Goal: Task Accomplishment & Management: Manage account settings

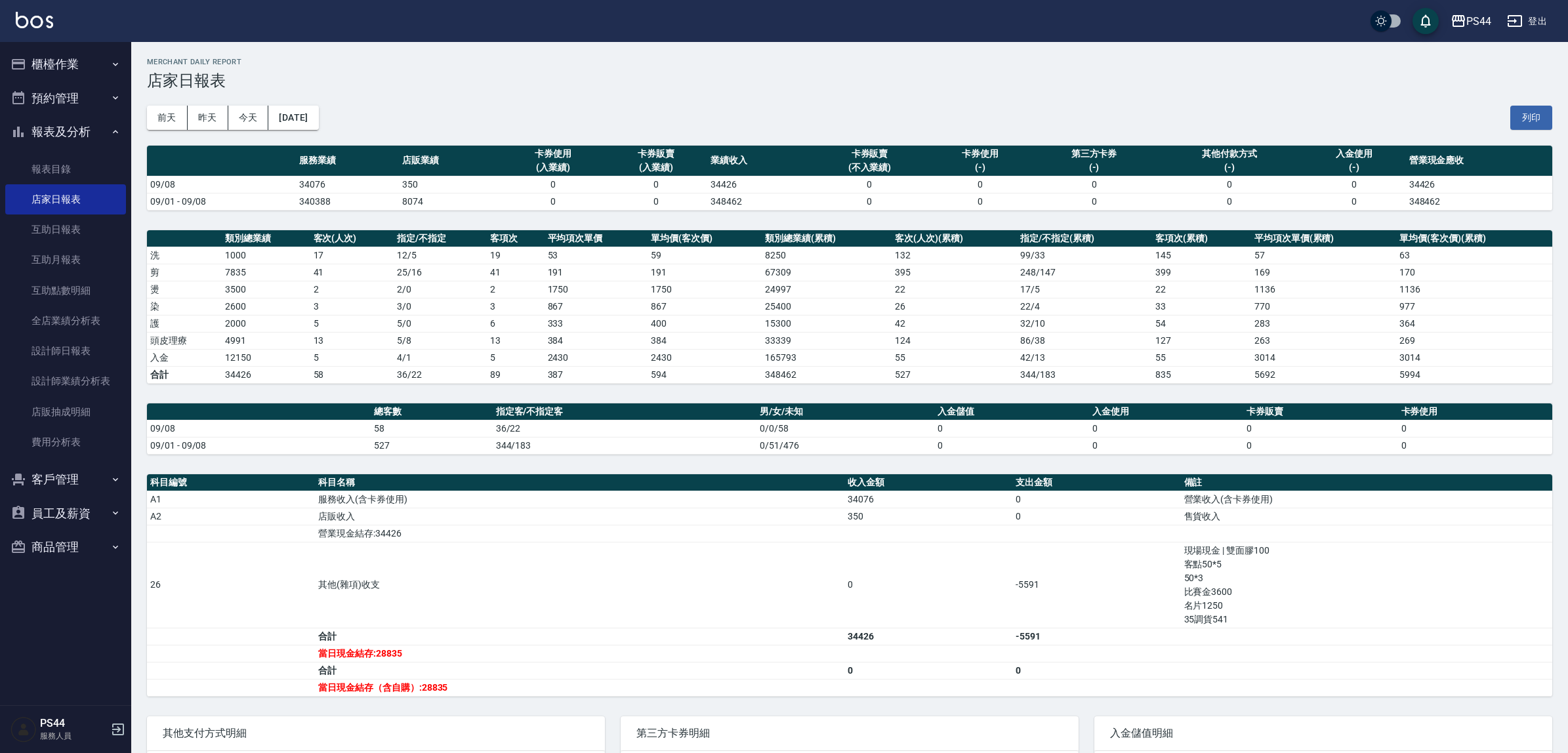
click at [894, 67] on div "Merchant Daily Report 店家日報表" at bounding box center [850, 74] width 1406 height 32
click at [673, 78] on h3 "店家日報表" at bounding box center [850, 81] width 1406 height 19
click at [40, 69] on button "櫃檯作業" at bounding box center [66, 64] width 121 height 34
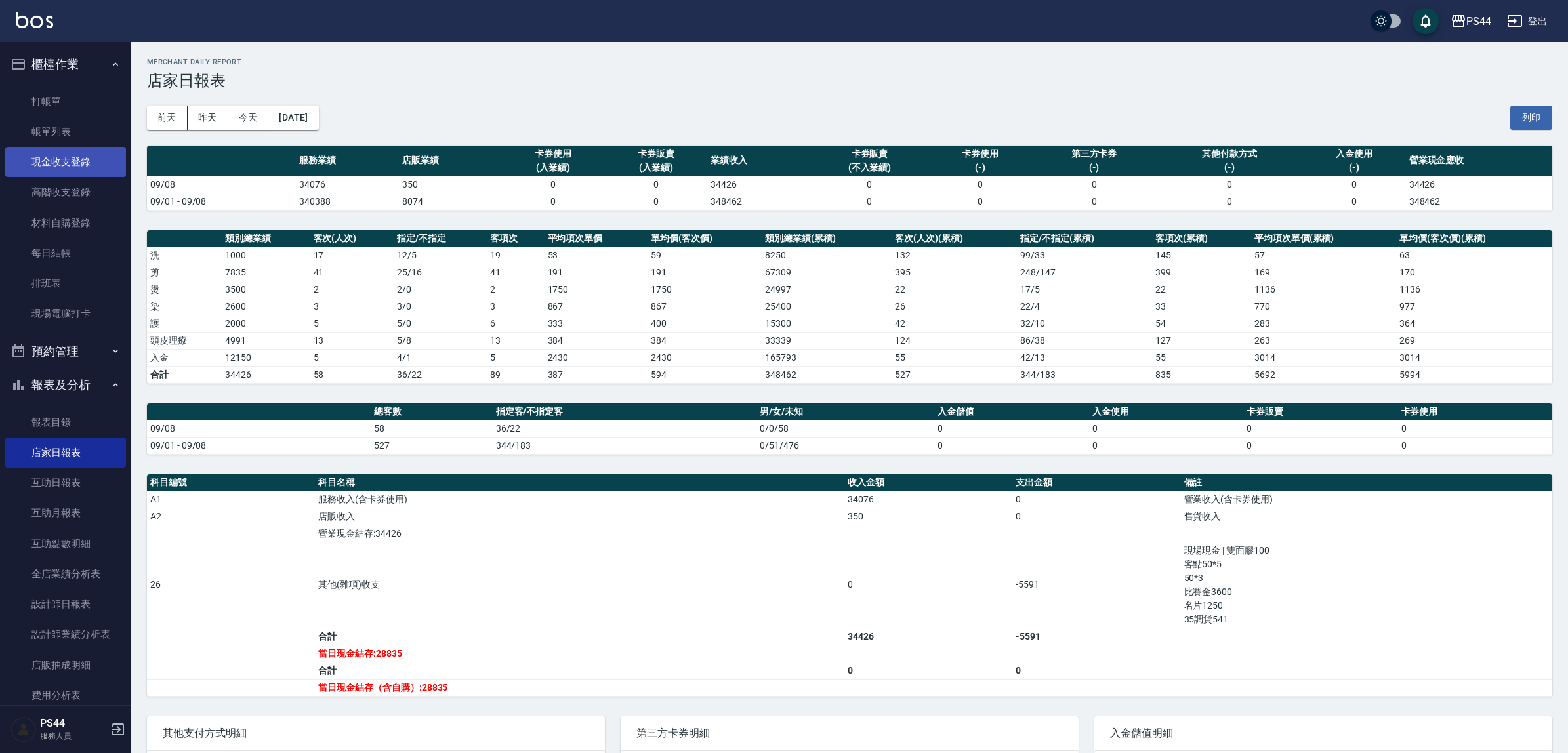
click at [87, 164] on link "現金收支登錄" at bounding box center [66, 161] width 121 height 30
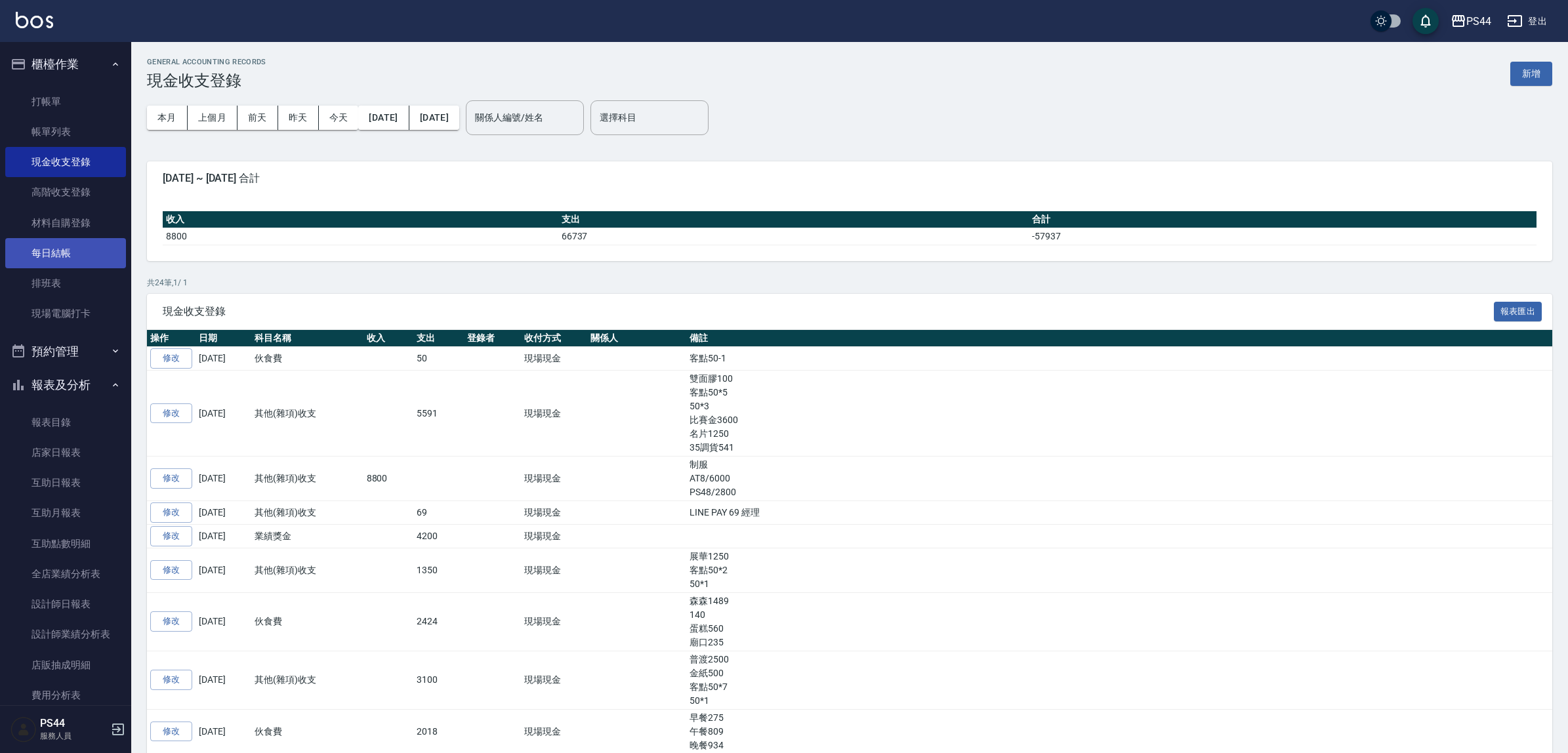
click at [77, 240] on link "每日結帳" at bounding box center [66, 252] width 121 height 30
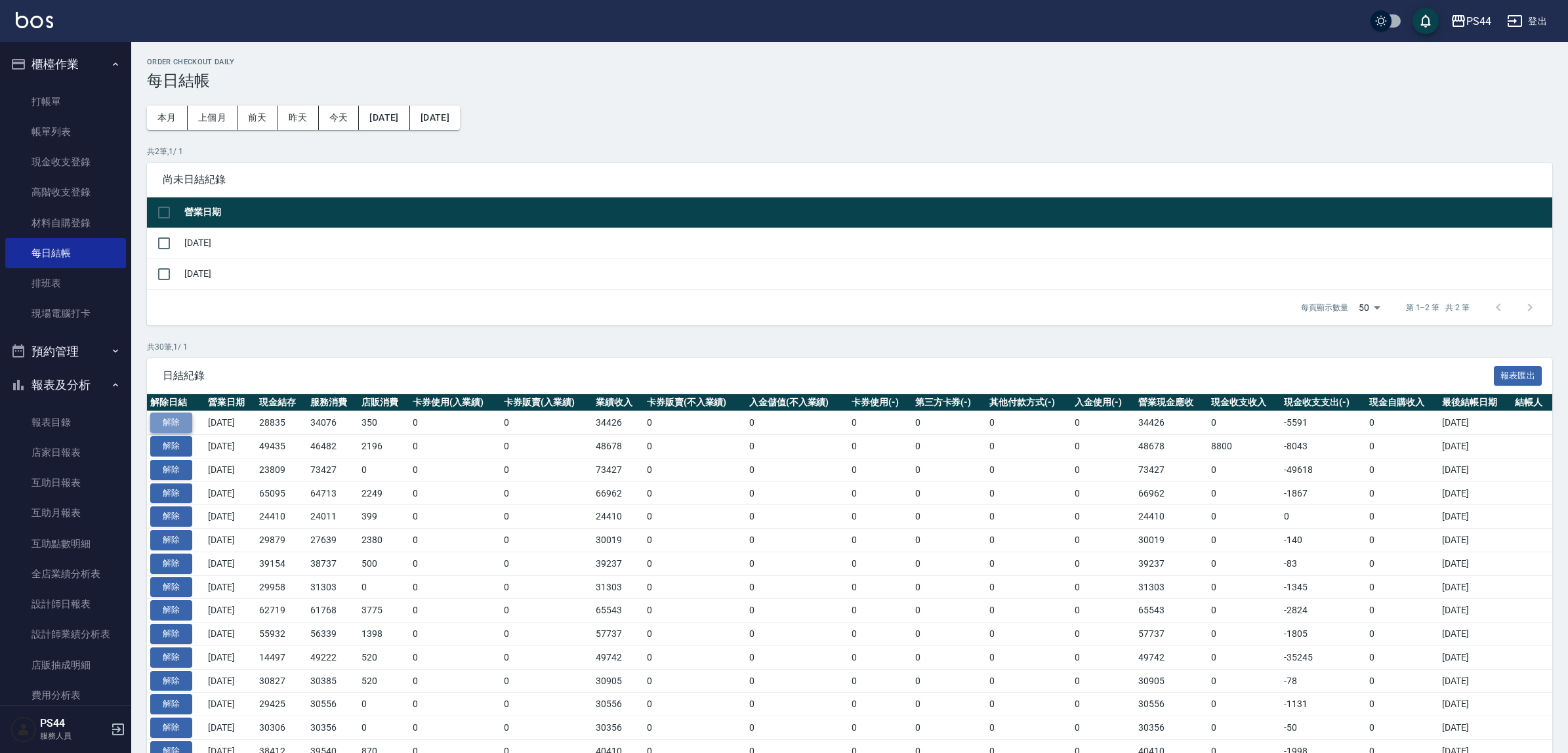
click at [175, 433] on button "解除" at bounding box center [171, 423] width 42 height 20
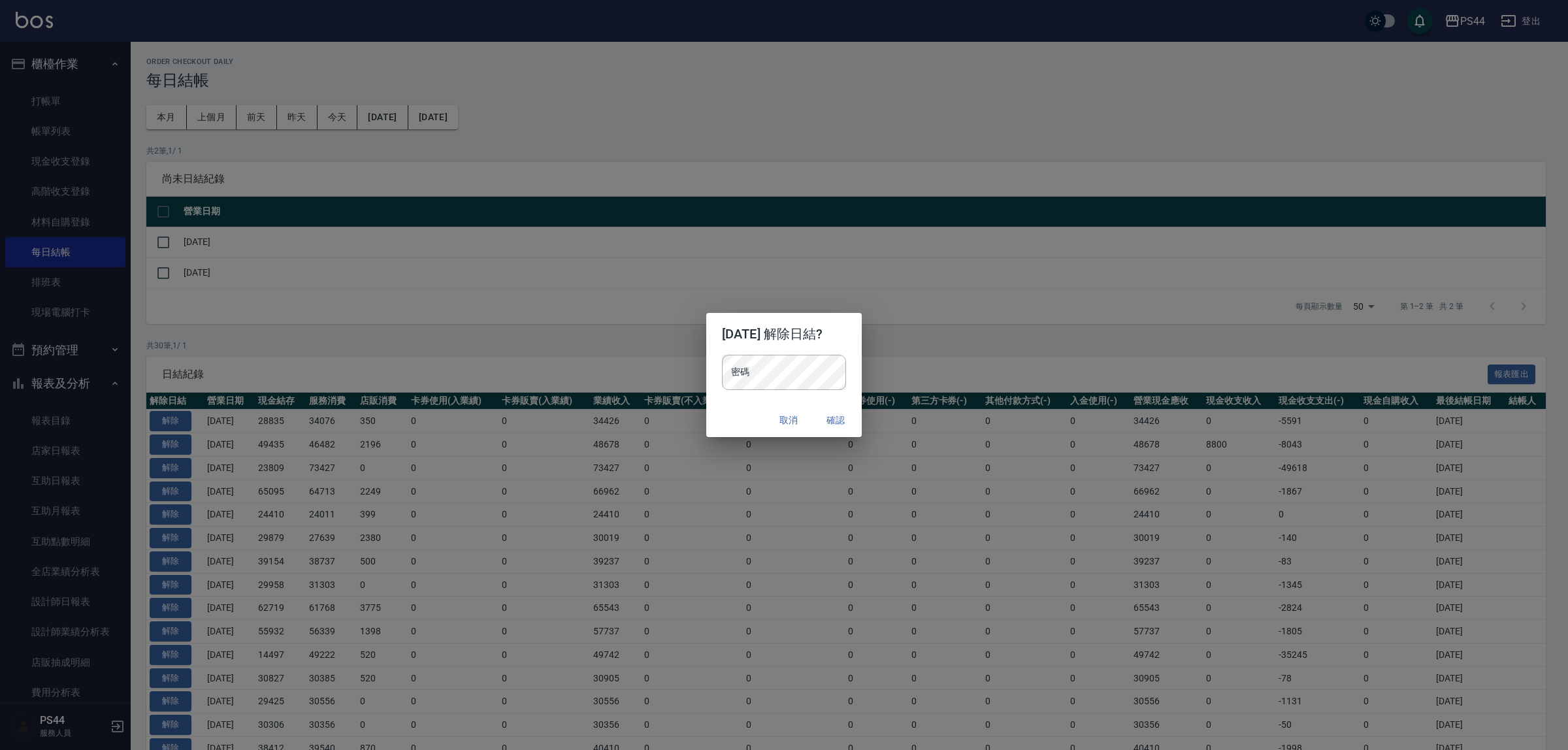
click at [856, 421] on button "確認" at bounding box center [835, 420] width 42 height 24
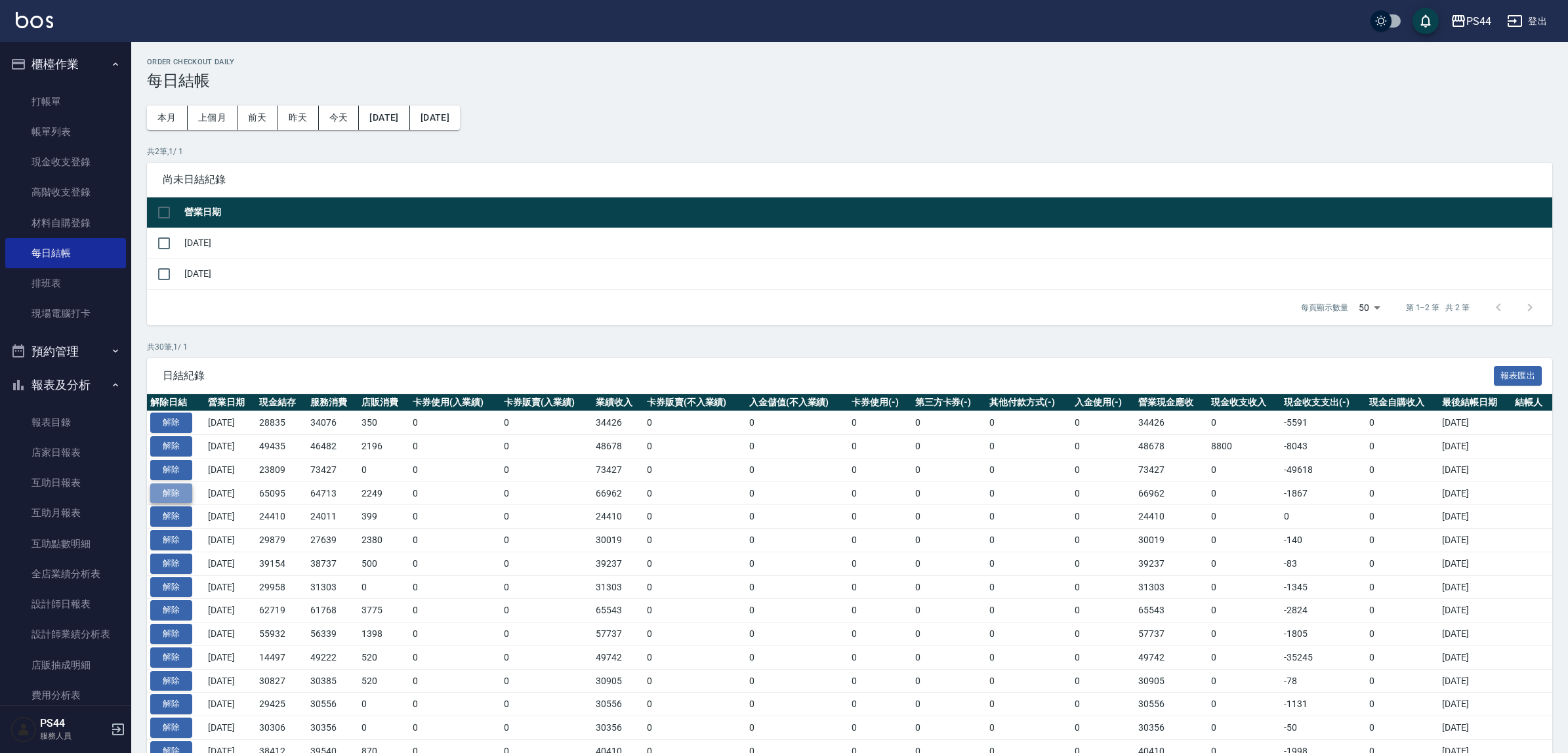
click at [182, 504] on button "解除" at bounding box center [171, 494] width 42 height 20
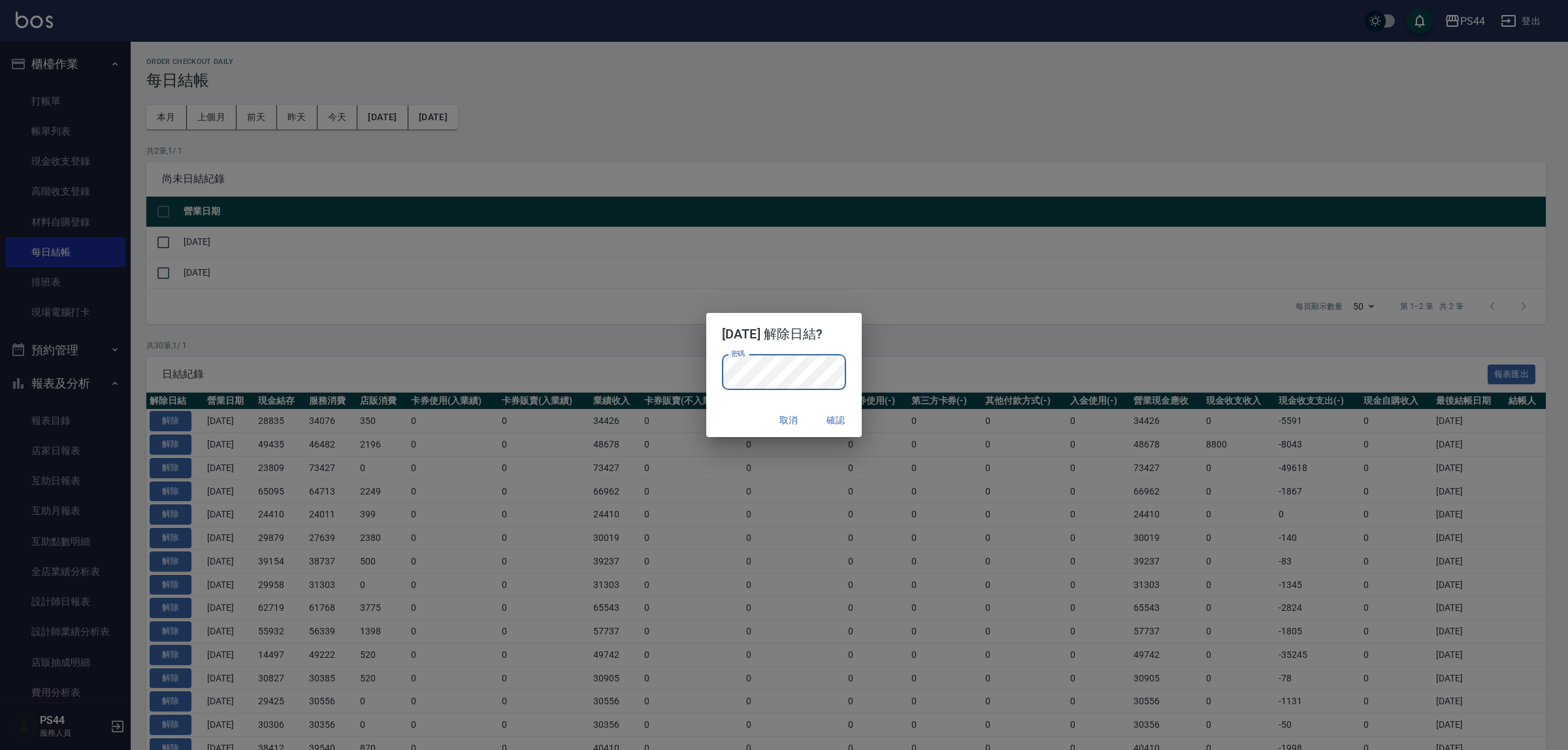
click at [862, 358] on div "密碼 密碼" at bounding box center [784, 379] width 155 height 48
click at [856, 414] on button "確認" at bounding box center [835, 420] width 42 height 24
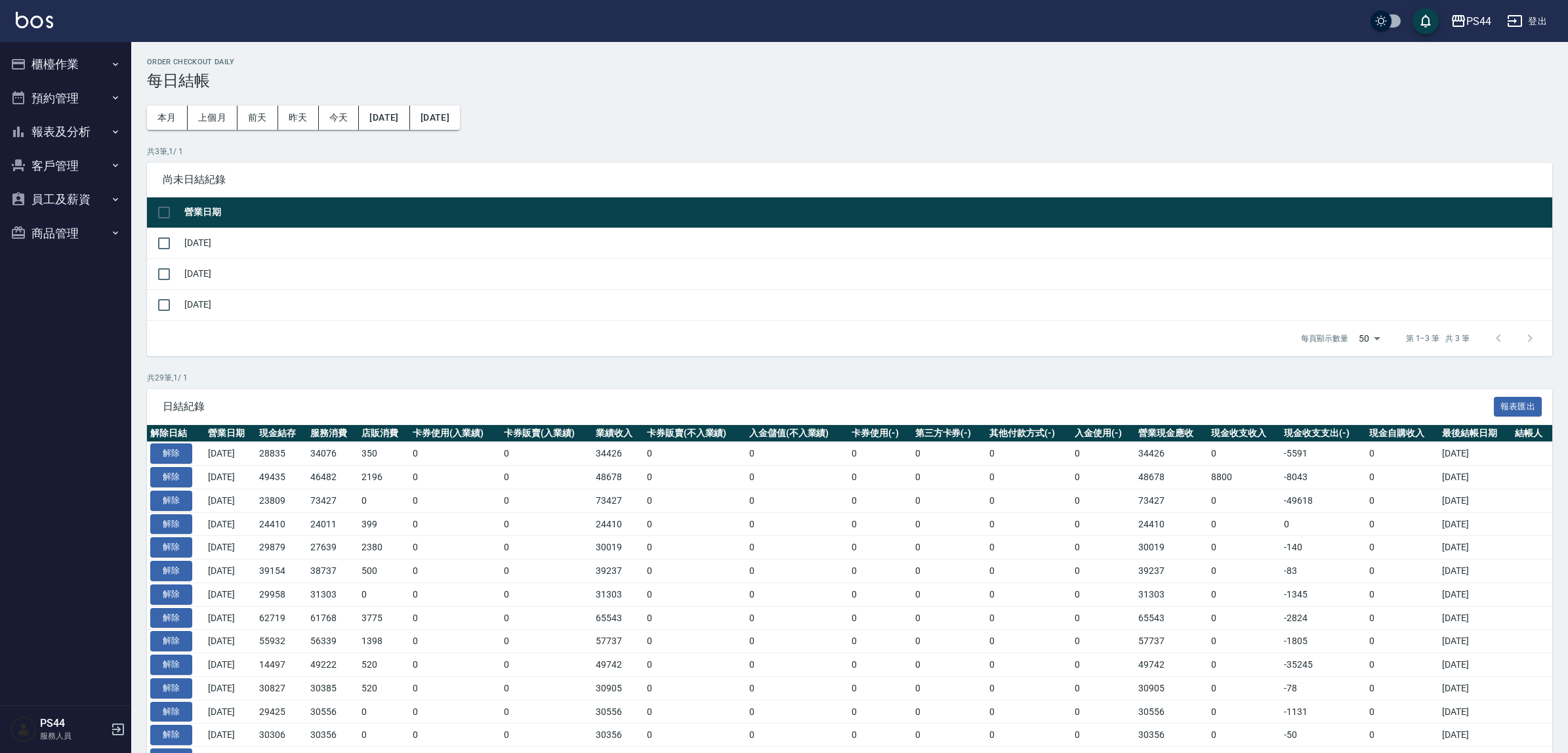
click at [69, 72] on button "櫃檯作業" at bounding box center [66, 64] width 121 height 34
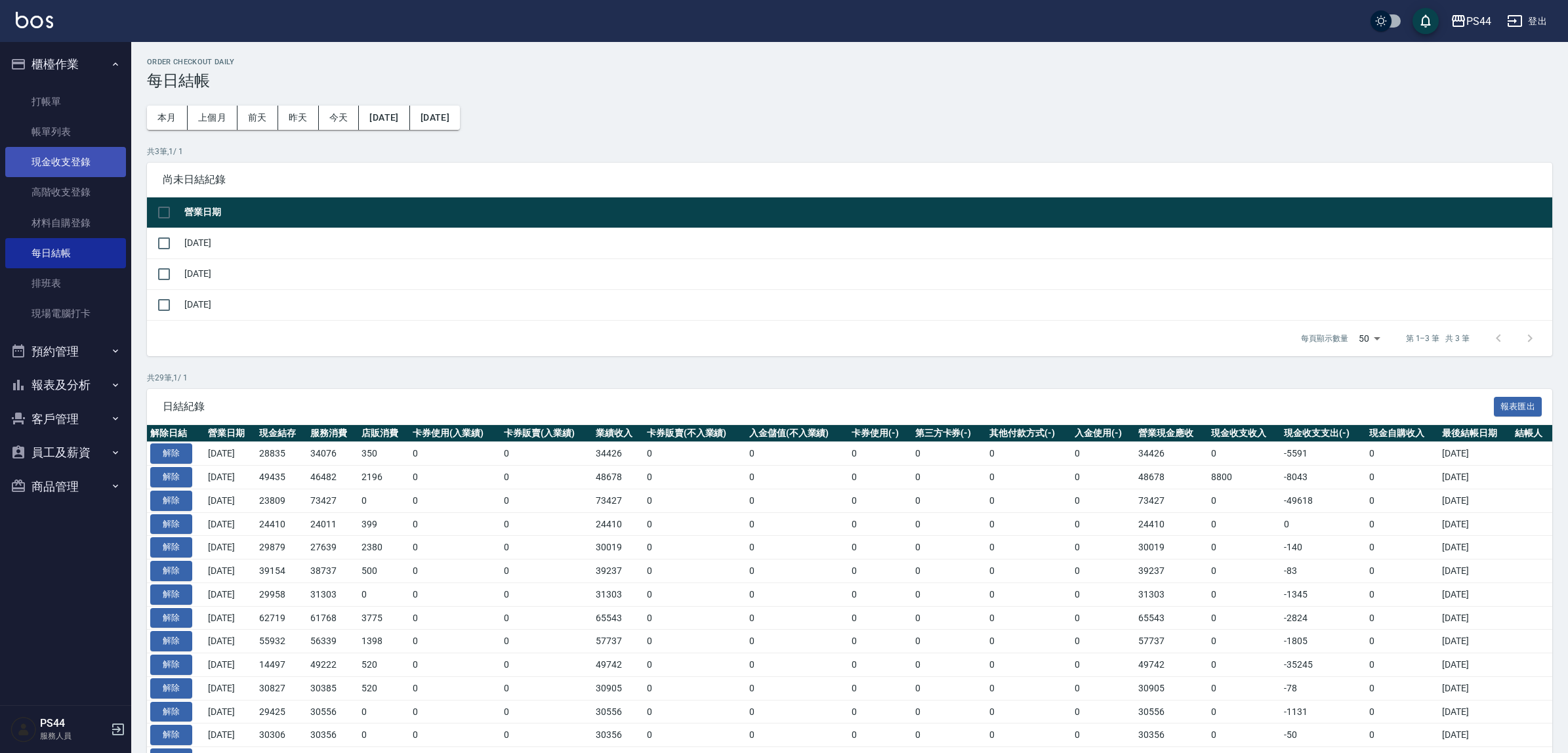
click at [102, 165] on link "現金收支登錄" at bounding box center [66, 161] width 121 height 30
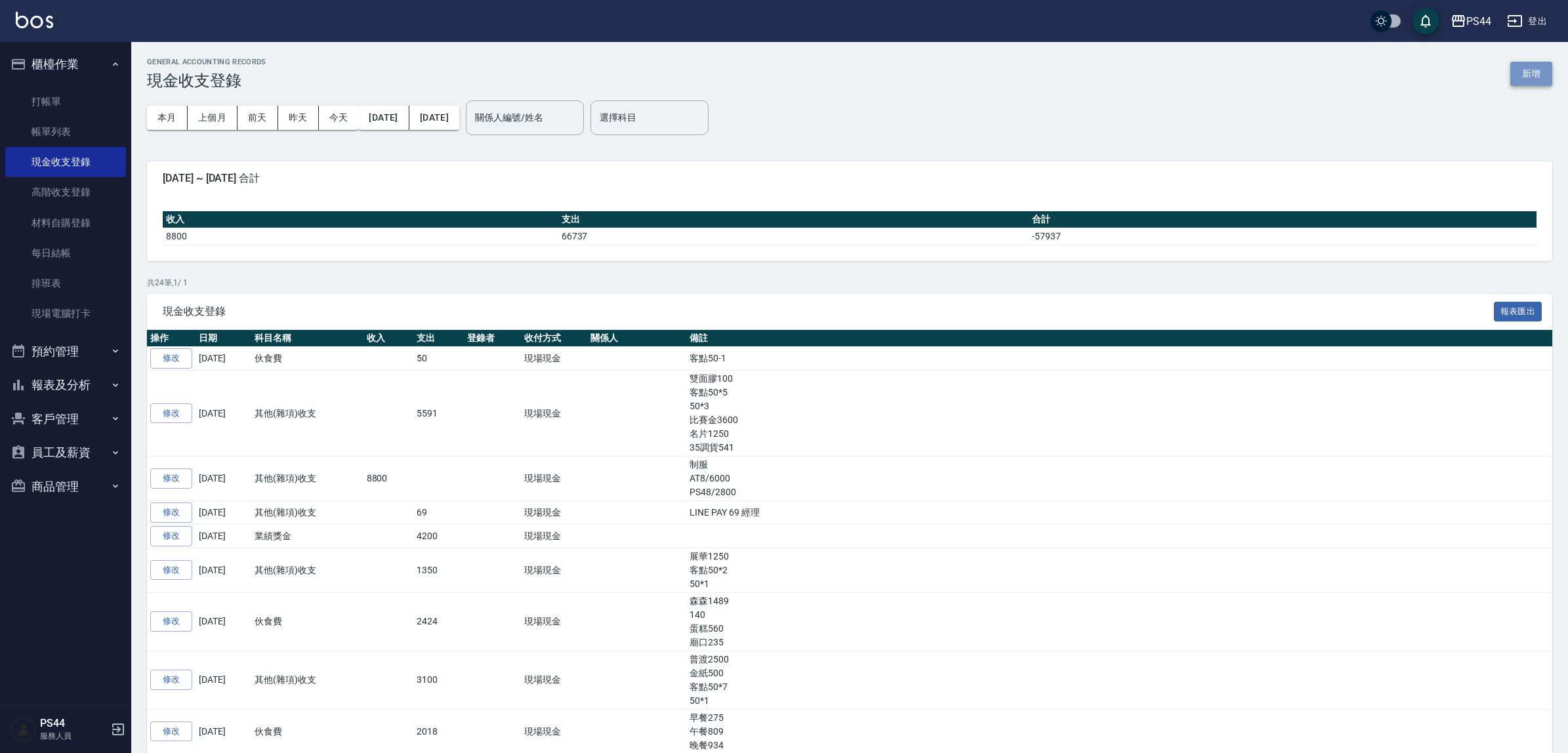
click at [1537, 84] on button "新增" at bounding box center [1531, 73] width 42 height 24
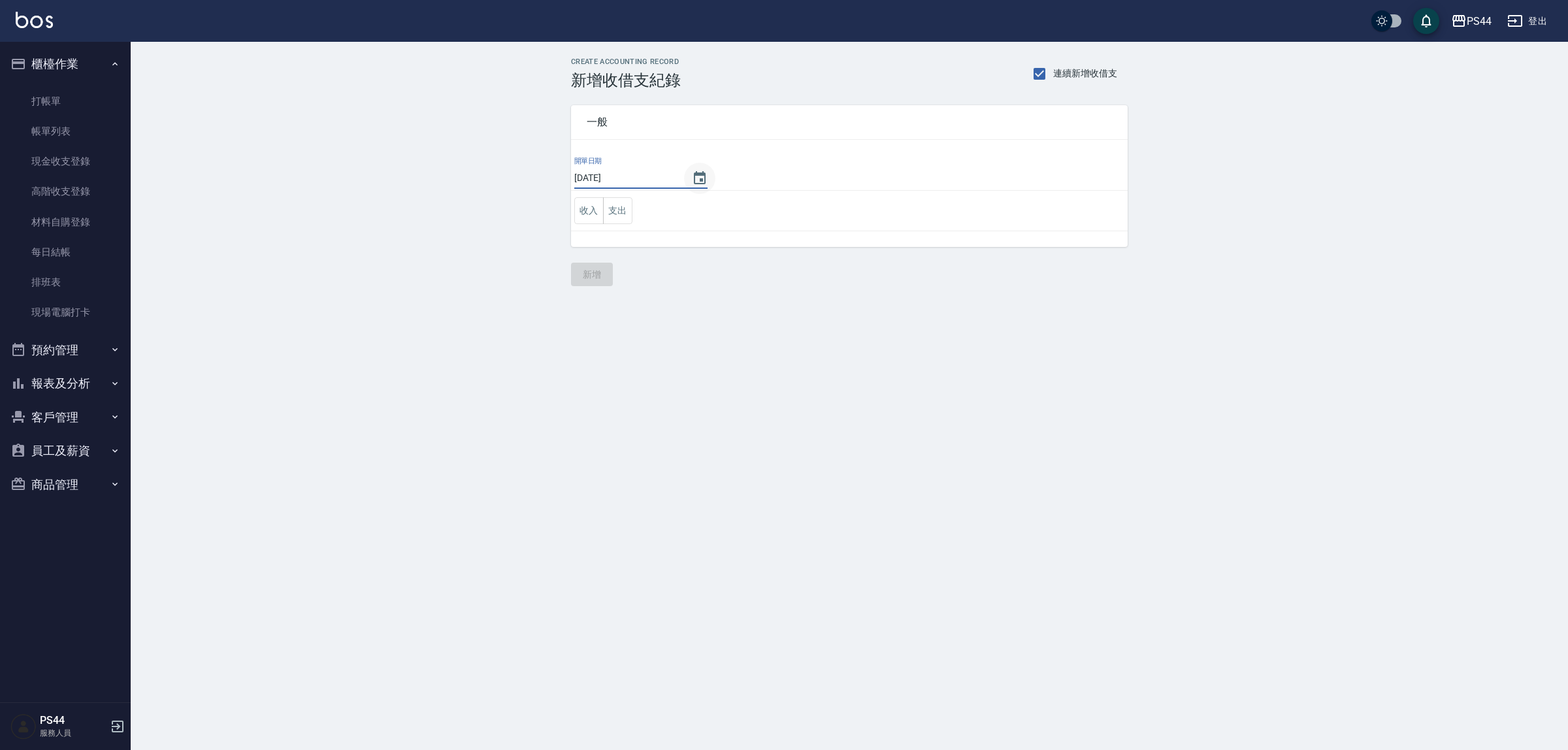
drag, startPoint x: 657, startPoint y: 180, endPoint x: 702, endPoint y: 173, distance: 45.5
click at [658, 180] on input "2025/09/10" at bounding box center [626, 178] width 104 height 21
click at [703, 172] on icon "Choose date, selected date is 2025-09-10" at bounding box center [700, 178] width 12 height 13
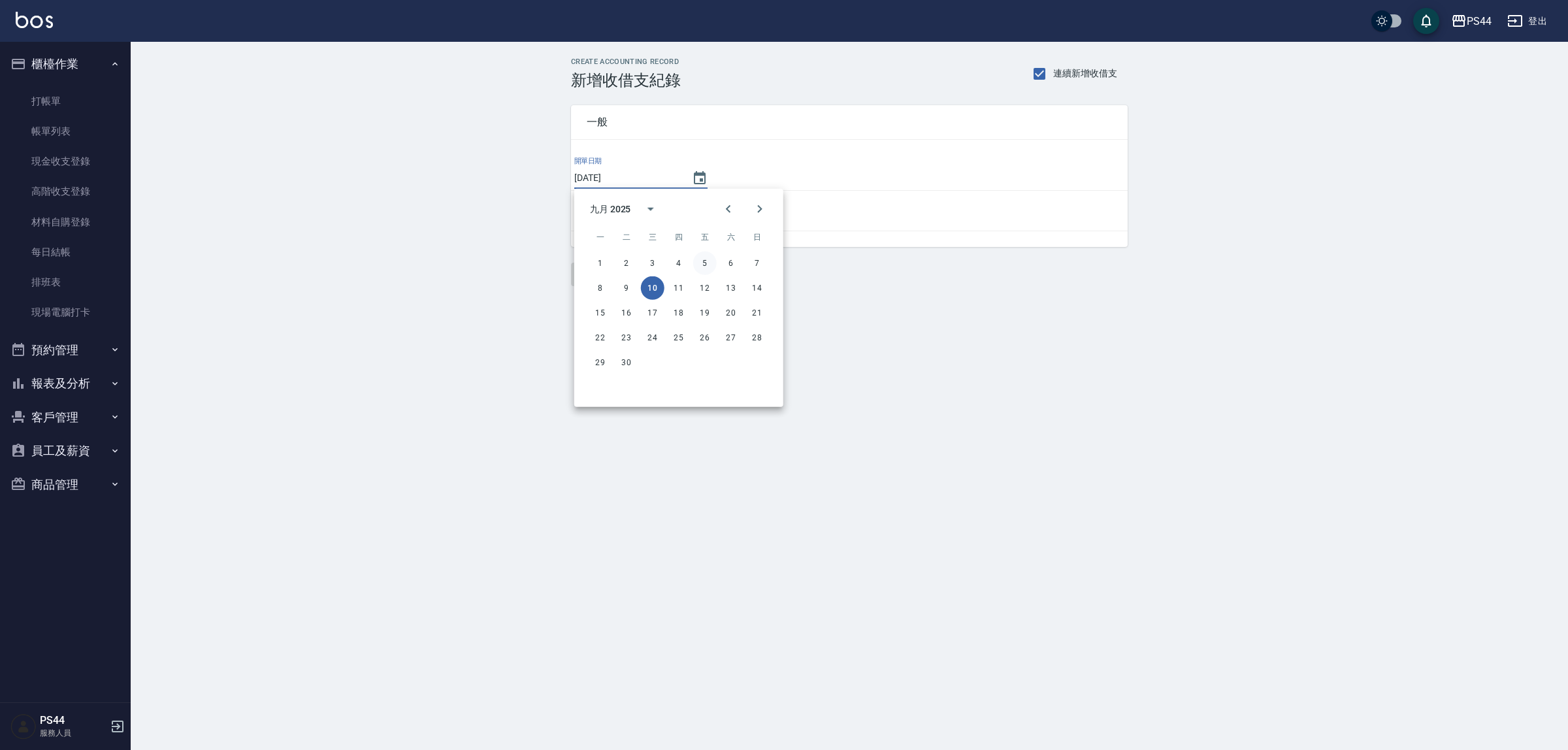
click at [704, 262] on button "5" at bounding box center [705, 263] width 24 height 24
type input "[DATE]"
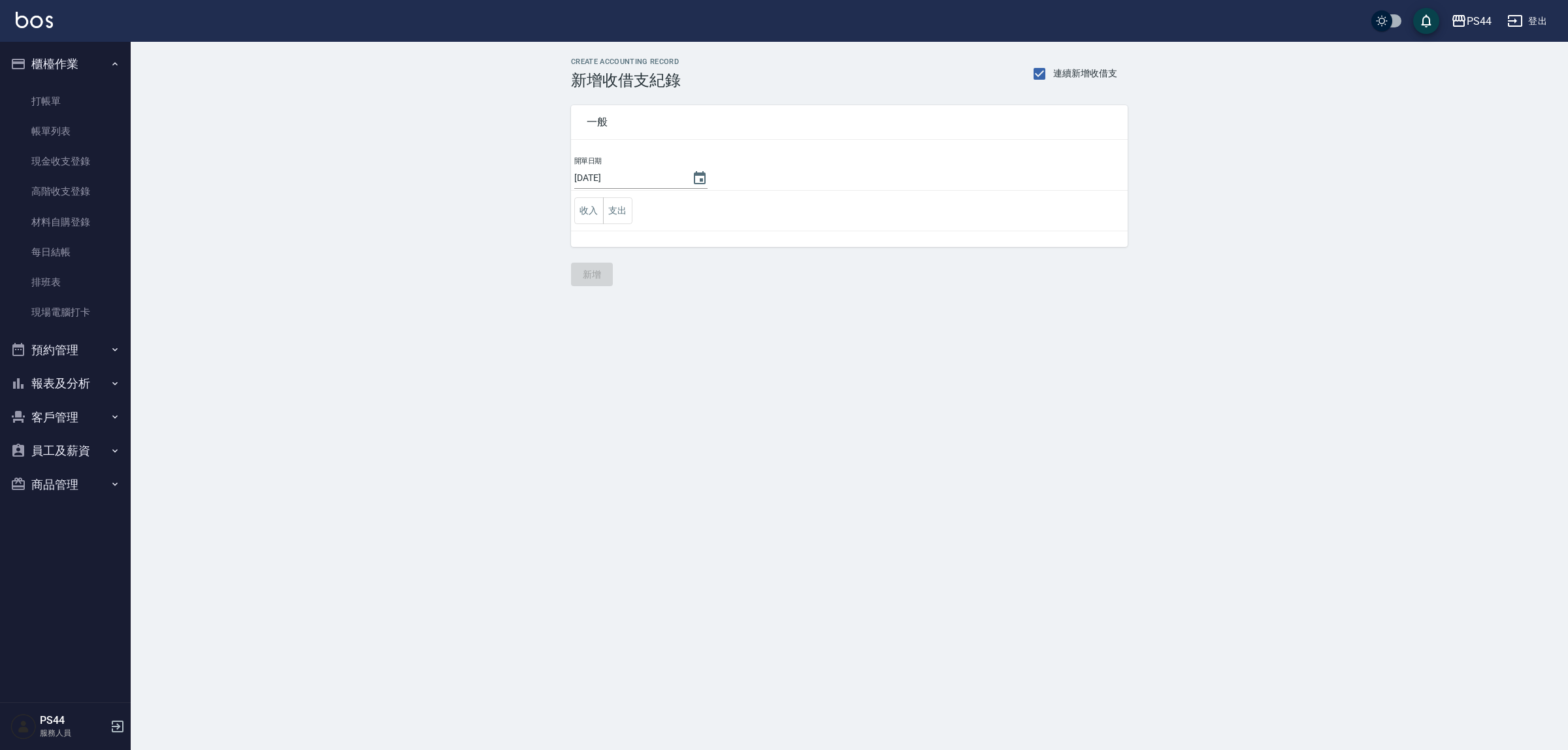
drag, startPoint x: 613, startPoint y: 210, endPoint x: 616, endPoint y: 230, distance: 20.2
click at [615, 213] on button "支出" at bounding box center [618, 211] width 30 height 27
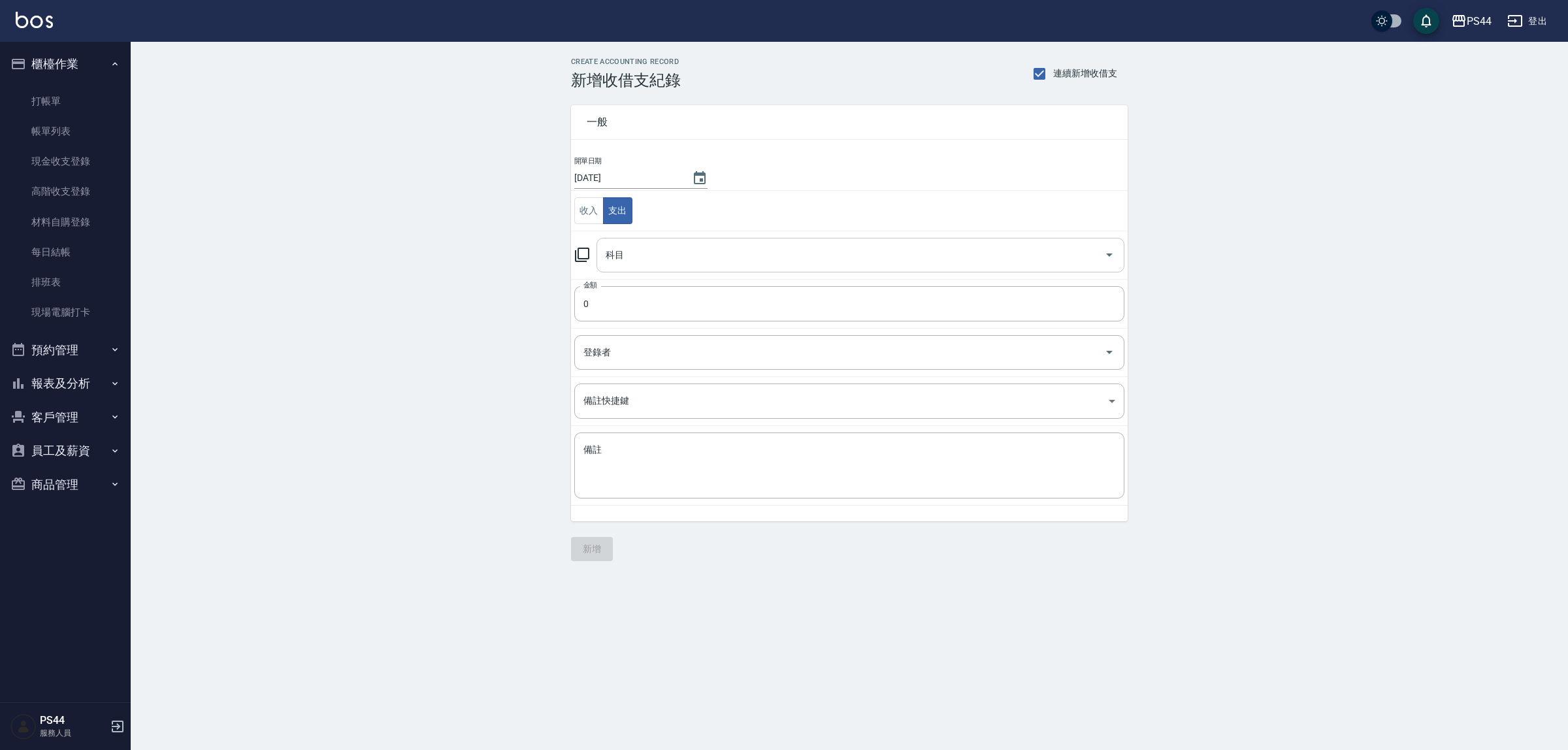
click at [655, 266] on input "科目" at bounding box center [850, 255] width 497 height 23
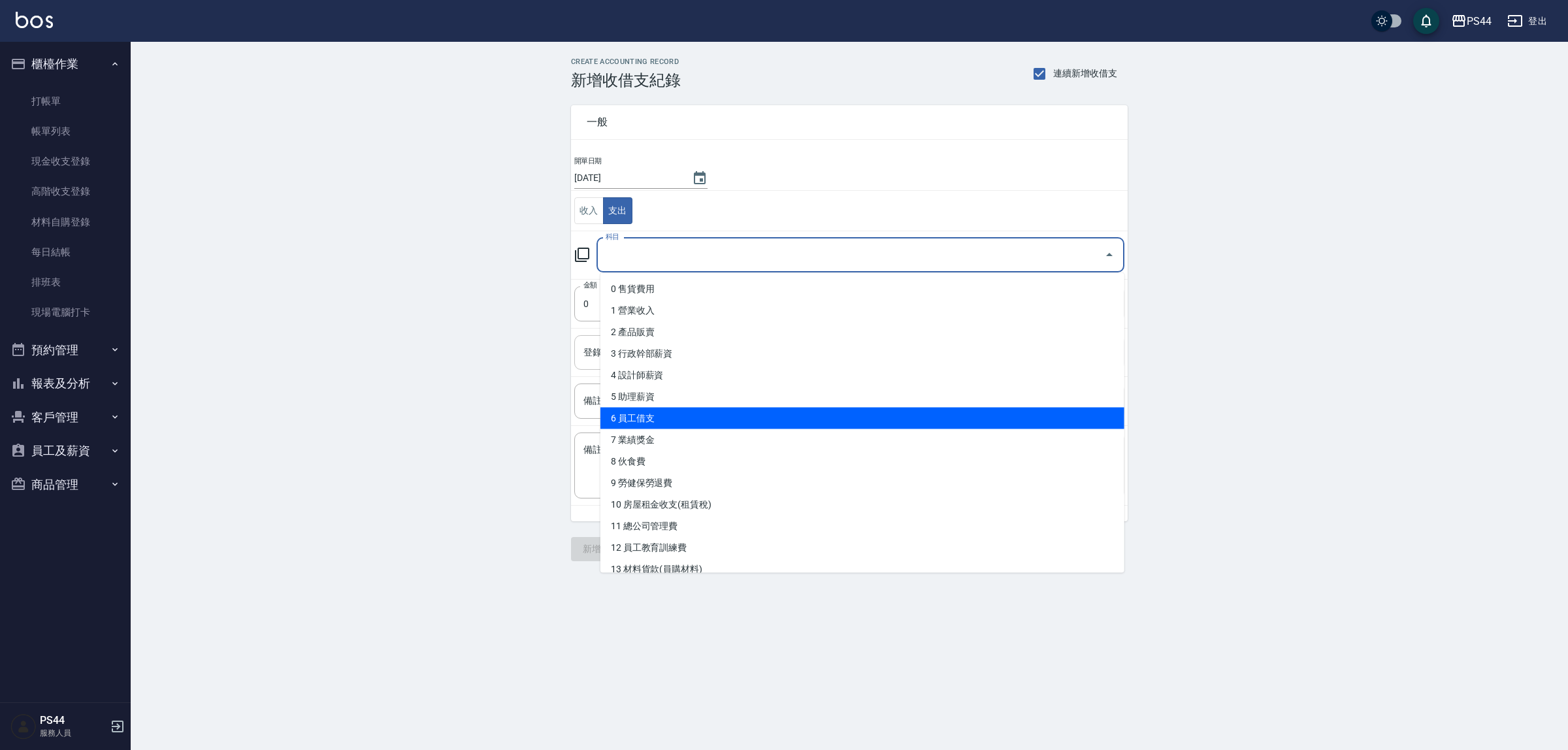
click at [714, 415] on li "6 員工借支" at bounding box center [862, 418] width 524 height 21
type input "6 員工借支"
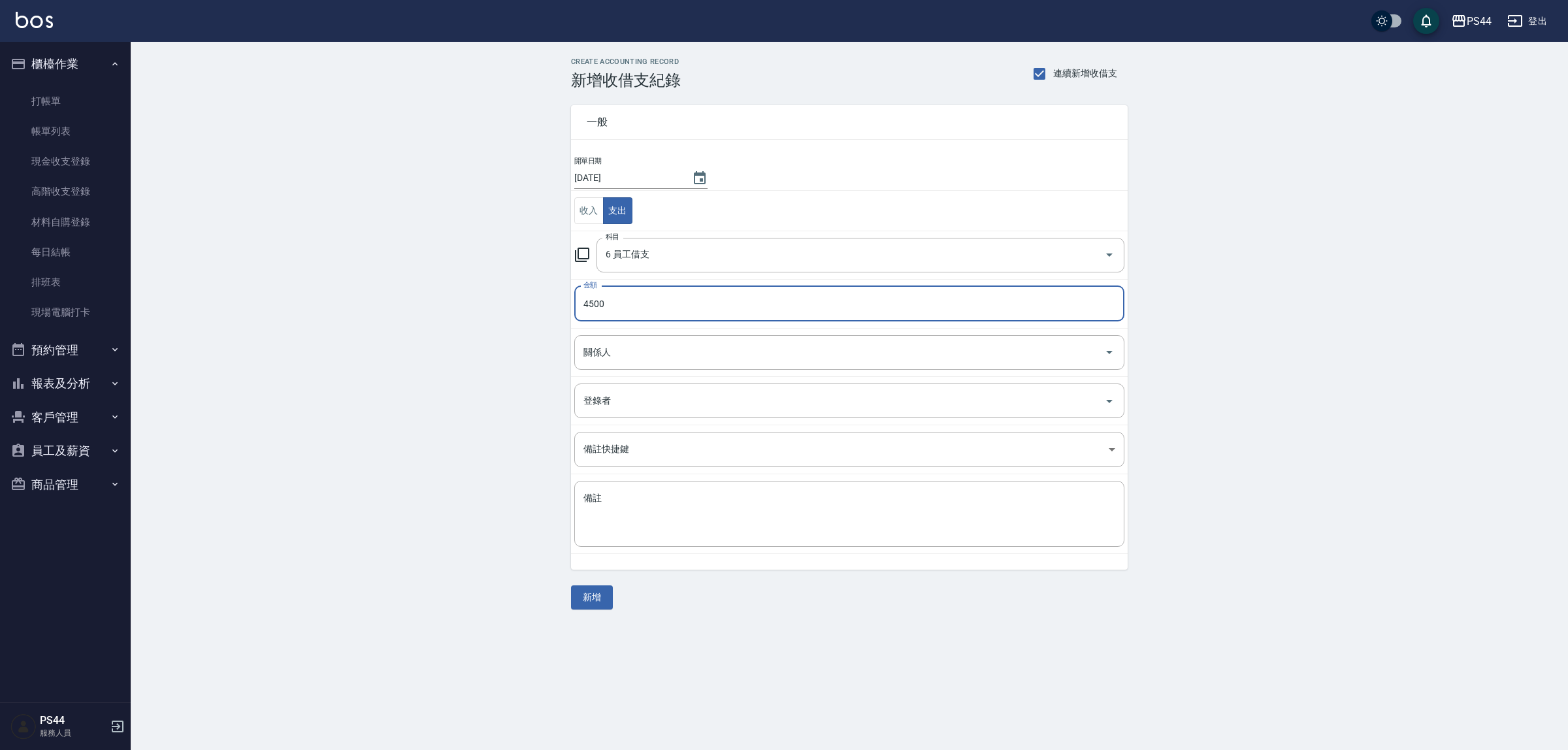
type input "4500"
click at [804, 371] on td "關係人 關係人" at bounding box center [849, 352] width 556 height 48
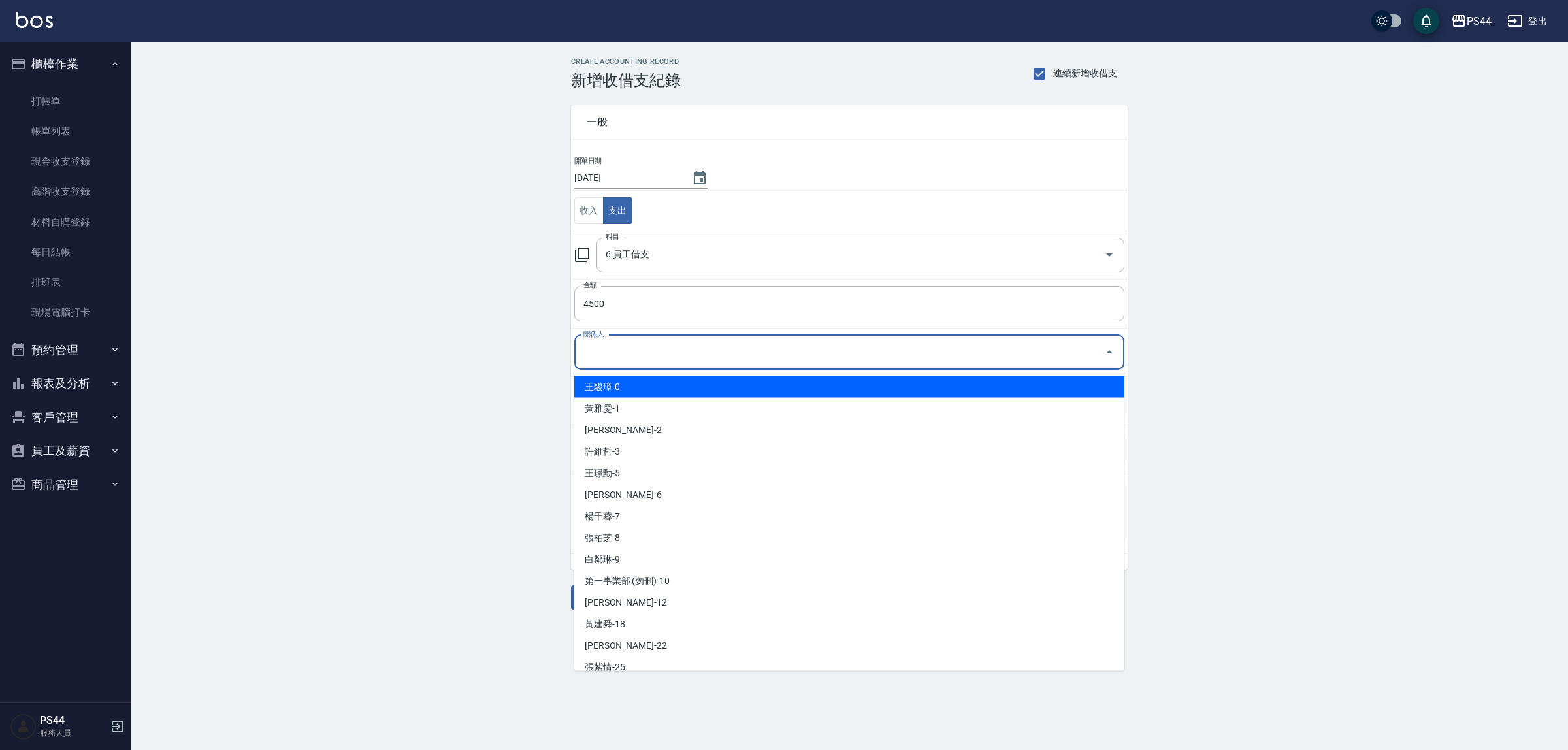
click at [805, 361] on input "關係人" at bounding box center [839, 352] width 519 height 23
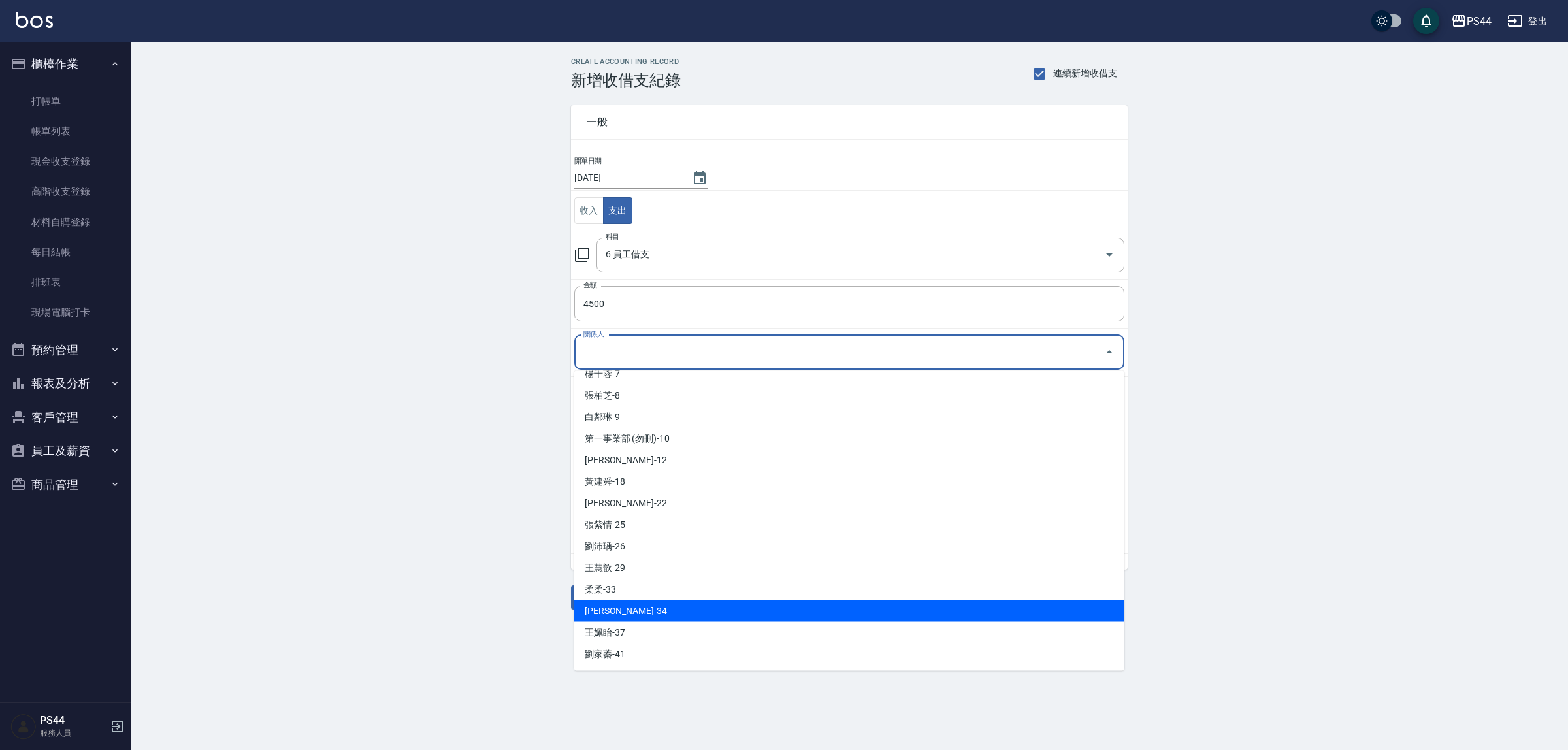
scroll to position [163, 0]
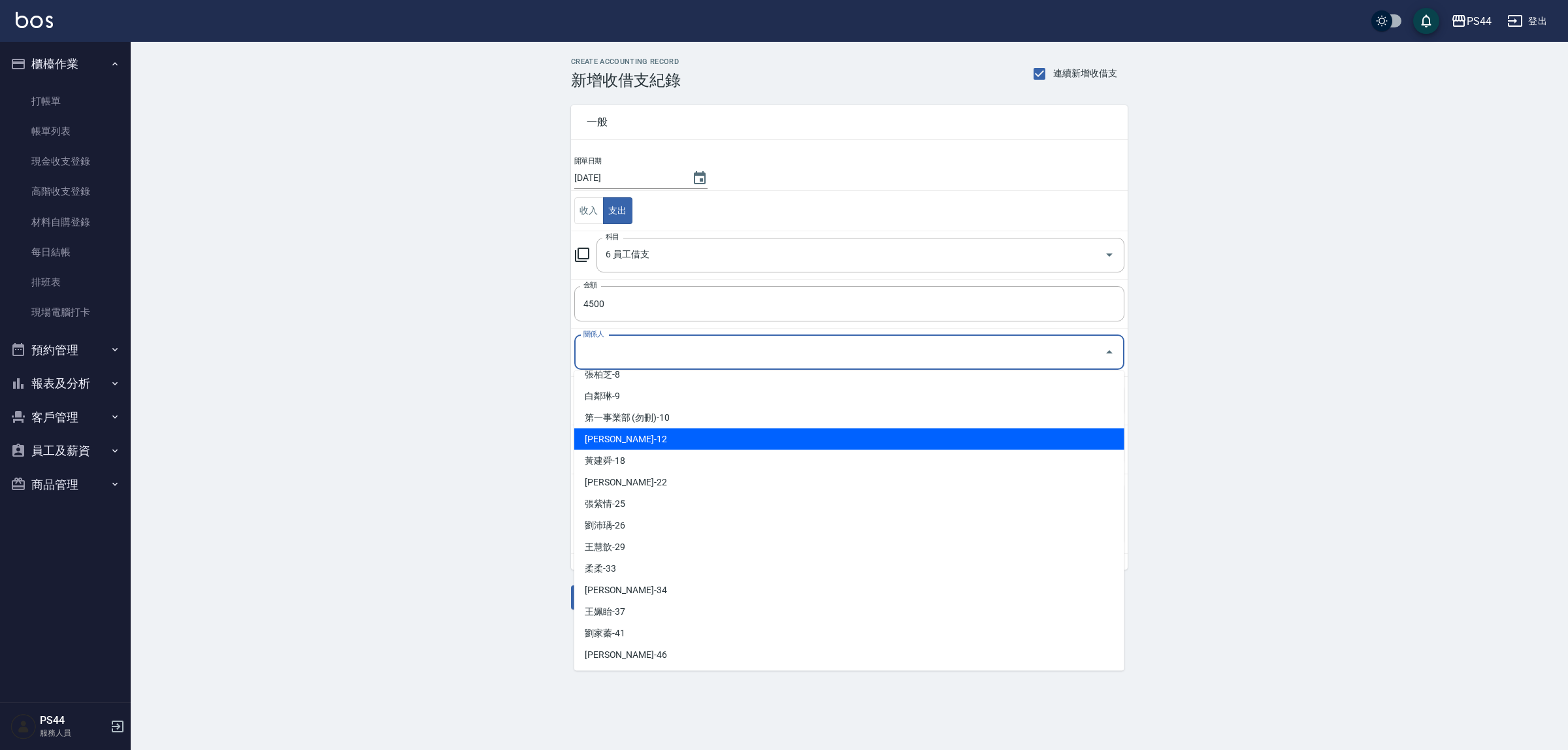
click at [708, 443] on li "[PERSON_NAME]-12" at bounding box center [849, 439] width 550 height 21
type input "[PERSON_NAME]-12"
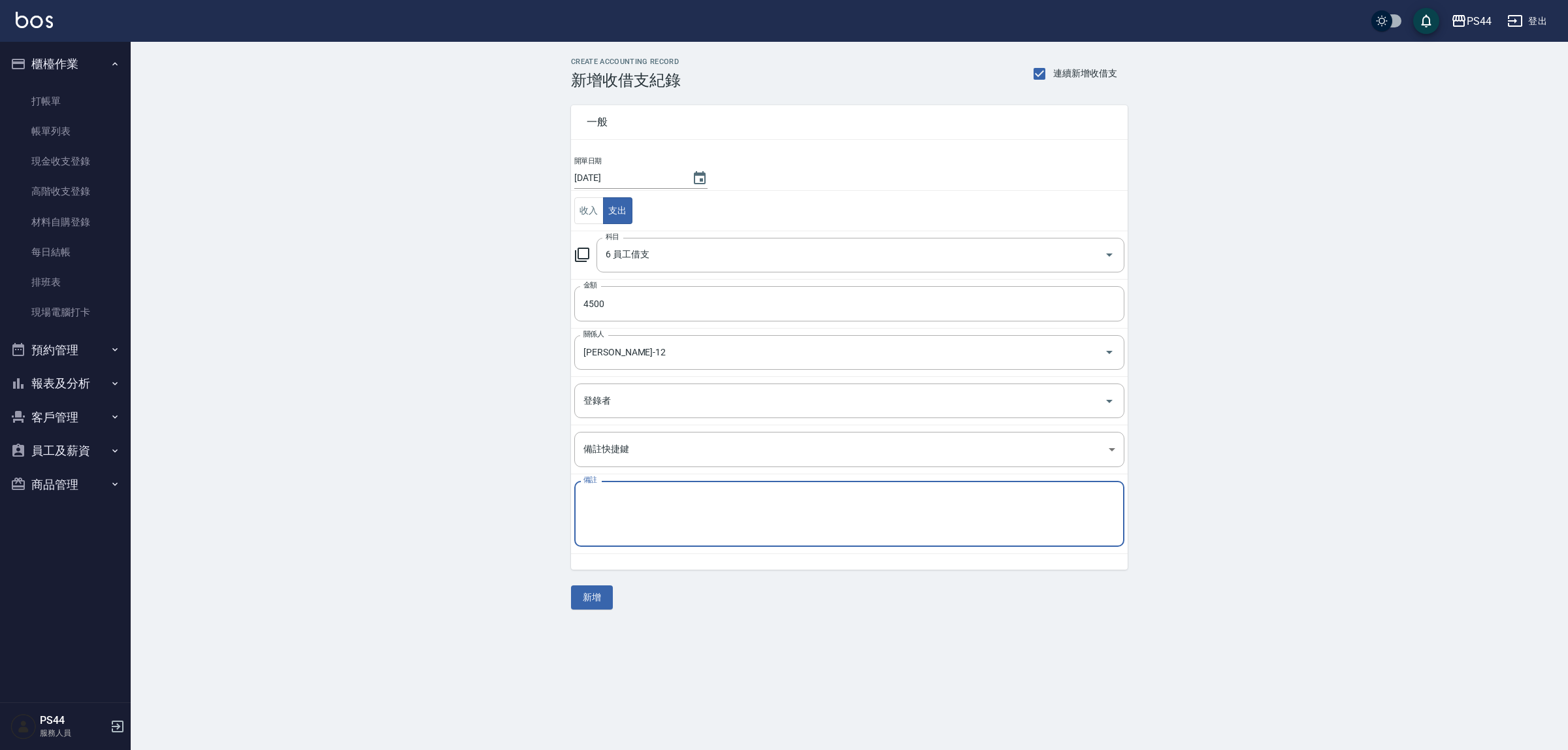
click at [714, 508] on textarea "備註" at bounding box center [849, 514] width 532 height 44
paste textarea "張琇"
type textarea "張"
type textarea "f"
drag, startPoint x: 567, startPoint y: 505, endPoint x: 541, endPoint y: 499, distance: 26.7
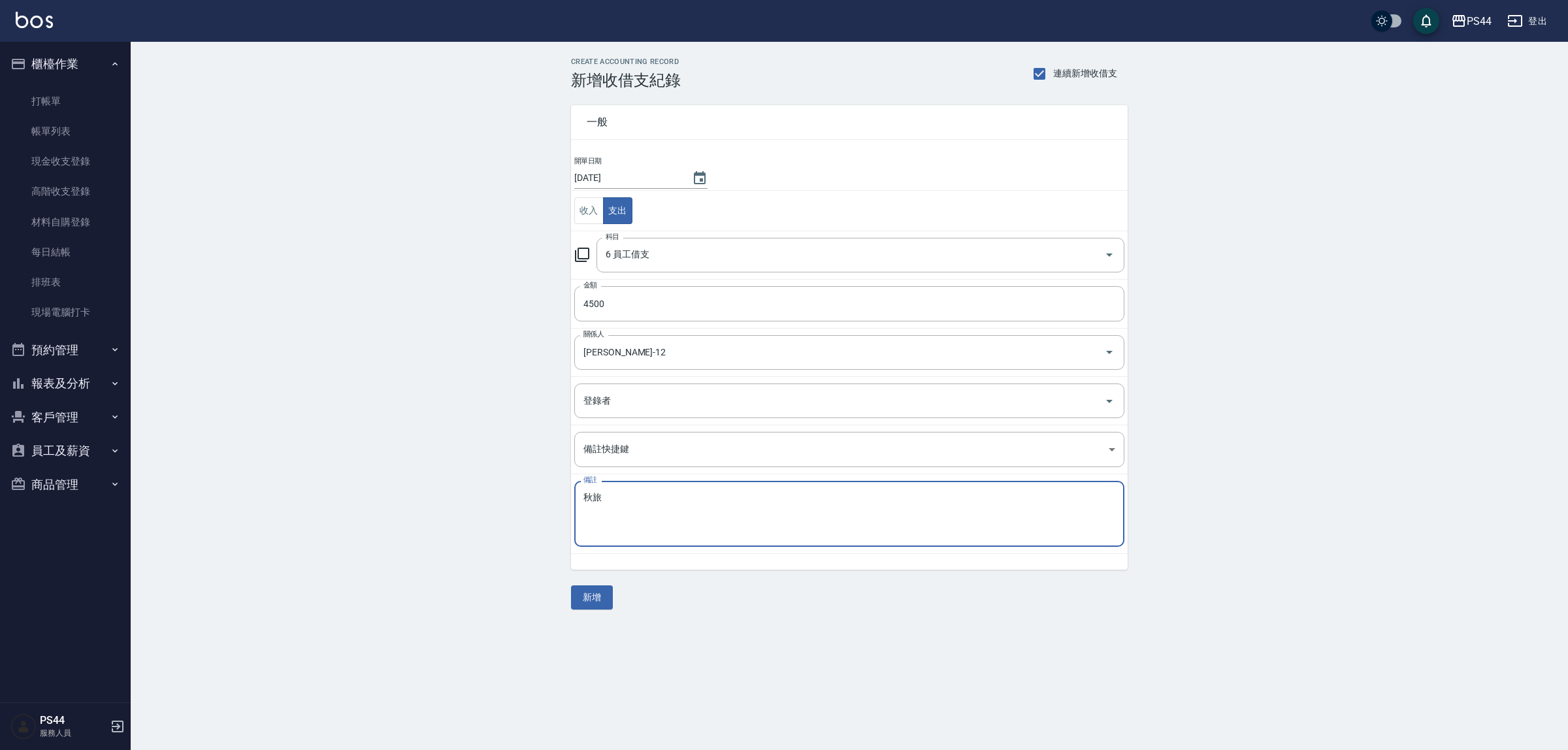
click at [541, 501] on div "CREATE ACCOUNTING RECORD 新增收借支紀錄 連續新增收借支 一般 開單日期 2025/09/05 收入 支出 科目 6 員工借支 科目 …" at bounding box center [849, 333] width 1437 height 584
type textarea "秋旅"
click at [593, 599] on button "新增" at bounding box center [591, 597] width 42 height 24
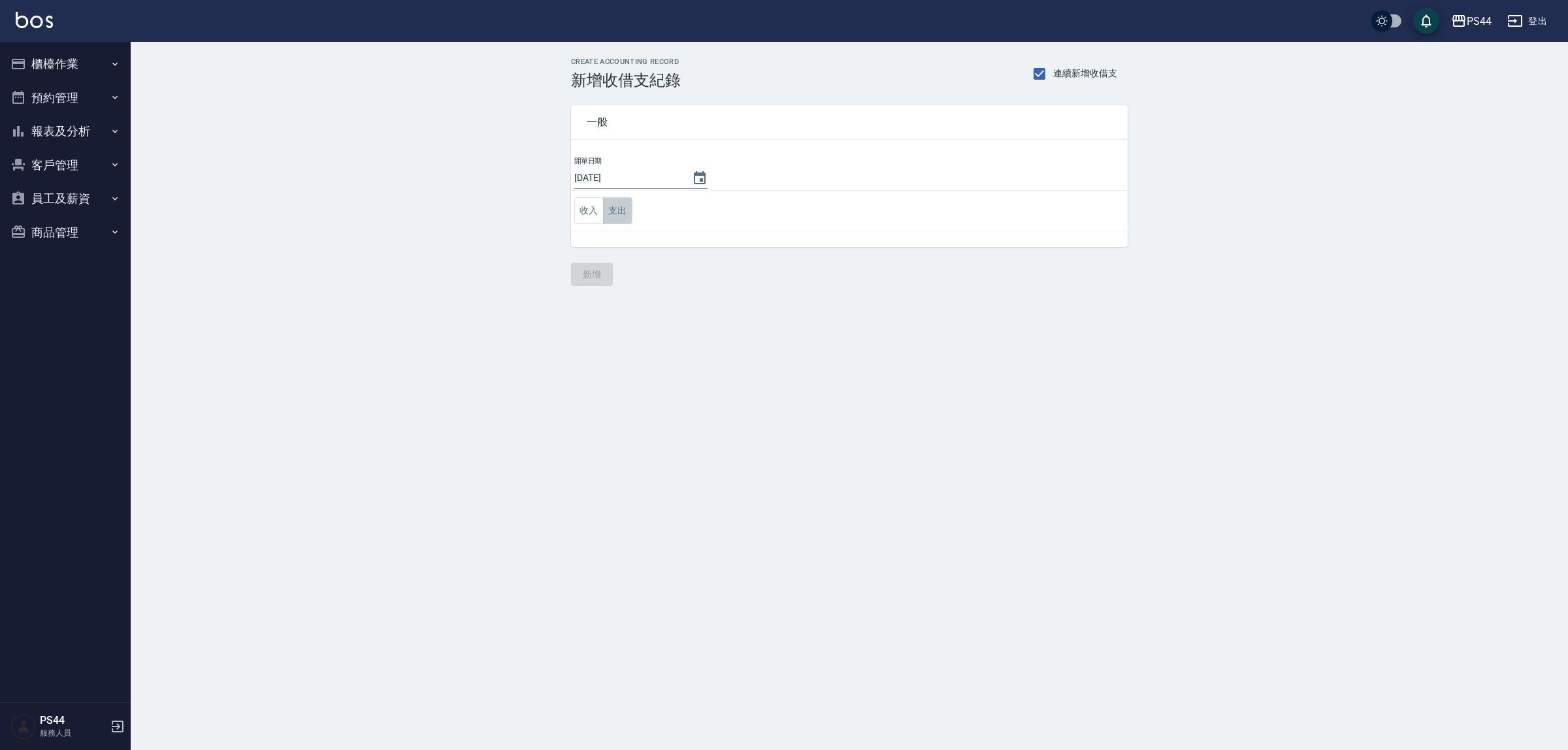
click at [622, 213] on button "支出" at bounding box center [618, 211] width 30 height 27
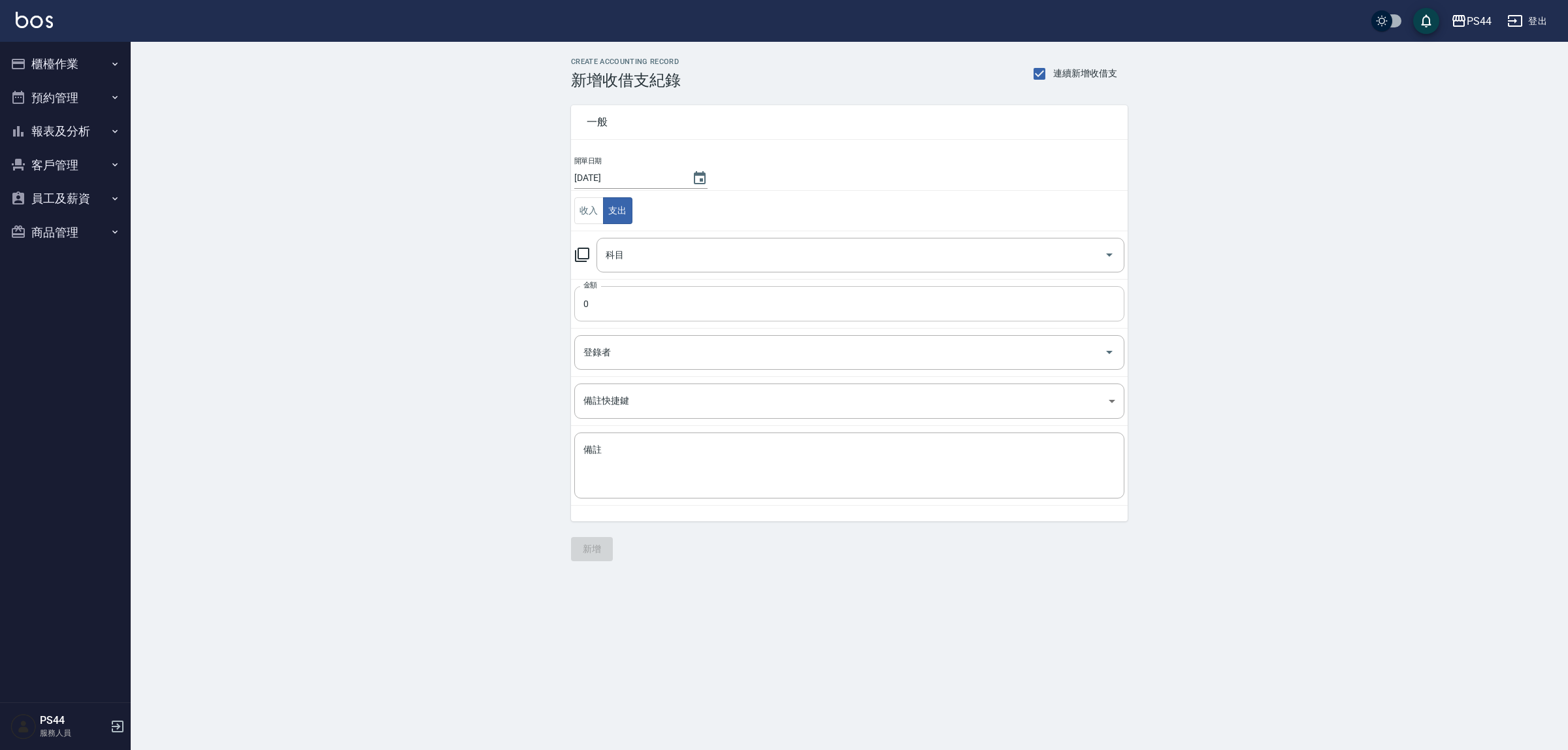
click at [655, 305] on input "0" at bounding box center [849, 304] width 550 height 36
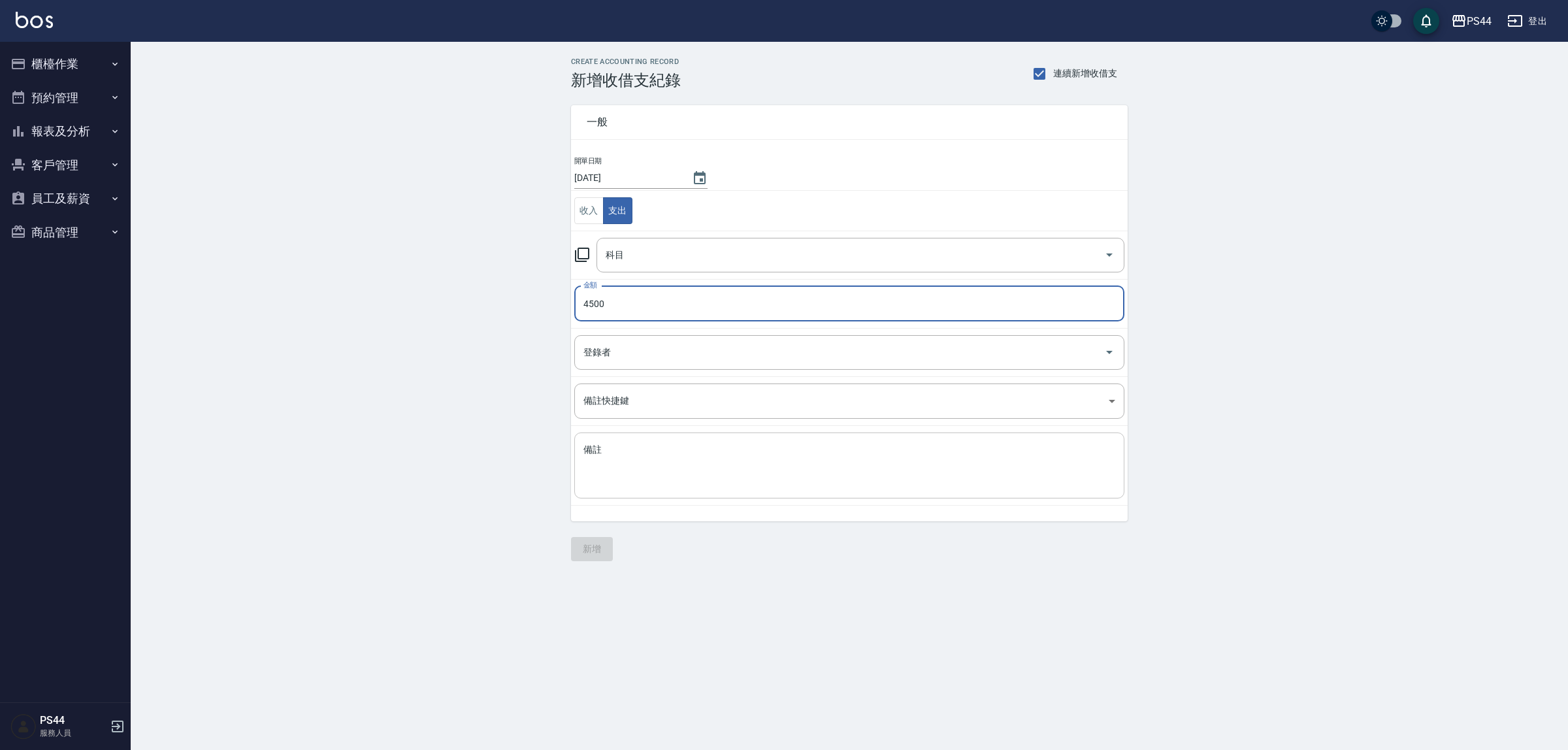
type input "4500"
click at [781, 477] on textarea "備註" at bounding box center [849, 465] width 532 height 44
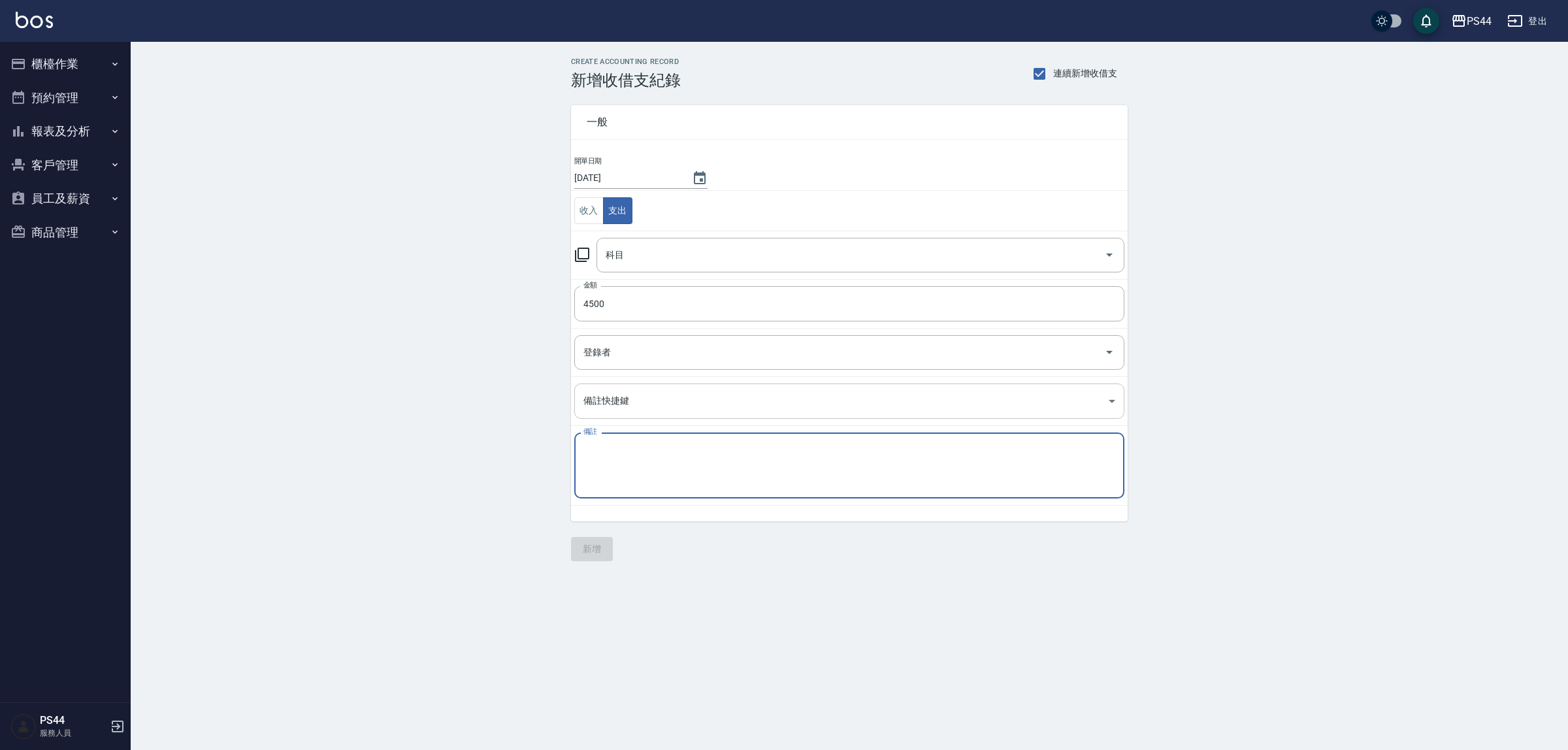
paste textarea "秋旅"
type textarea "秋旅"
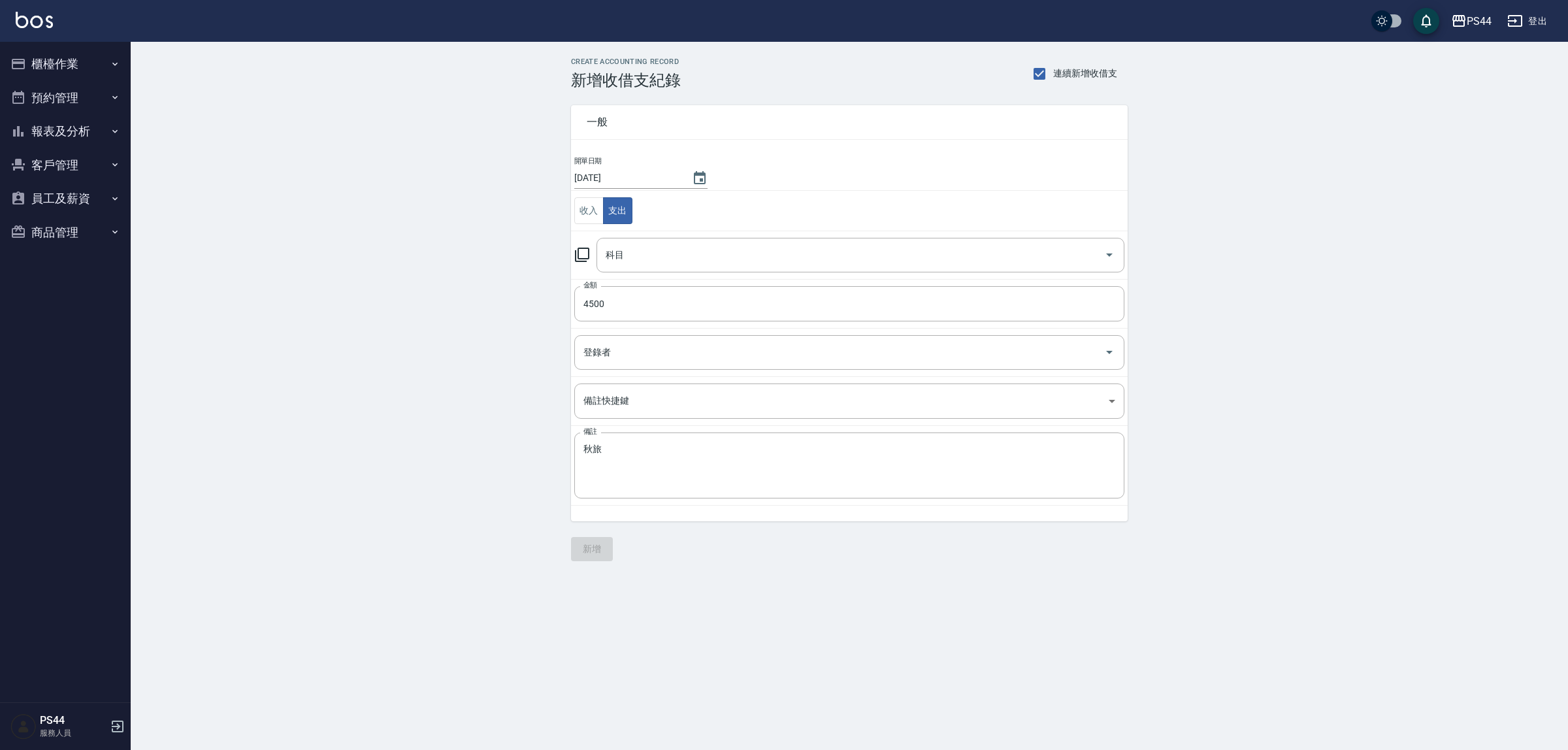
click at [656, 327] on td "金額 4500 金額" at bounding box center [849, 303] width 556 height 49
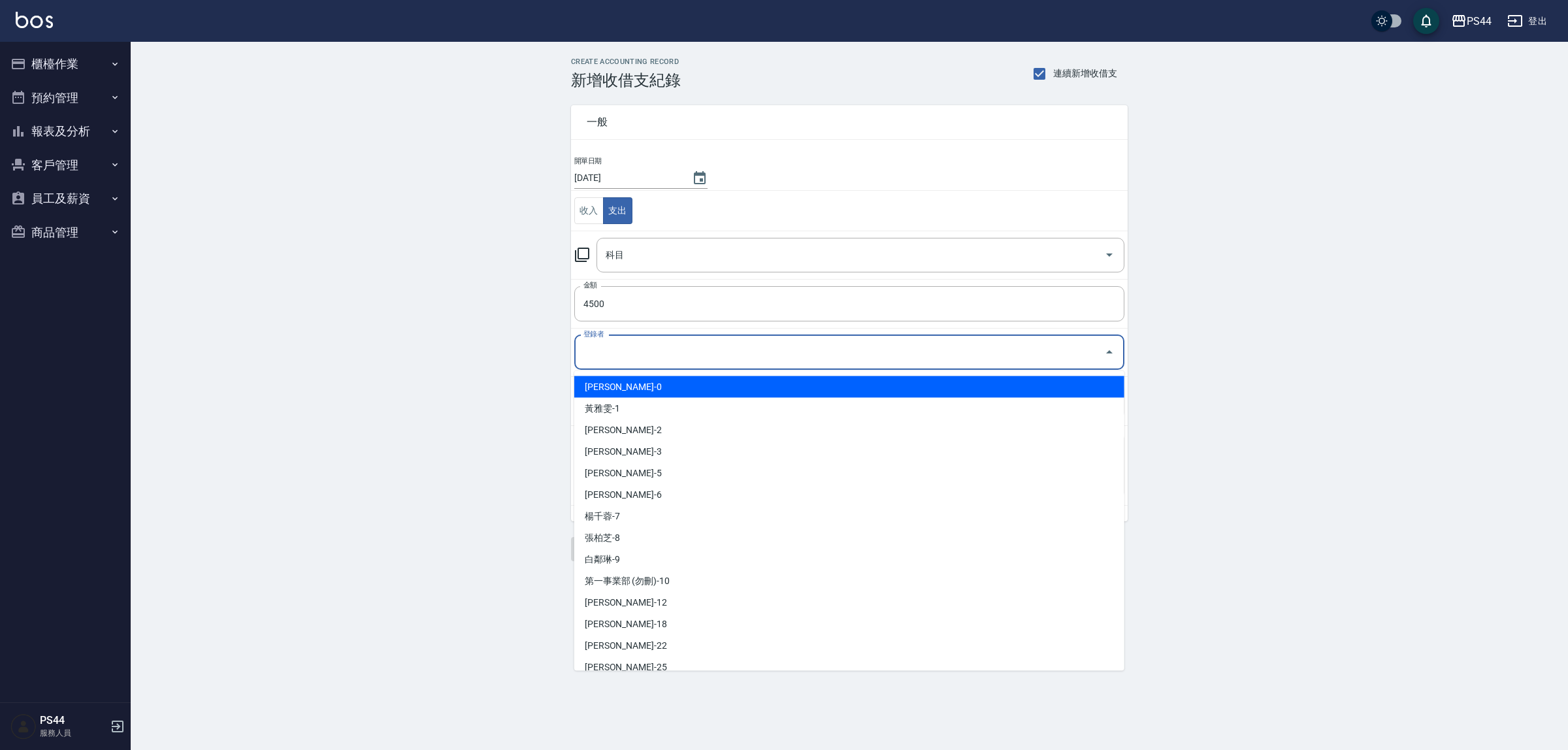
click at [656, 344] on input "登錄者" at bounding box center [839, 352] width 519 height 23
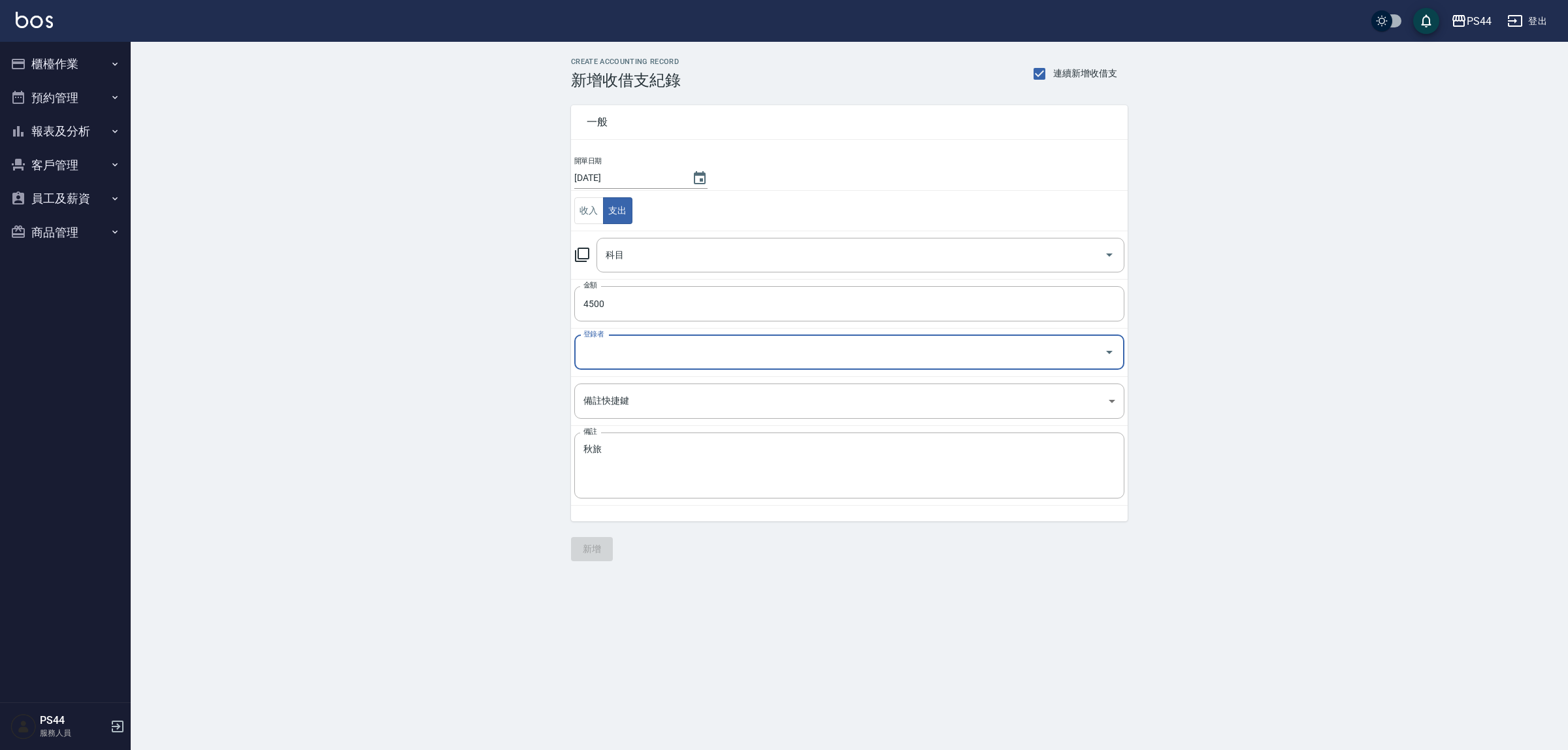
click at [658, 344] on input "登錄者" at bounding box center [839, 352] width 519 height 23
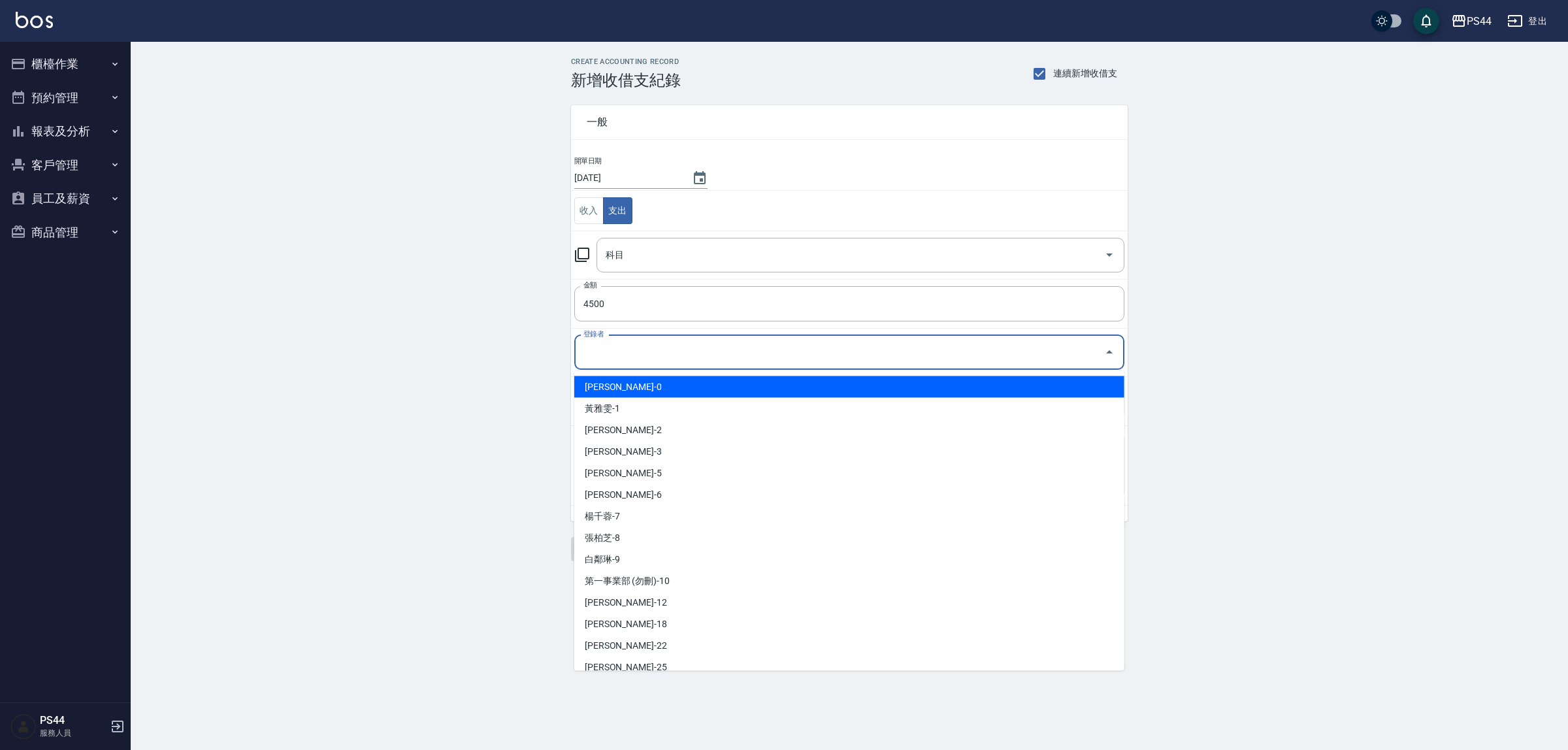
click at [661, 347] on input "登錄者" at bounding box center [839, 352] width 519 height 23
click at [497, 333] on div "CREATE ACCOUNTING RECORD 新增收借支紀錄 連續新增收借支 一般 開單日期 2025/09/05 收入 支出 科目 科目 金額 4500…" at bounding box center [849, 309] width 1437 height 535
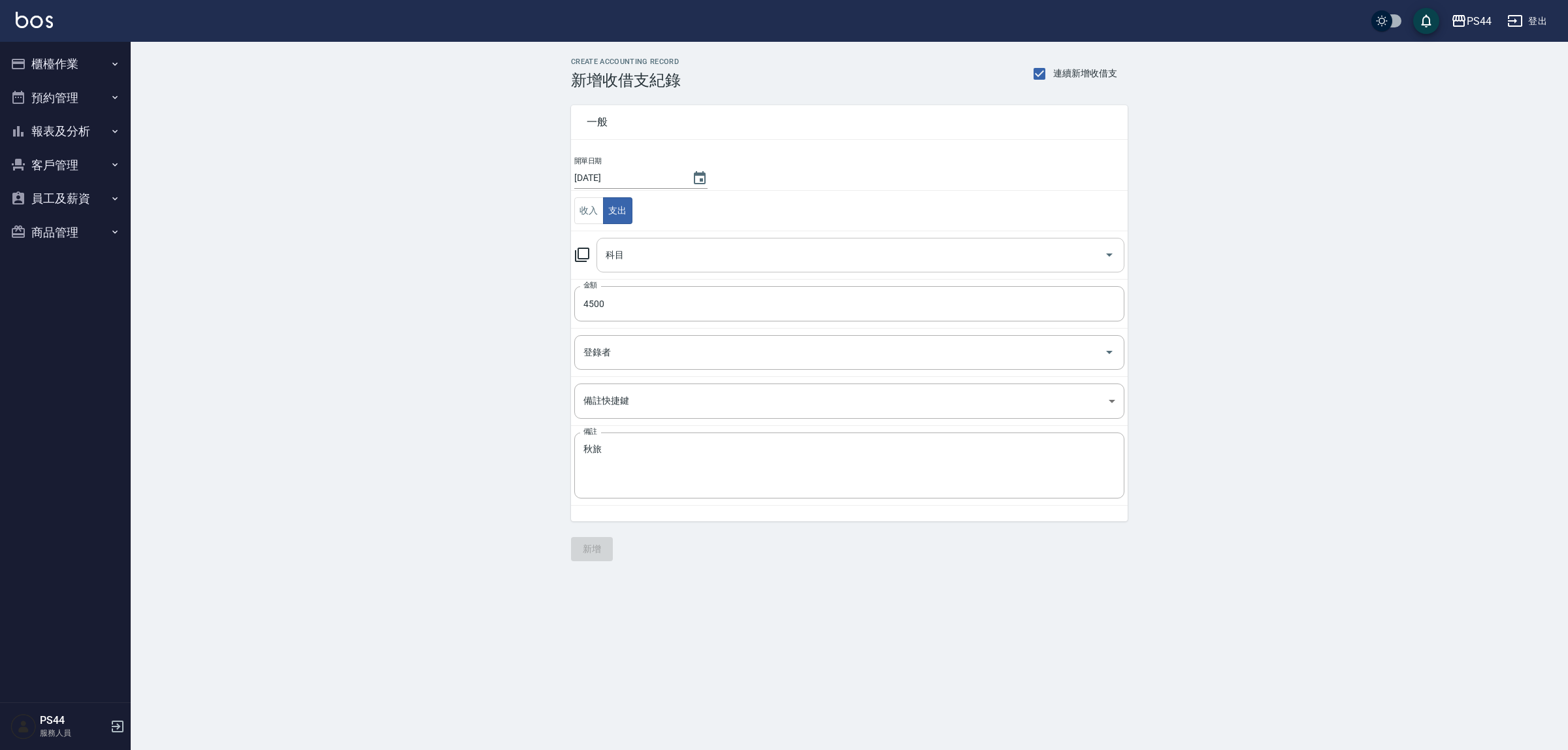
click at [694, 265] on input "科目" at bounding box center [850, 255] width 497 height 23
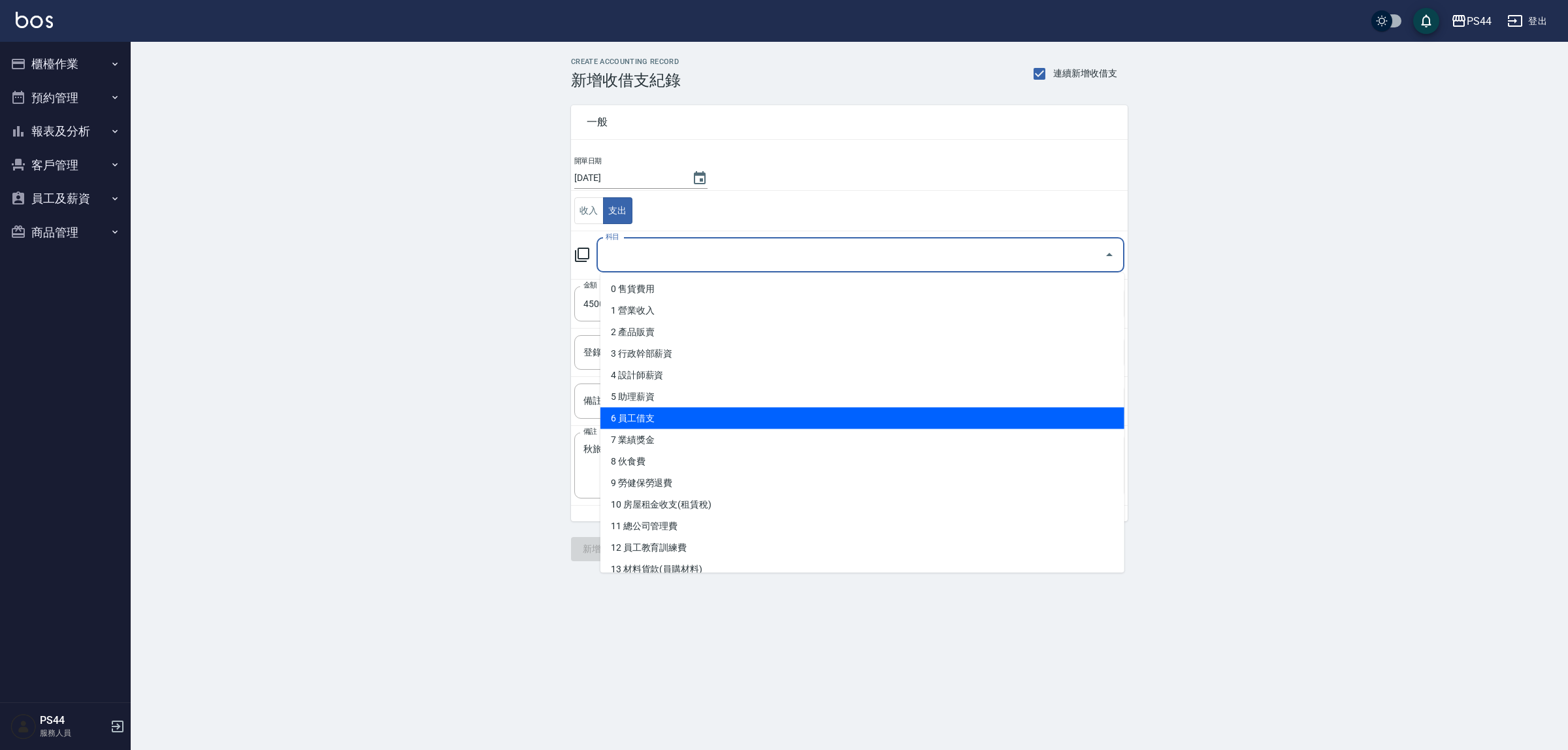
click at [730, 408] on li "6 員工借支" at bounding box center [862, 418] width 524 height 21
type input "6 員工借支"
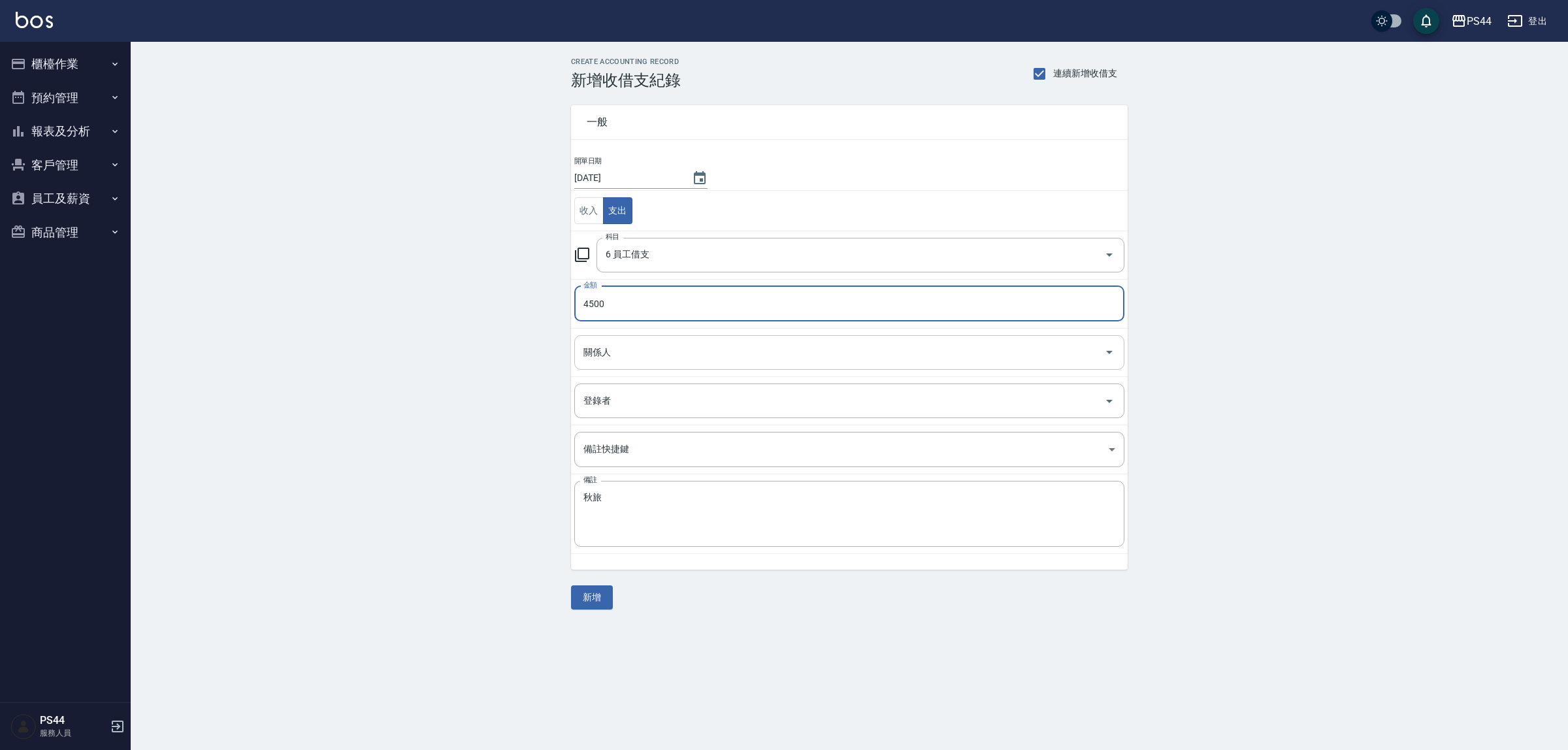
click at [683, 353] on input "關係人" at bounding box center [839, 352] width 519 height 23
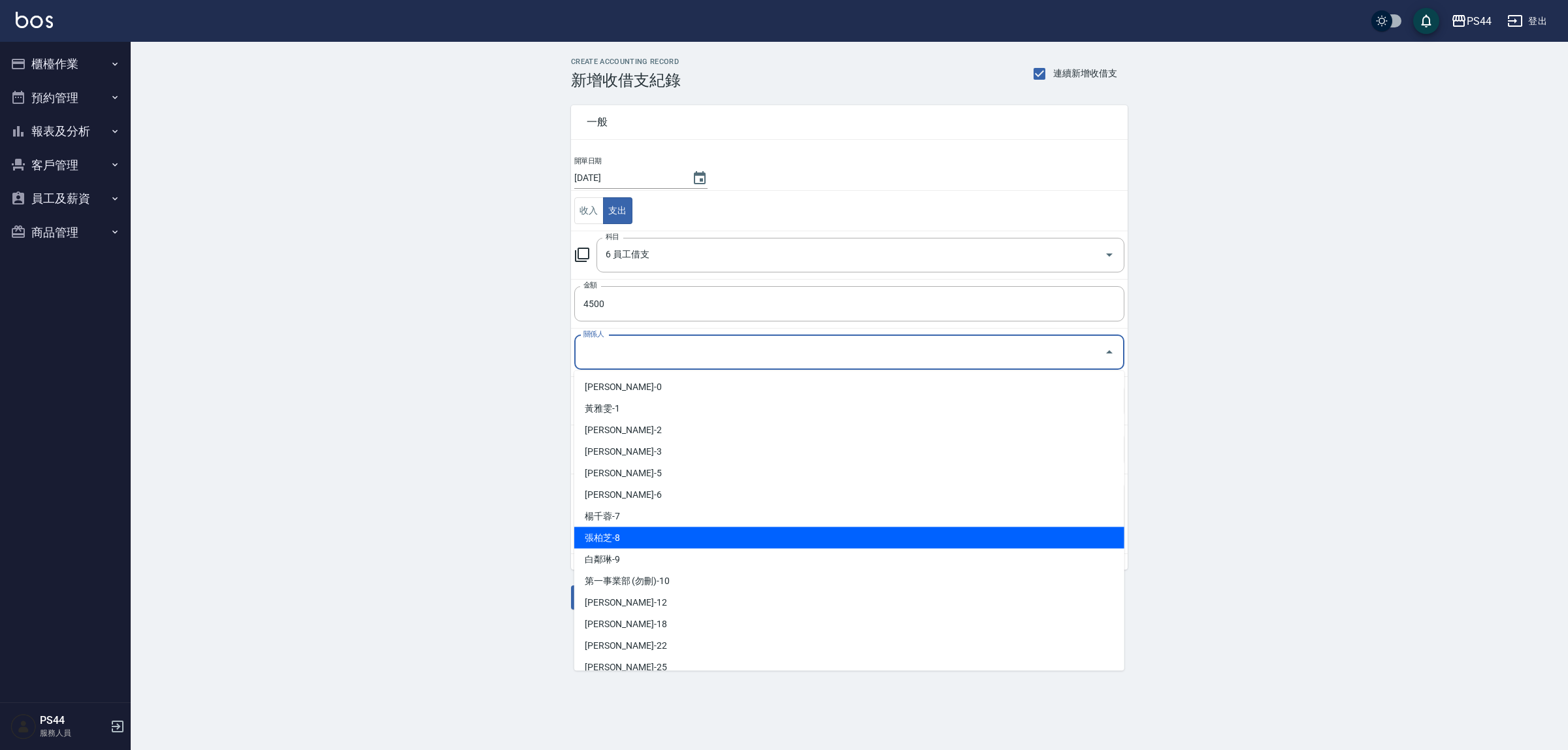
scroll to position [82, 0]
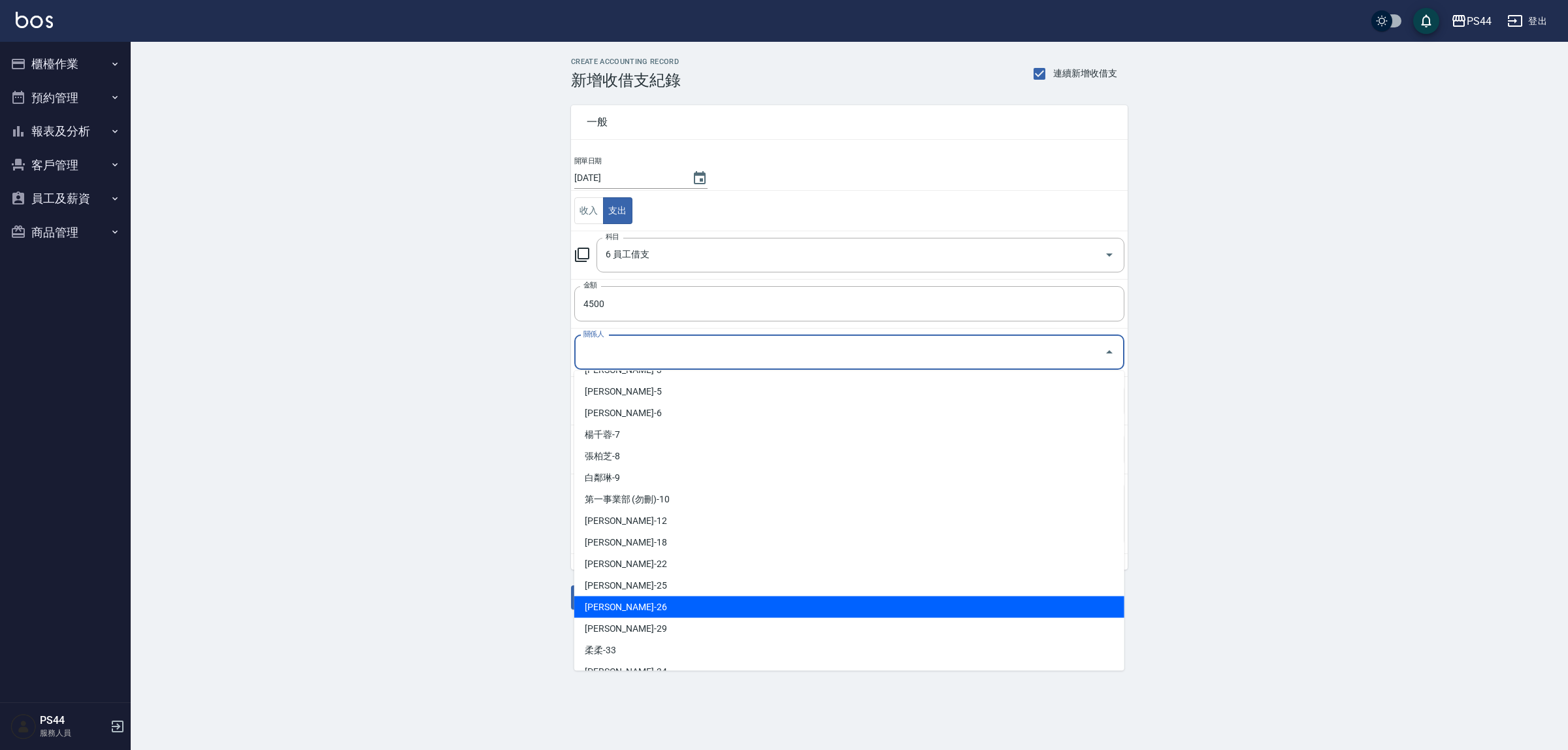
click at [714, 609] on li "[PERSON_NAME]-26" at bounding box center [849, 606] width 550 height 21
type input "[PERSON_NAME]-26"
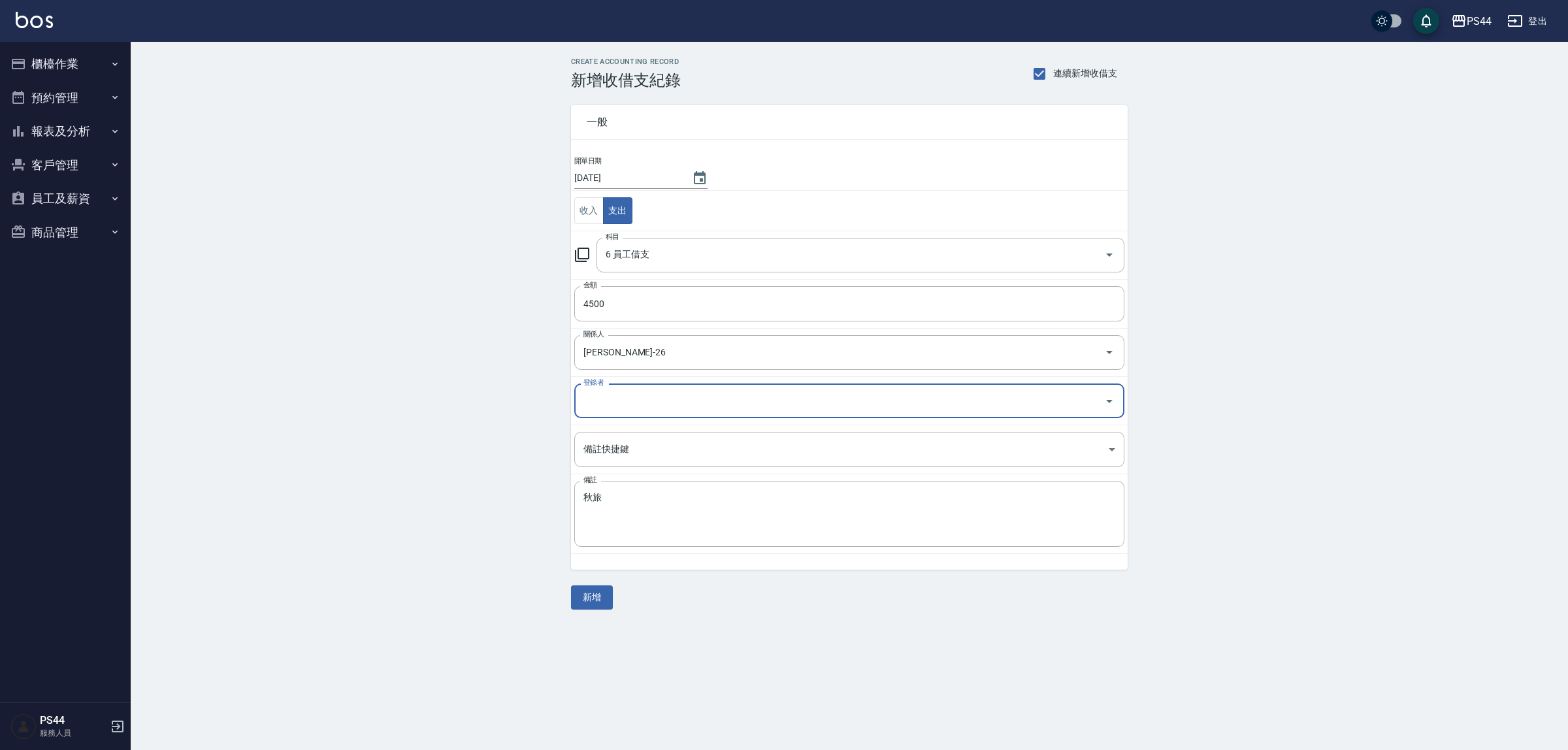
click at [606, 596] on button "新增" at bounding box center [591, 597] width 42 height 24
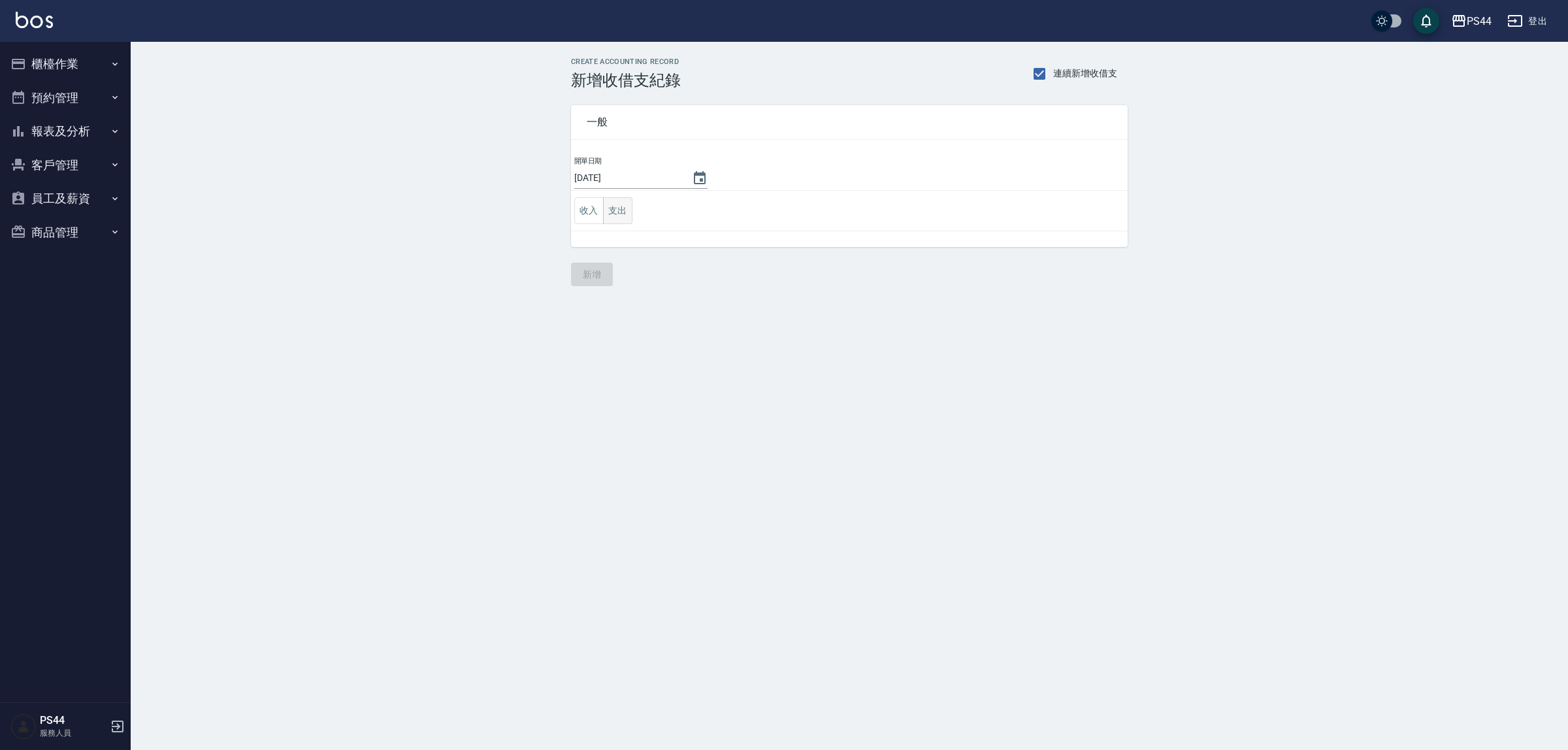
click at [629, 213] on button "支出" at bounding box center [618, 211] width 30 height 27
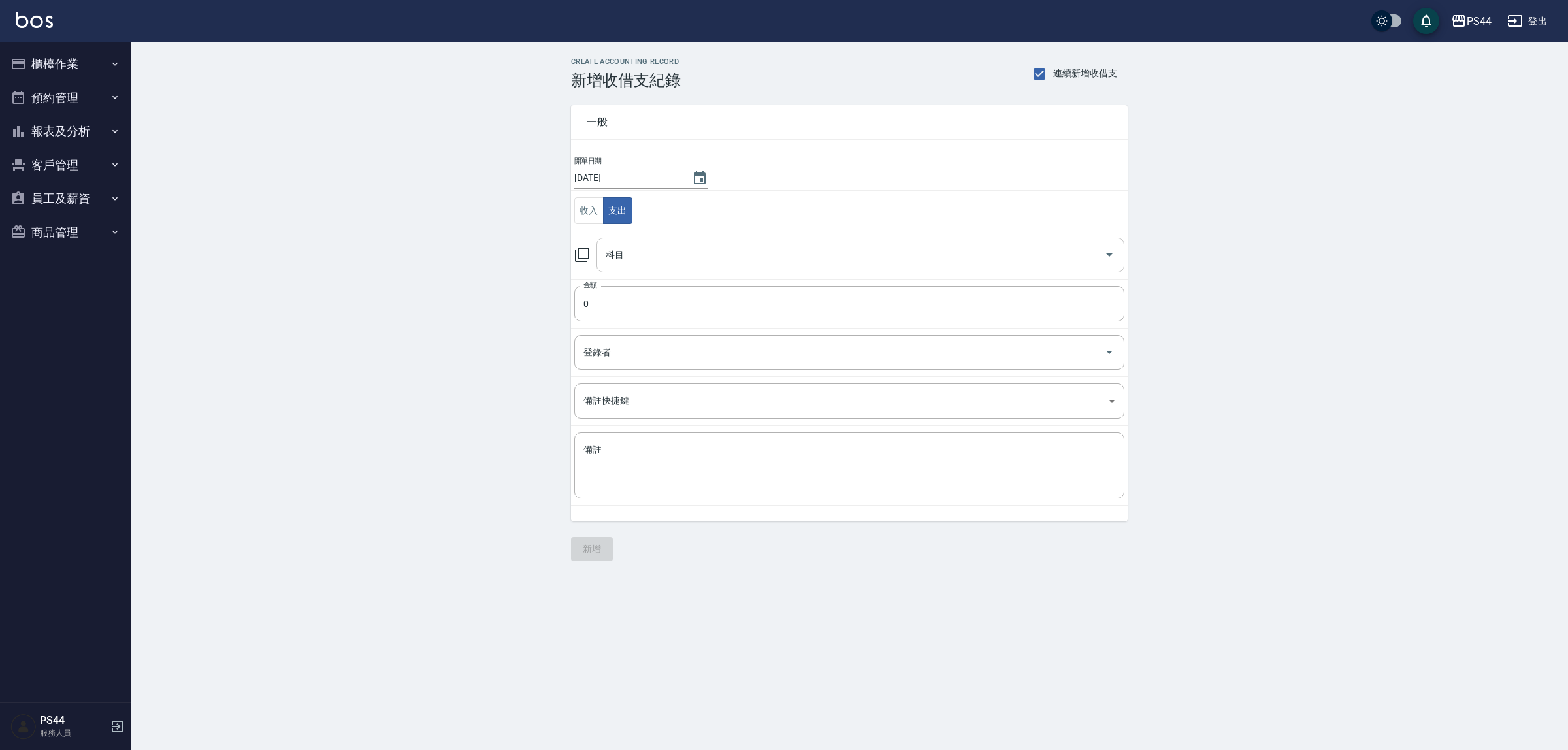
click at [671, 257] on input "科目" at bounding box center [850, 255] width 497 height 23
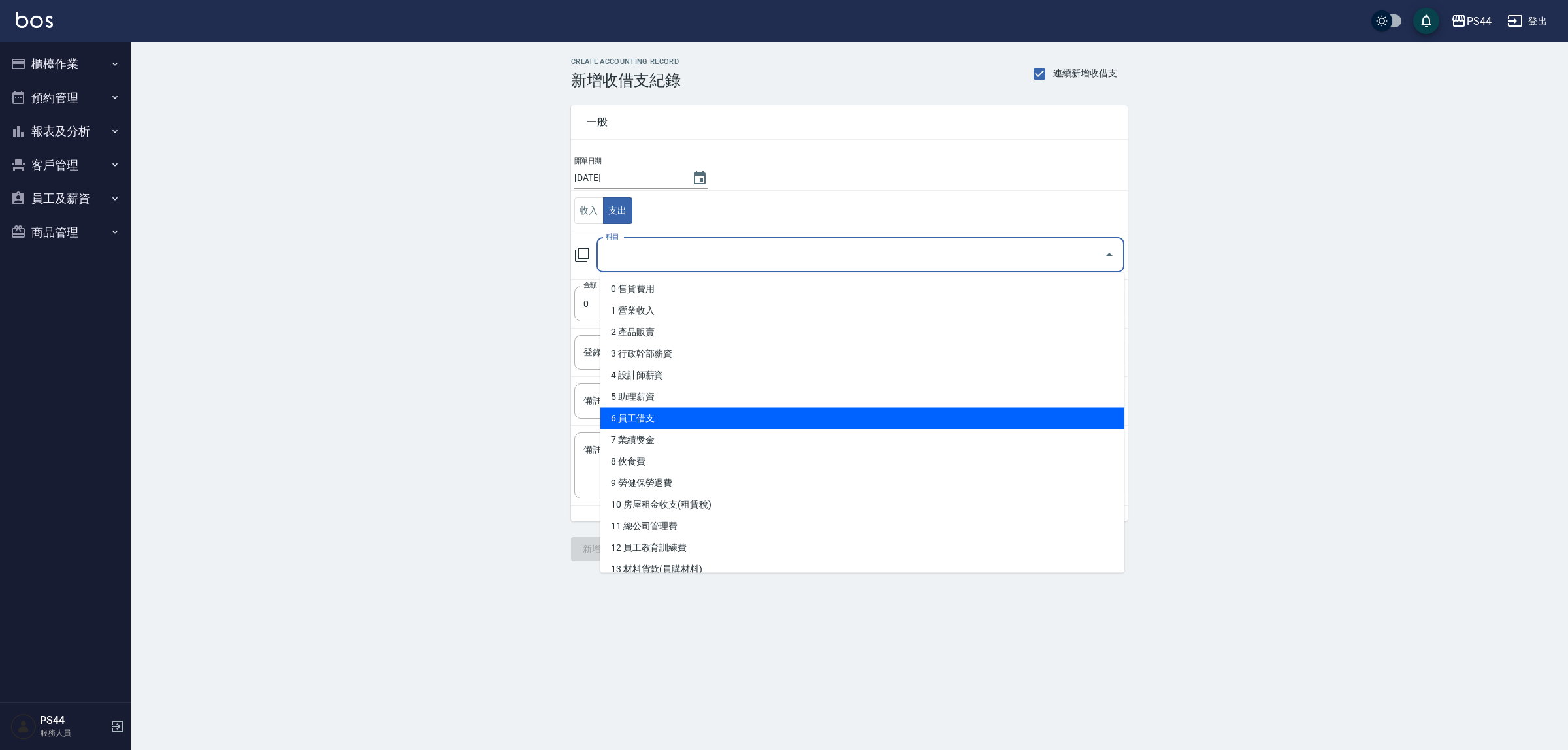
click at [715, 421] on li "6 員工借支" at bounding box center [862, 418] width 524 height 21
type input "6 員工借支"
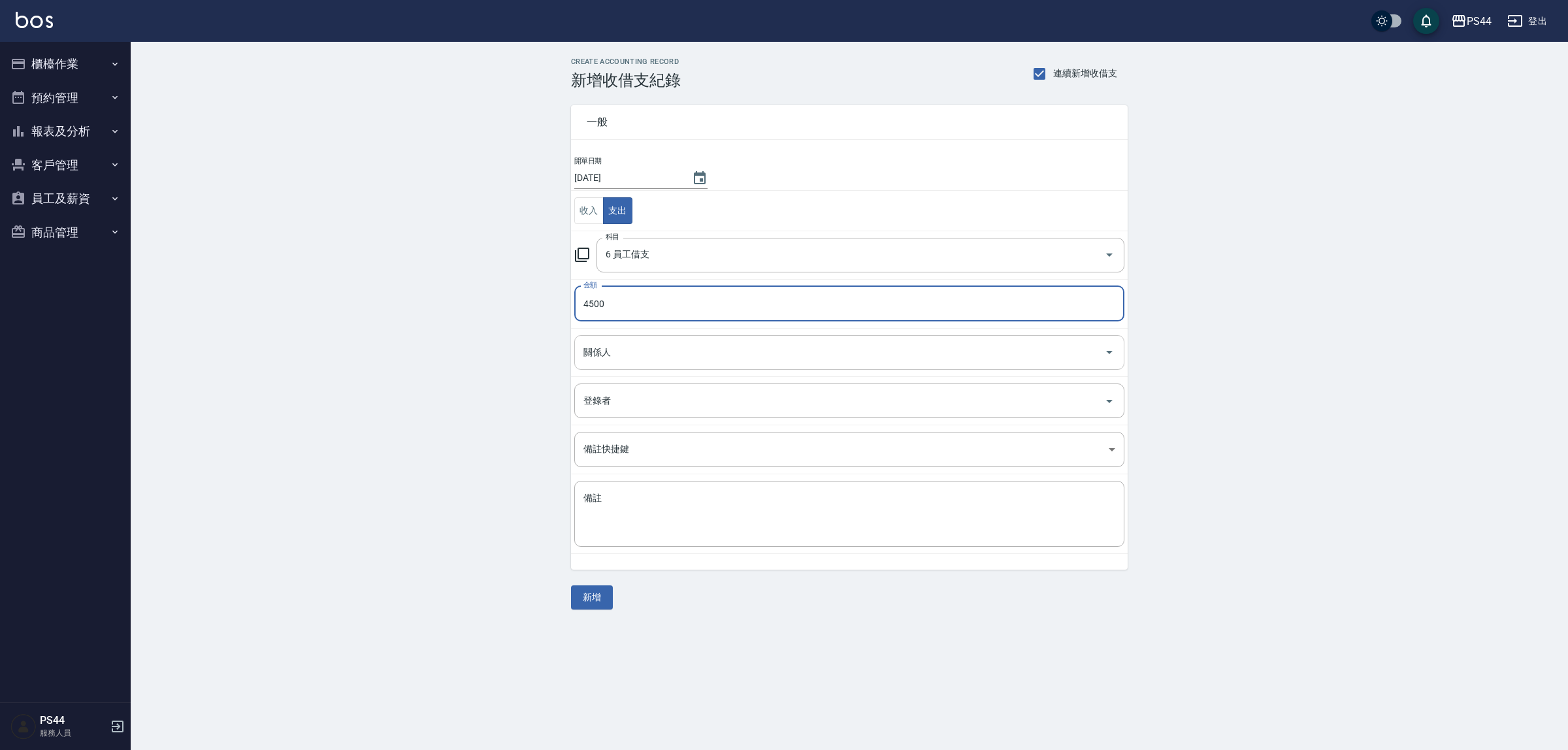
drag, startPoint x: 714, startPoint y: 367, endPoint x: 697, endPoint y: 352, distance: 22.7
click at [700, 357] on div "關係人" at bounding box center [849, 352] width 550 height 35
type input "4500"
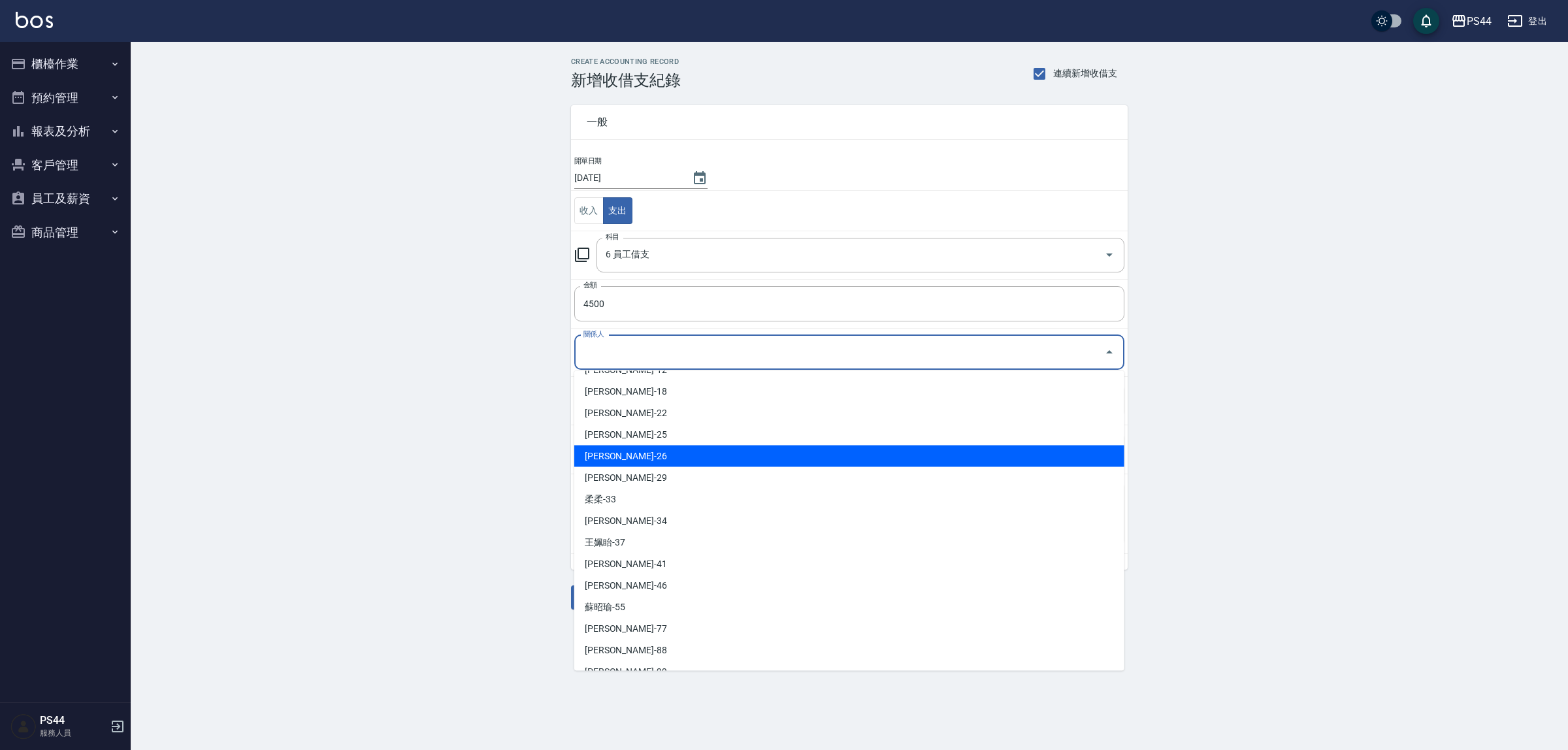
scroll to position [313, 0]
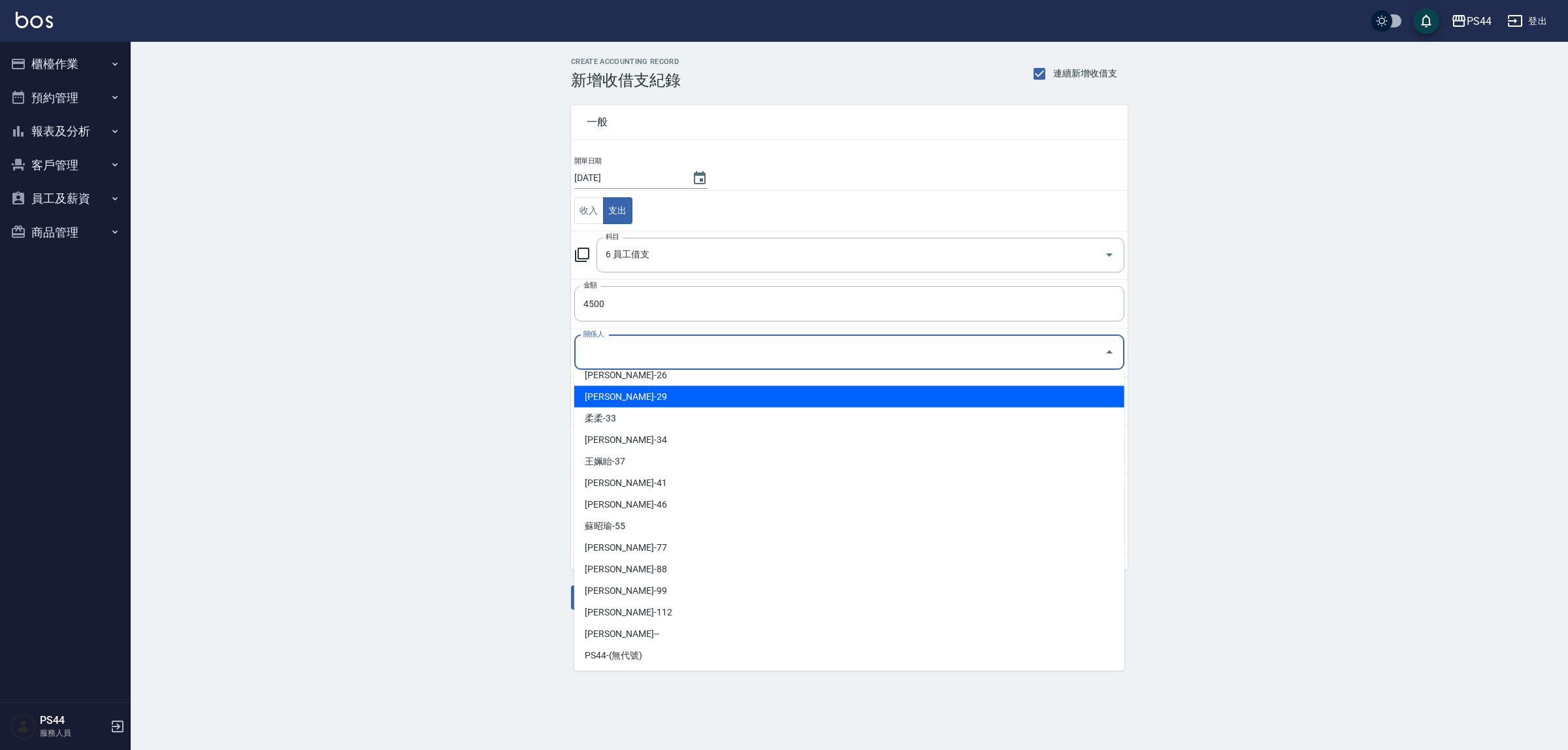
click at [719, 403] on li "[PERSON_NAME]-29" at bounding box center [849, 397] width 550 height 21
type input "[PERSON_NAME]-29"
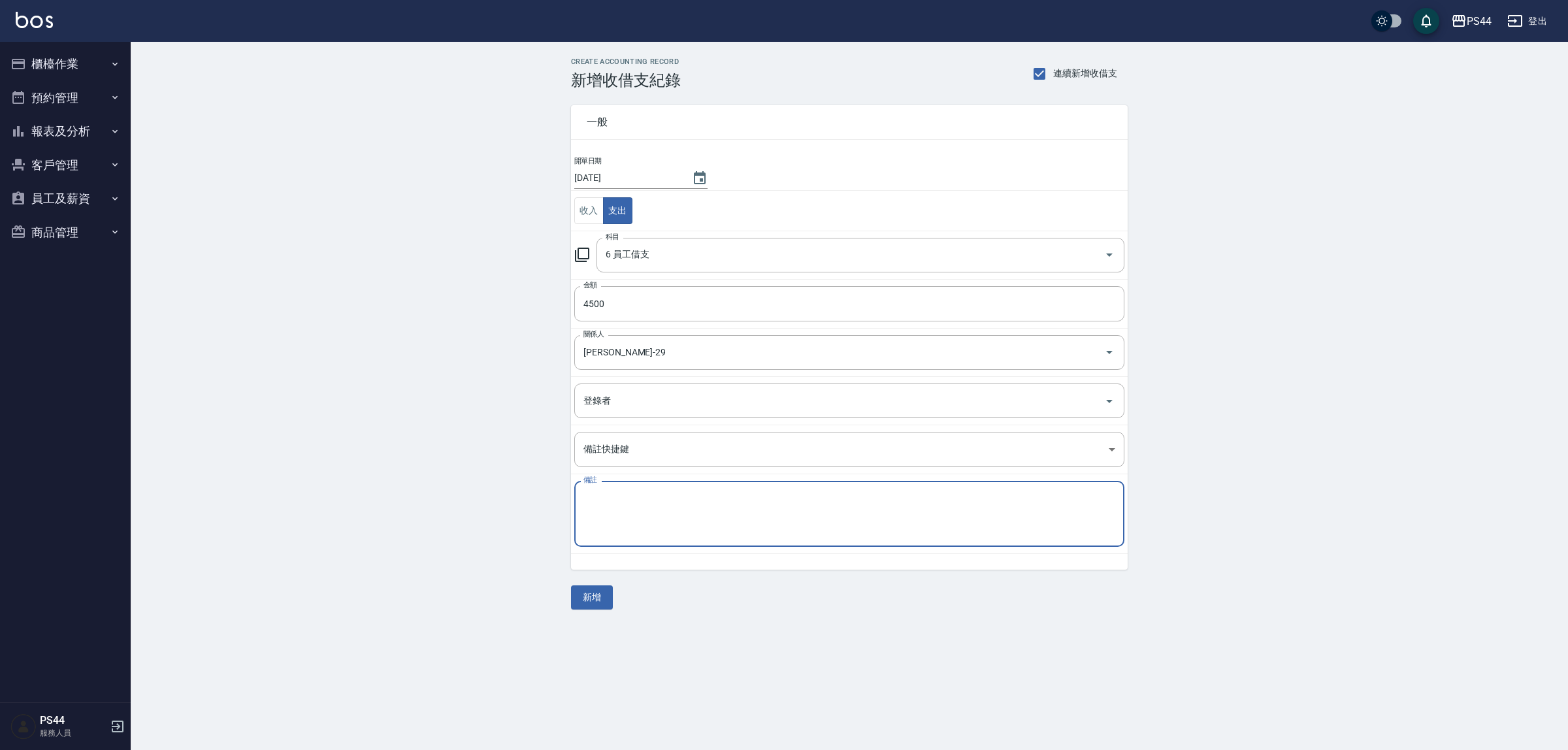
click at [619, 515] on textarea "備註" at bounding box center [849, 514] width 532 height 44
paste textarea "秋旅"
type textarea "秋旅"
click at [595, 593] on button "新增" at bounding box center [591, 597] width 42 height 24
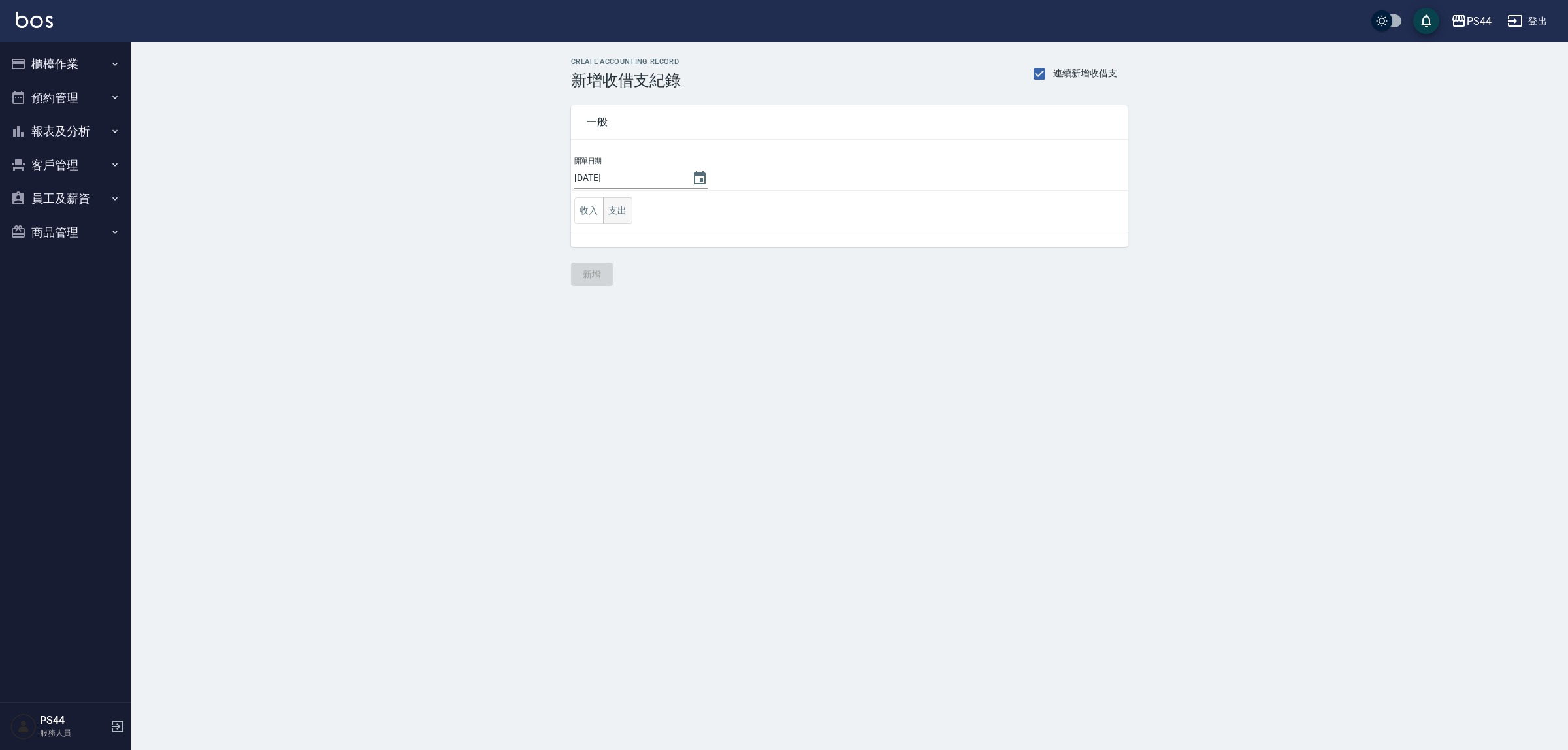
click at [624, 219] on button "支出" at bounding box center [618, 211] width 30 height 27
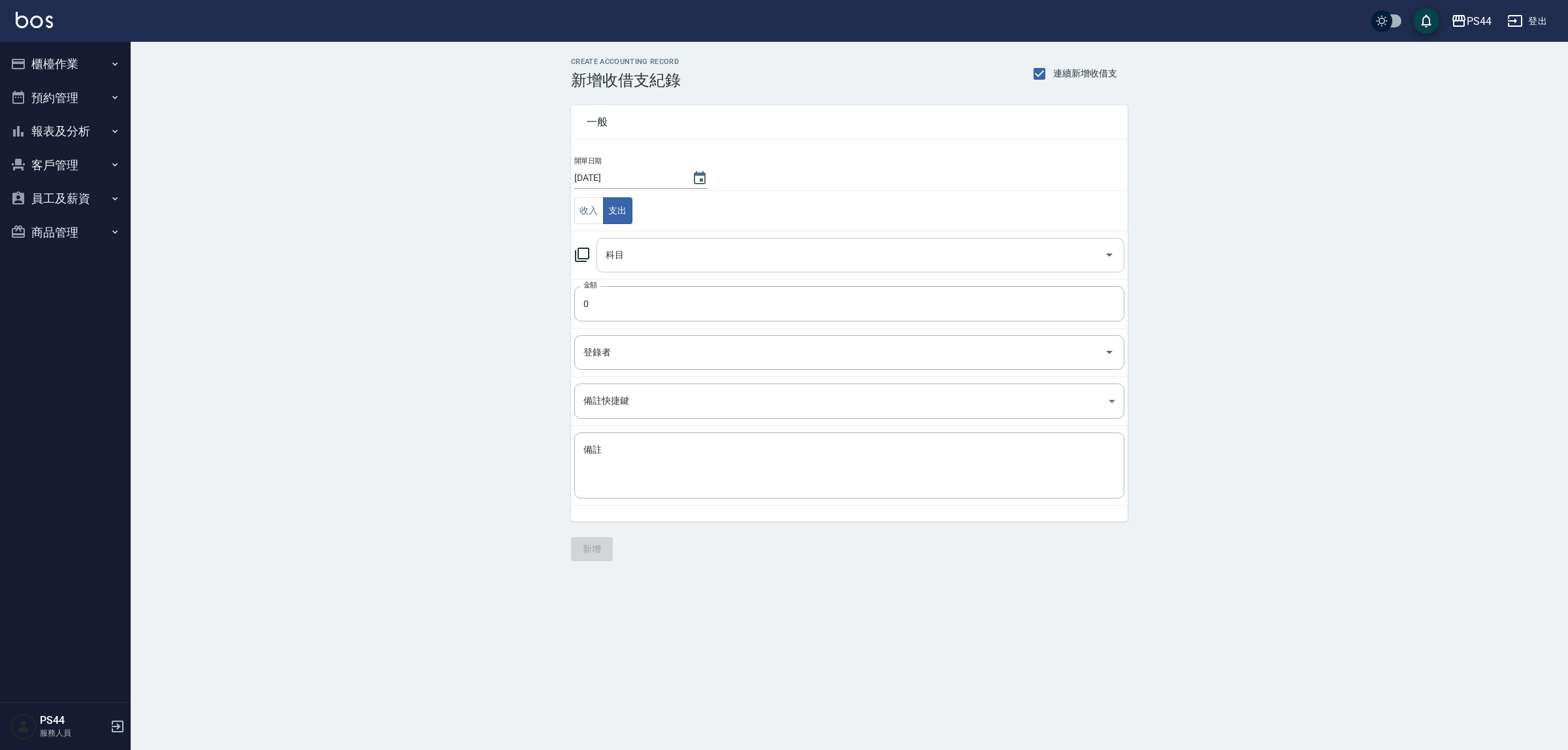
click at [652, 259] on input "科目" at bounding box center [850, 255] width 497 height 23
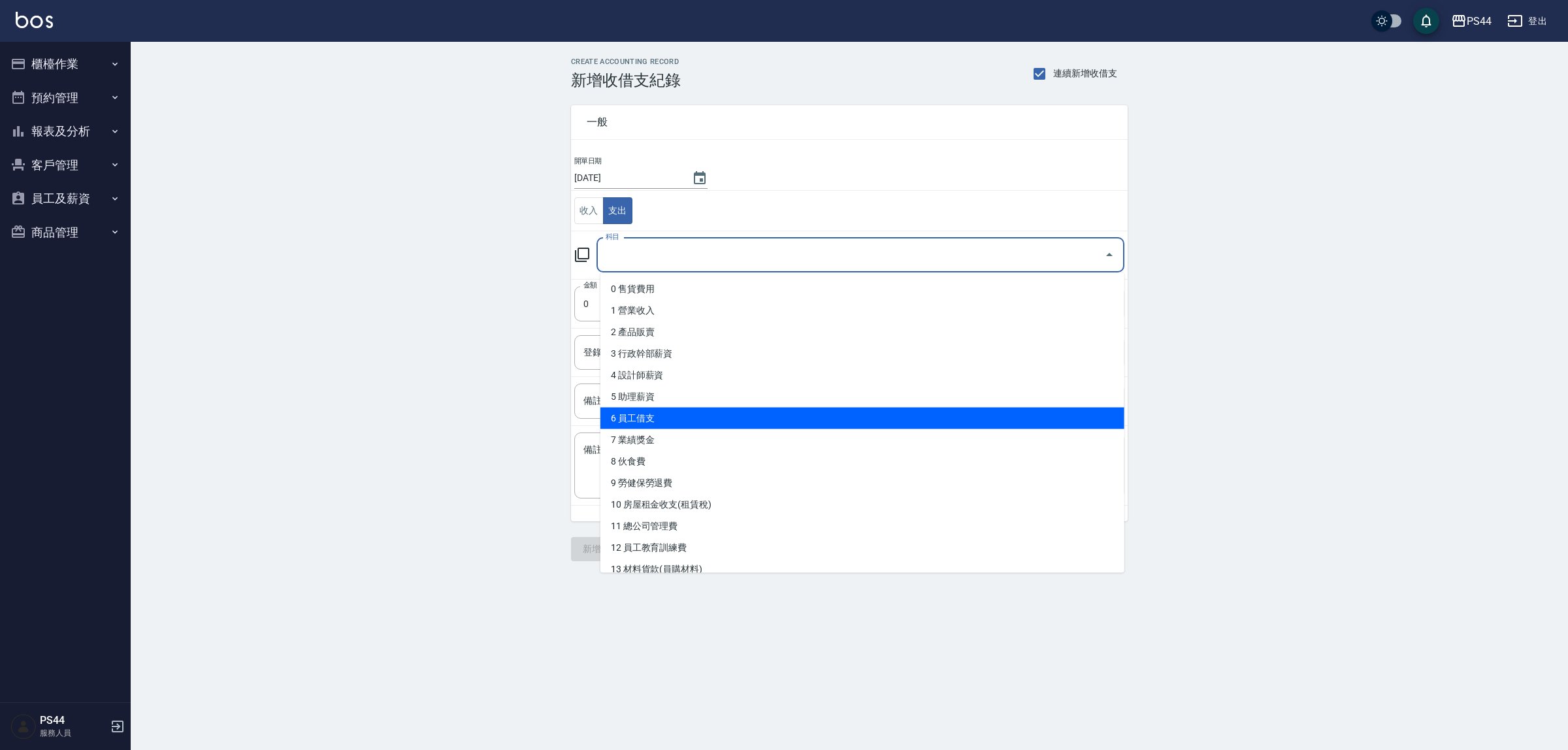
click at [761, 425] on li "6 員工借支" at bounding box center [862, 418] width 524 height 21
type input "6 員工借支"
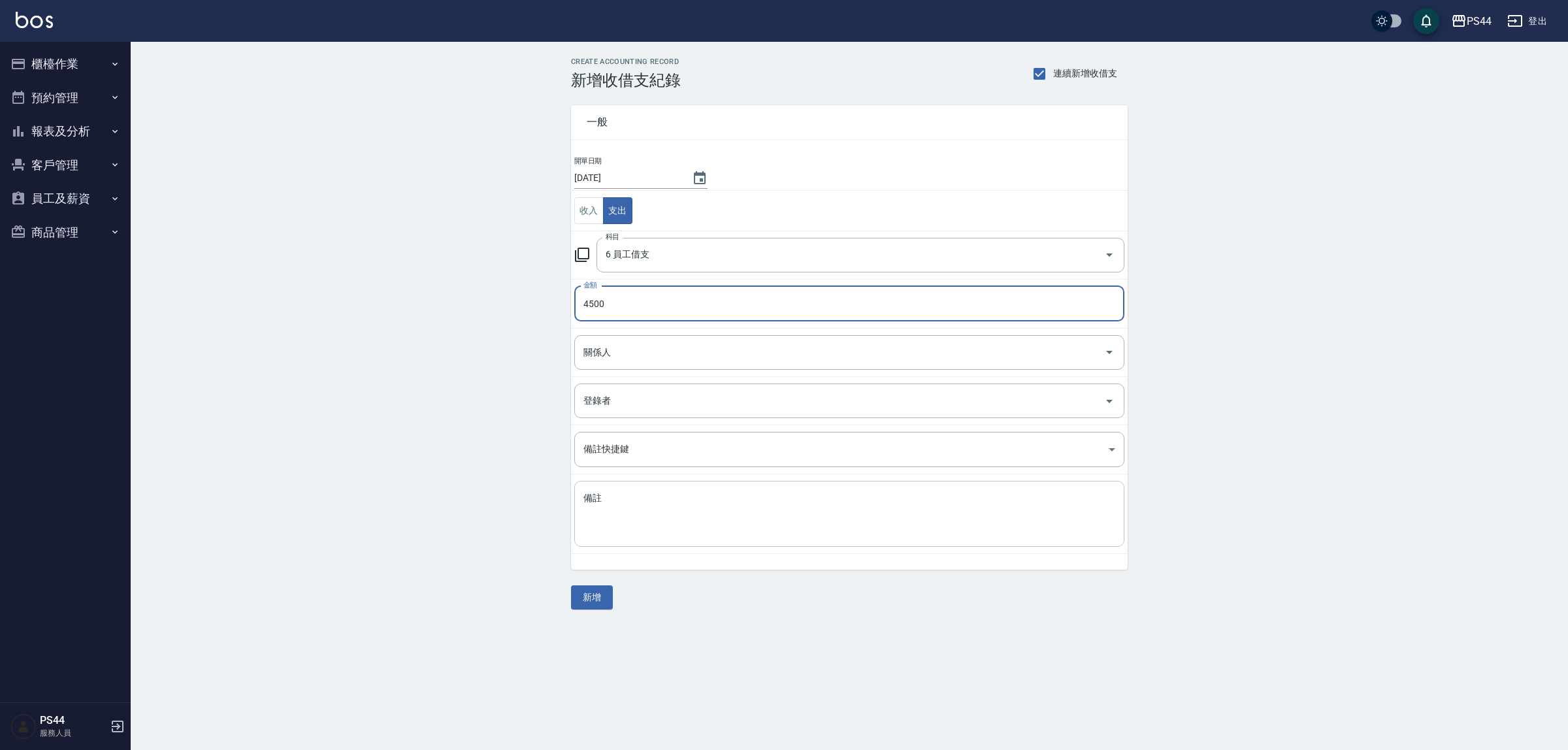
type input "4500"
click at [810, 514] on textarea "備註" at bounding box center [849, 514] width 532 height 44
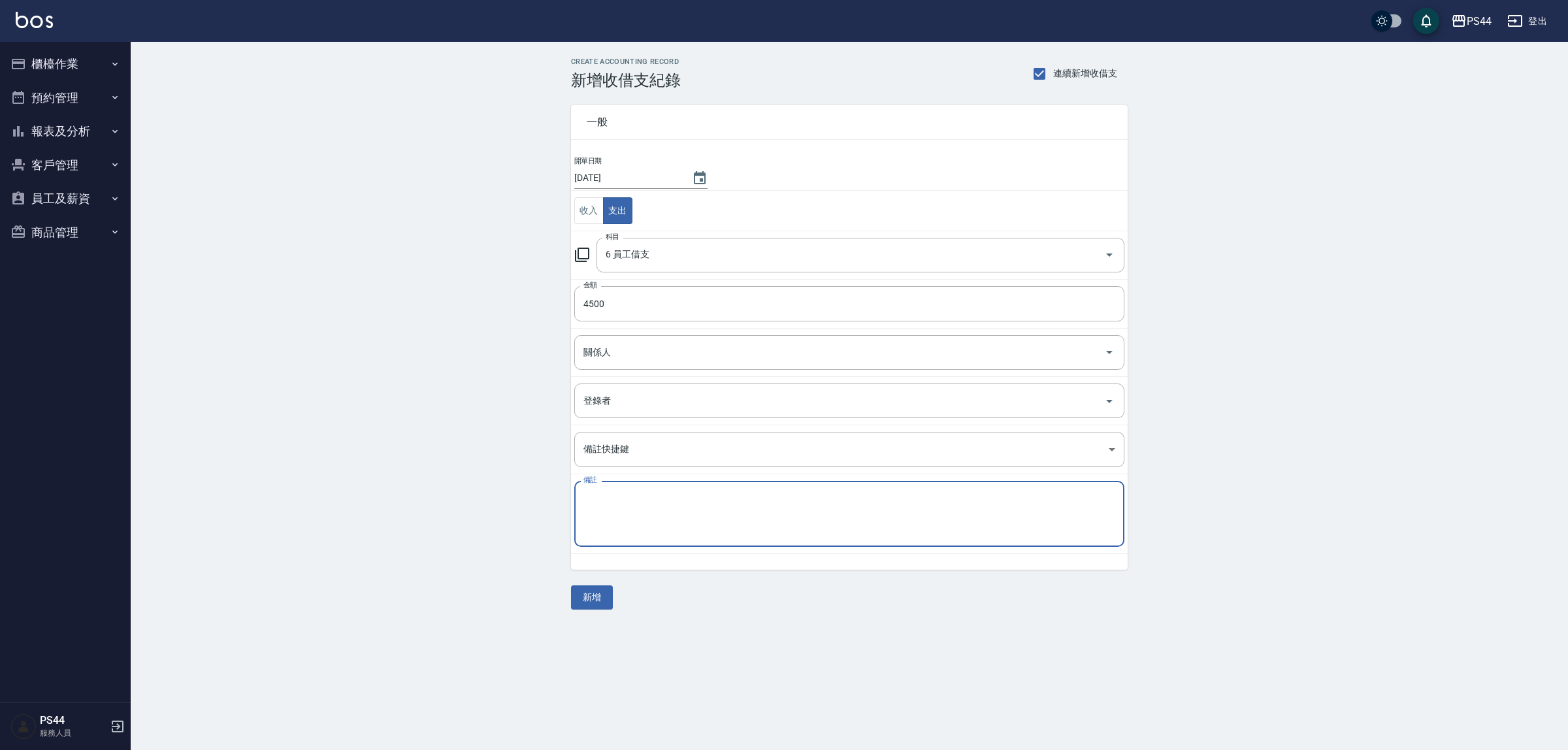
paste textarea "秋旅"
type textarea "秋旅"
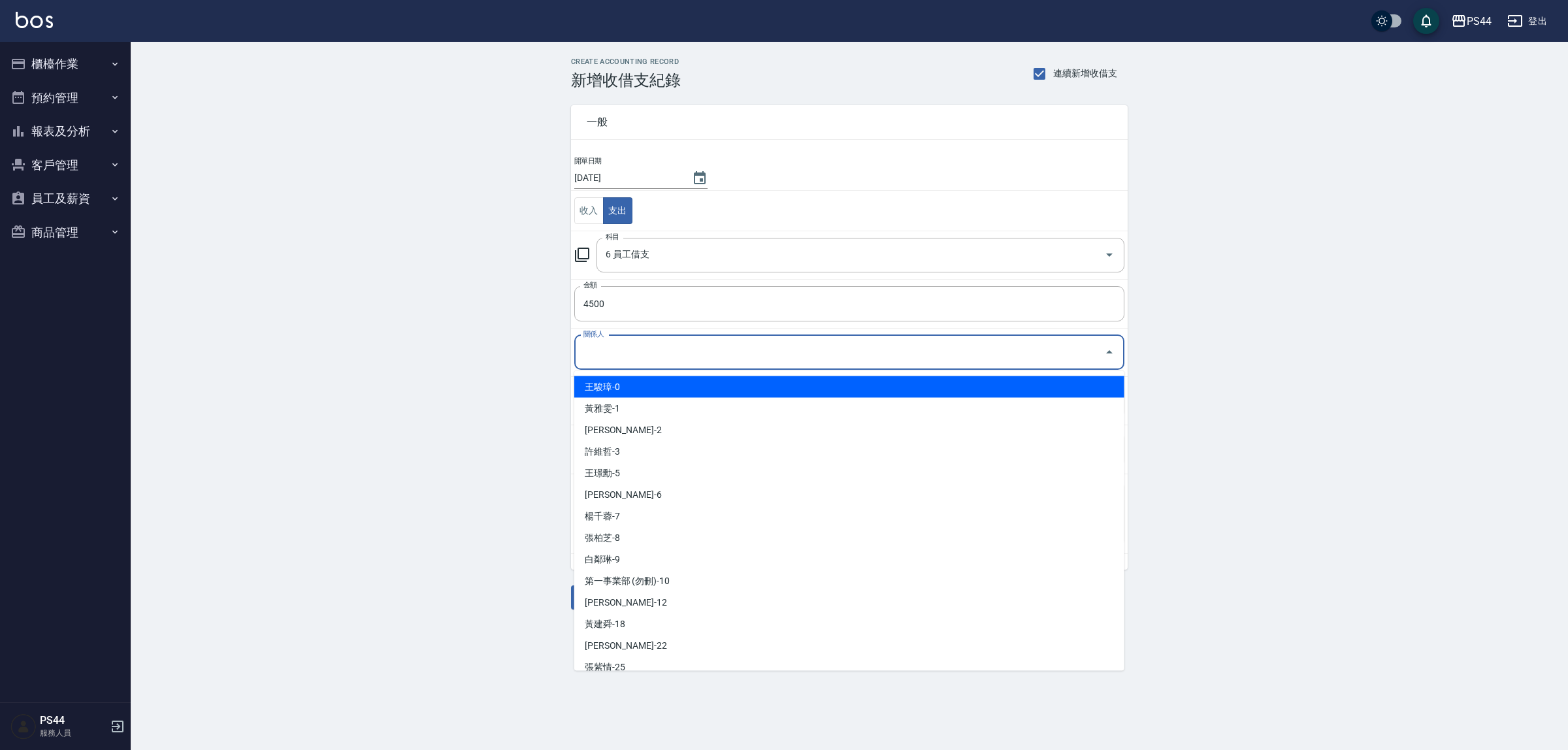
click at [651, 354] on input "關係人" at bounding box center [839, 352] width 519 height 23
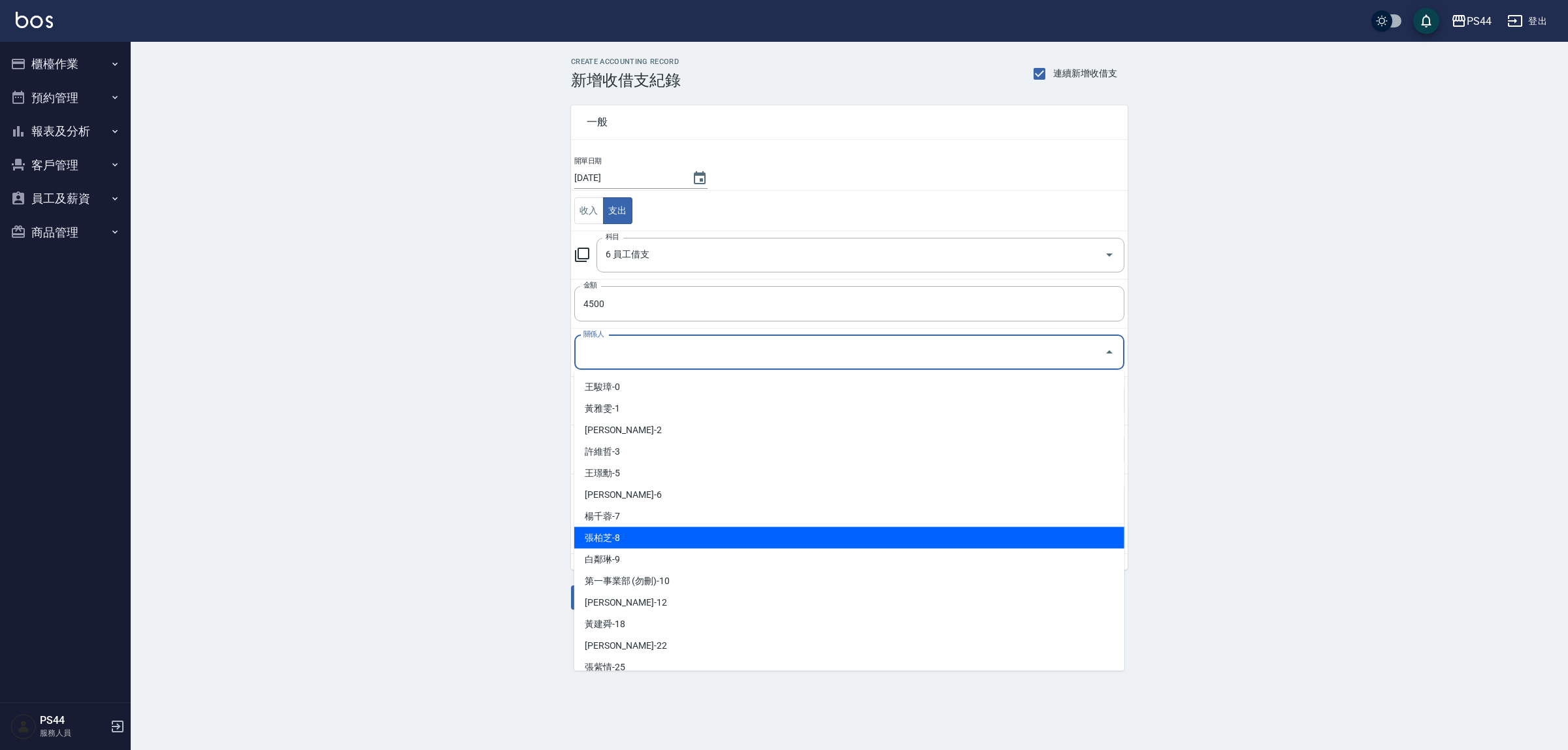
scroll to position [245, 0]
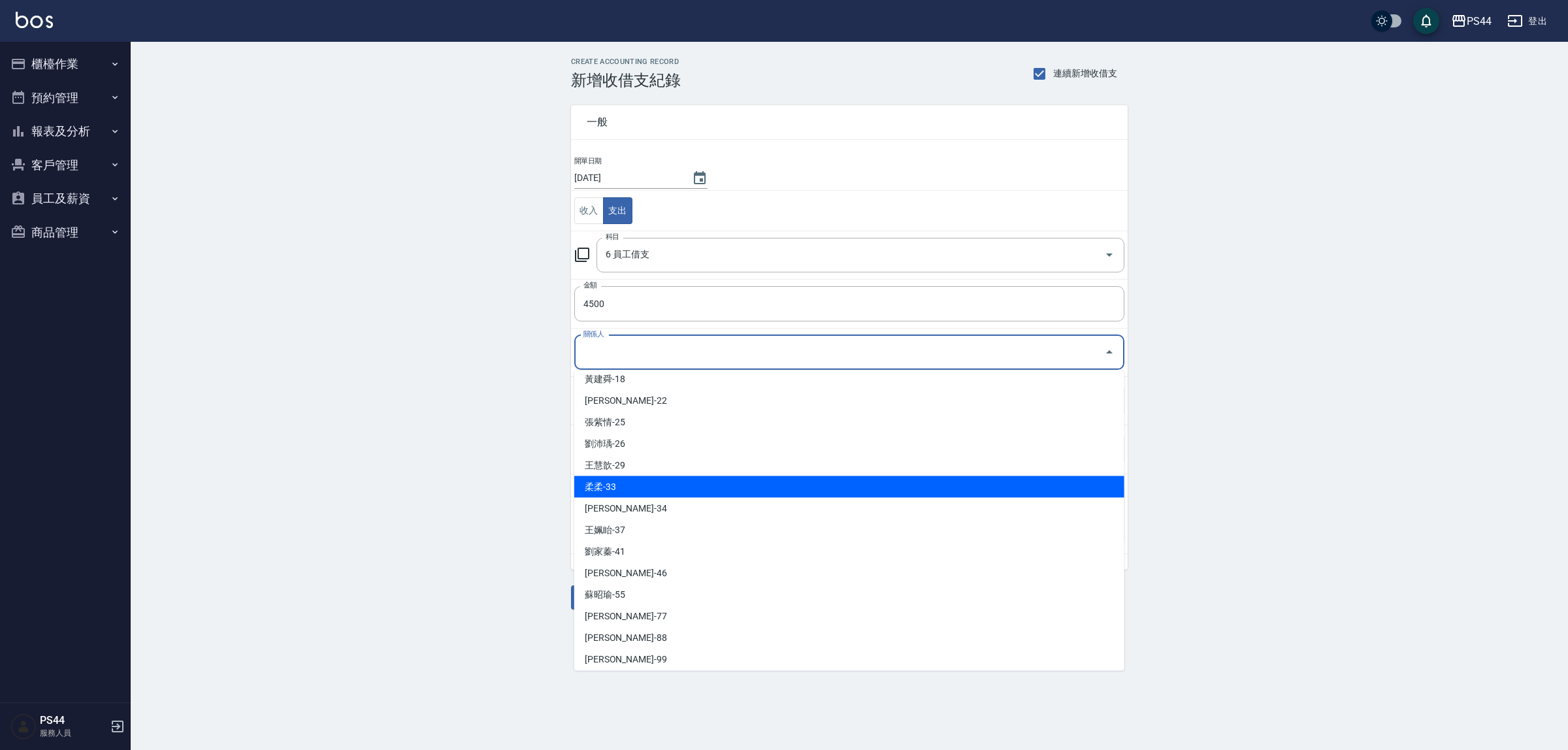
click at [675, 490] on li "柔柔-33" at bounding box center [849, 487] width 550 height 21
type input "柔柔-33"
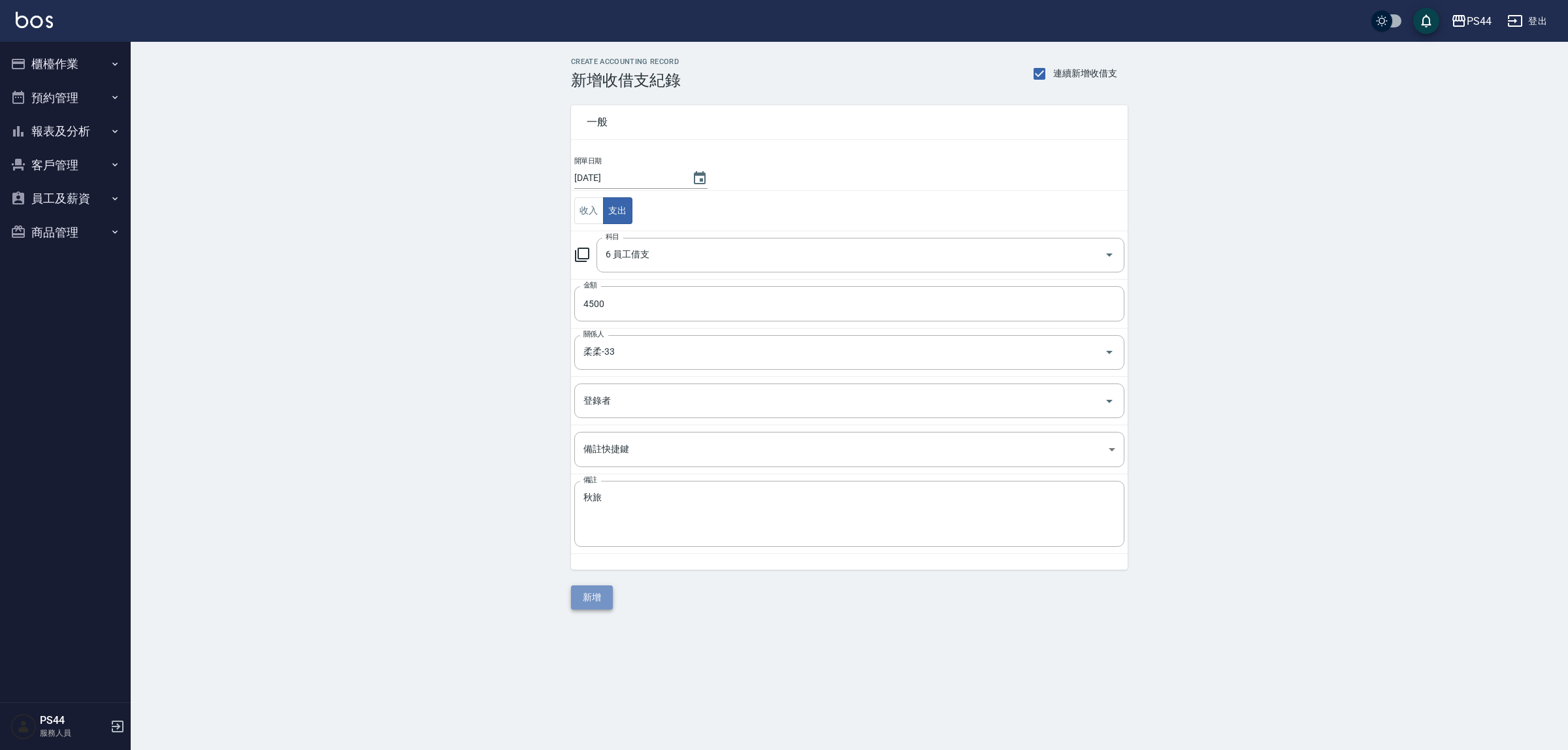
click at [585, 601] on button "新增" at bounding box center [591, 597] width 42 height 24
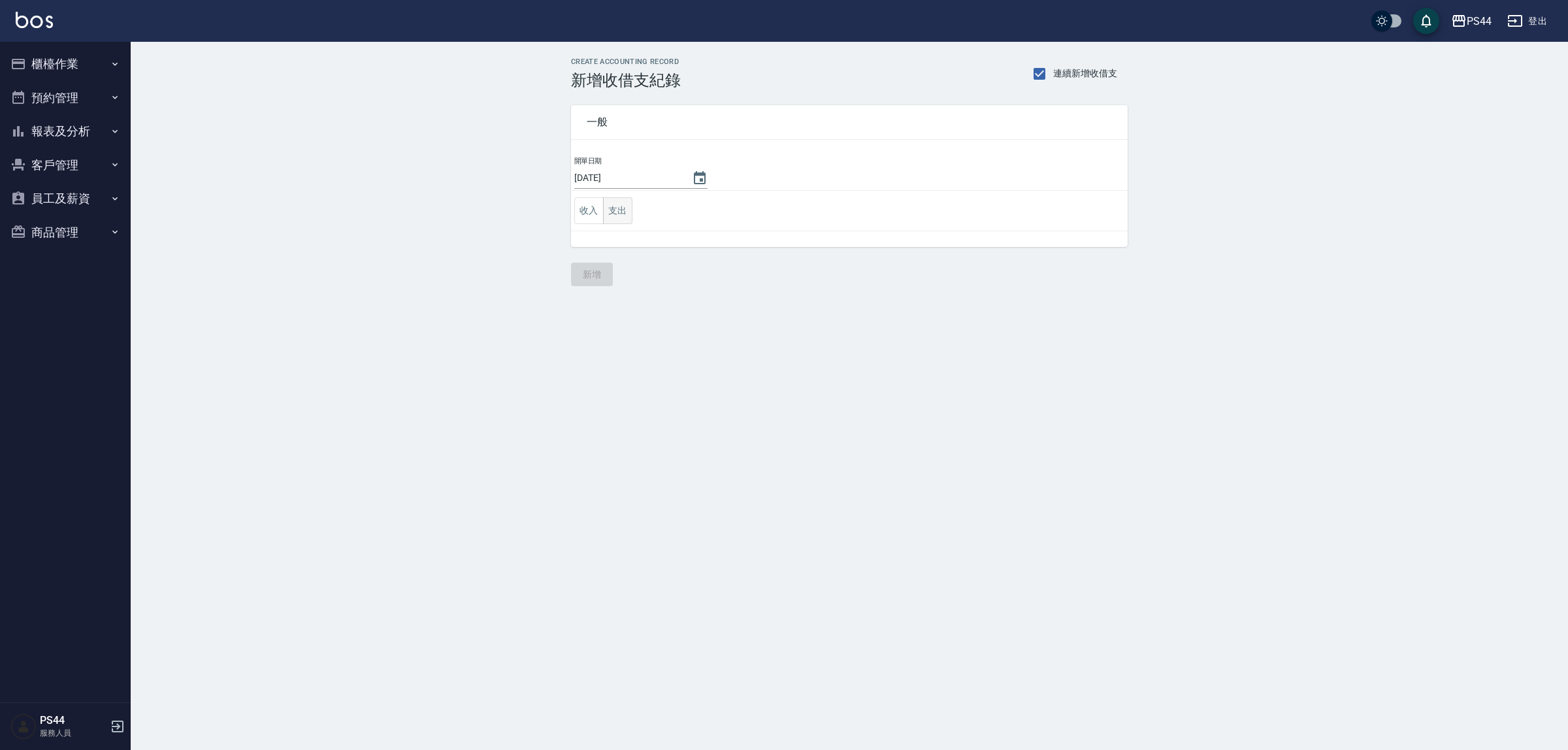
click at [624, 200] on button "支出" at bounding box center [618, 211] width 30 height 27
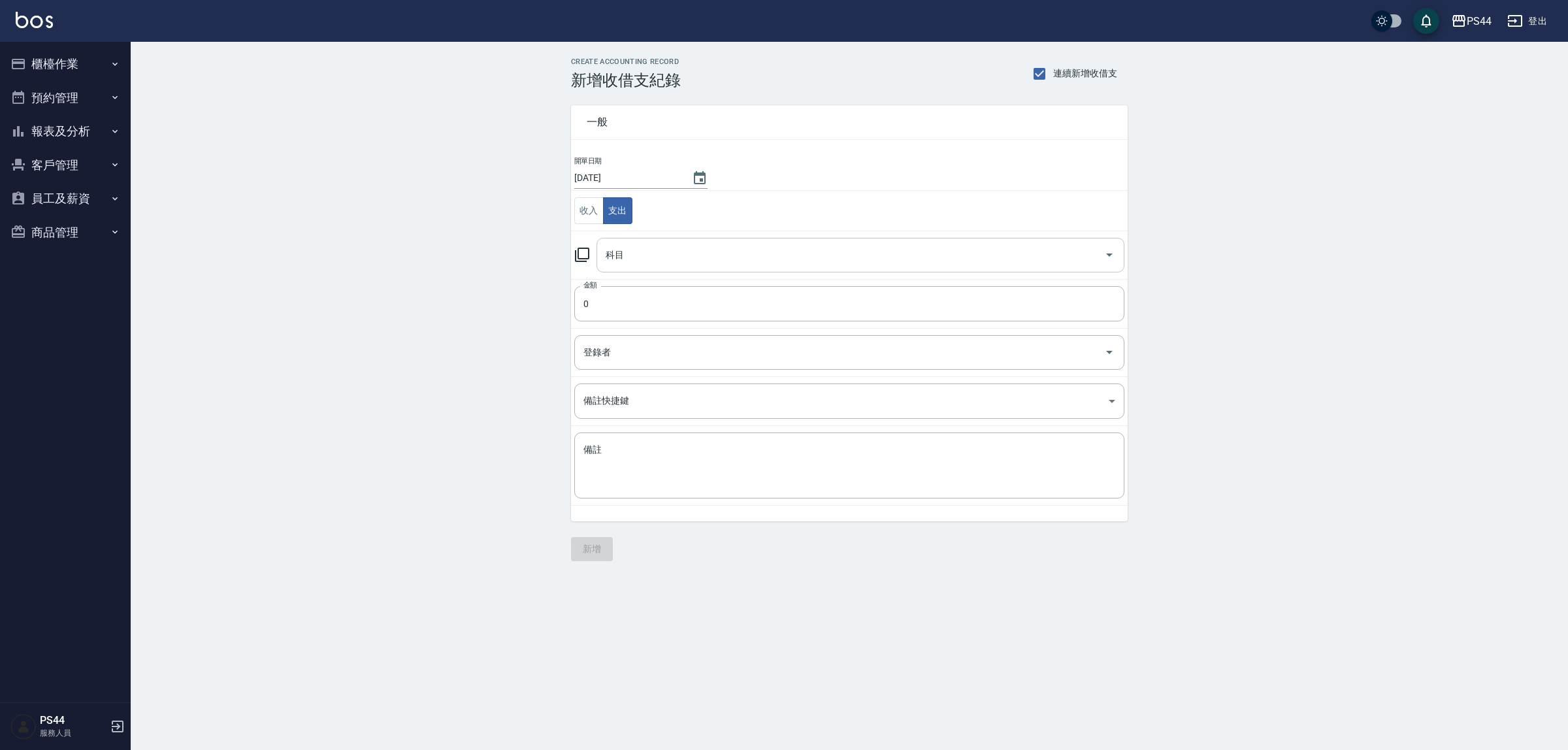
click at [670, 268] on div "科目" at bounding box center [860, 255] width 528 height 35
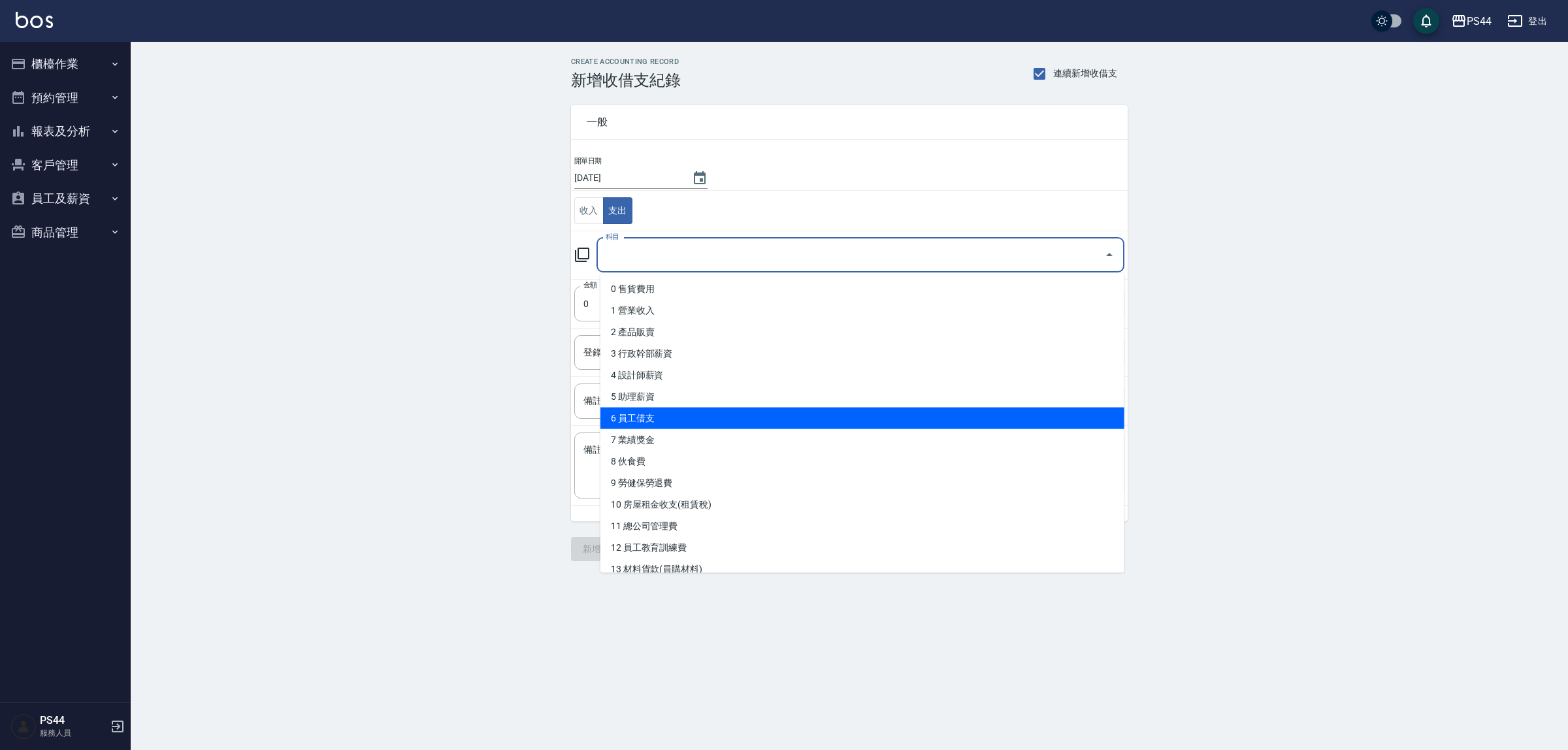
click at [684, 412] on li "6 員工借支" at bounding box center [862, 418] width 524 height 21
type input "6 員工借支"
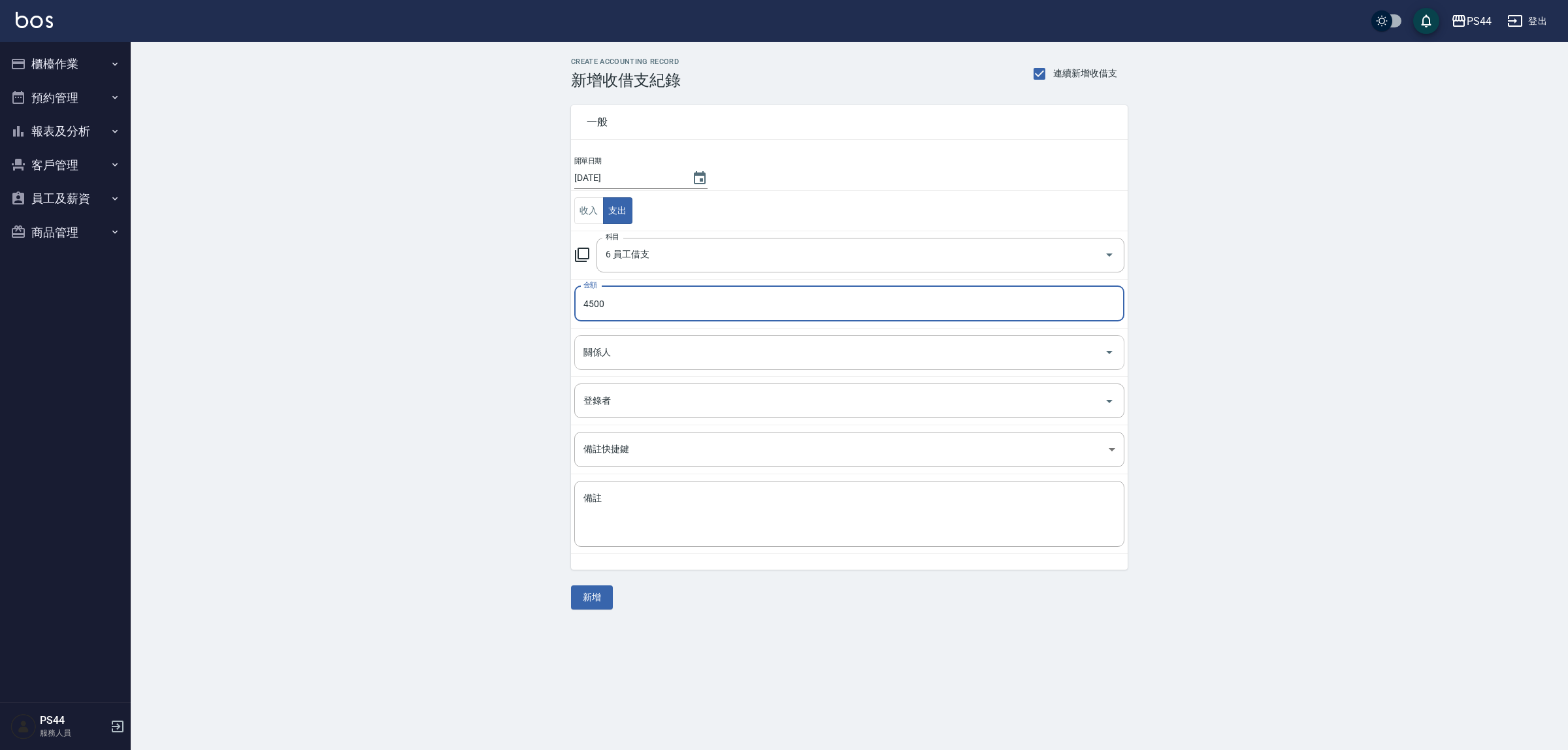
type input "4500"
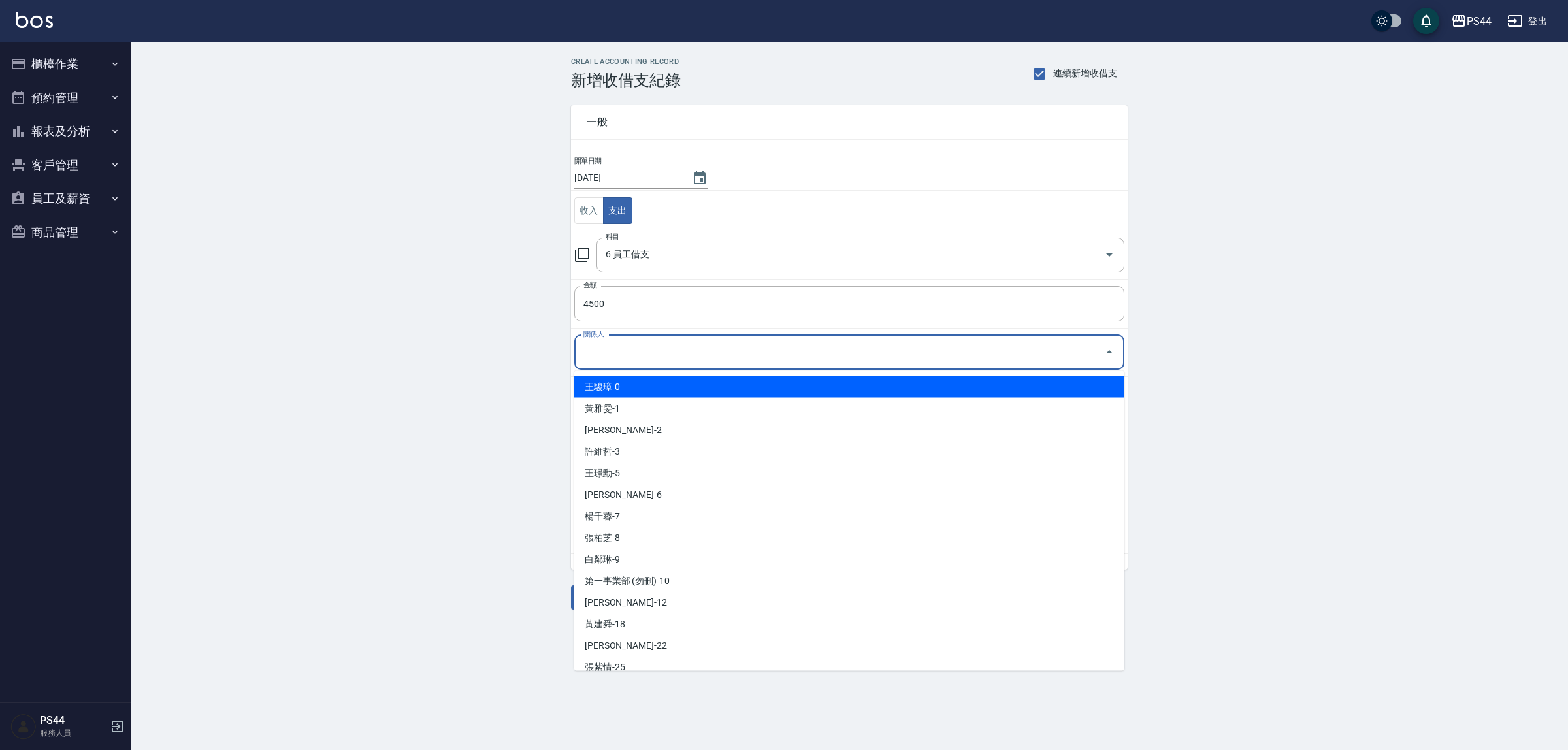
click at [719, 358] on input "關係人" at bounding box center [839, 352] width 519 height 23
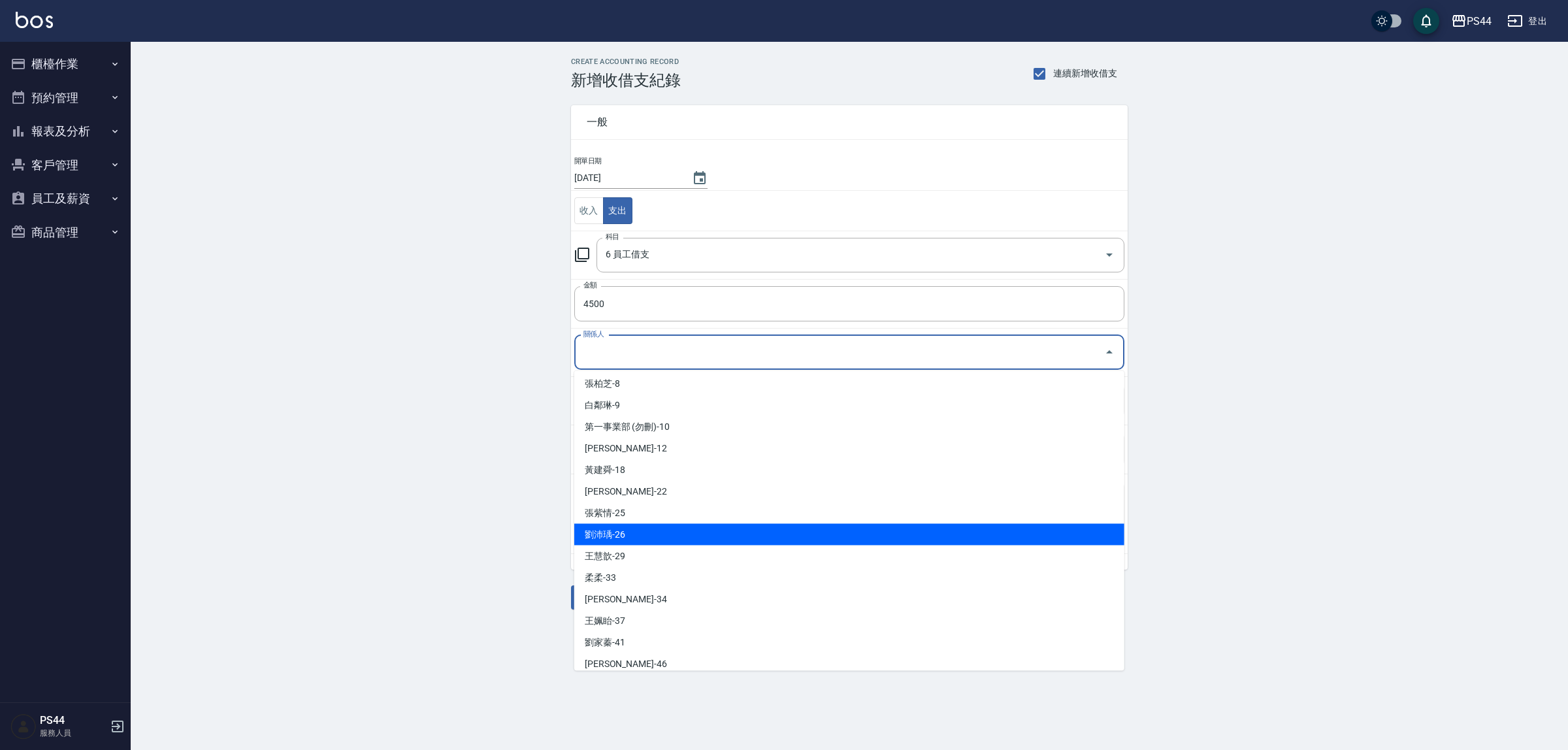
scroll to position [163, 0]
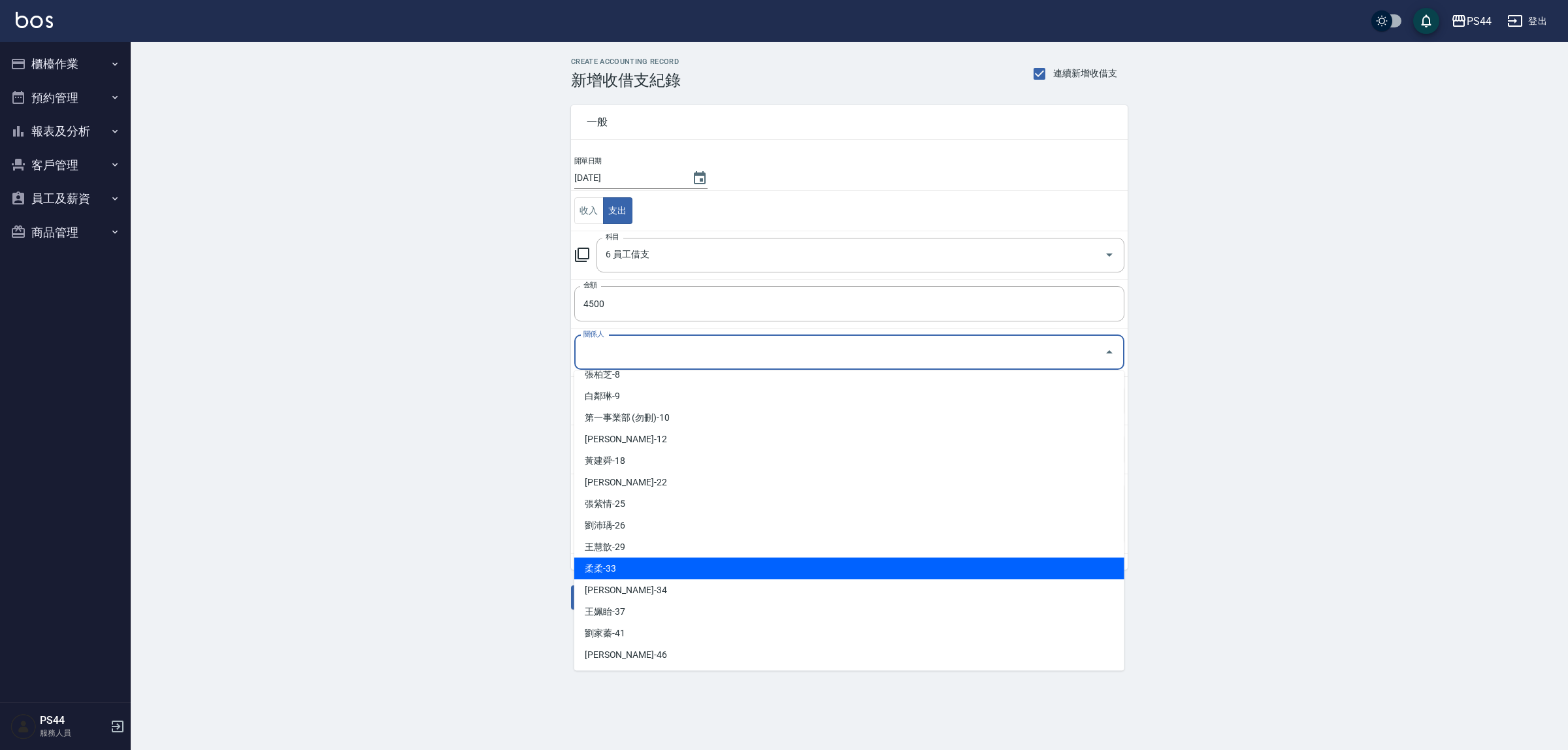
drag, startPoint x: 786, startPoint y: 566, endPoint x: 784, endPoint y: 553, distance: 13.2
click at [788, 566] on li "柔柔-33" at bounding box center [849, 568] width 550 height 21
type input "柔柔-33"
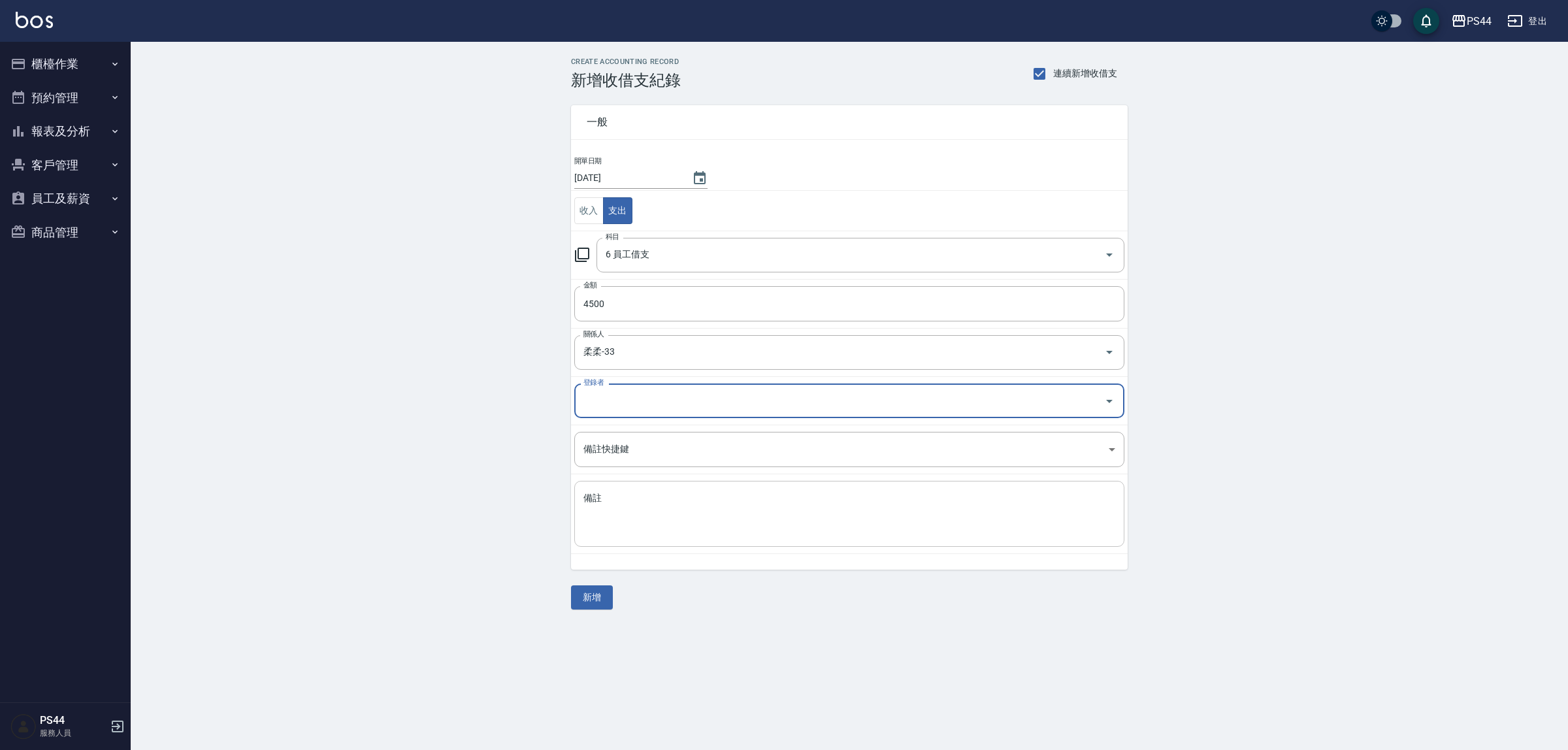
click at [718, 482] on div "x 備註" at bounding box center [849, 514] width 550 height 66
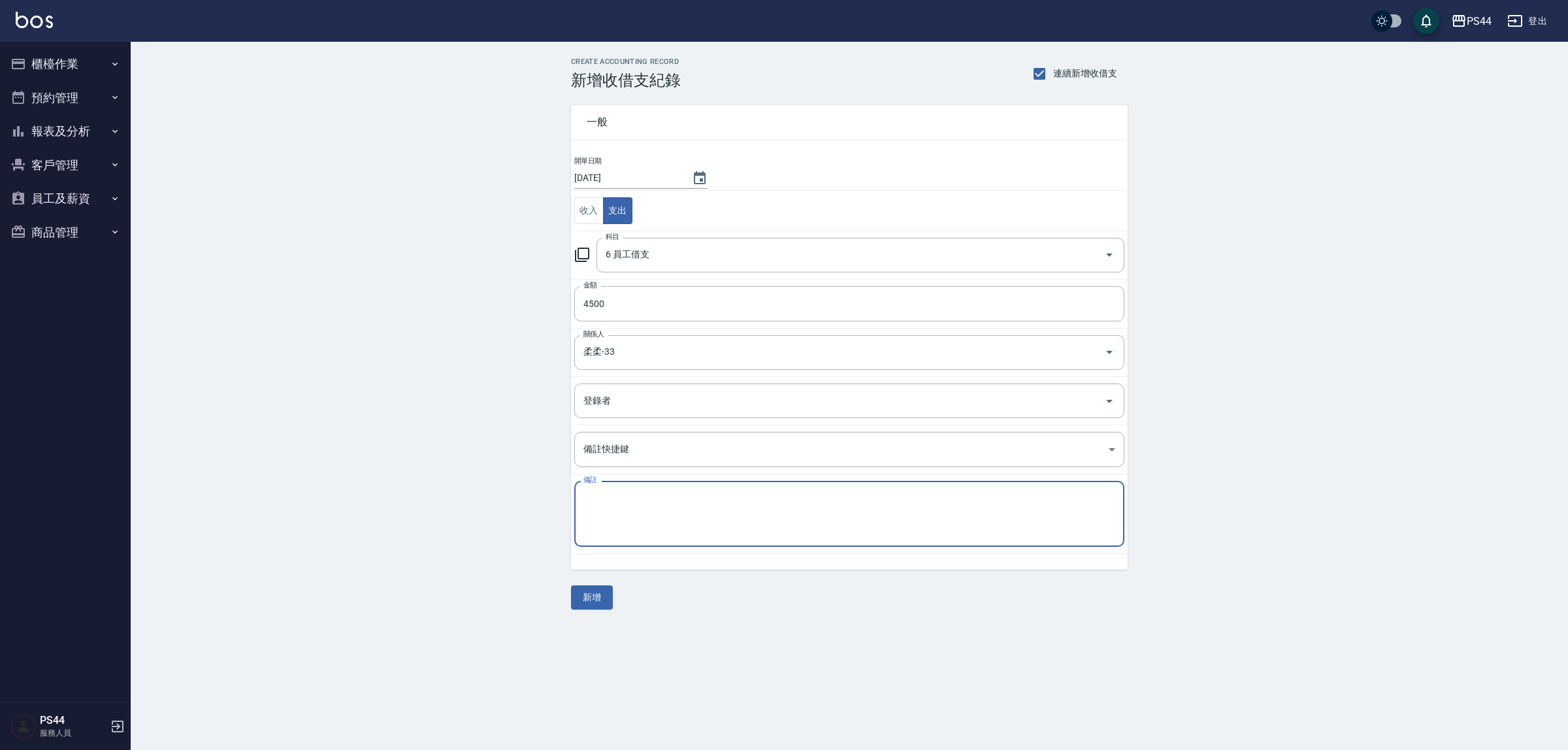
paste textarea "秋旅"
type textarea "秋旅"
click at [591, 600] on button "新增" at bounding box center [591, 597] width 42 height 24
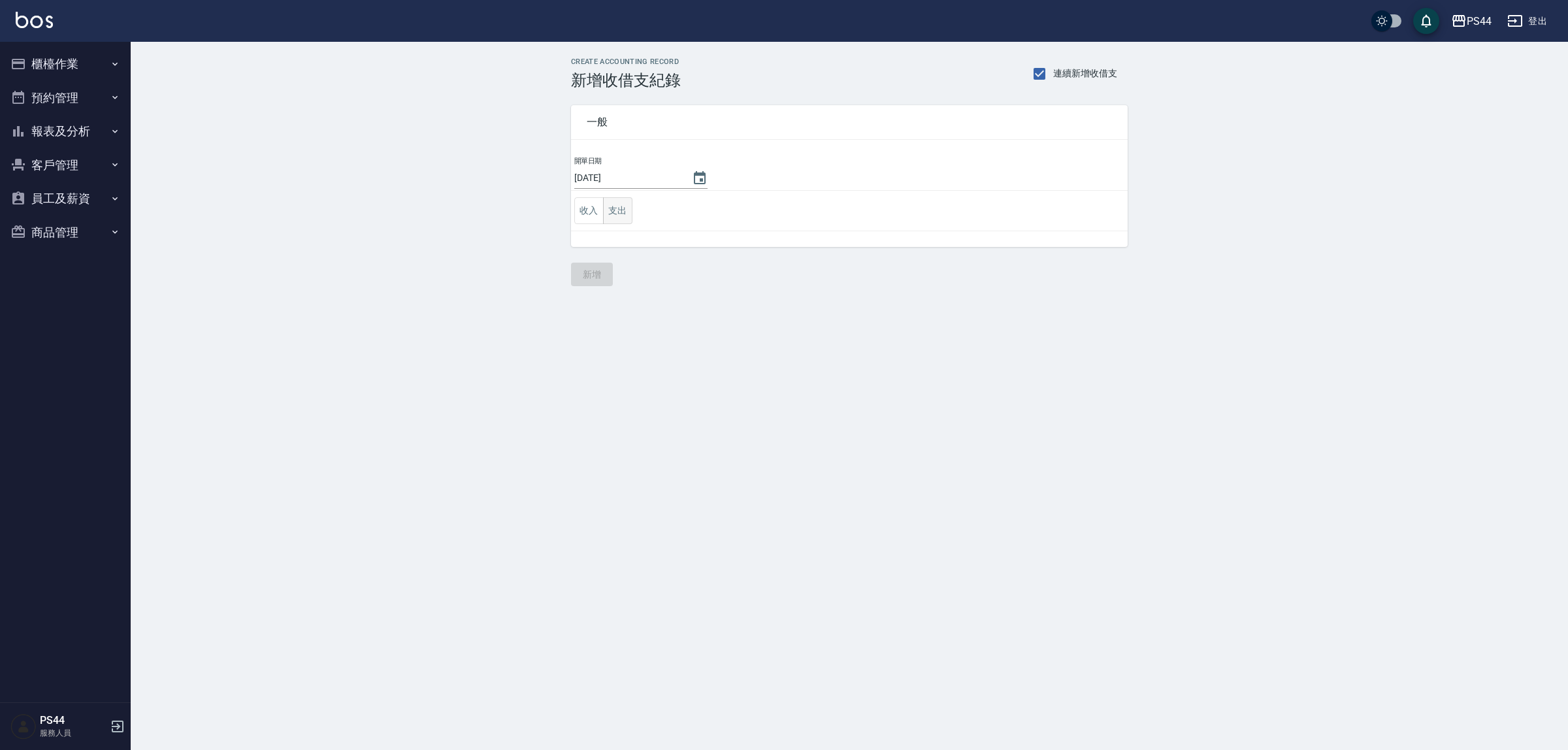
click at [618, 211] on button "支出" at bounding box center [618, 211] width 30 height 27
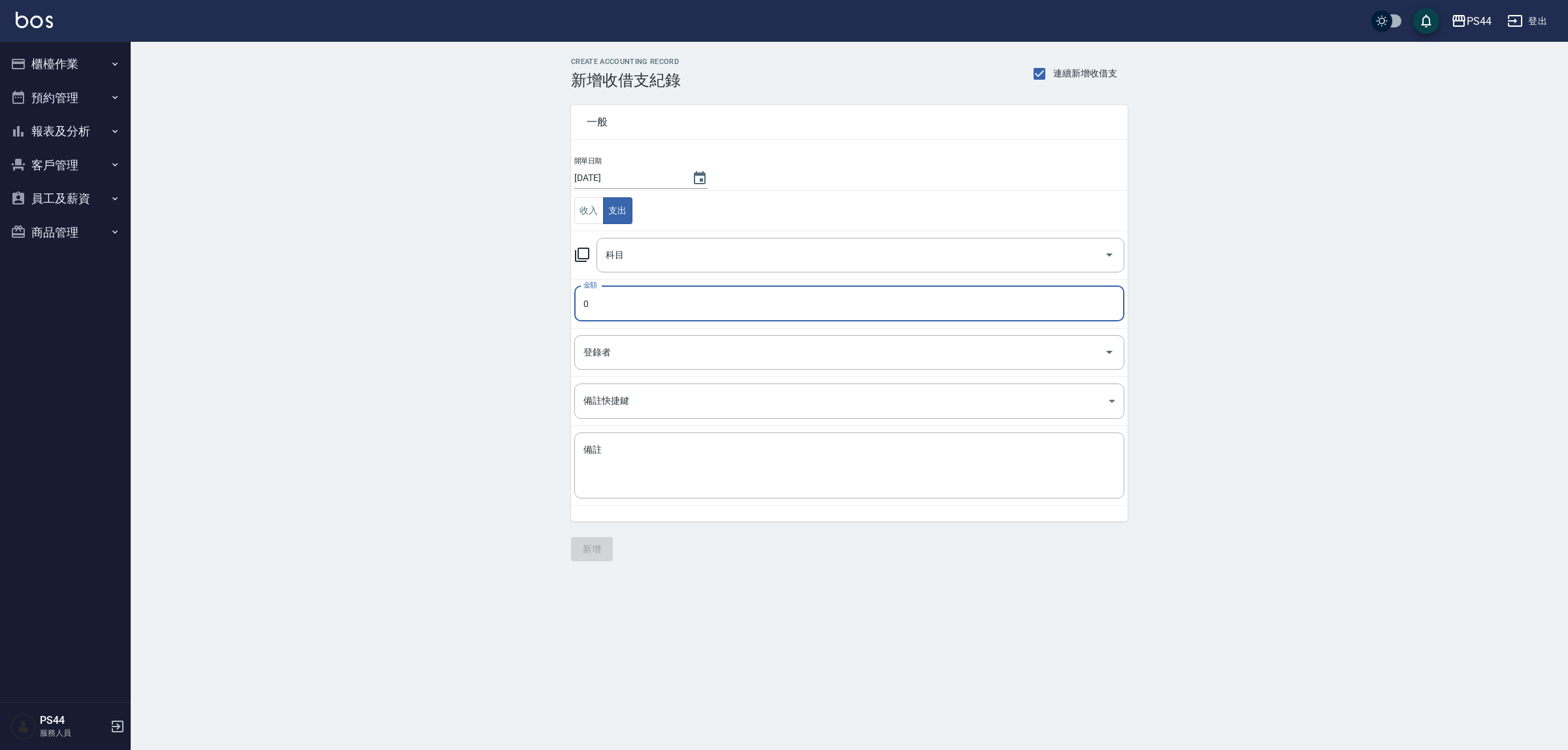
click at [661, 305] on input "0" at bounding box center [849, 304] width 550 height 36
click at [719, 364] on div "登錄者" at bounding box center [849, 352] width 550 height 35
type input "4500"
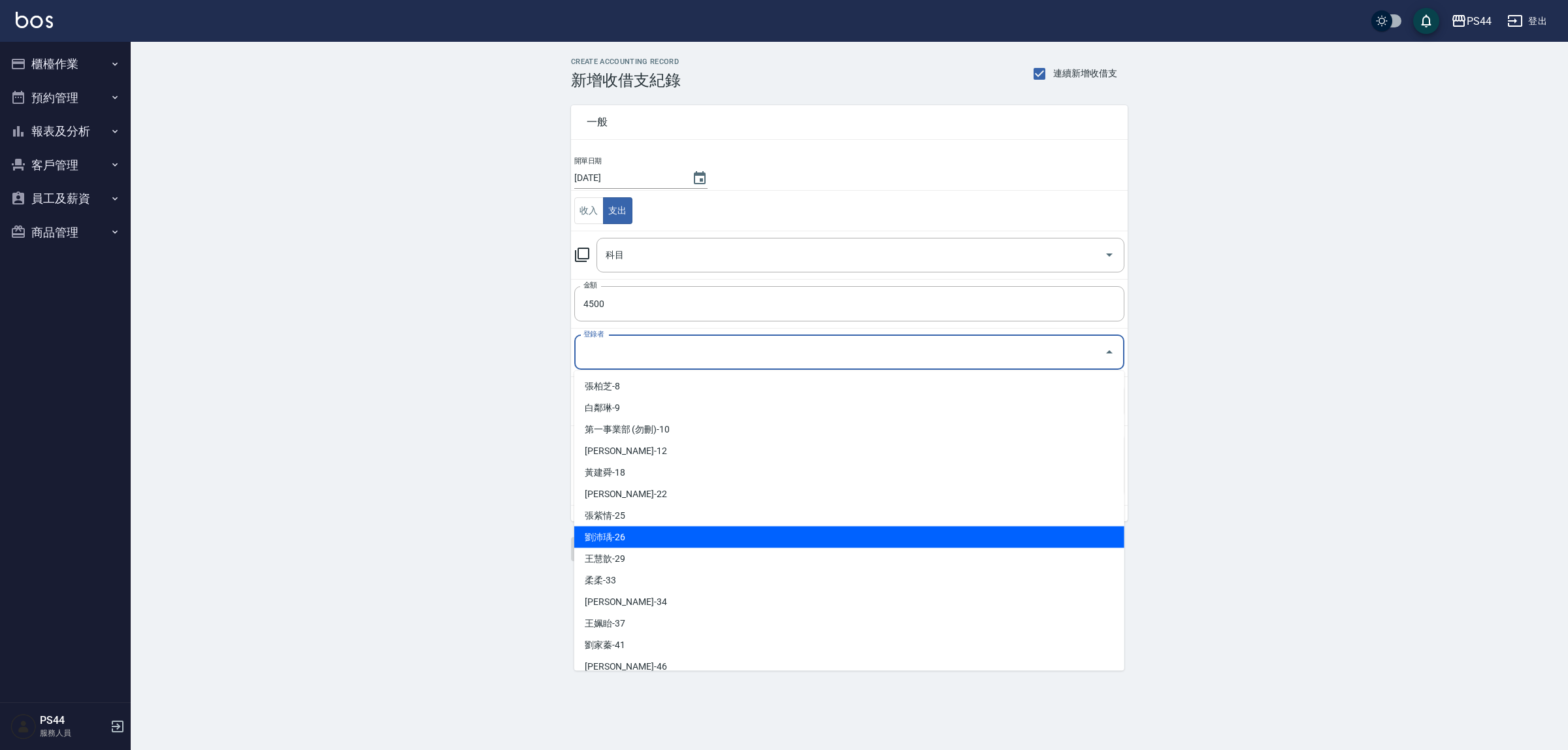
scroll to position [163, 0]
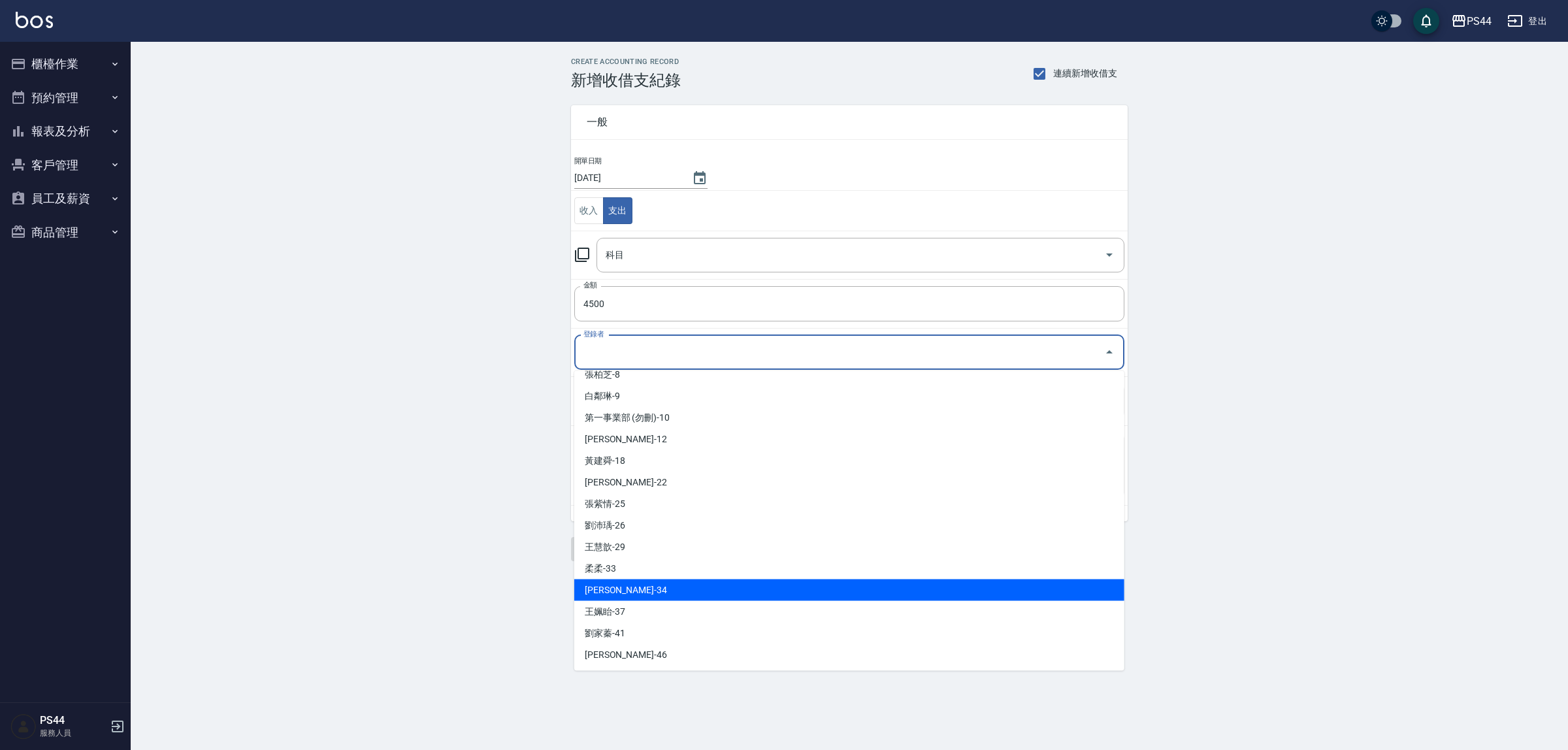
click at [838, 585] on li "邱美月-34" at bounding box center [849, 589] width 550 height 21
type input "邱美月-34"
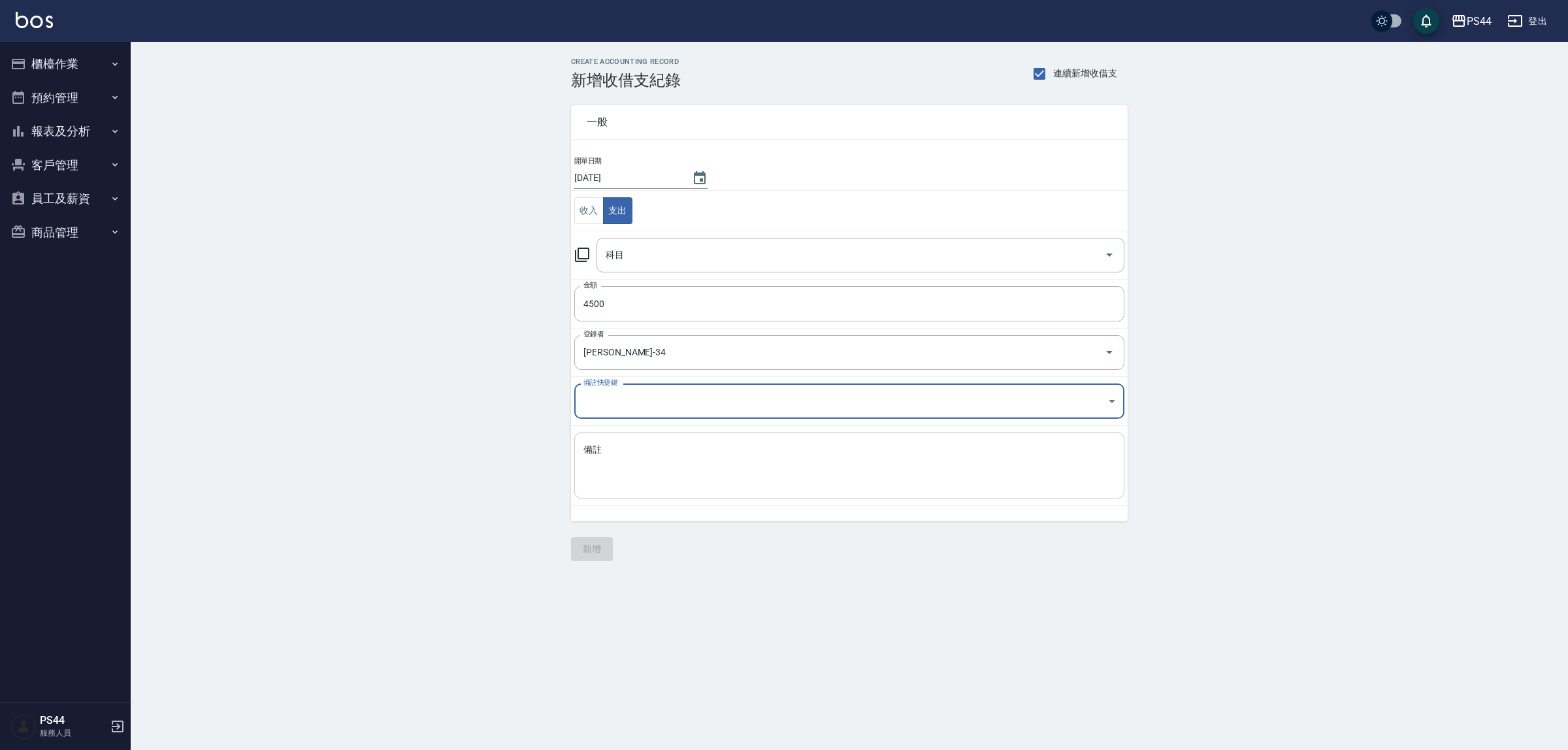
click at [703, 467] on textarea "備註" at bounding box center [849, 465] width 532 height 44
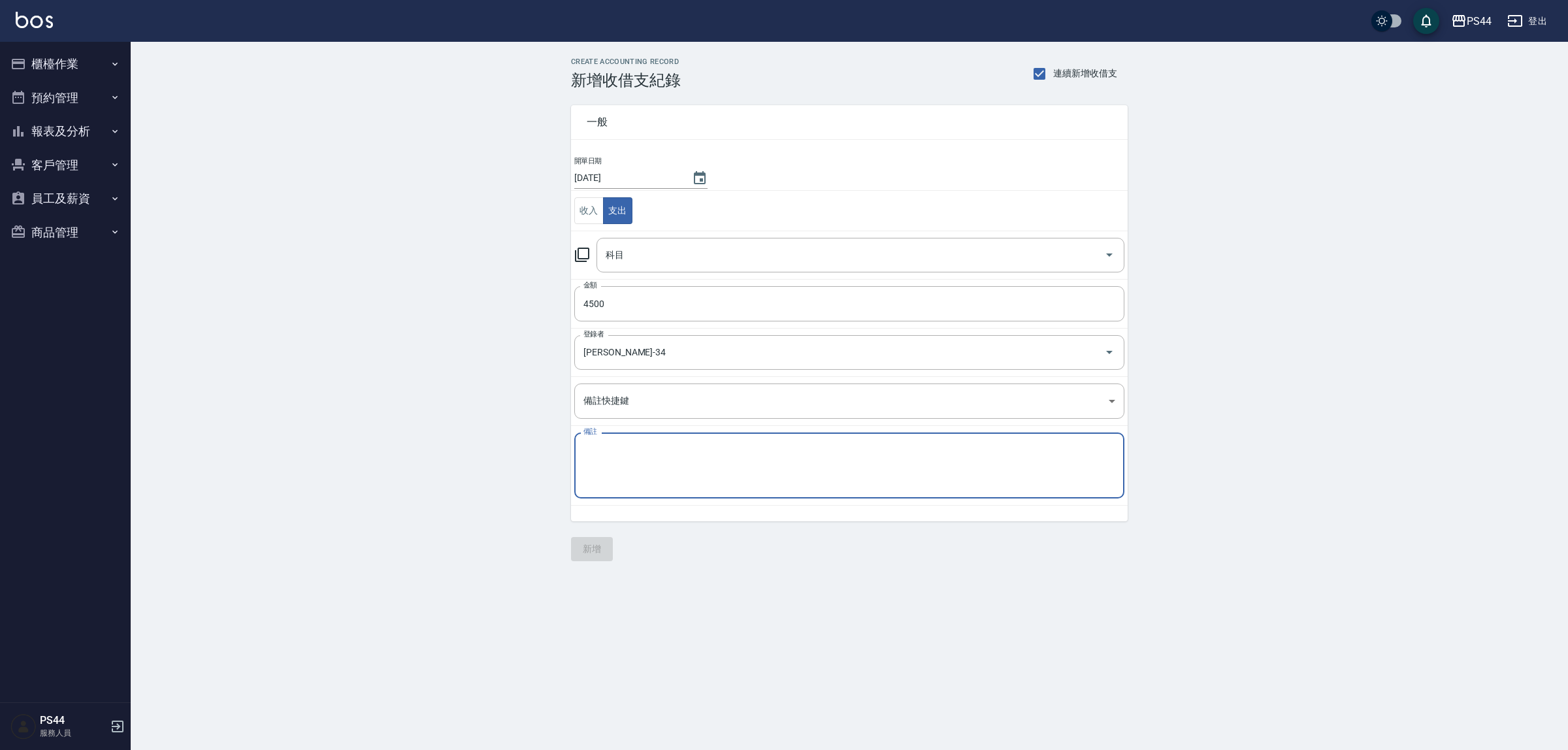
paste textarea "秋旅"
click at [644, 271] on div "科目" at bounding box center [860, 255] width 528 height 35
type textarea "秋旅"
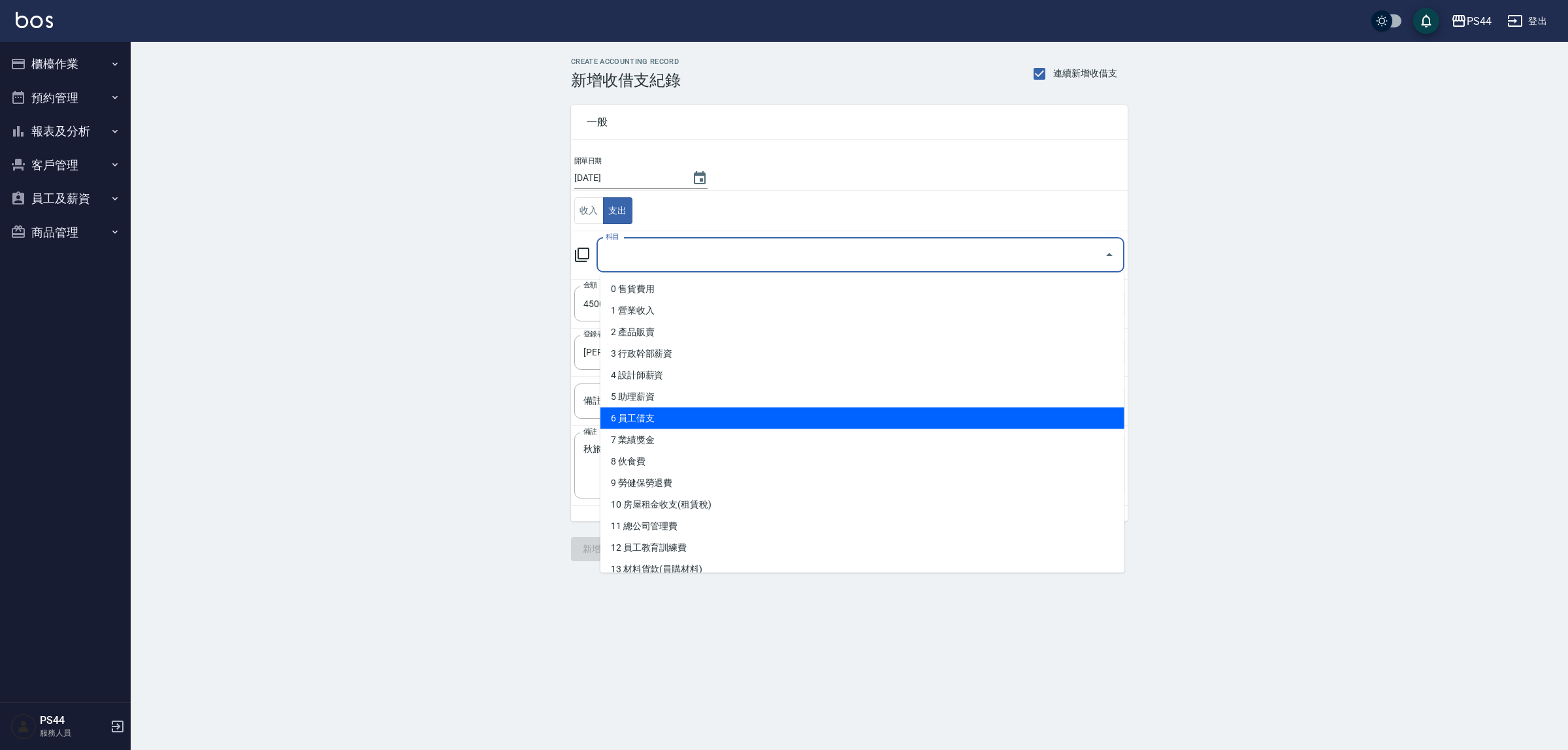
click at [718, 412] on li "6 員工借支" at bounding box center [862, 418] width 524 height 21
type input "6 員工借支"
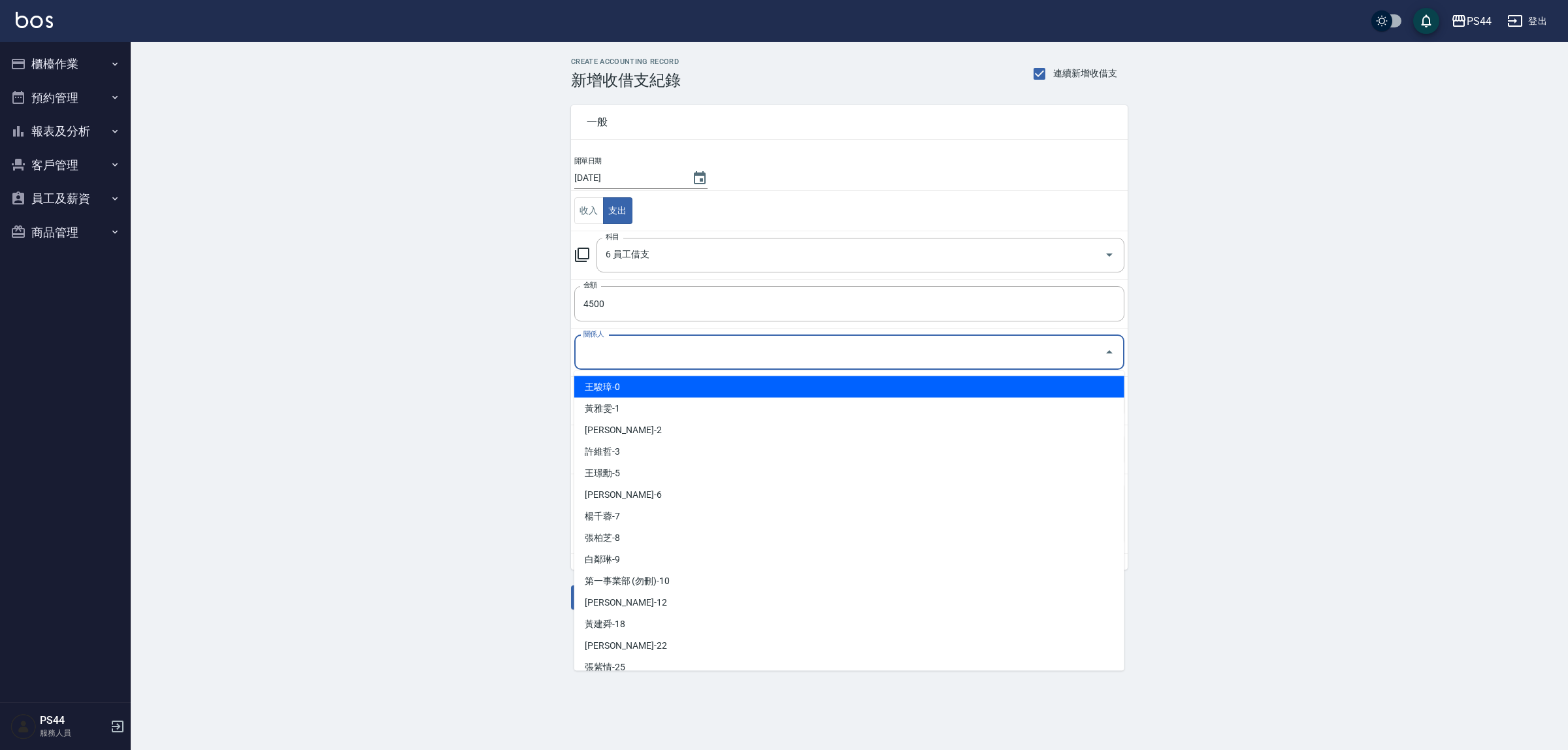
drag, startPoint x: 652, startPoint y: 354, endPoint x: 663, endPoint y: 369, distance: 18.6
click at [653, 354] on input "關係人" at bounding box center [839, 352] width 519 height 23
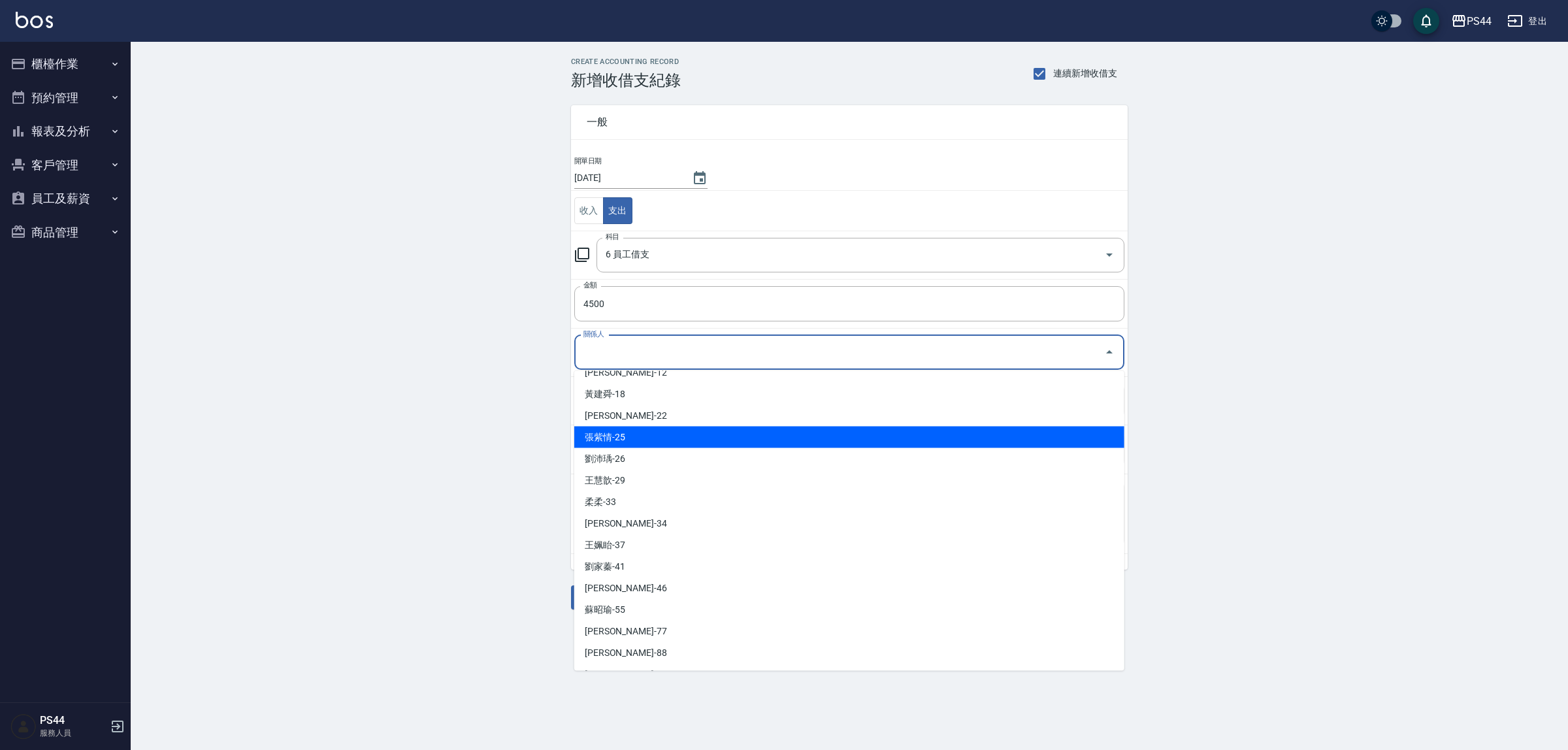
scroll to position [313, 0]
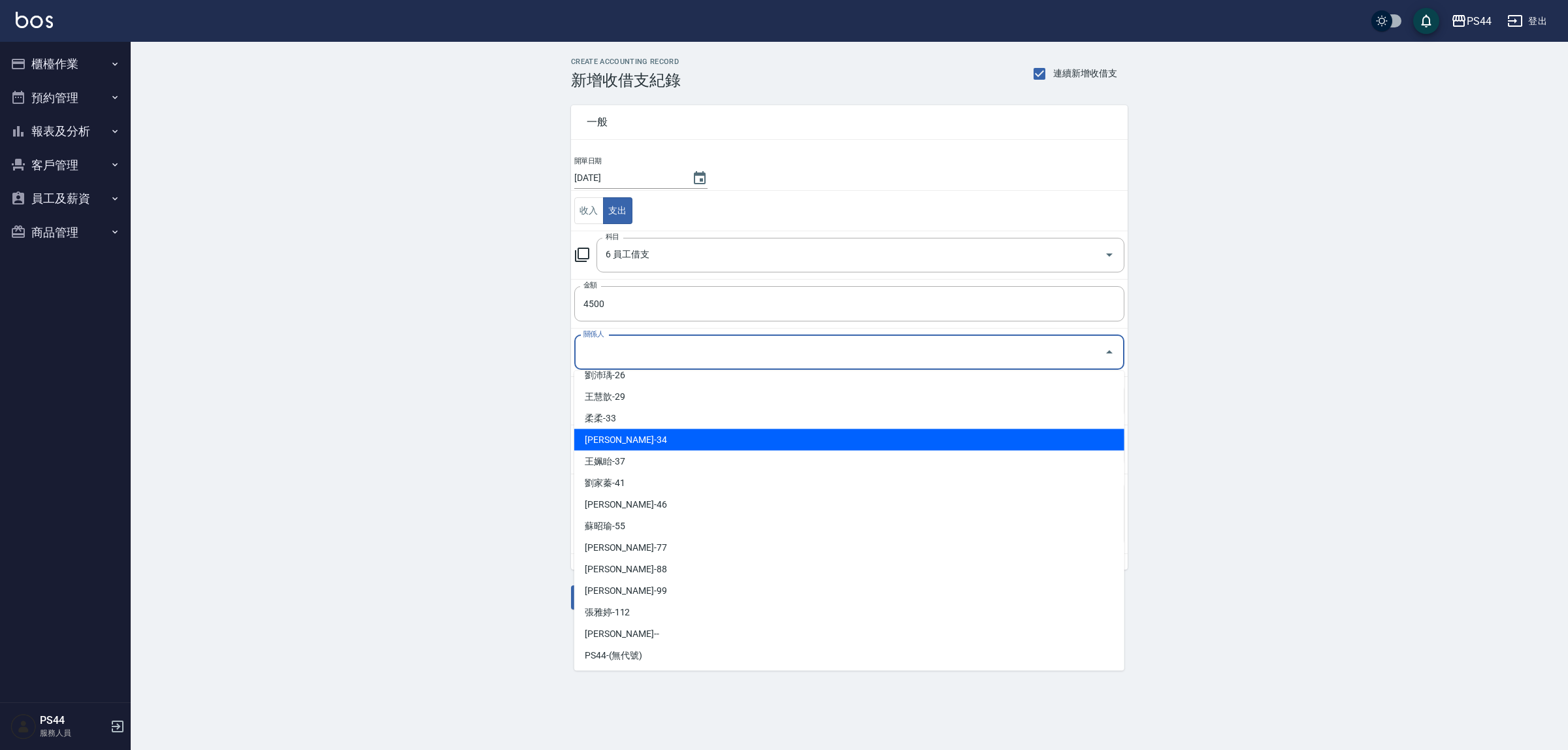
drag, startPoint x: 668, startPoint y: 442, endPoint x: 668, endPoint y: 435, distance: 7.0
click at [668, 439] on li "邱美月-34" at bounding box center [849, 439] width 550 height 21
type input "邱美月-34"
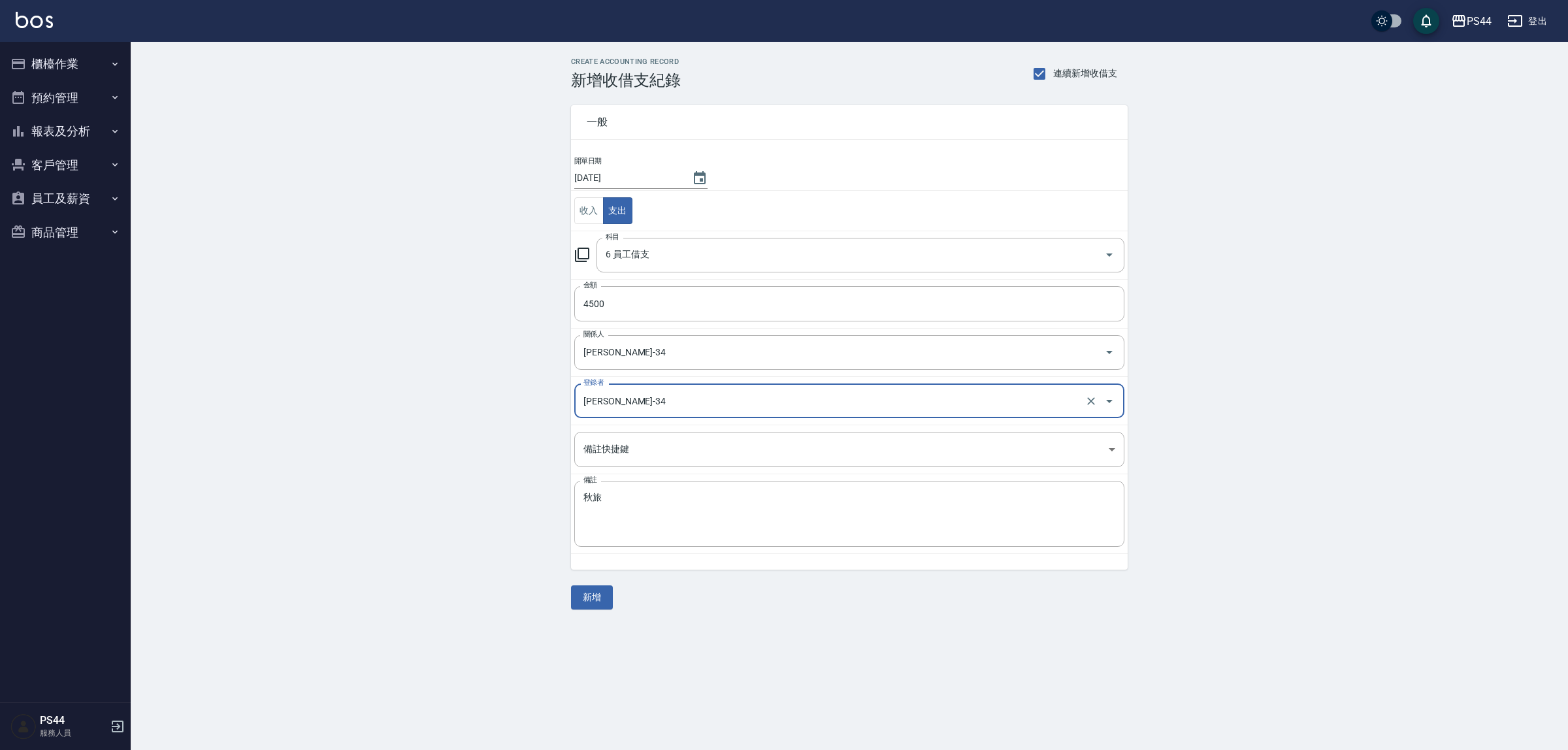
click at [661, 392] on input "邱美月-34" at bounding box center [831, 400] width 502 height 23
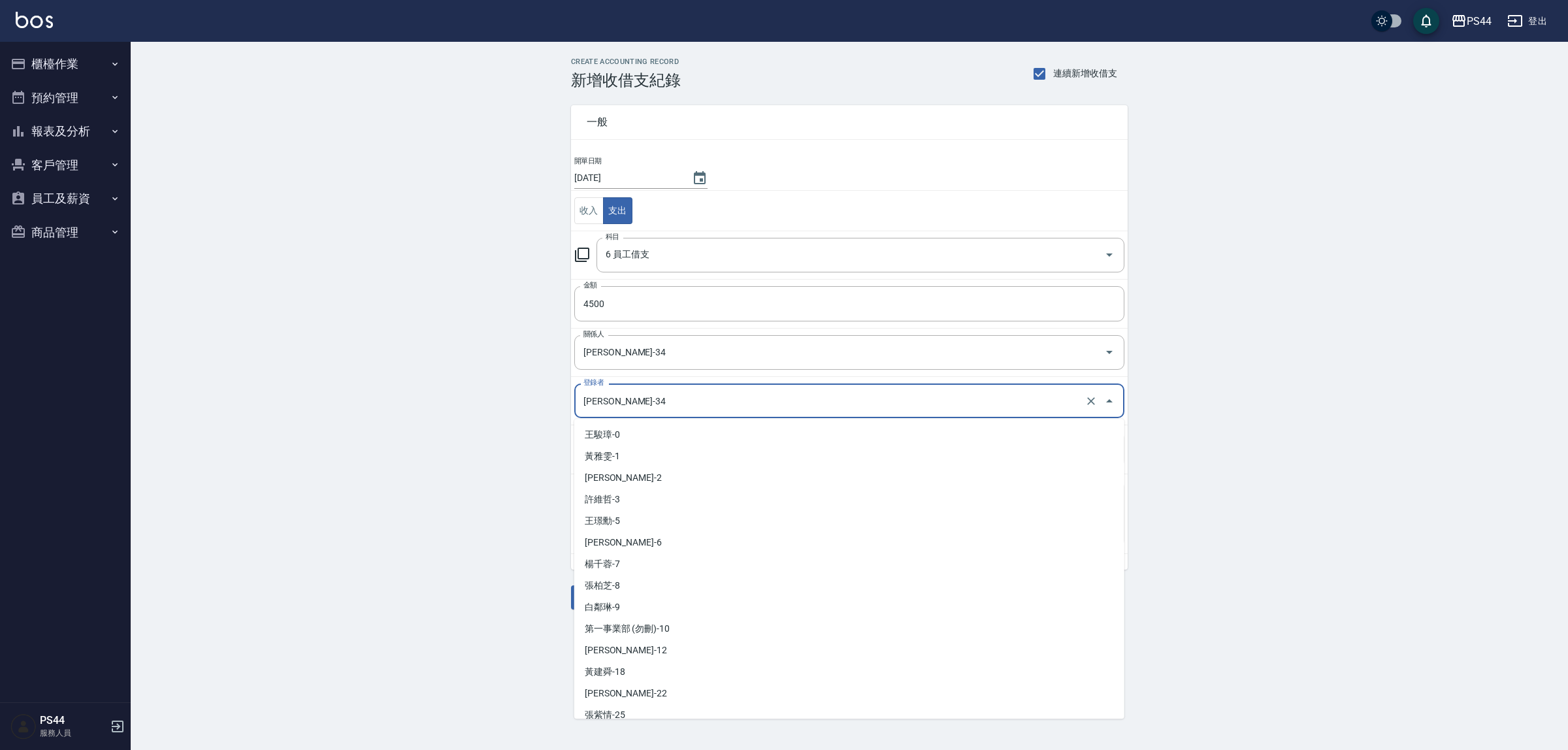
scroll to position [93, 0]
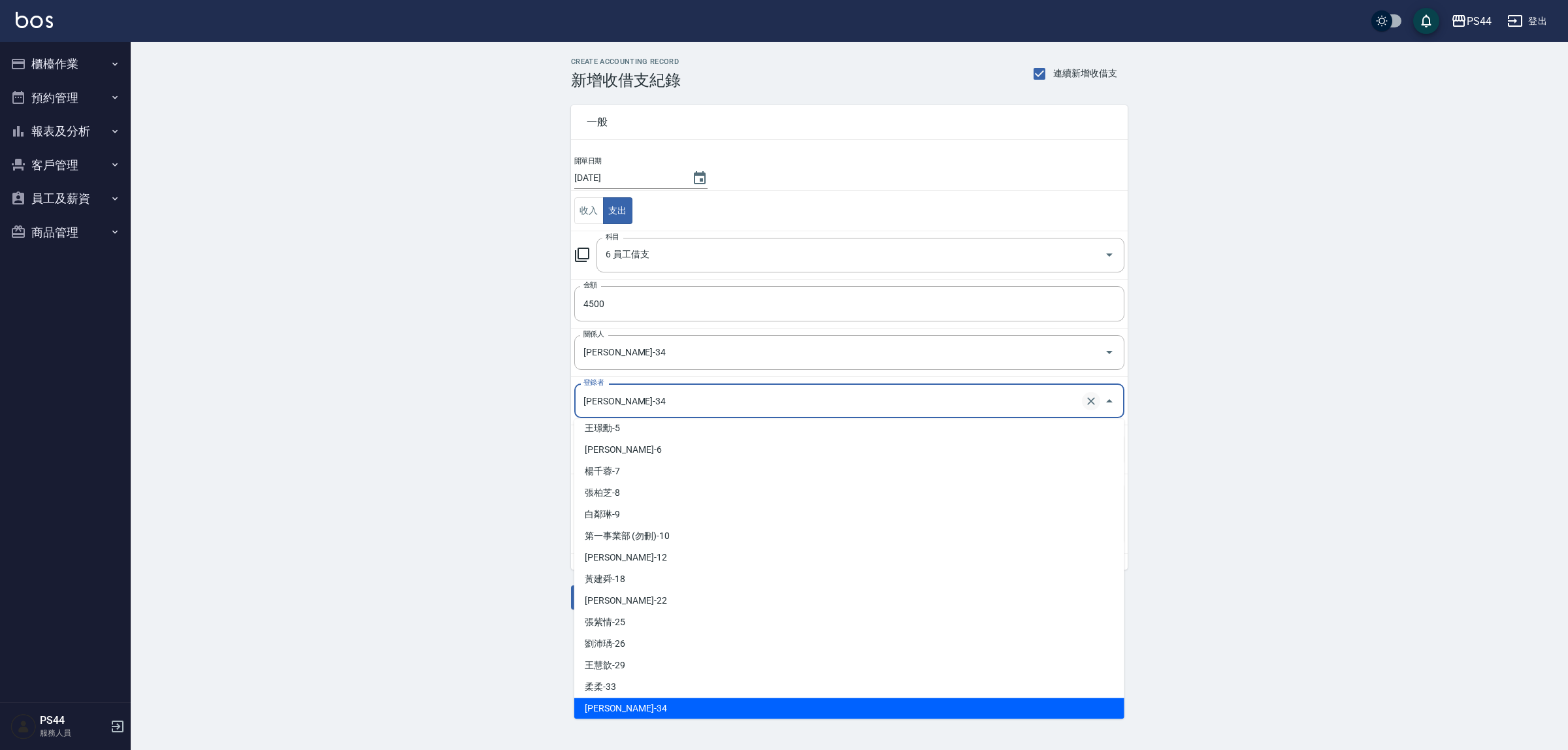
click at [1087, 403] on icon "Clear" at bounding box center [1091, 401] width 8 height 8
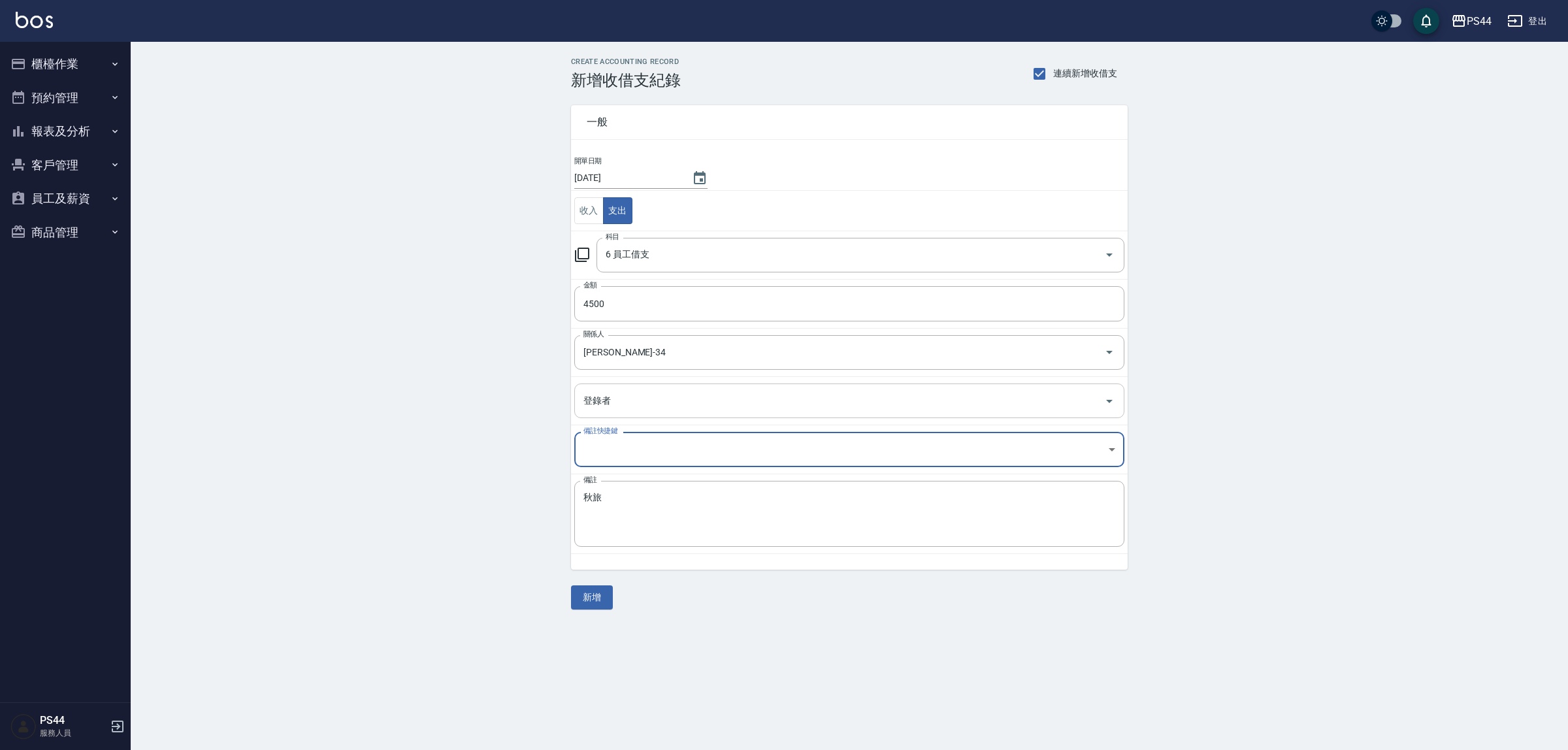
click at [1284, 352] on div "CREATE ACCOUNTING RECORD 新增收借支紀錄 連續新增收借支 一般 開單日期 2025/09/05 收入 支出 科目 6 員工借支 科目 …" at bounding box center [849, 333] width 1437 height 584
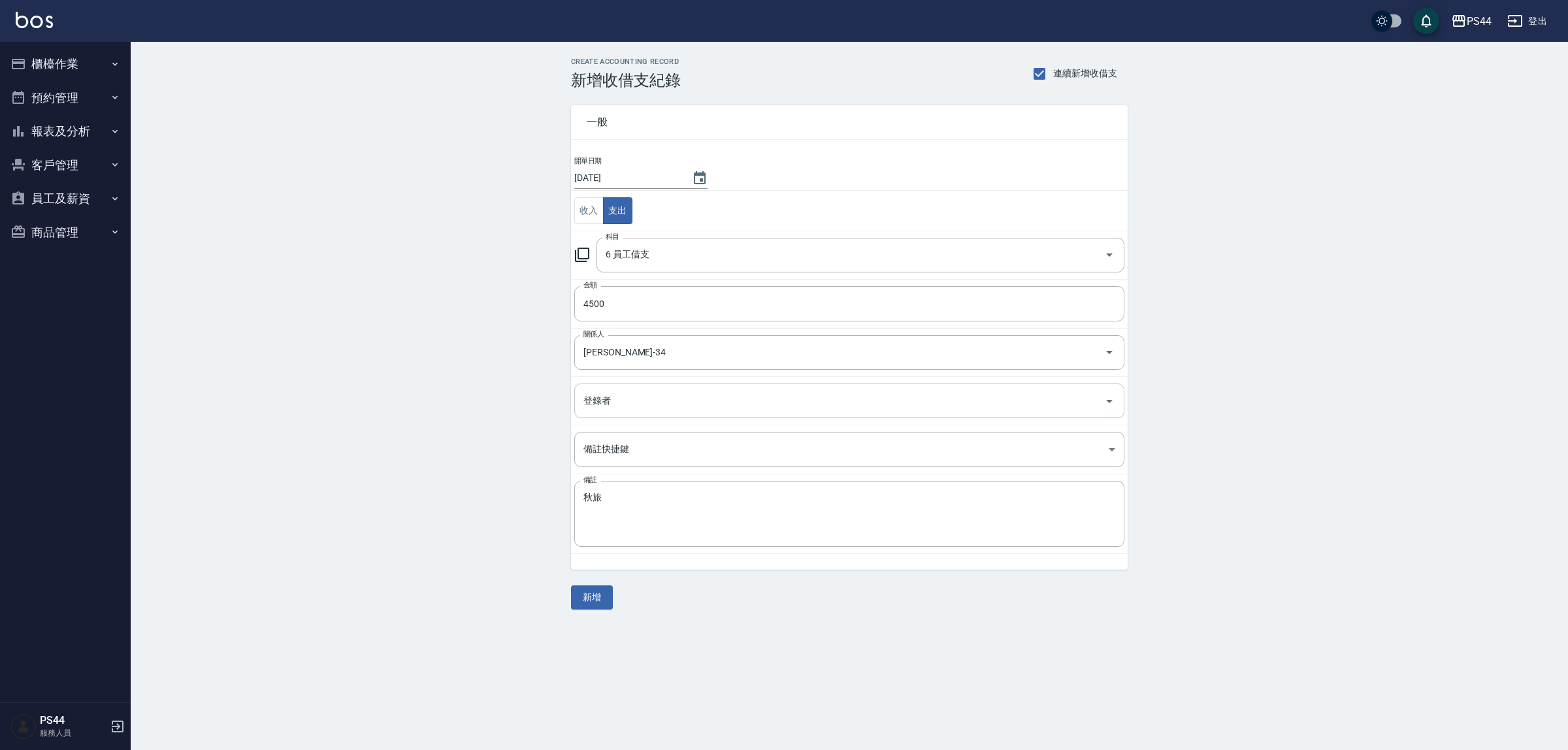
drag, startPoint x: 585, startPoint y: 608, endPoint x: 596, endPoint y: 606, distance: 11.2
click at [595, 606] on button "新增" at bounding box center [591, 597] width 42 height 24
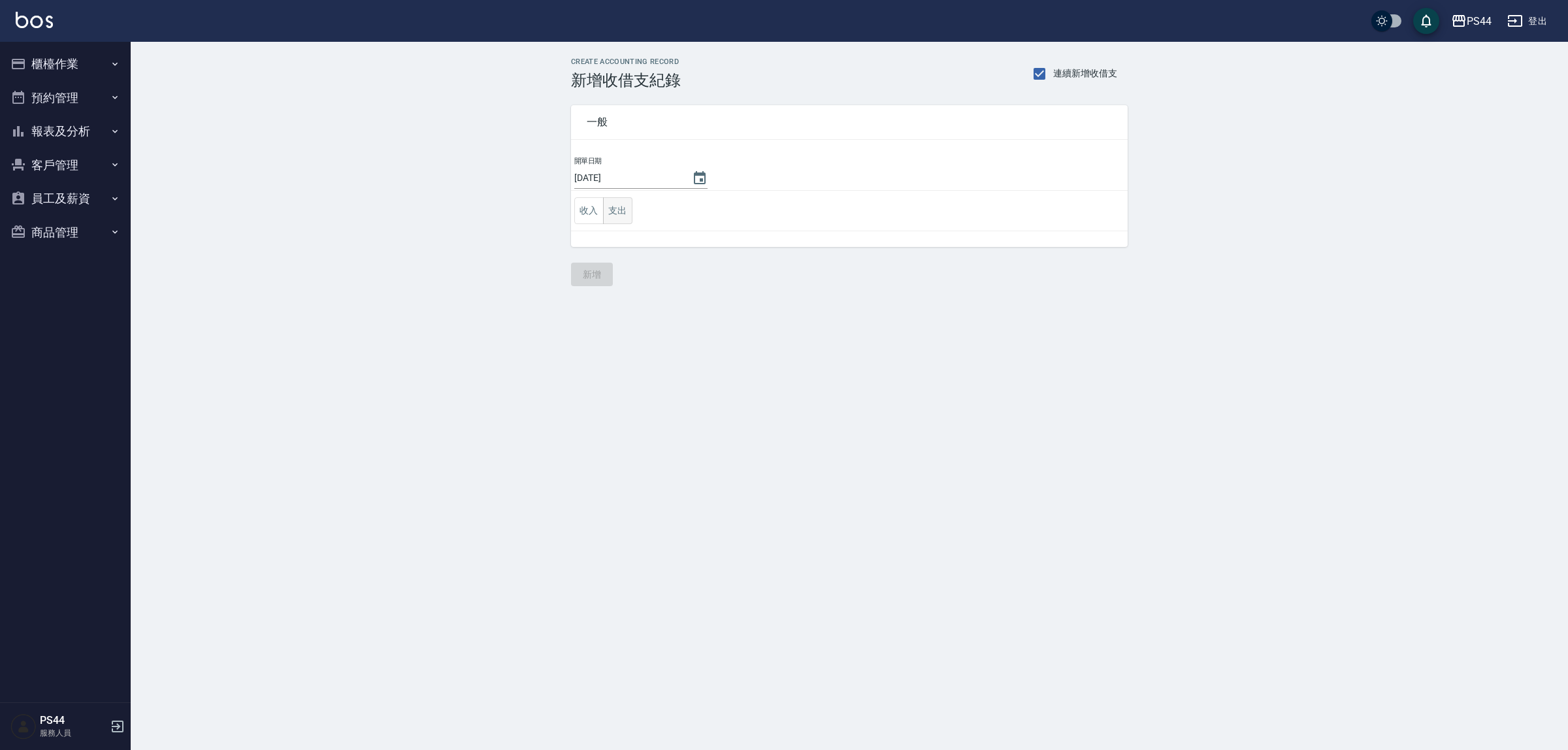
click at [622, 220] on button "支出" at bounding box center [618, 211] width 30 height 27
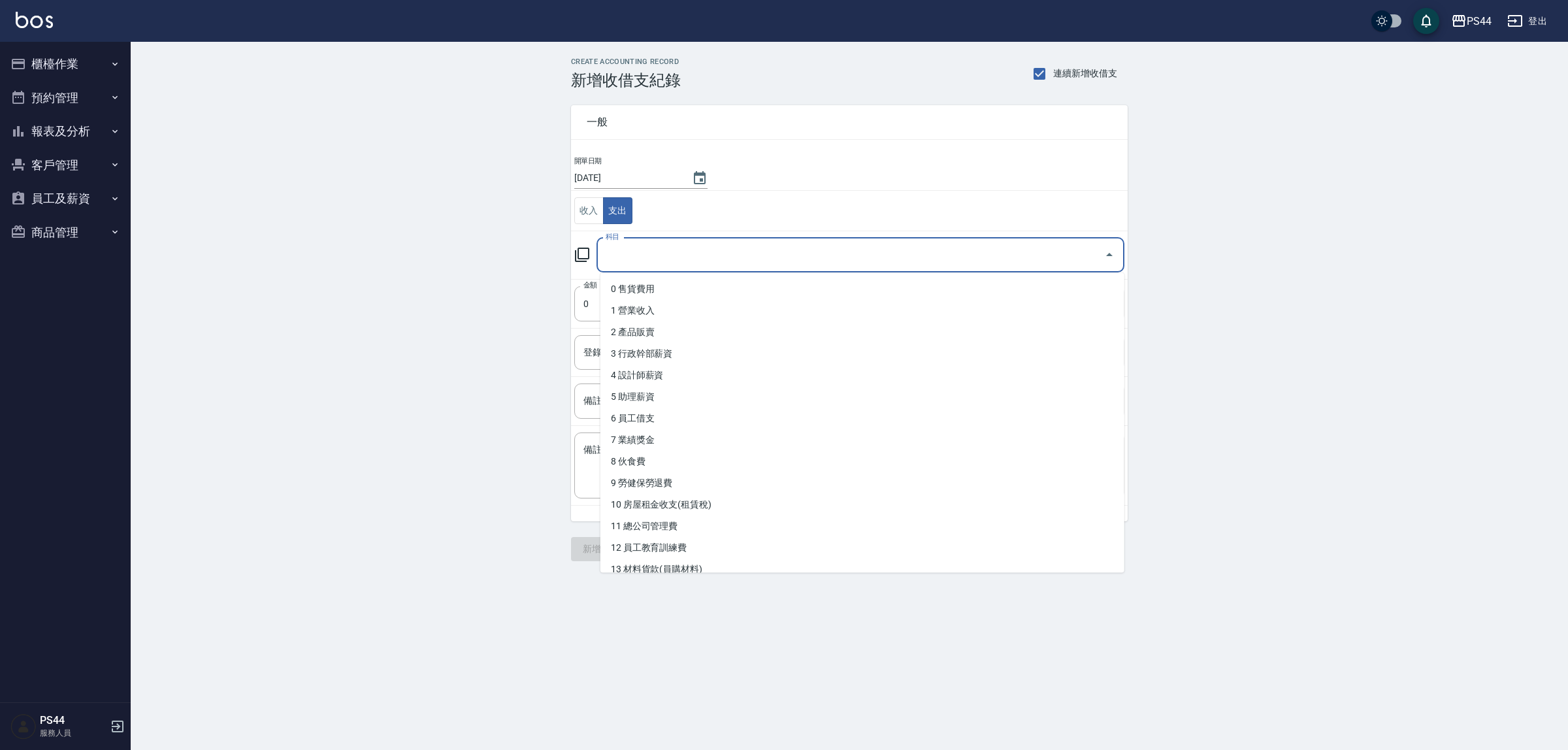
click at [675, 259] on input "科目" at bounding box center [850, 255] width 497 height 23
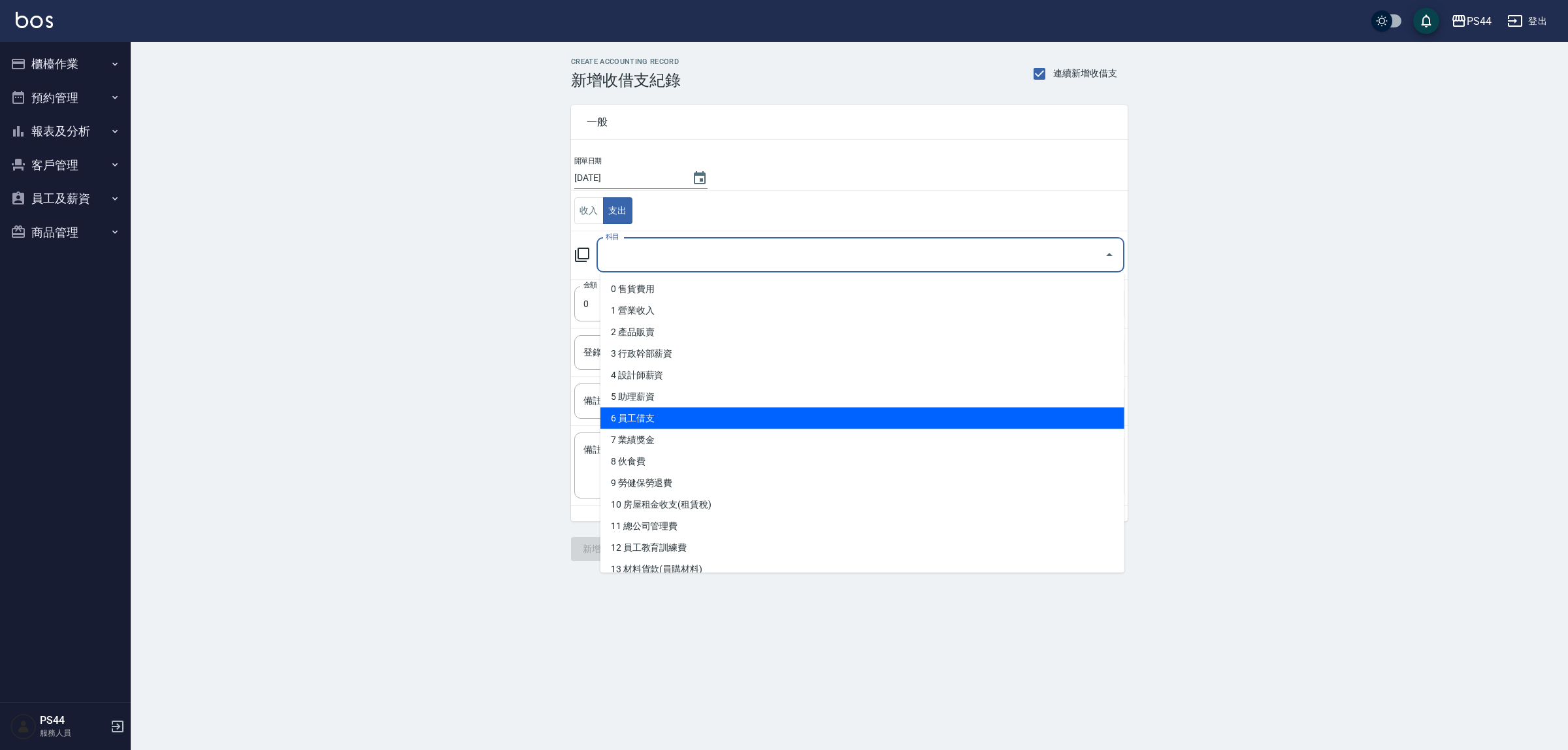
click at [713, 412] on li "6 員工借支" at bounding box center [862, 418] width 524 height 21
type input "6 員工借支"
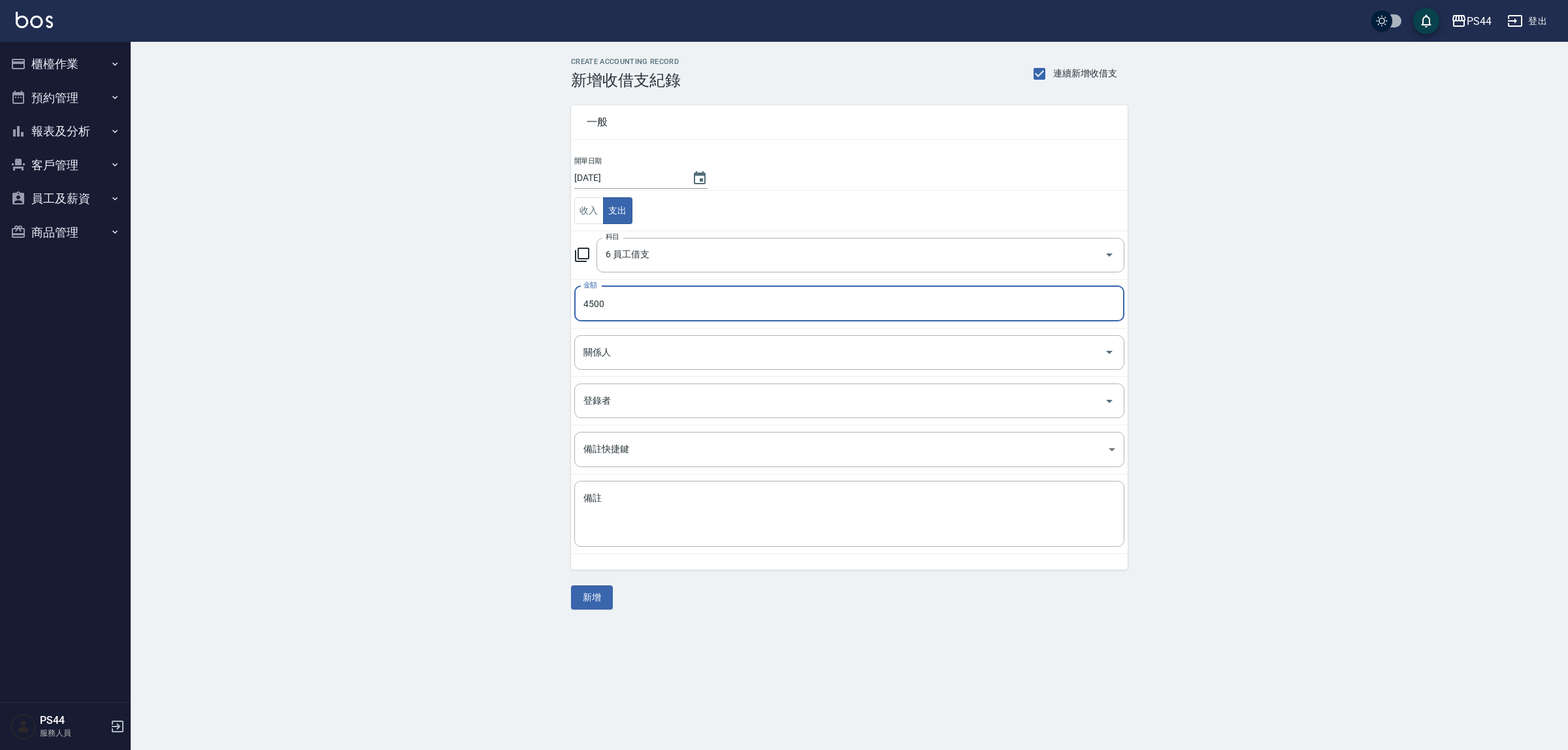
type input "4500"
click at [664, 371] on td "關係人 關係人" at bounding box center [849, 352] width 556 height 48
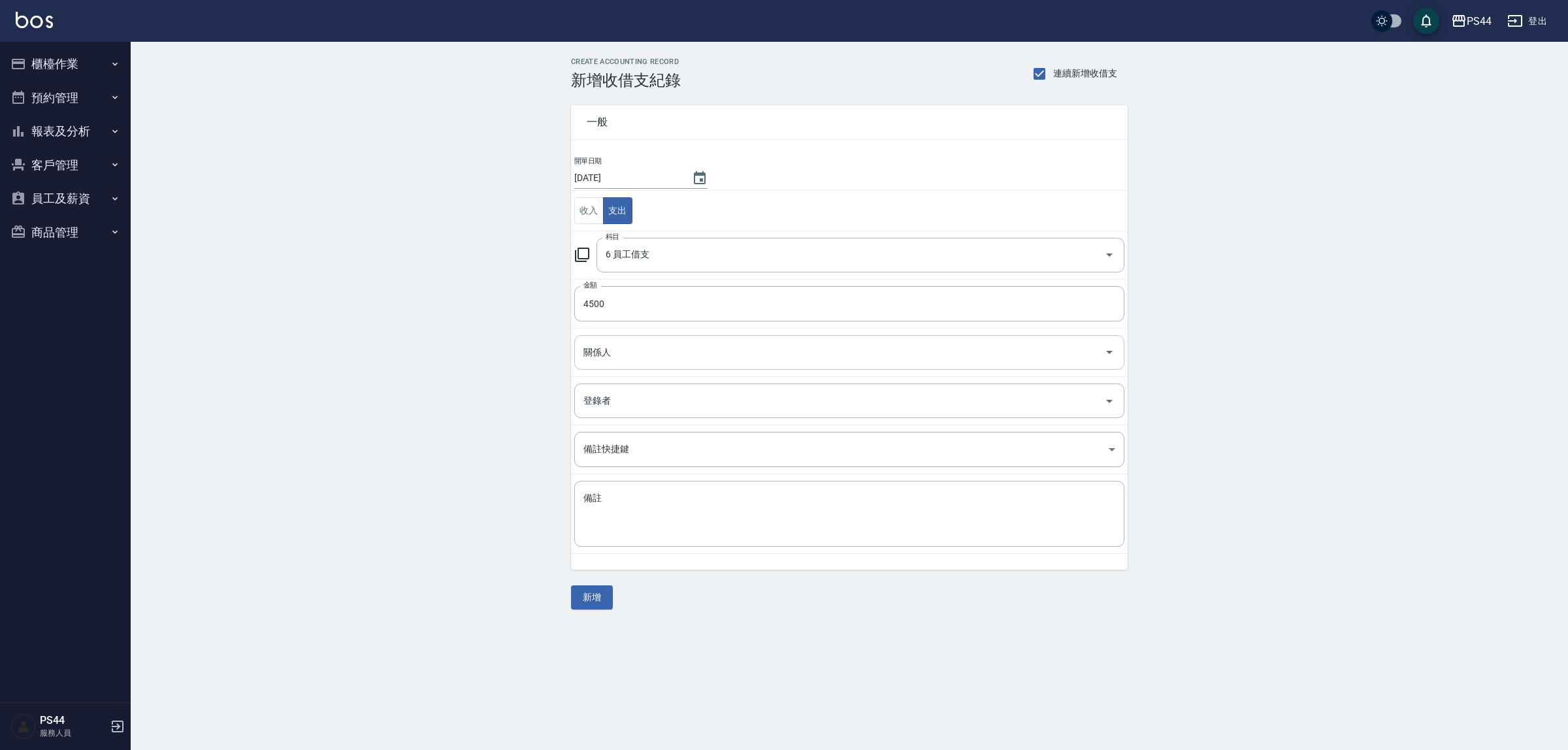
click at [669, 358] on input "關係人" at bounding box center [839, 352] width 519 height 23
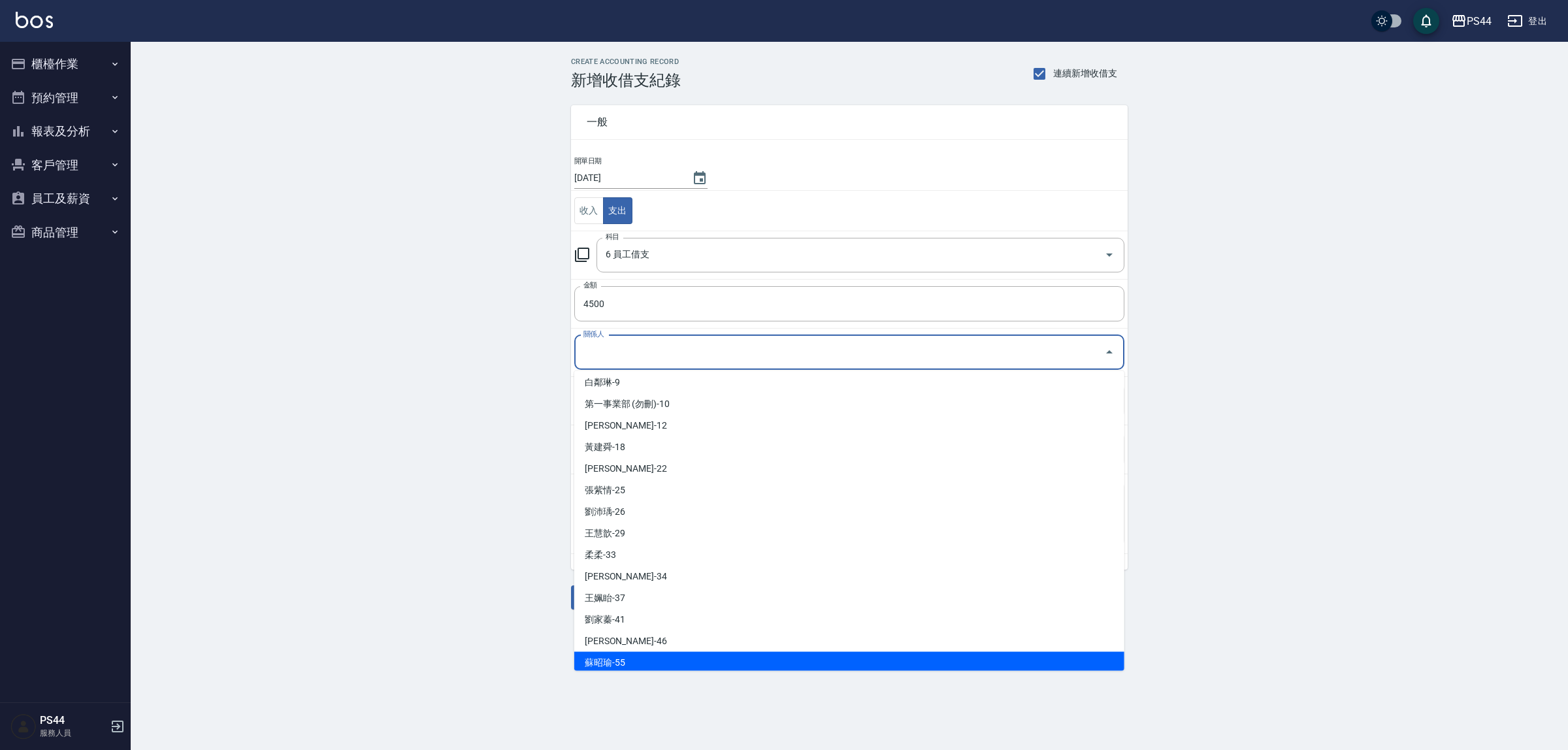
scroll to position [313, 0]
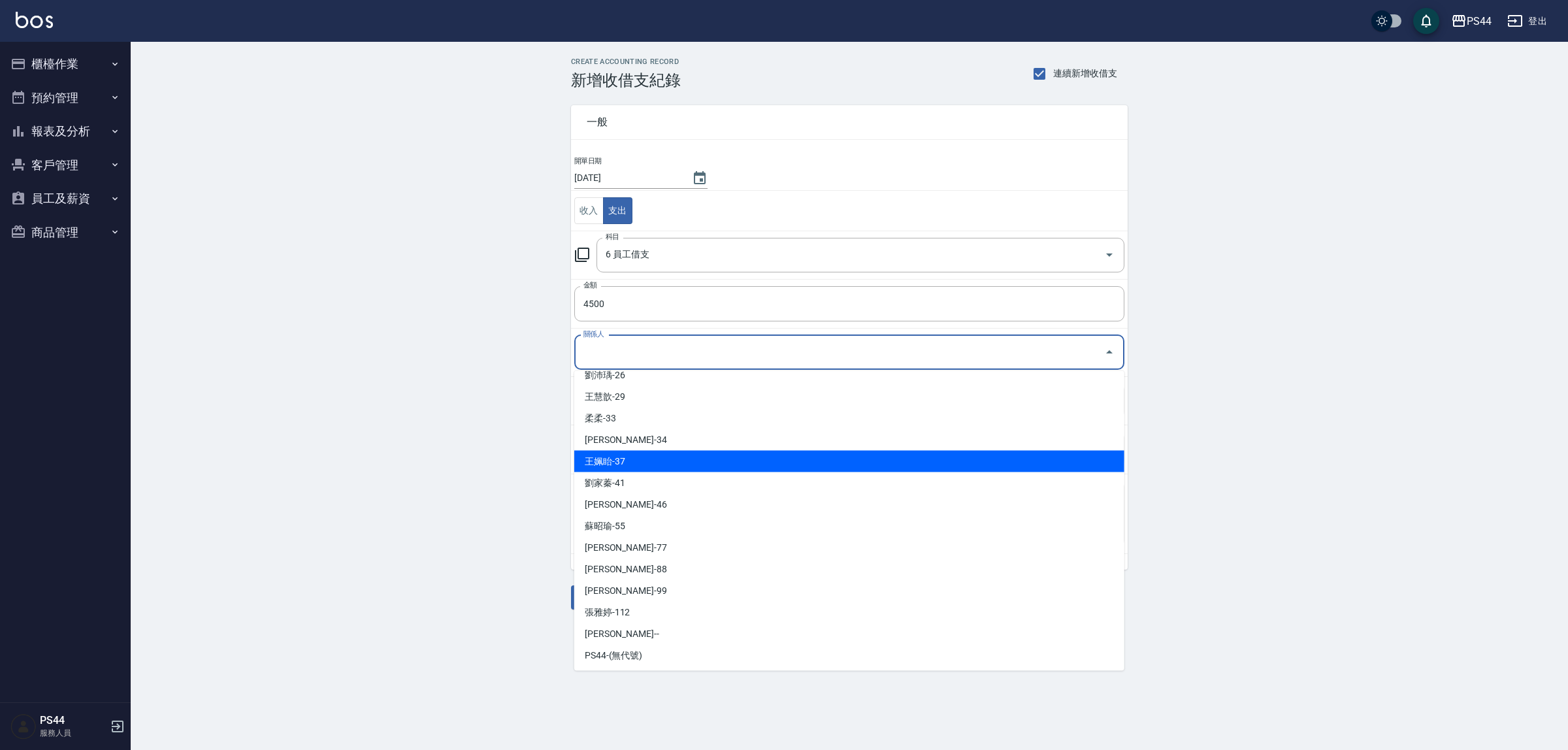
click at [727, 457] on li "王姵眙-37" at bounding box center [849, 461] width 550 height 21
type input "王姵眙-37"
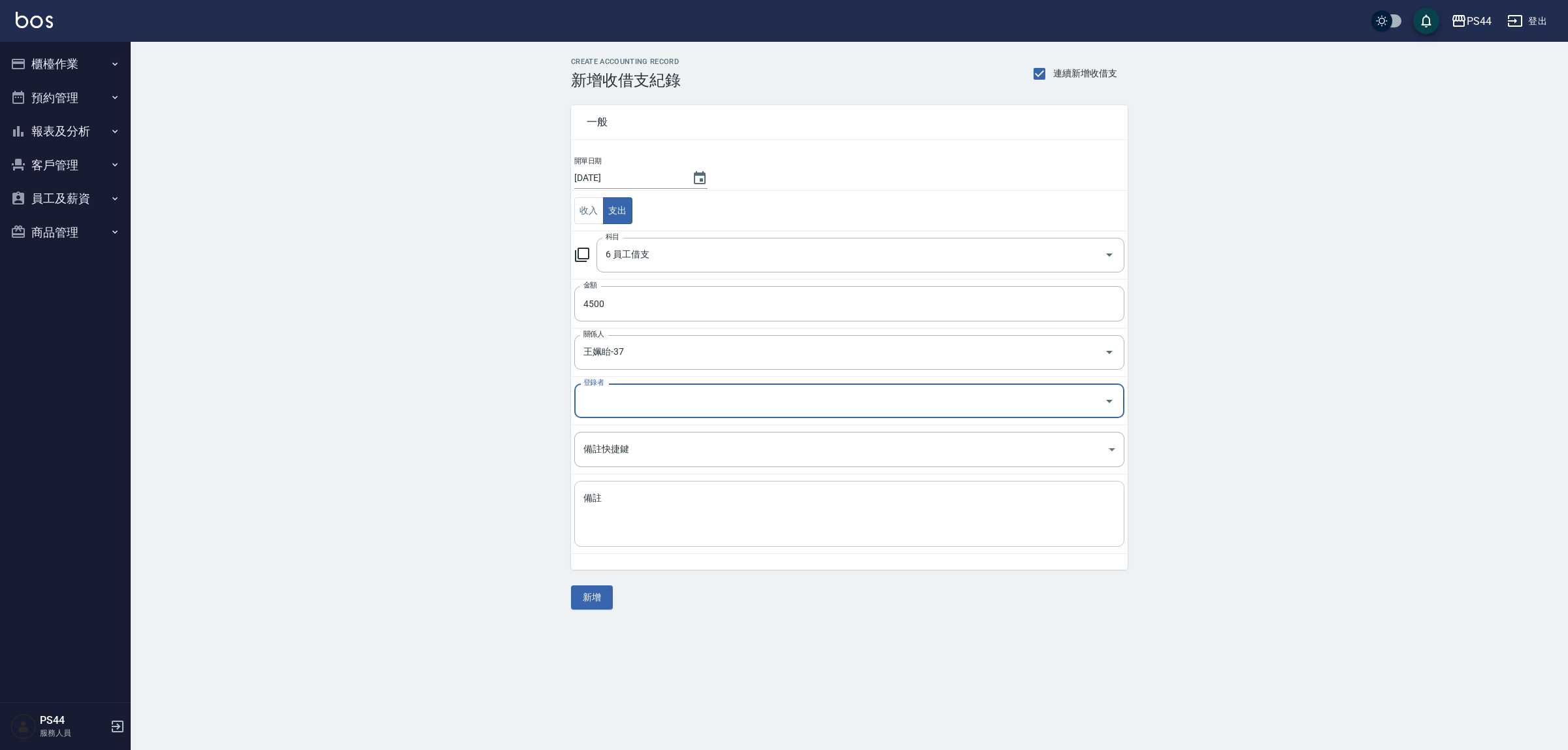
click at [729, 529] on textarea "備註" at bounding box center [849, 514] width 532 height 44
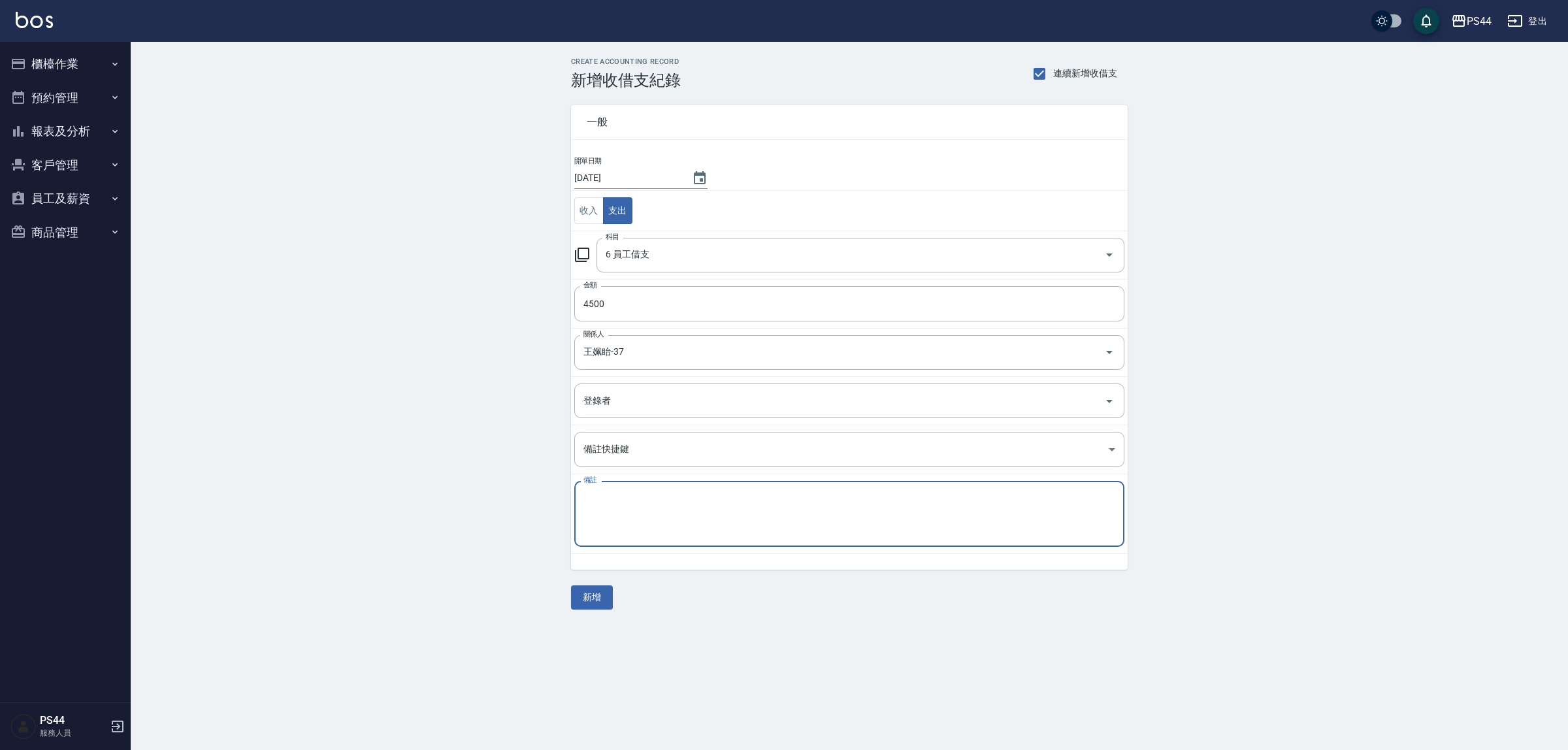
paste textarea "秋旅"
type textarea "秋旅"
click at [580, 596] on button "新增" at bounding box center [591, 597] width 42 height 24
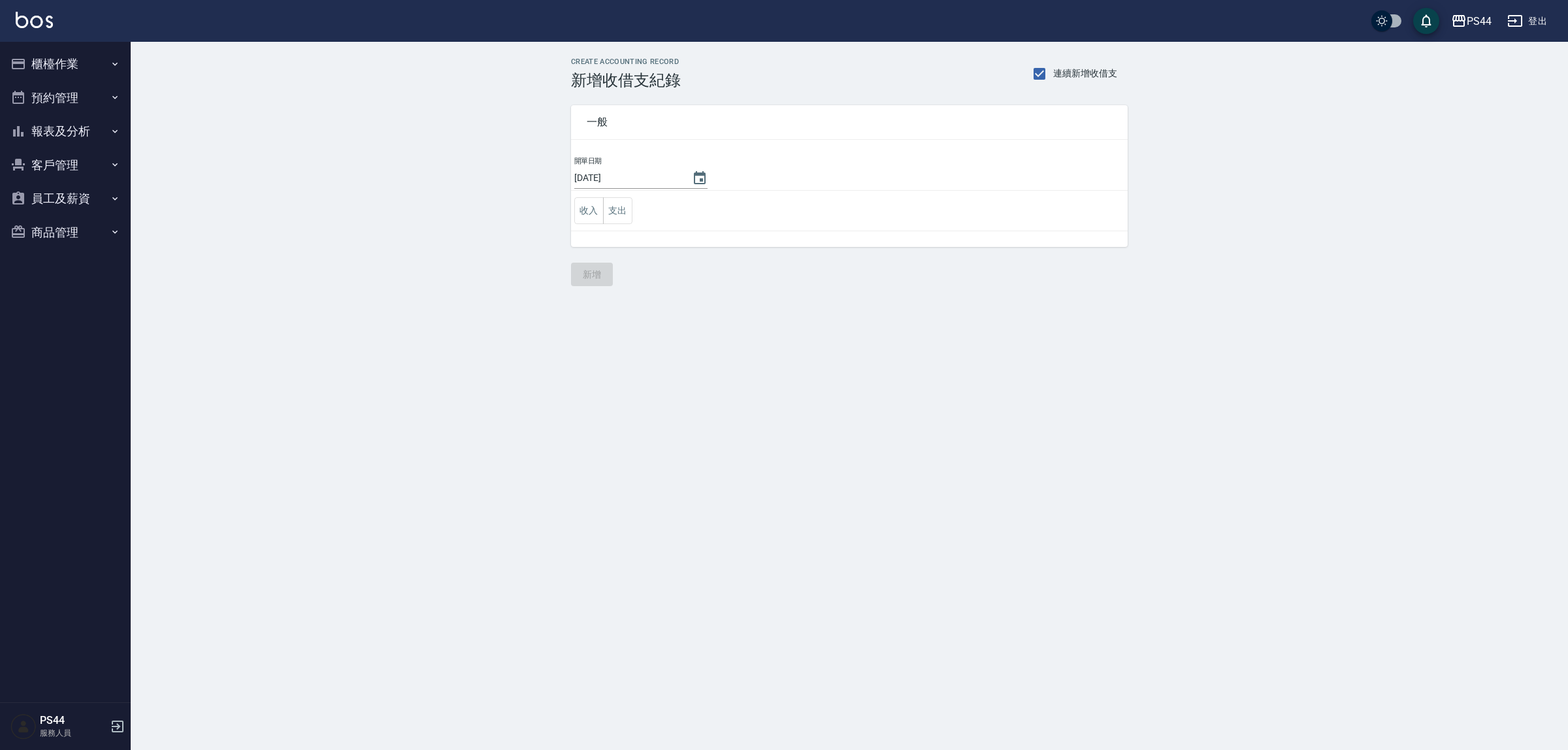
drag, startPoint x: 629, startPoint y: 211, endPoint x: 644, endPoint y: 228, distance: 22.7
click at [629, 212] on button "支出" at bounding box center [618, 211] width 30 height 27
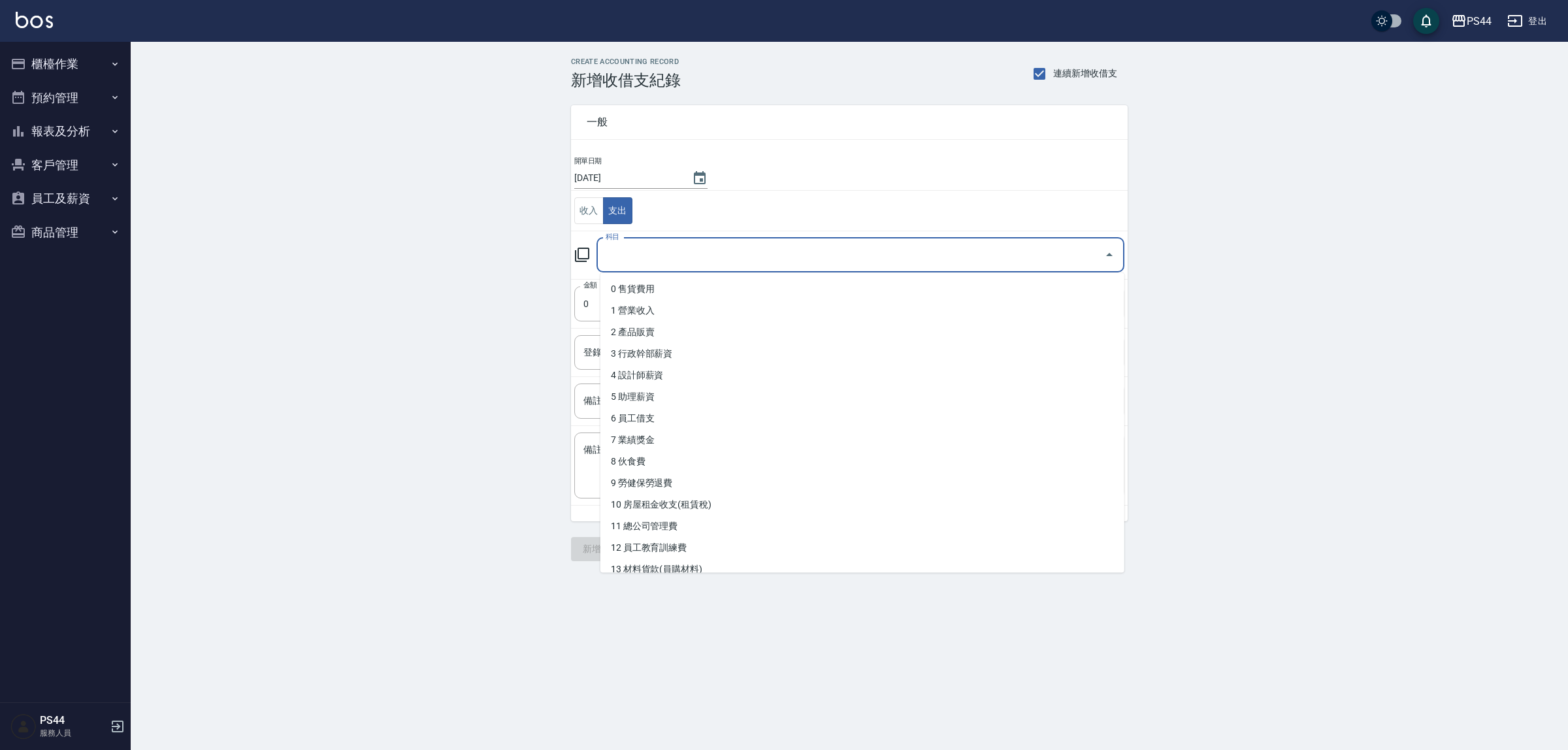
click at [712, 253] on input "科目" at bounding box center [850, 255] width 497 height 23
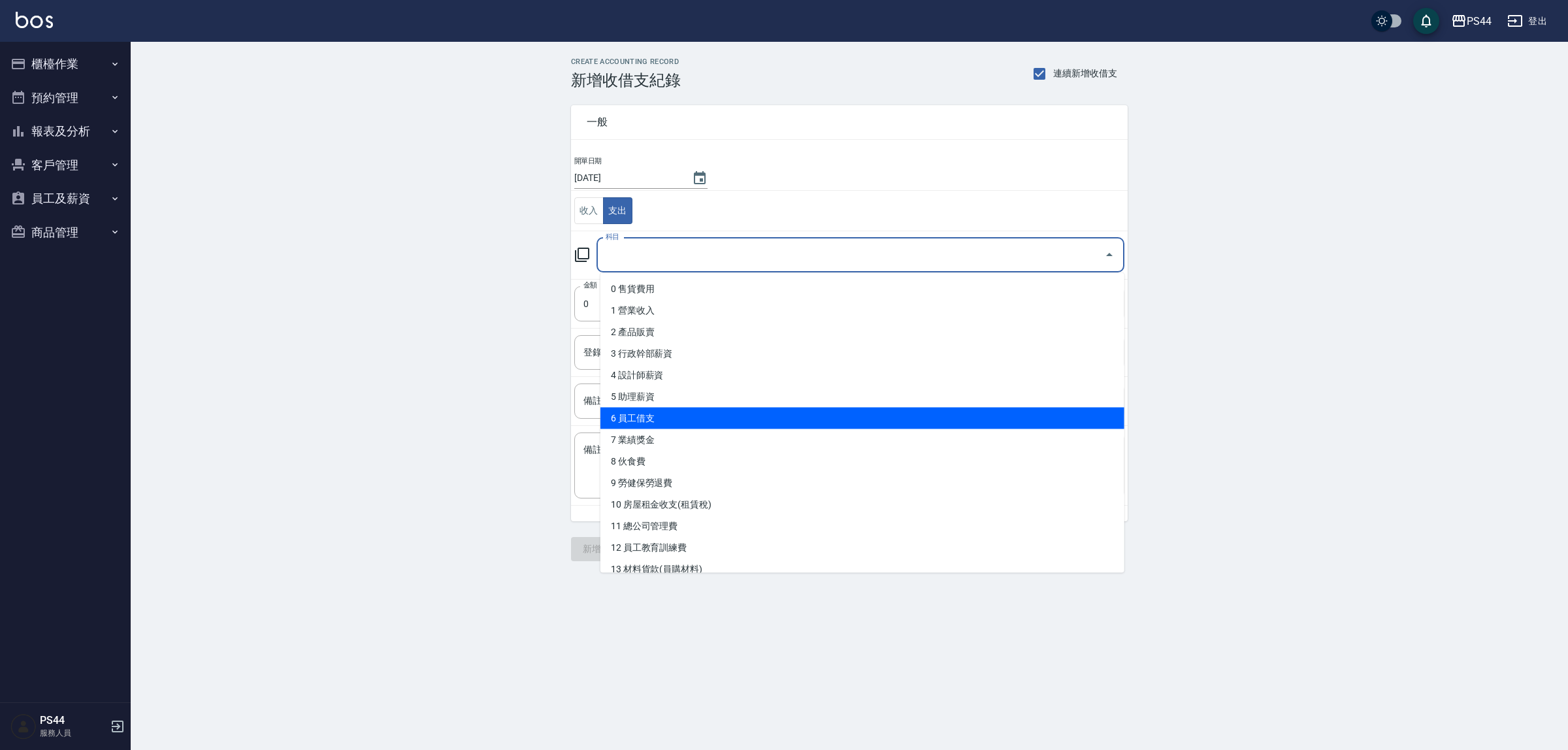
click at [708, 412] on li "6 員工借支" at bounding box center [862, 418] width 524 height 21
type input "6 員工借支"
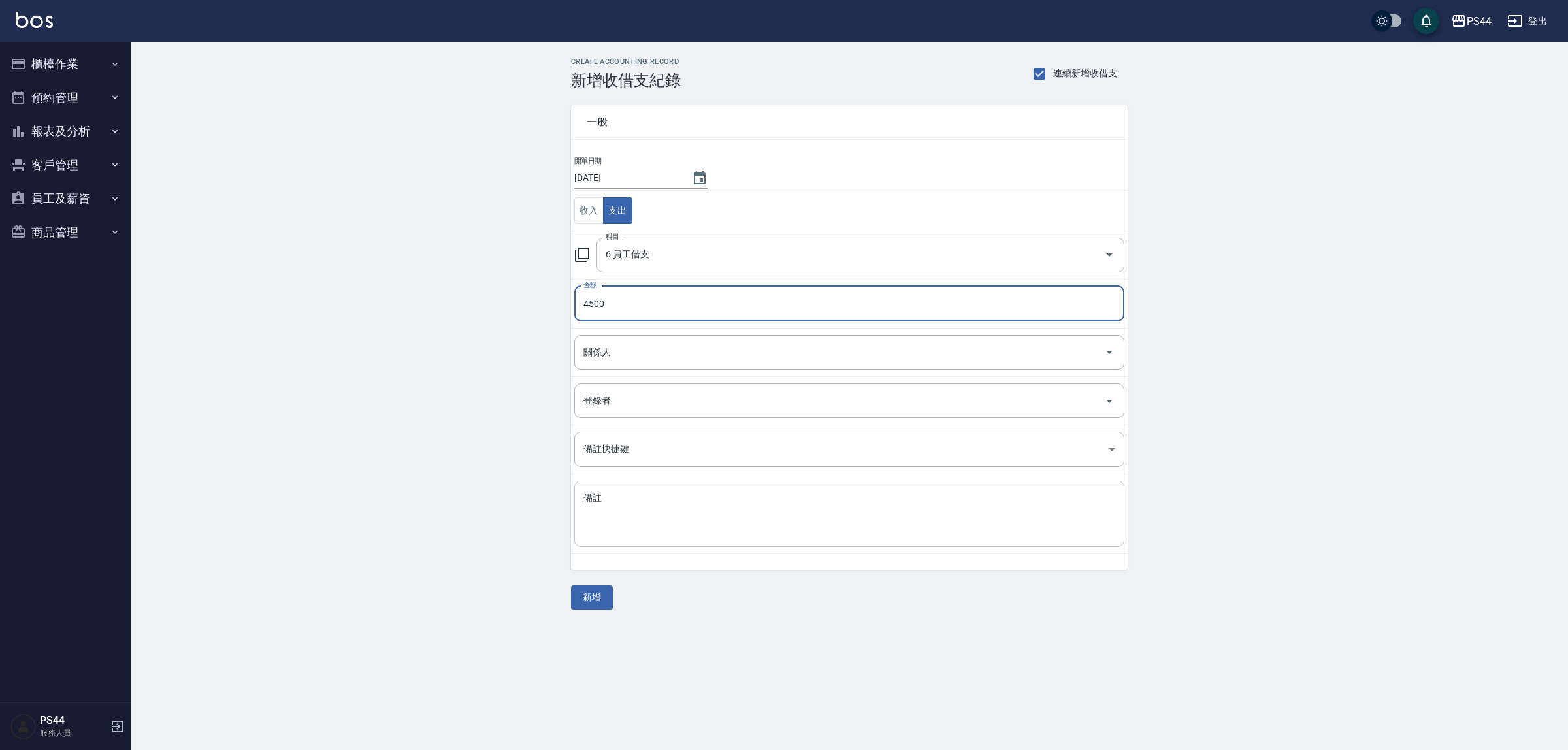
type input "4500"
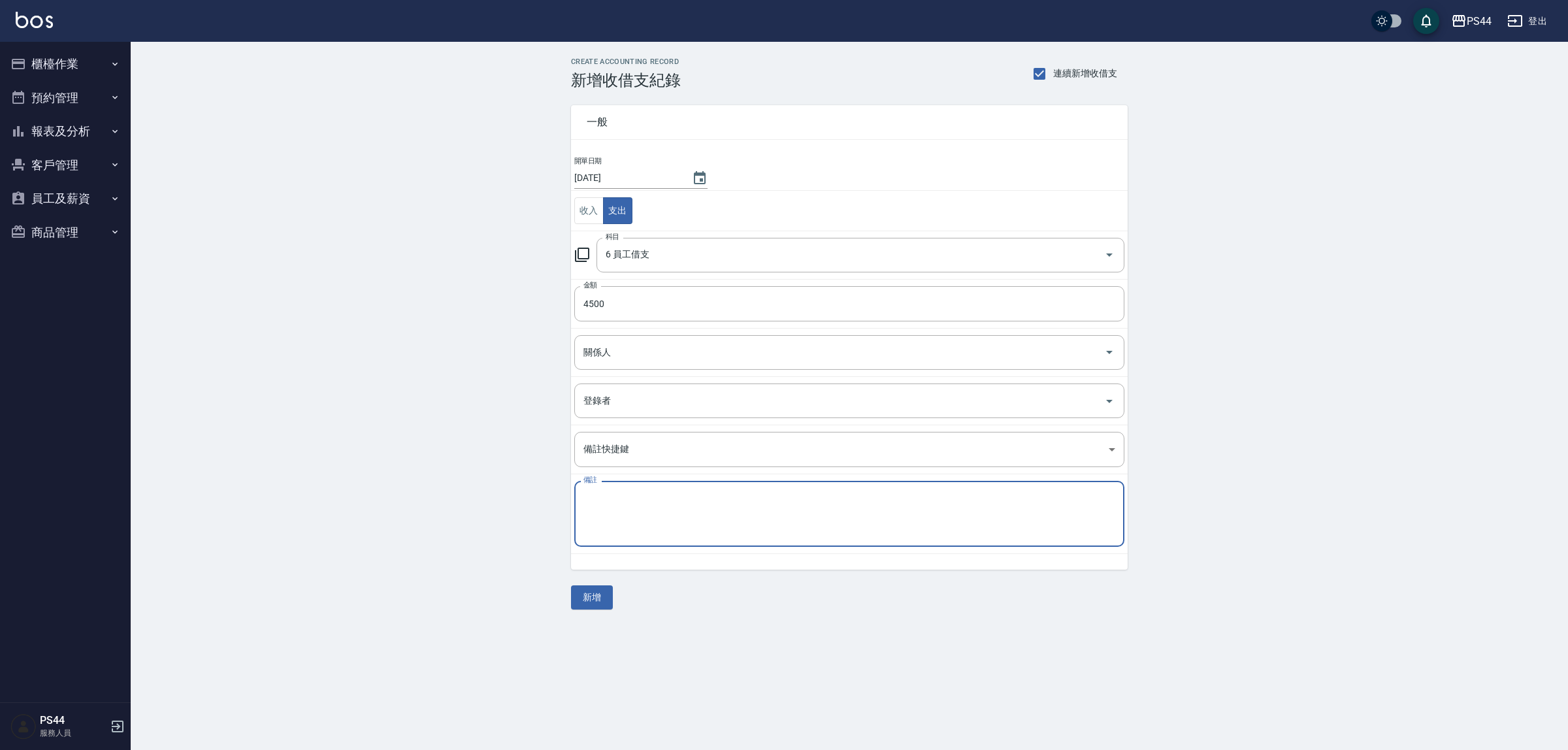
click at [663, 525] on textarea "備註" at bounding box center [849, 514] width 532 height 44
paste textarea "秋旅"
type textarea "秋旅"
click at [771, 352] on input "關係人" at bounding box center [839, 352] width 519 height 23
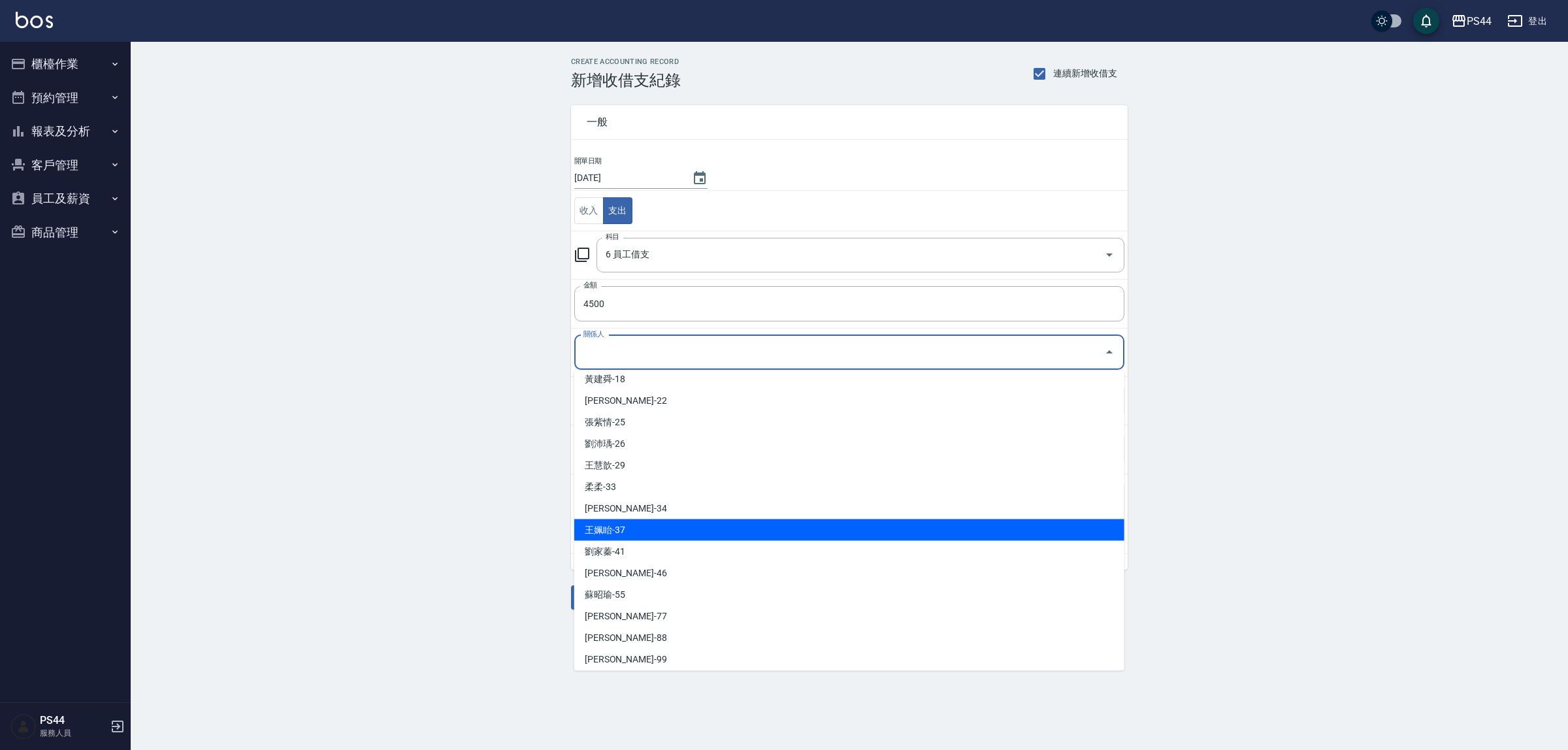
scroll to position [313, 0]
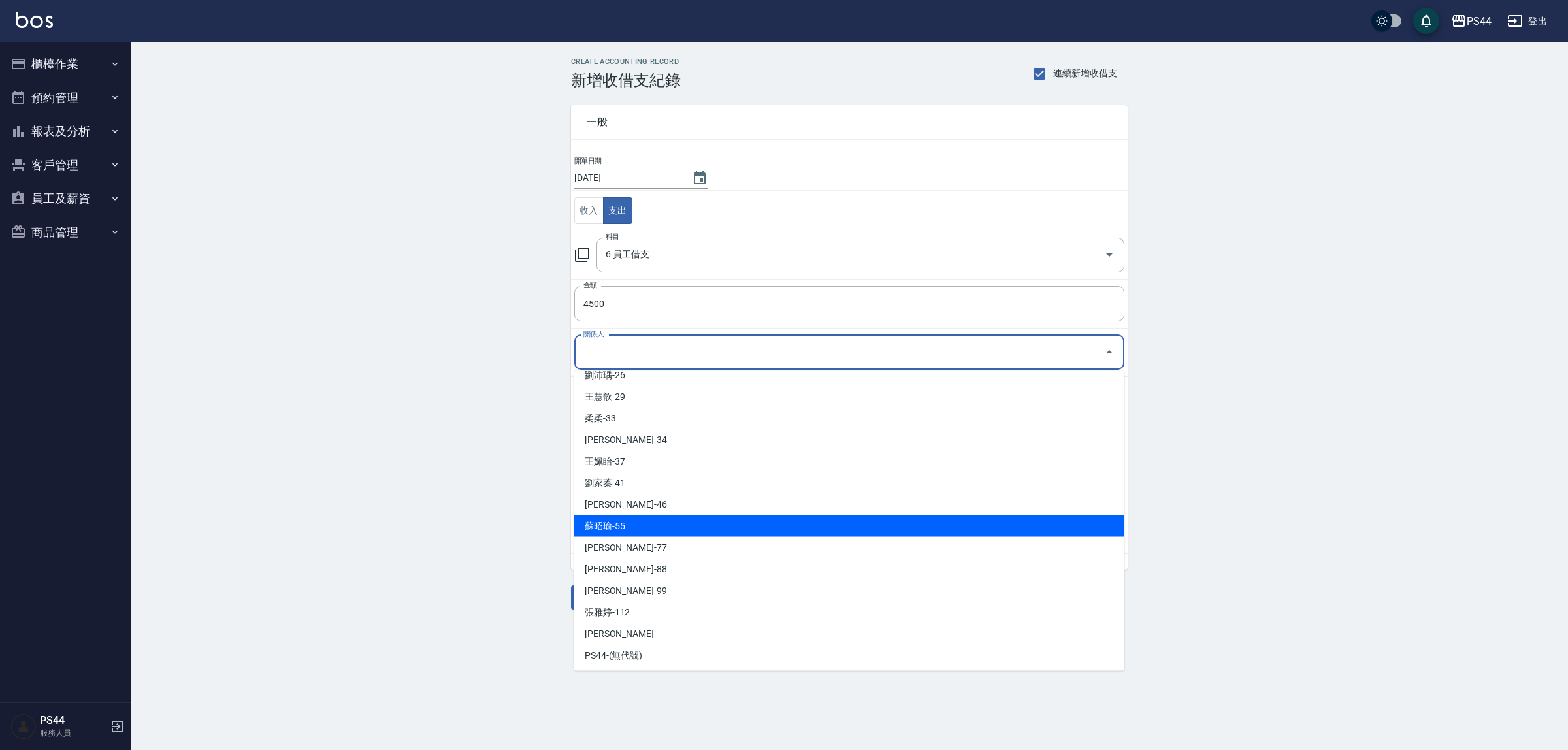
click at [780, 533] on li "蘇昭瑜-55" at bounding box center [849, 526] width 550 height 21
type input "蘇昭瑜-55"
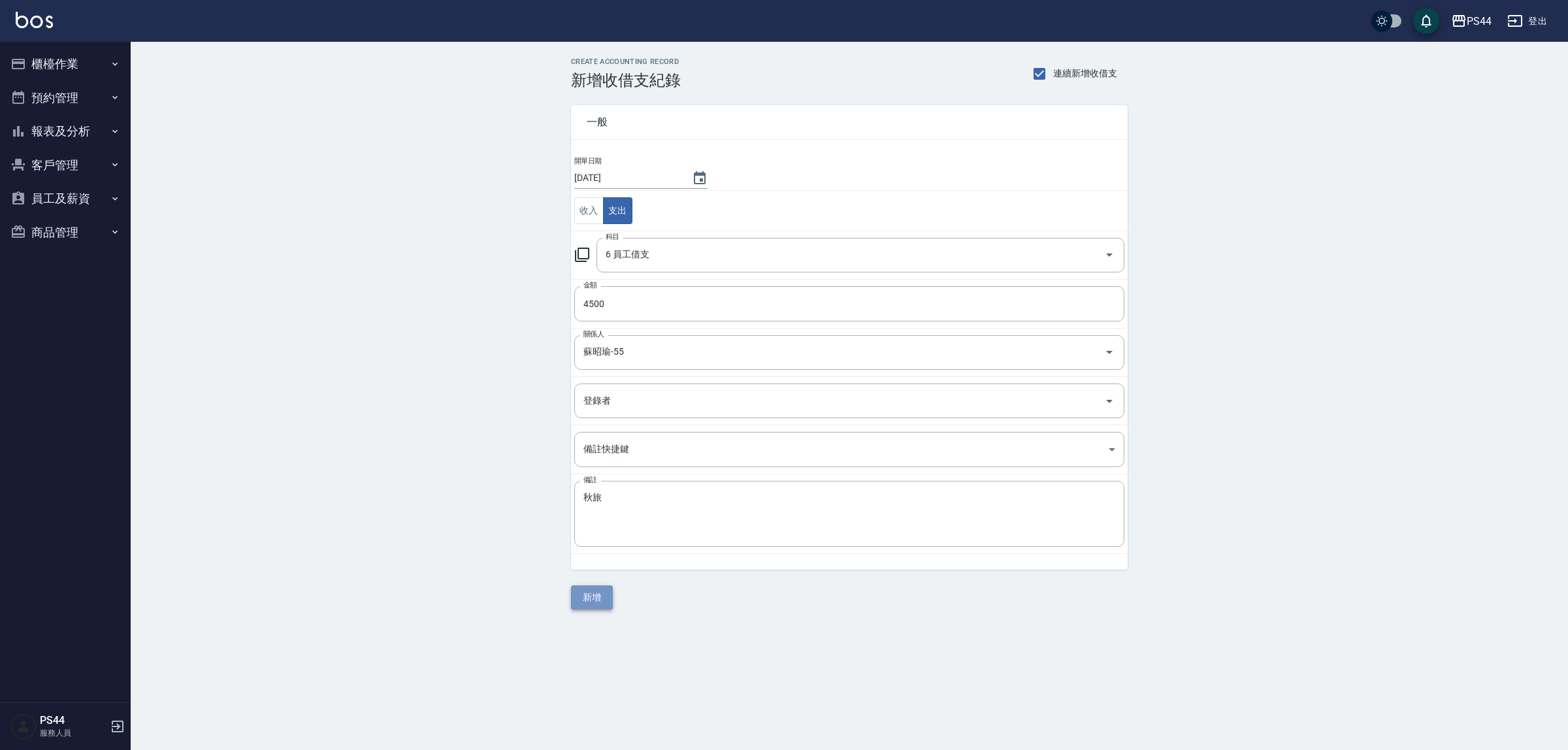
click at [593, 599] on button "新增" at bounding box center [591, 597] width 42 height 24
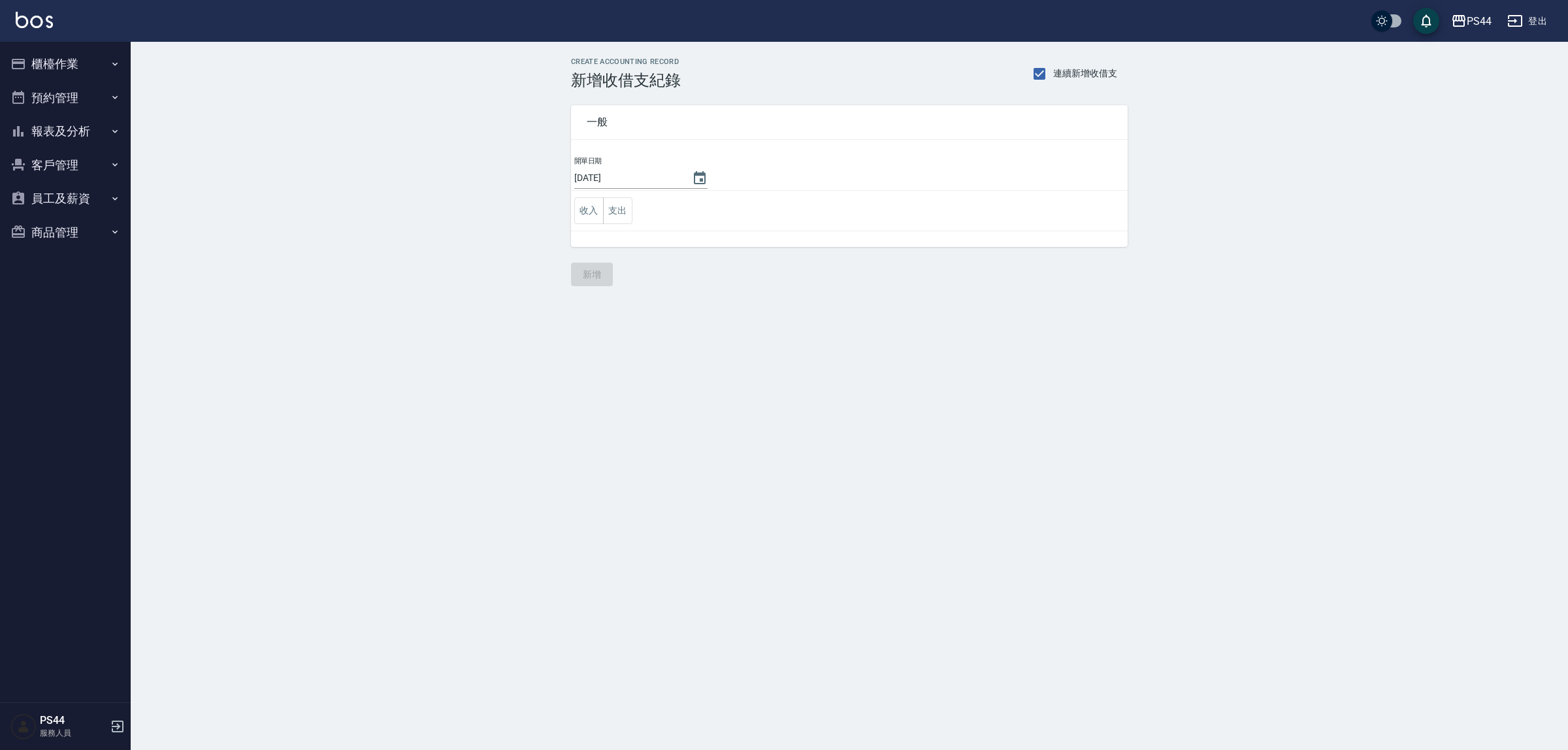
click at [72, 110] on button "預約管理" at bounding box center [65, 98] width 121 height 34
click at [70, 48] on button "櫃檯作業" at bounding box center [65, 64] width 121 height 34
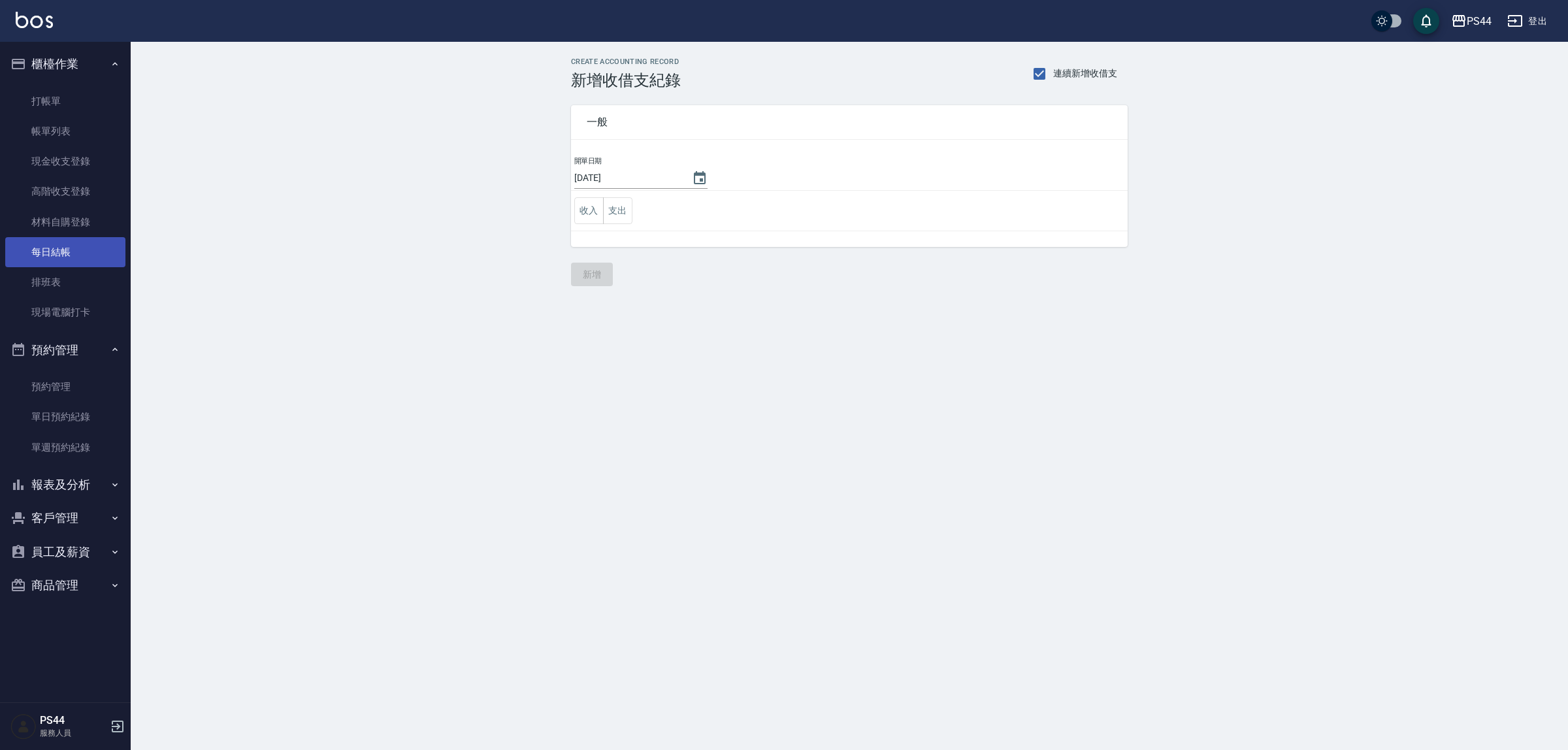
click at [99, 253] on link "每日結帳" at bounding box center [65, 251] width 121 height 30
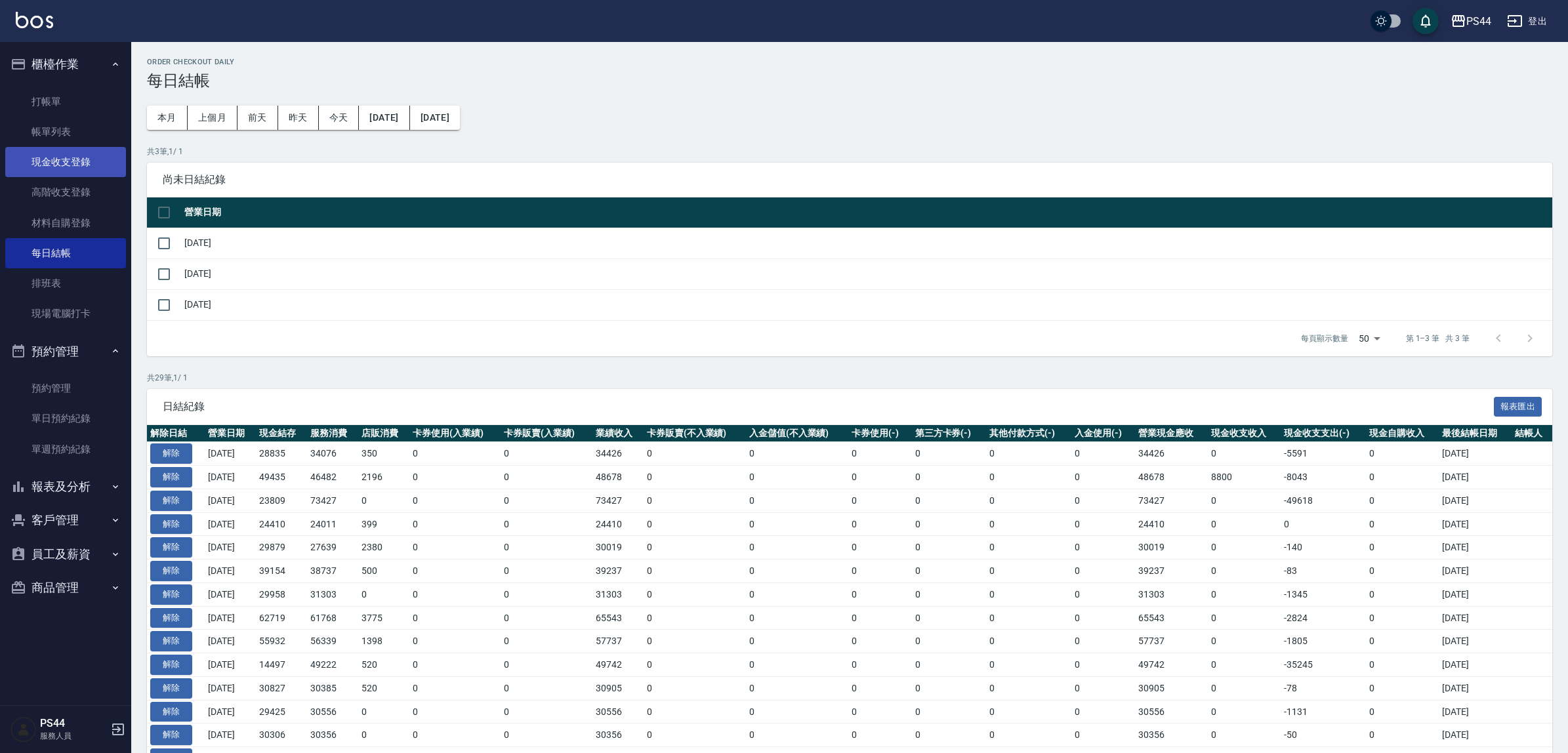
click at [73, 151] on link "現金收支登錄" at bounding box center [66, 161] width 121 height 30
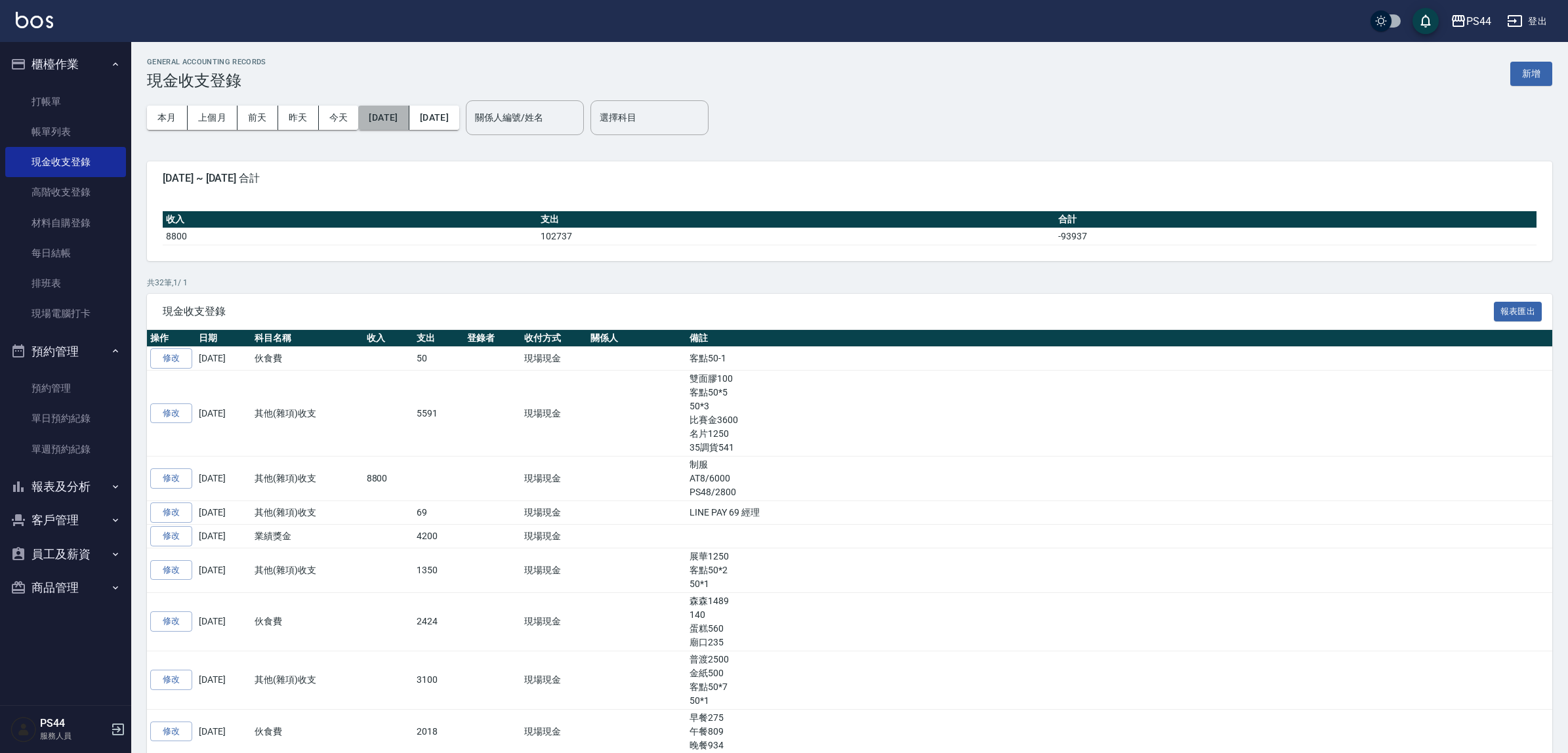
click at [391, 113] on button "[DATE]" at bounding box center [383, 118] width 50 height 24
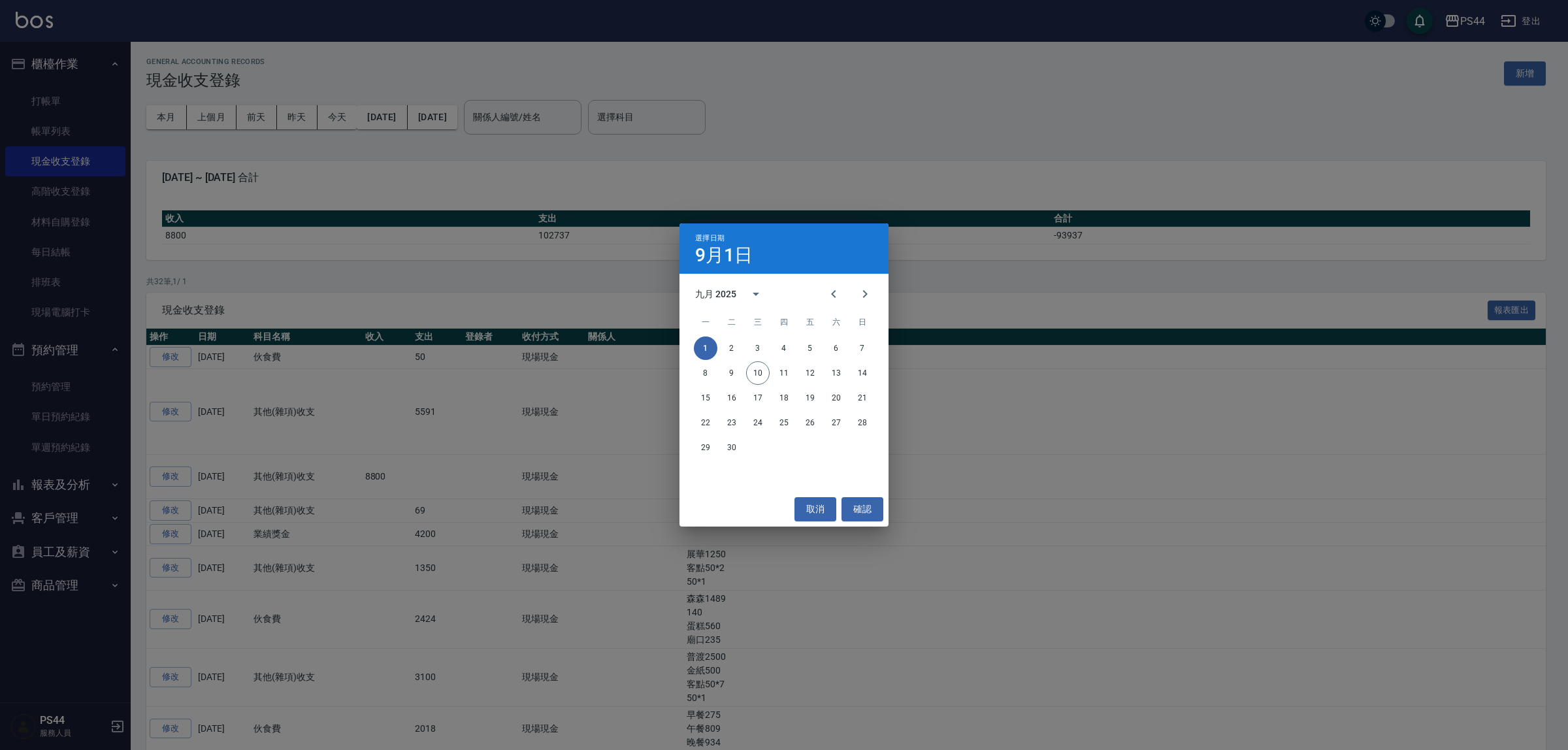
click at [443, 112] on div "選擇日期 9月1日 九月 2025 一 二 三 四 五 六 日 1 2 3 4 5 6 7 8 9 10 11 12 13 14 15 16 17 18 19…" at bounding box center [784, 375] width 1568 height 750
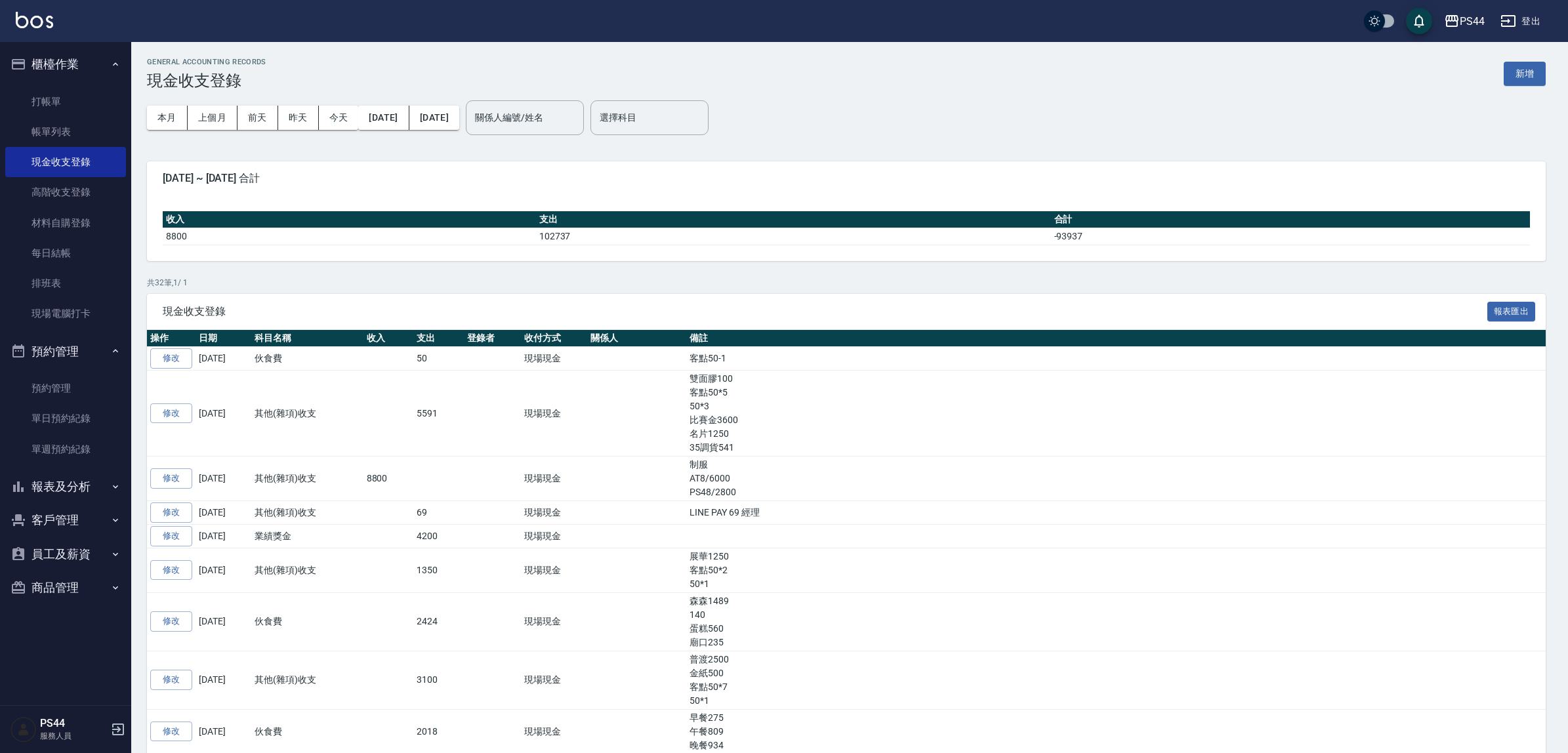
click at [459, 118] on button "[DATE]" at bounding box center [434, 118] width 49 height 24
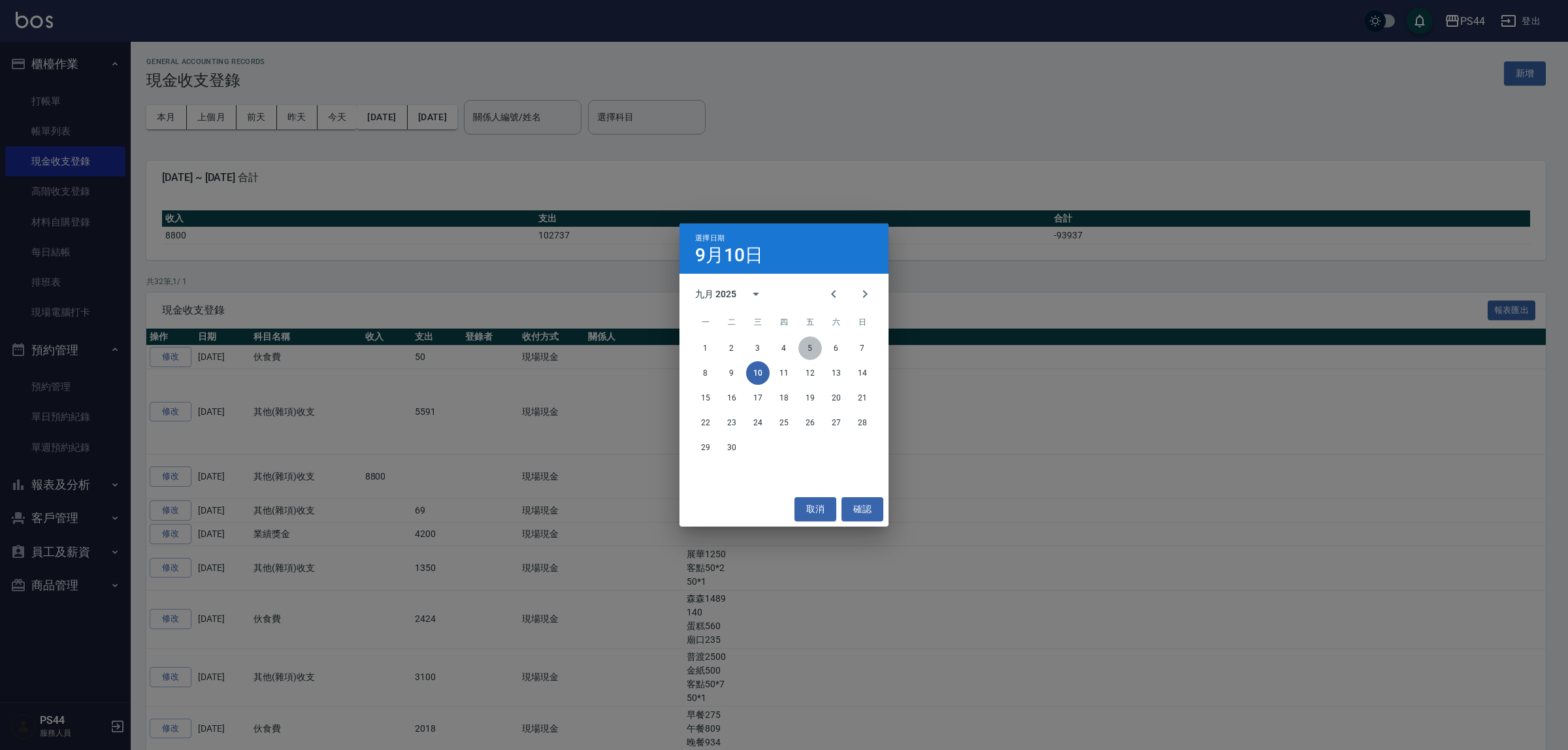
click at [811, 347] on button "5" at bounding box center [810, 348] width 24 height 24
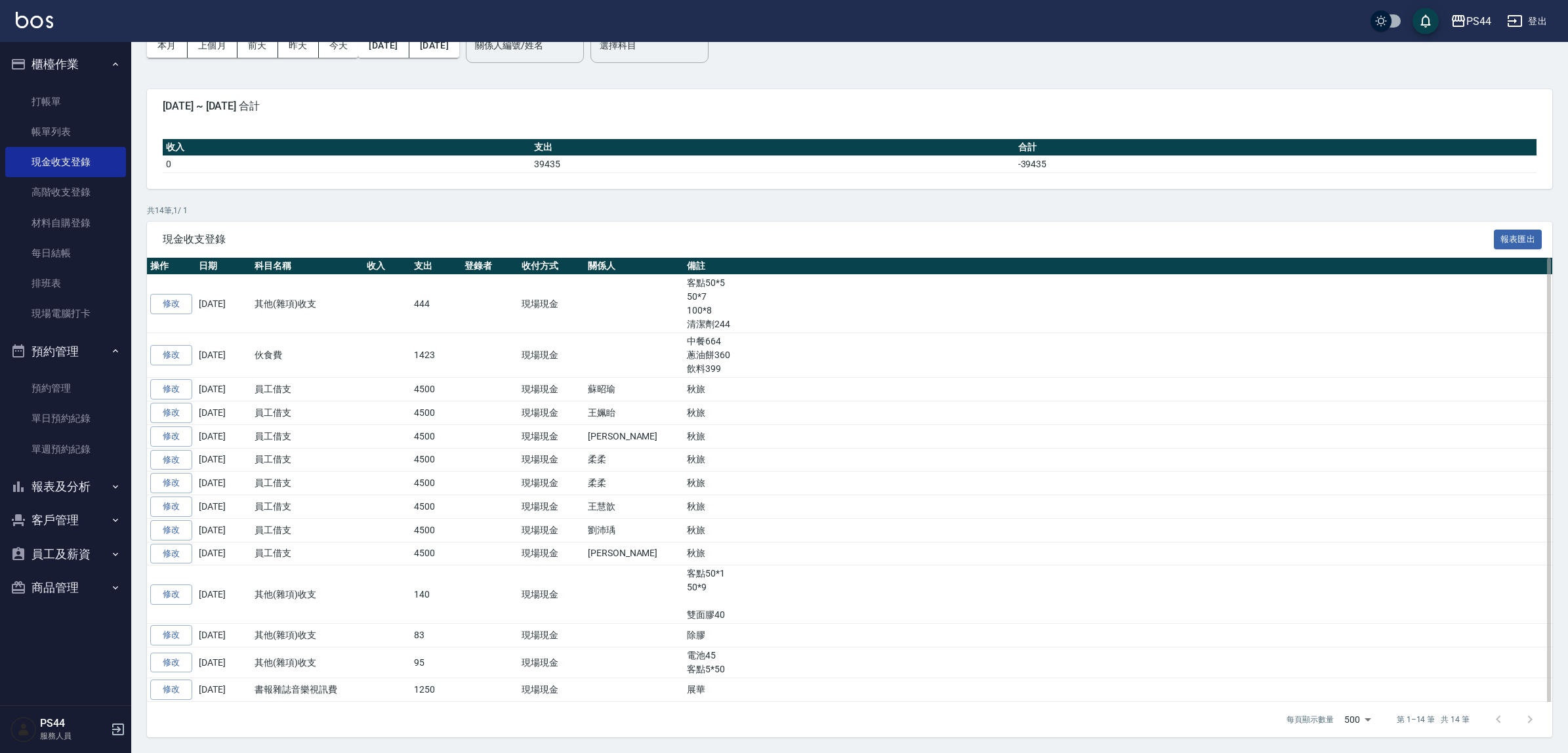
scroll to position [121, 0]
click at [171, 426] on link "修改" at bounding box center [171, 437] width 42 height 20
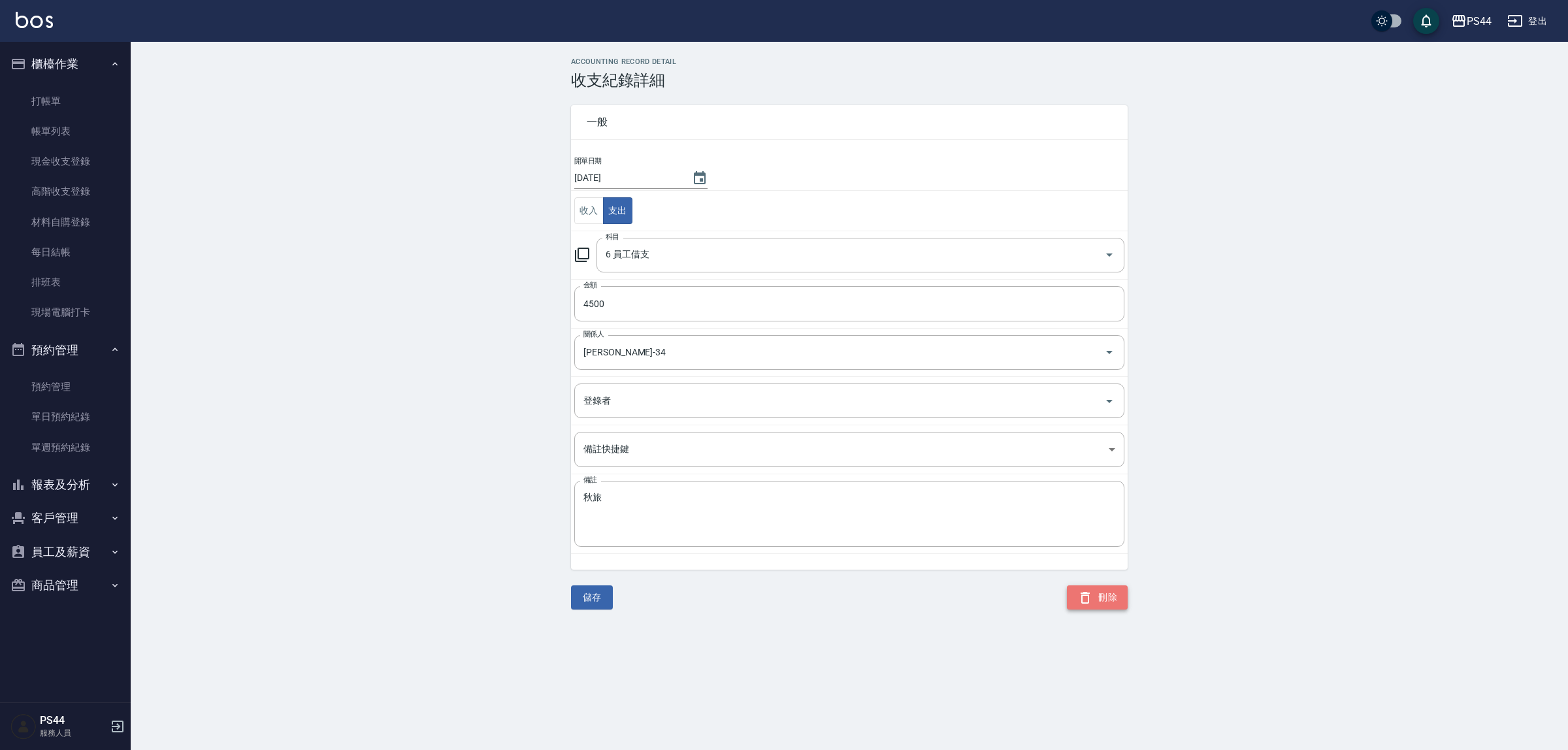
click at [1067, 595] on button "刪除" at bounding box center [1097, 597] width 61 height 24
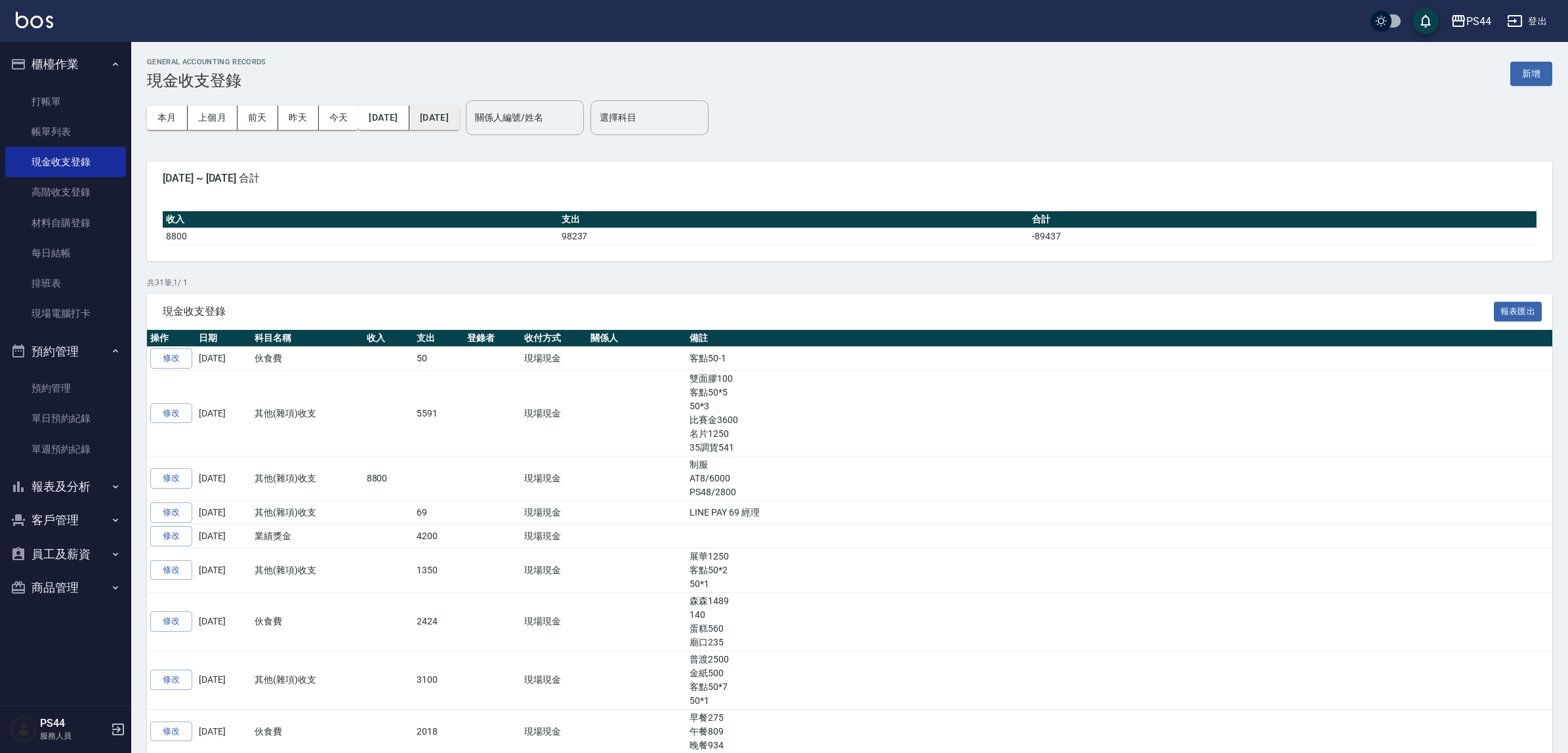
drag, startPoint x: 425, startPoint y: 115, endPoint x: 479, endPoint y: 126, distance: 55.1
click at [454, 121] on div "2025/09/01 2025/09/10" at bounding box center [409, 118] width 101 height 24
click at [448, 110] on button "[DATE]" at bounding box center [434, 118] width 49 height 24
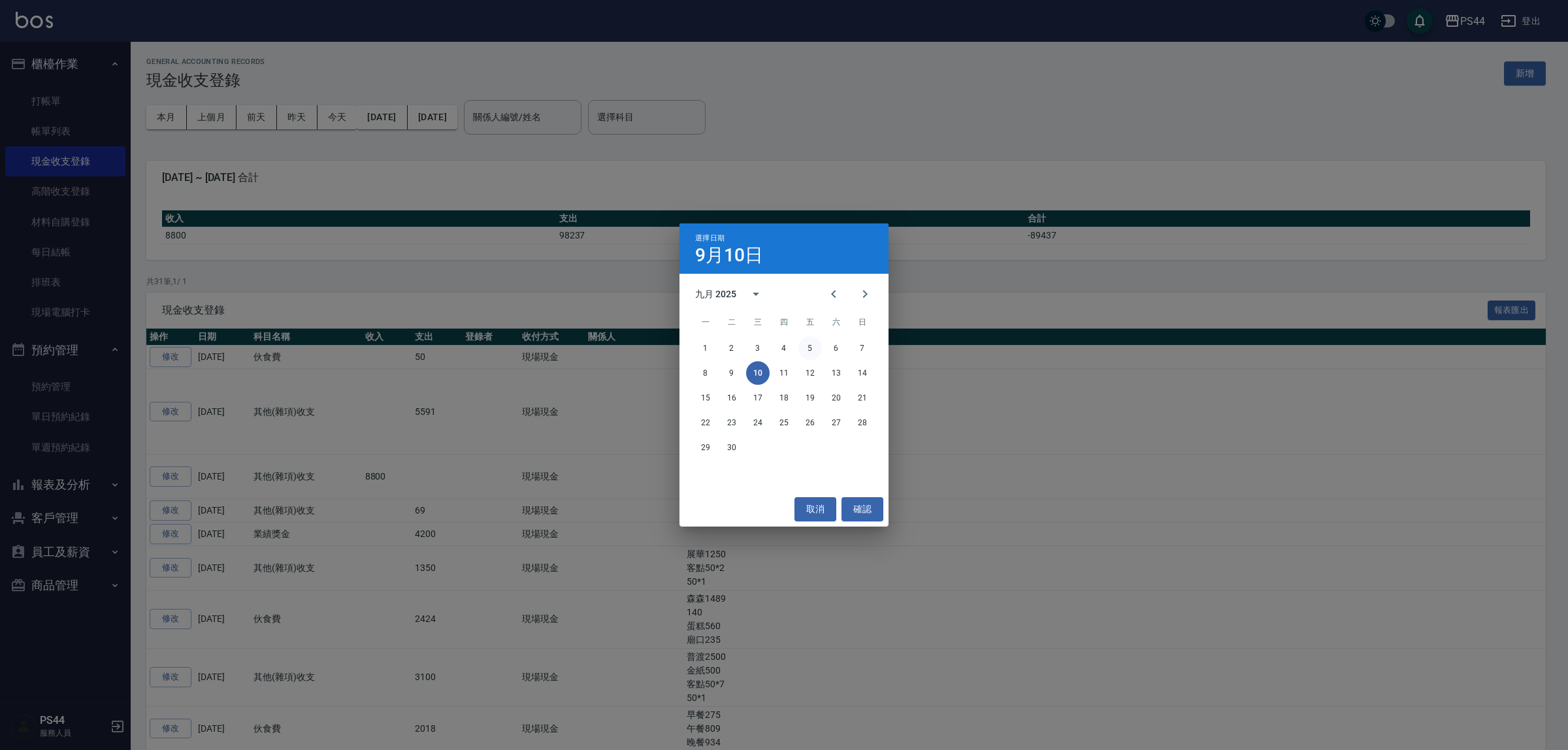
click at [807, 352] on button "5" at bounding box center [810, 348] width 24 height 24
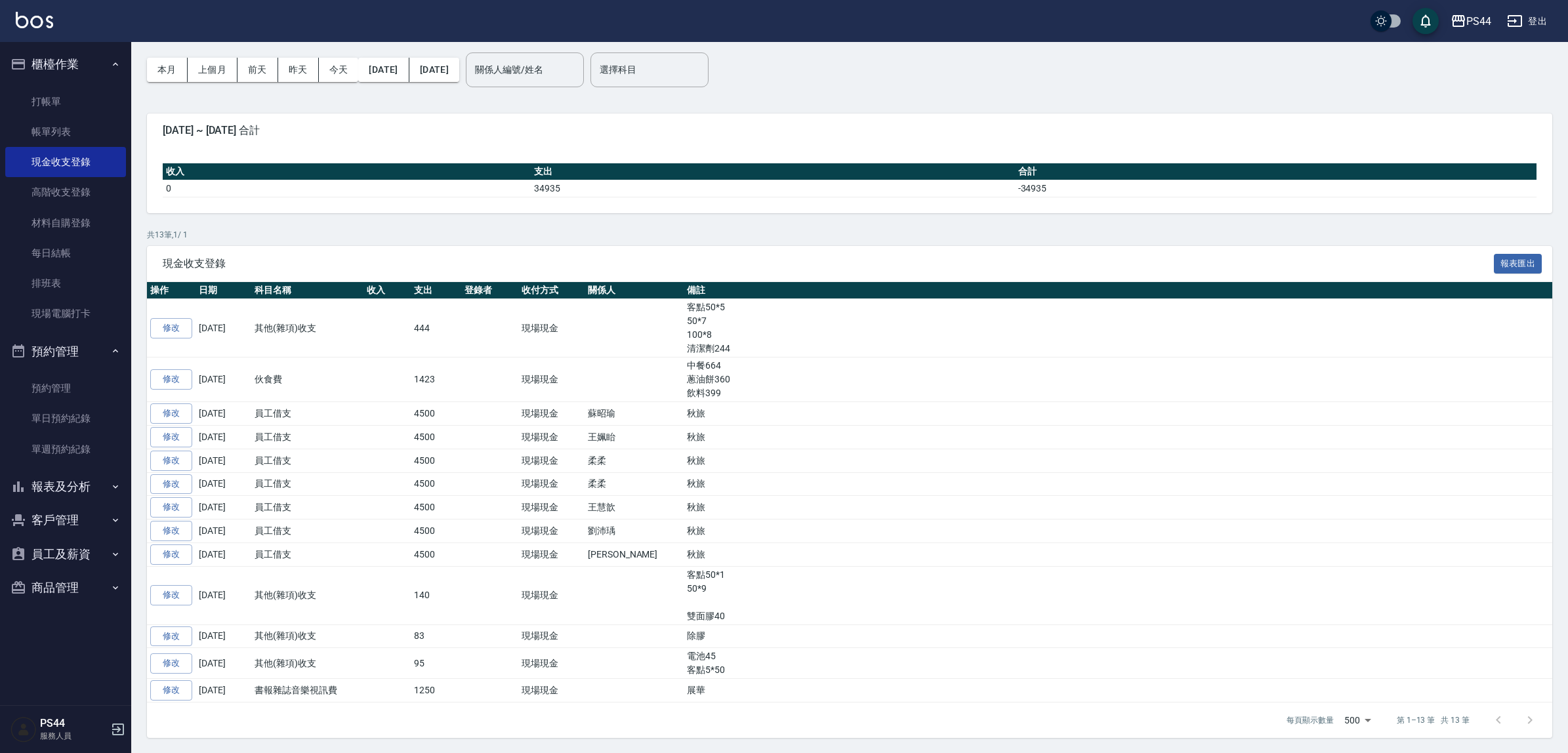
scroll to position [94, 0]
click at [158, 450] on link "修改" at bounding box center [171, 460] width 42 height 20
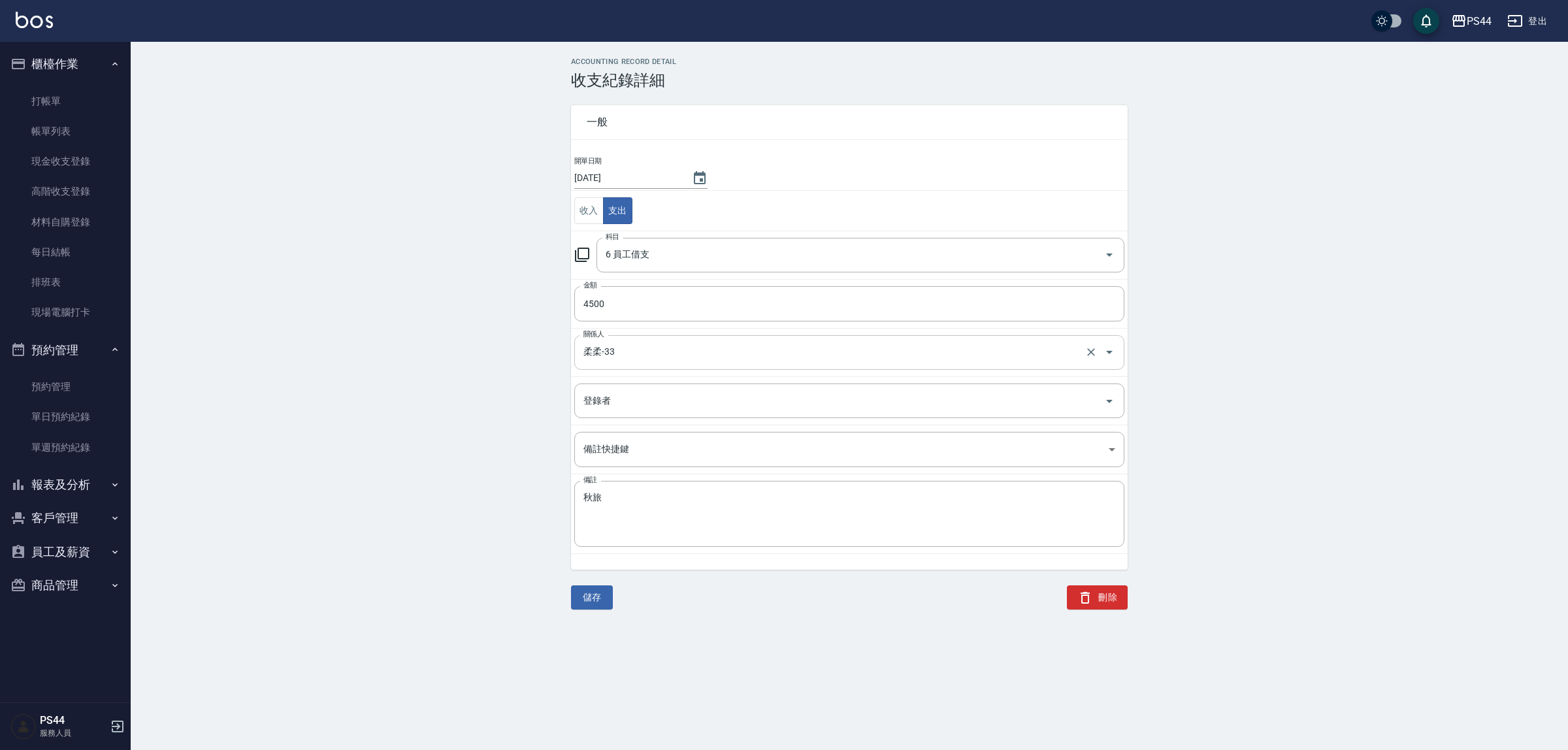
click at [635, 341] on input "柔柔-33" at bounding box center [831, 352] width 502 height 23
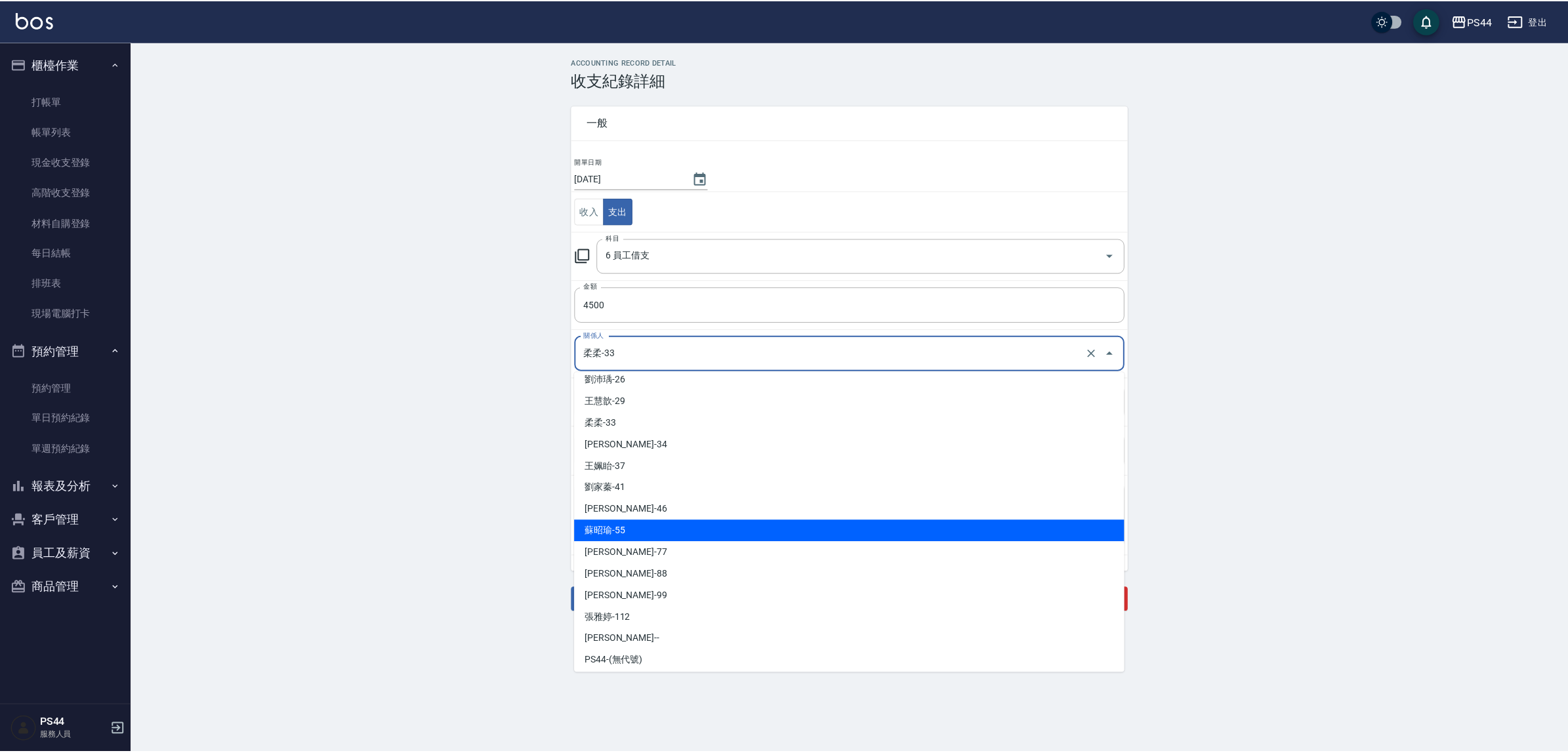
scroll to position [315, 0]
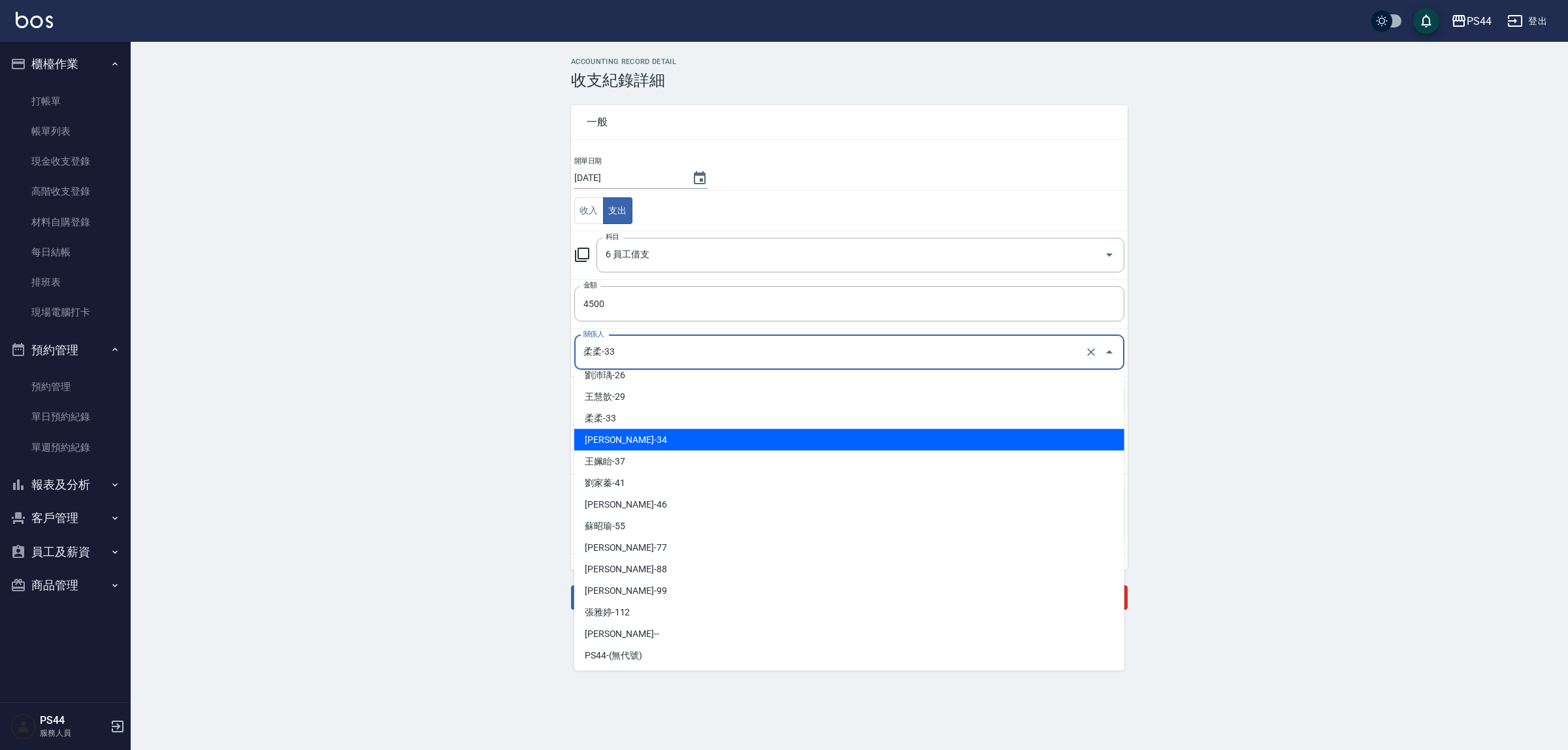
click at [668, 446] on li "邱美月-34" at bounding box center [849, 439] width 550 height 21
type input "邱美月-34"
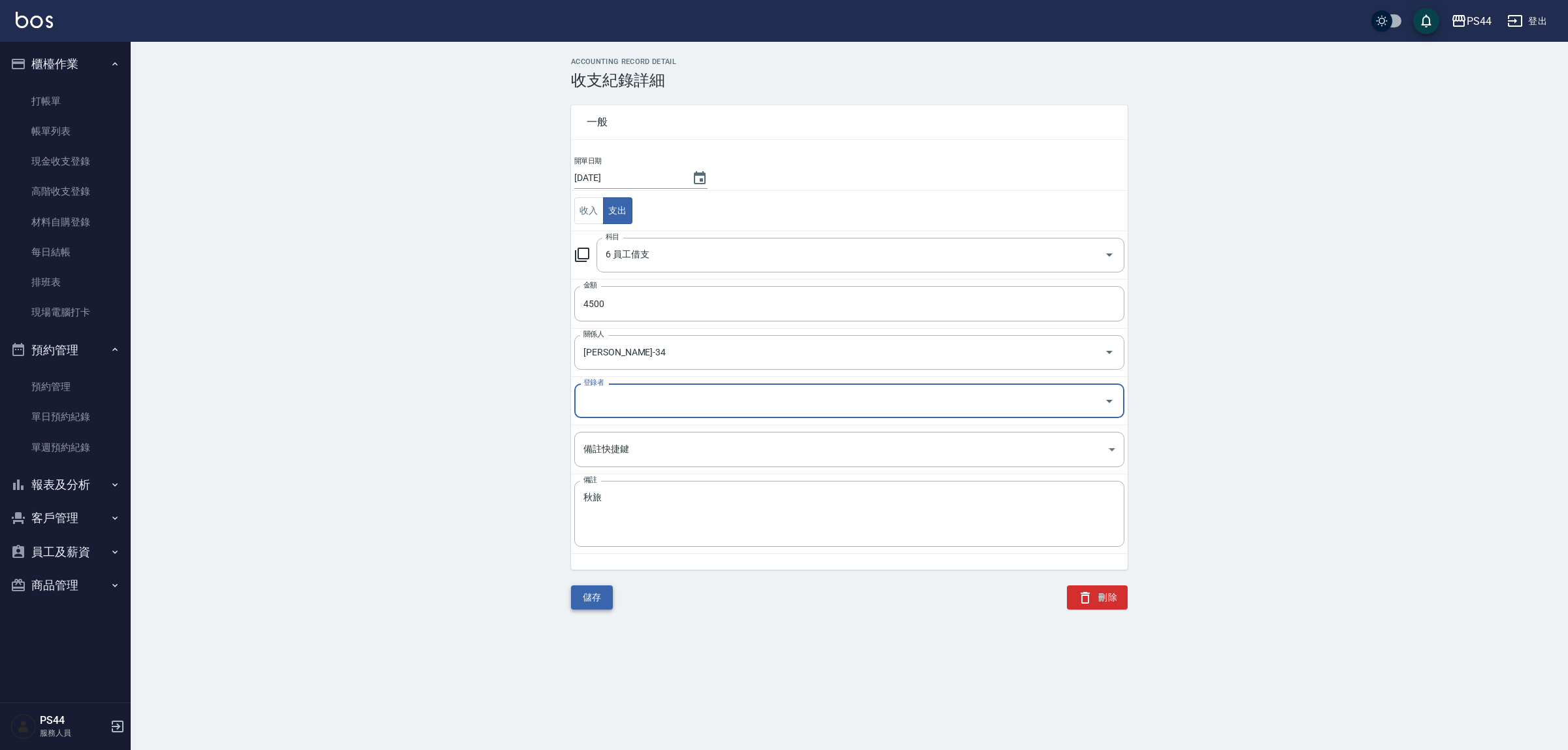
click at [580, 588] on button "儲存" at bounding box center [591, 597] width 42 height 24
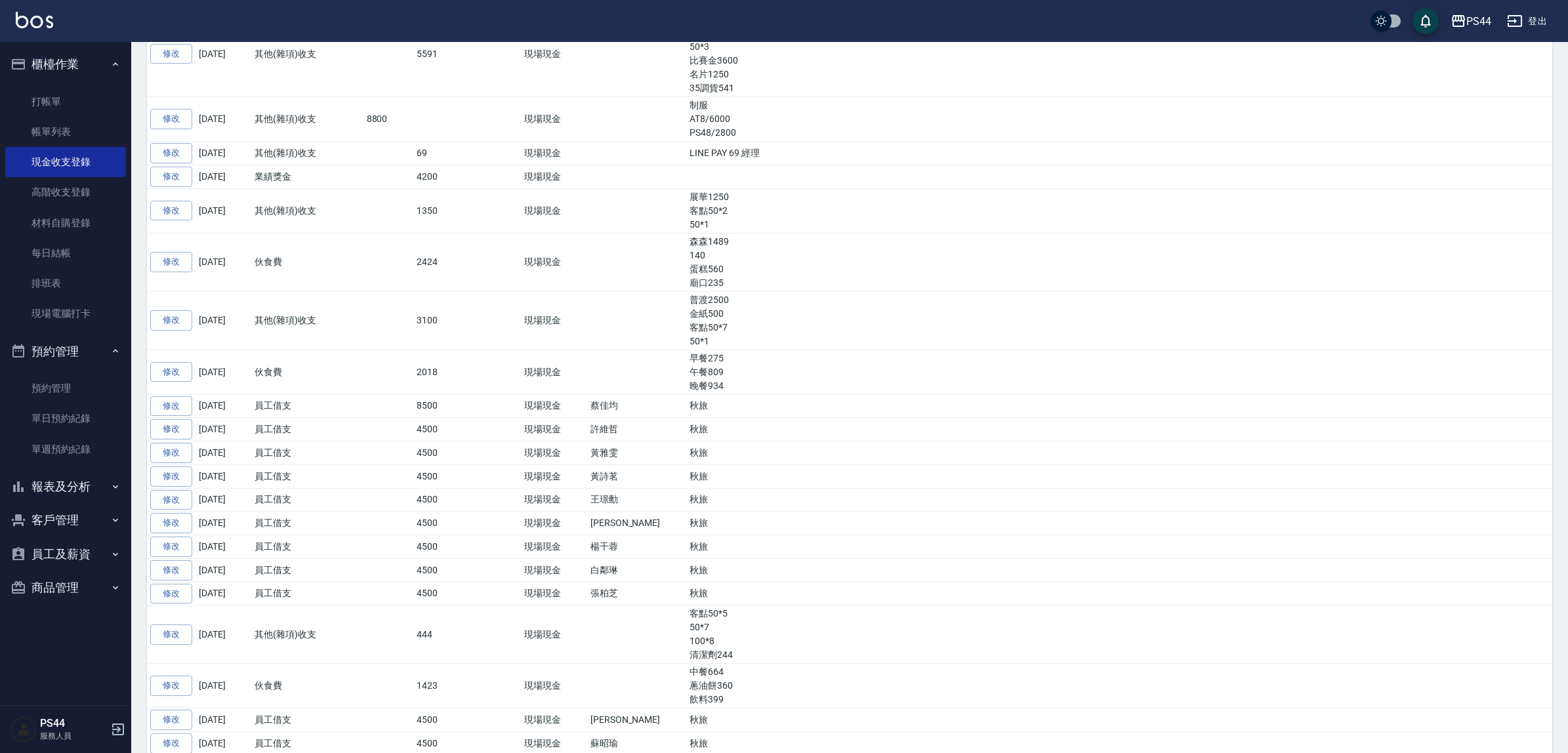
scroll to position [353, 0]
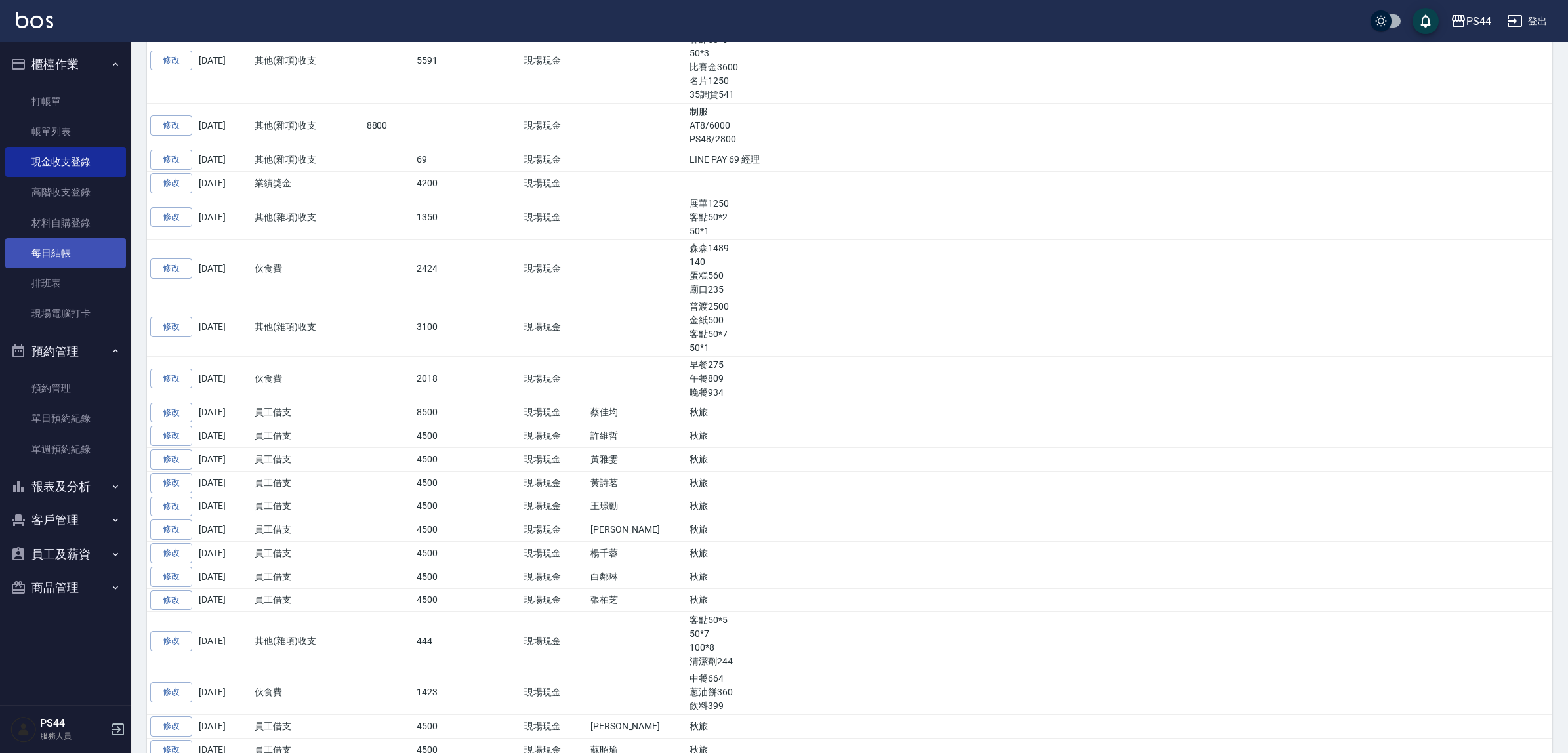
click at [87, 243] on link "每日結帳" at bounding box center [66, 252] width 121 height 30
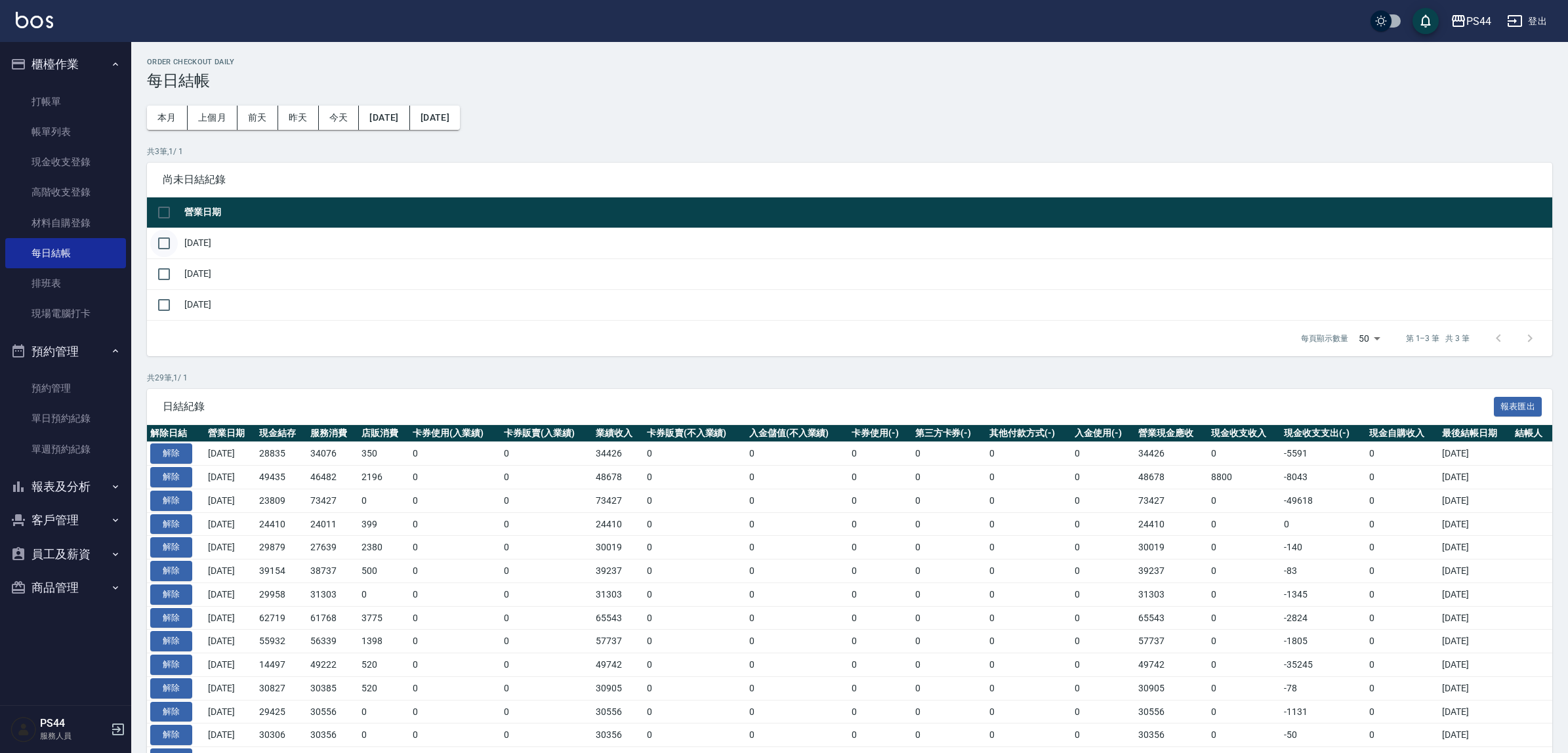
drag, startPoint x: 152, startPoint y: 237, endPoint x: 169, endPoint y: 240, distance: 17.3
click at [160, 240] on input "checkbox" at bounding box center [164, 243] width 27 height 27
checkbox input "true"
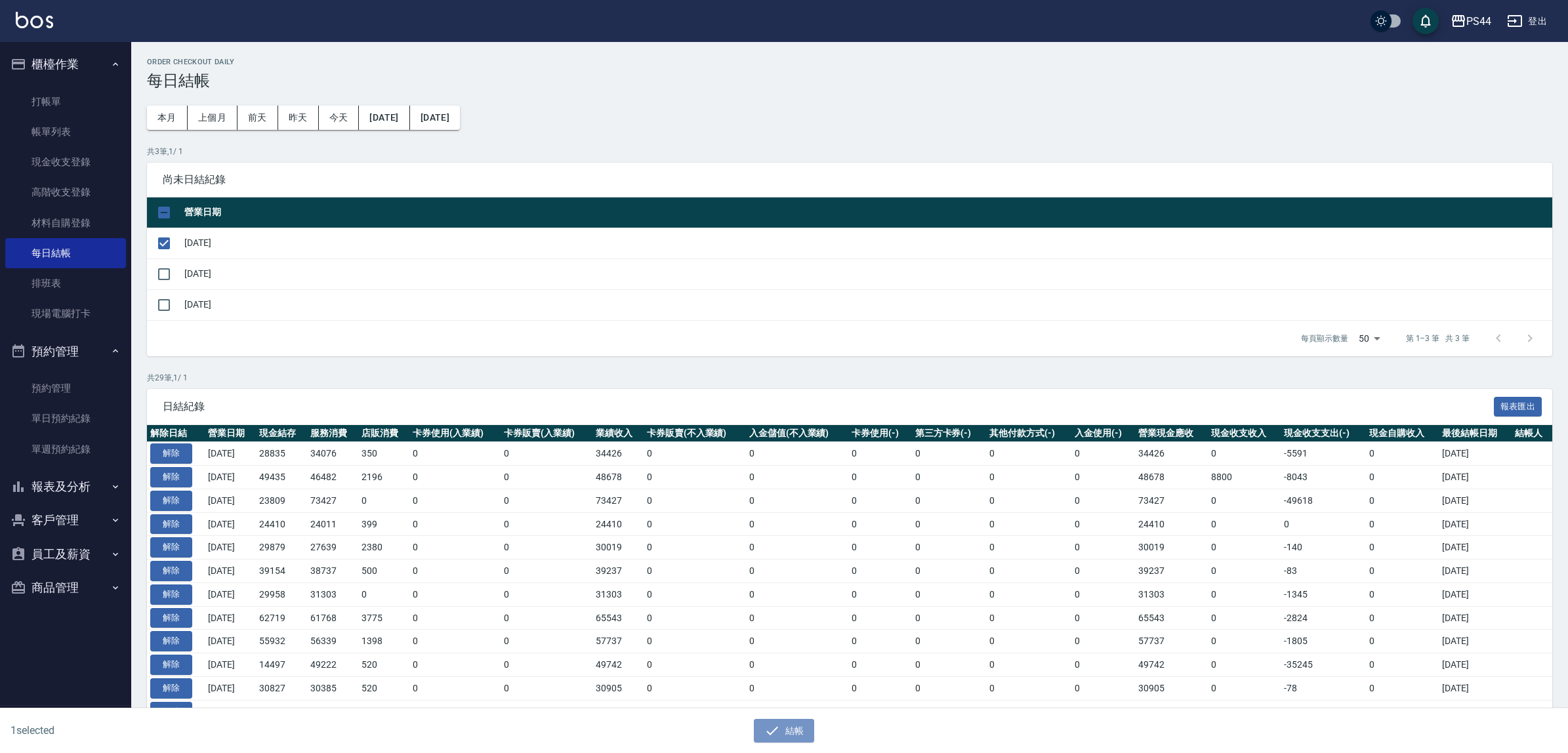
drag, startPoint x: 787, startPoint y: 722, endPoint x: 766, endPoint y: 666, distance: 59.8
click at [787, 721] on button "結帳" at bounding box center [785, 731] width 61 height 24
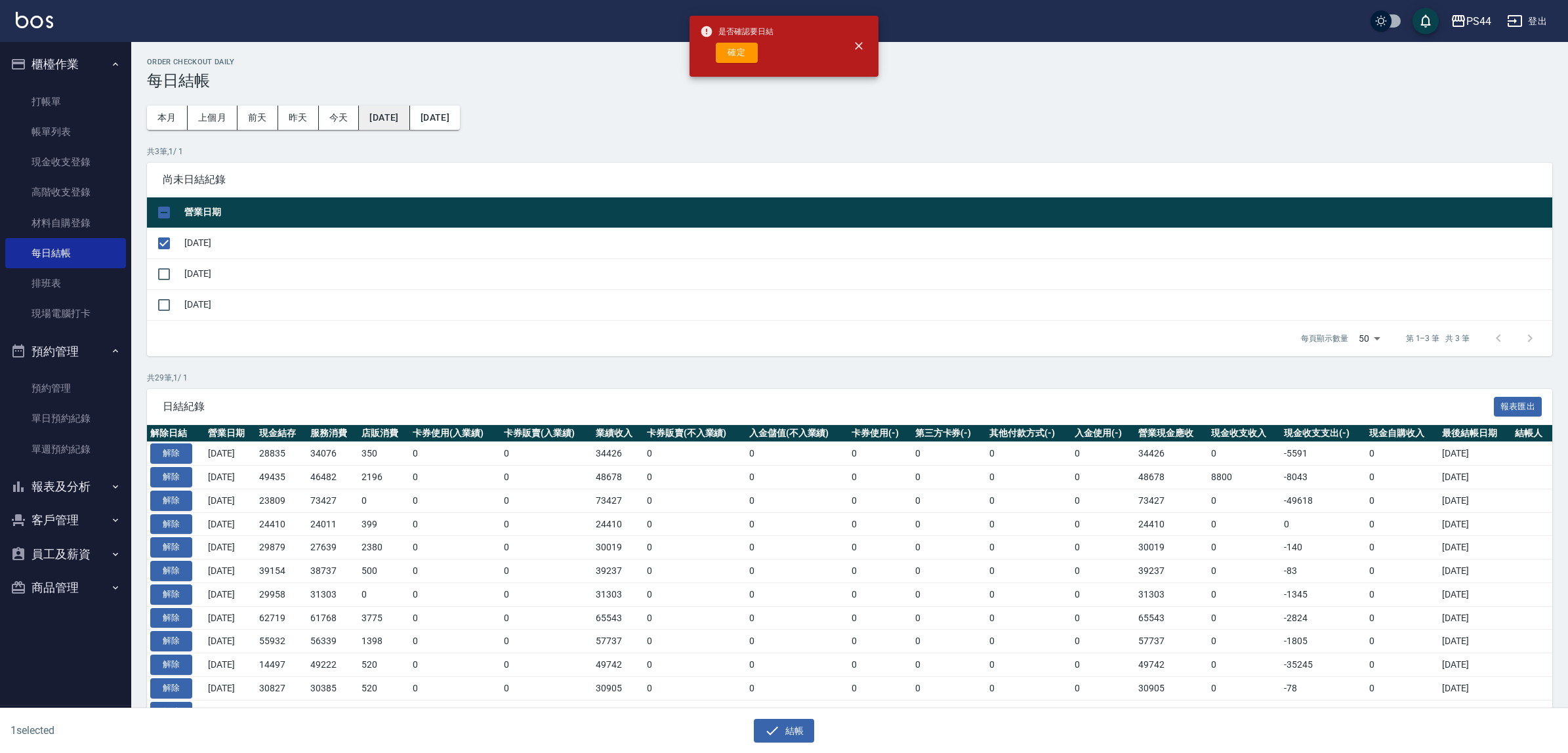
click at [400, 107] on button "2025/08/10" at bounding box center [384, 118] width 50 height 24
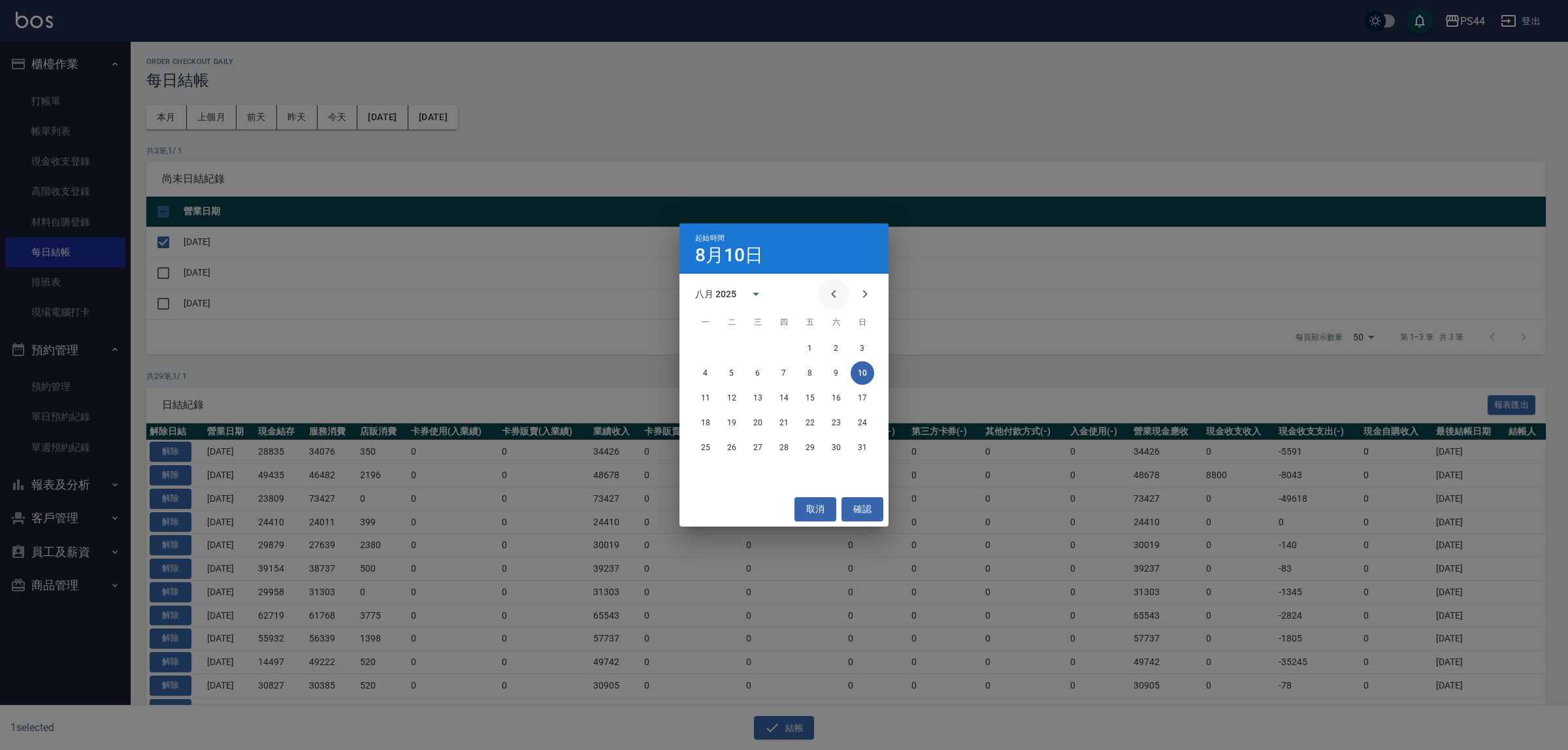
drag, startPoint x: 851, startPoint y: 286, endPoint x: 819, endPoint y: 304, distance: 36.7
click at [853, 287] on button "Next month" at bounding box center [865, 294] width 31 height 31
click at [716, 351] on button "1" at bounding box center [706, 348] width 24 height 24
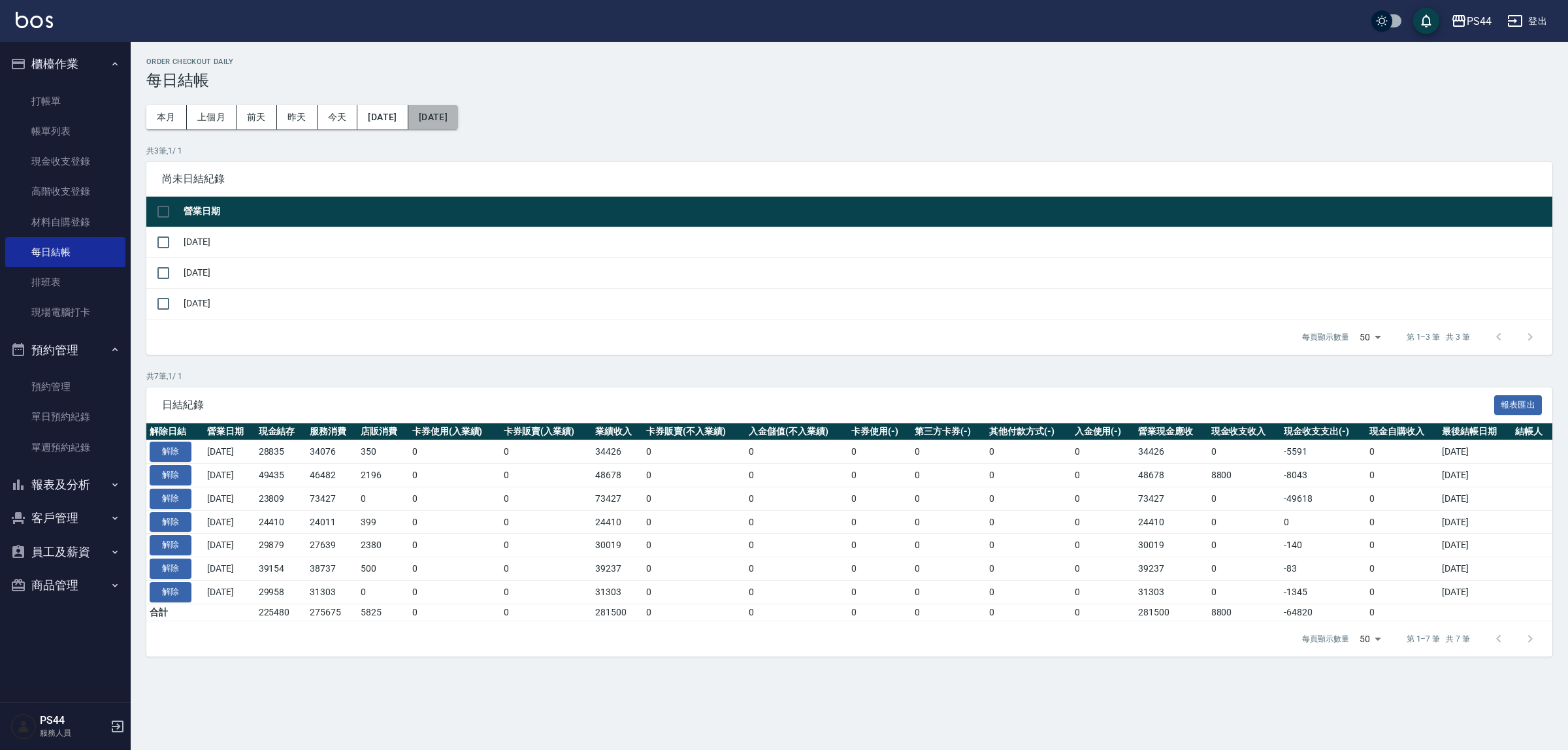
click at [458, 112] on button "[DATE]" at bounding box center [433, 117] width 49 height 24
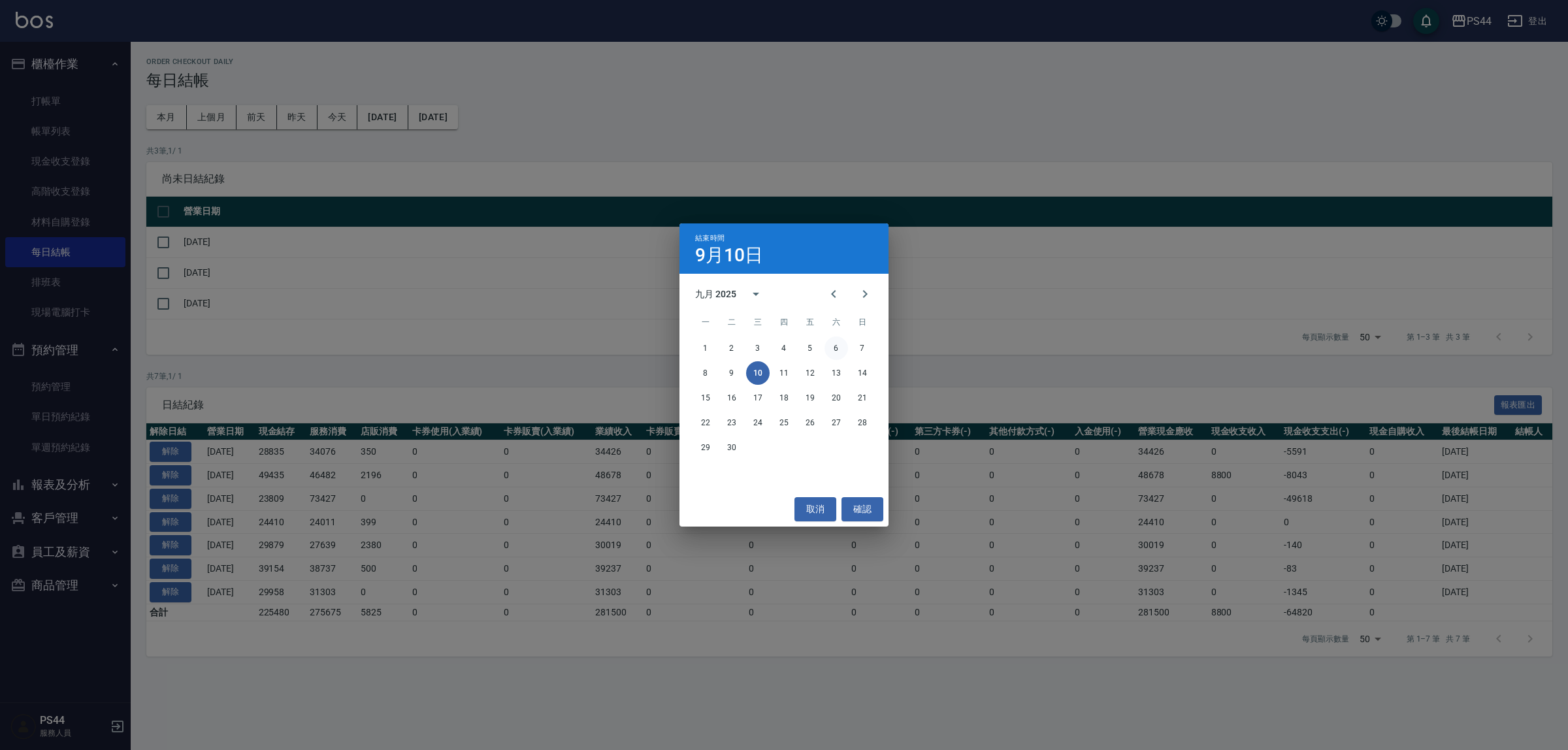
click at [847, 350] on button "6" at bounding box center [837, 348] width 24 height 24
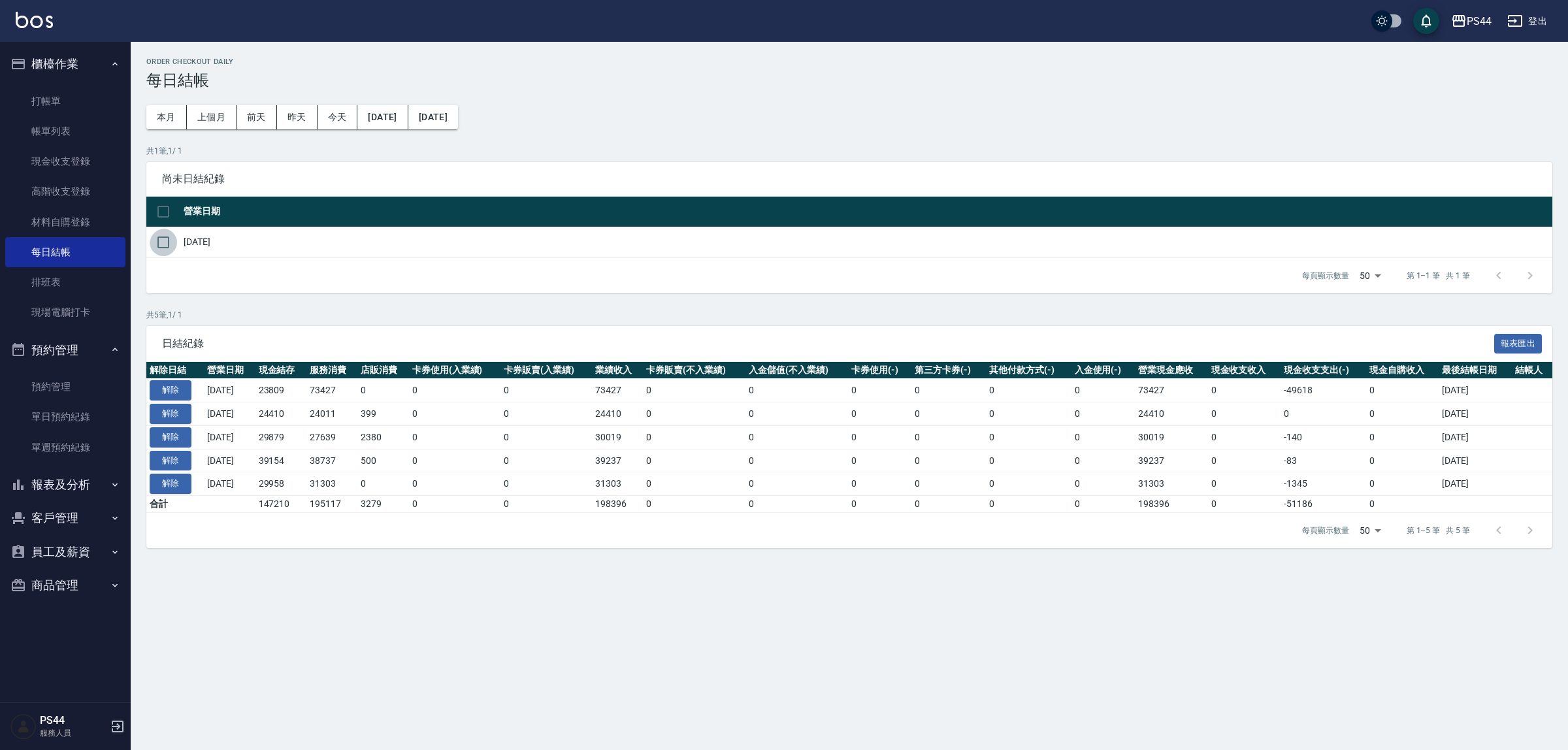
click at [157, 233] on input "checkbox" at bounding box center [163, 242] width 27 height 27
checkbox input "true"
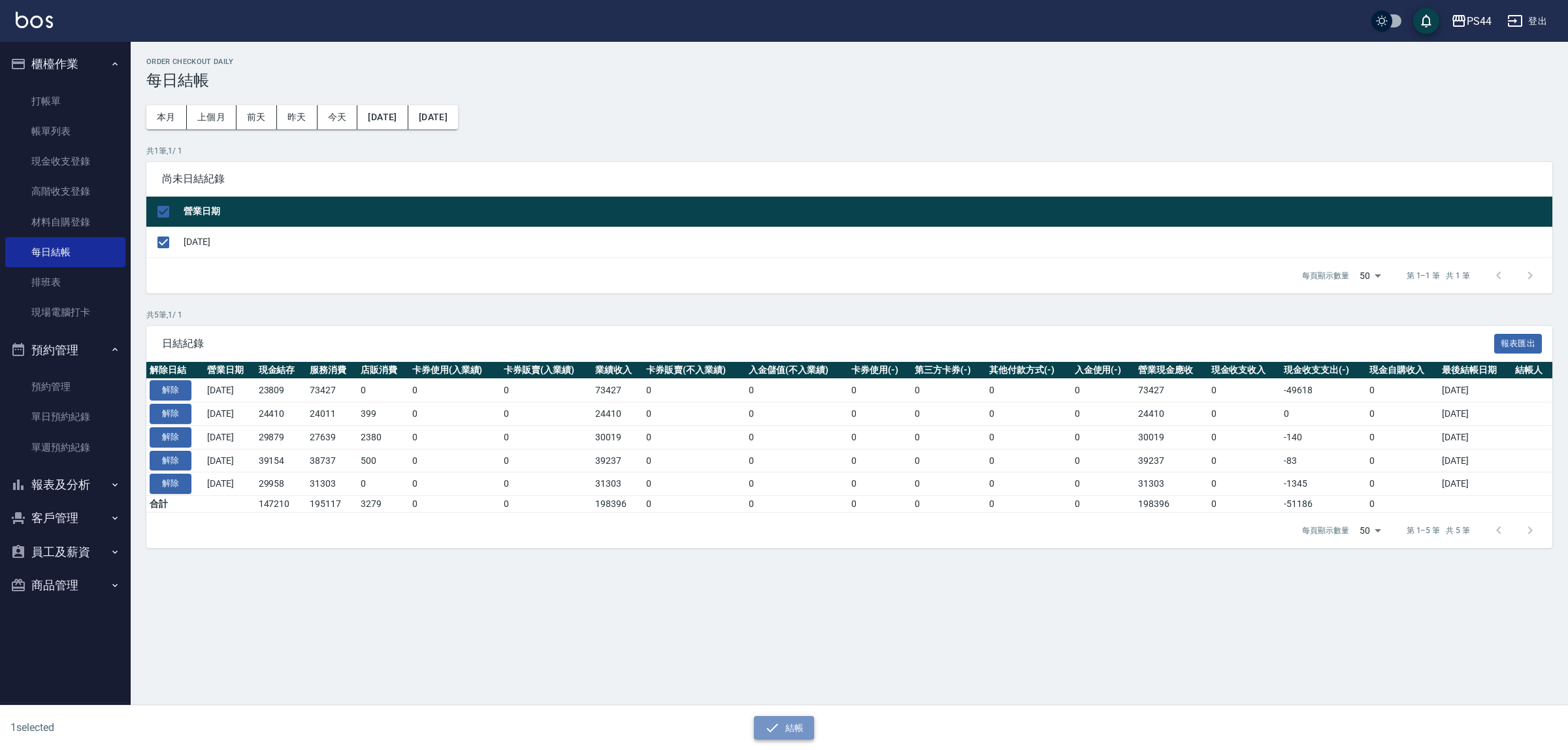
drag, startPoint x: 777, startPoint y: 725, endPoint x: 776, endPoint y: 717, distance: 8.1
click at [776, 724] on icon "button" at bounding box center [772, 728] width 15 height 15
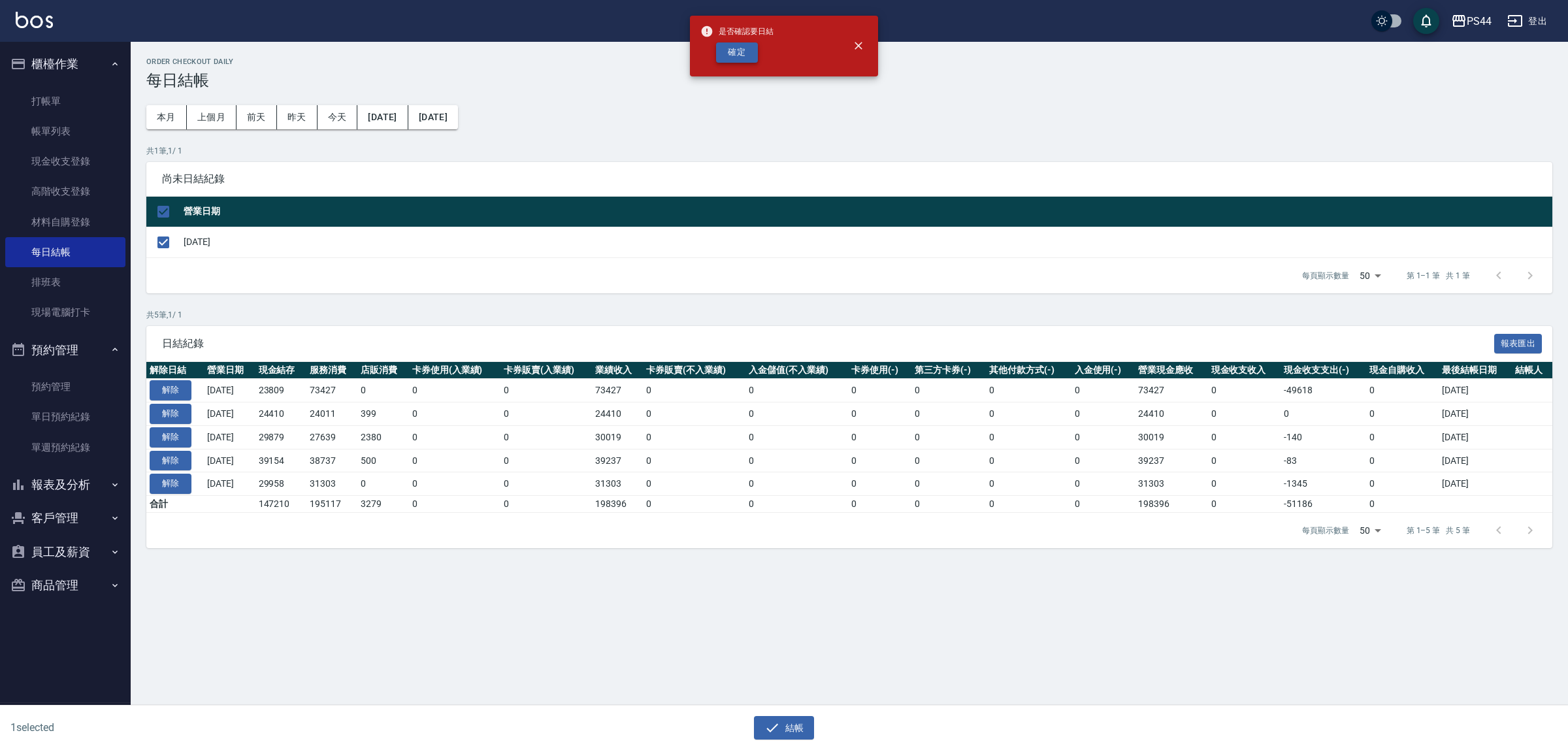
click at [736, 54] on button "確定" at bounding box center [736, 53] width 42 height 20
checkbox input "false"
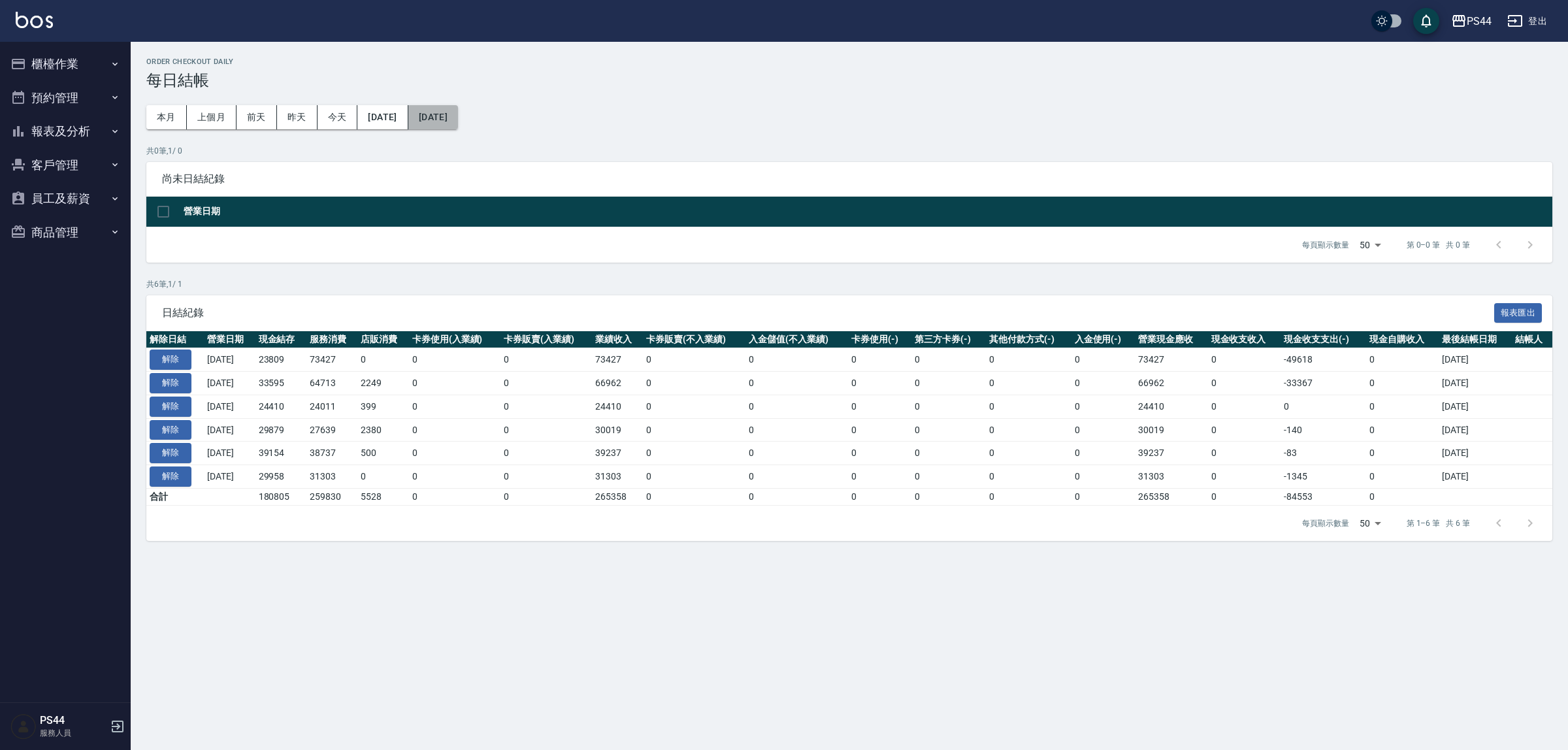
click at [458, 116] on button "[DATE]" at bounding box center [433, 117] width 49 height 24
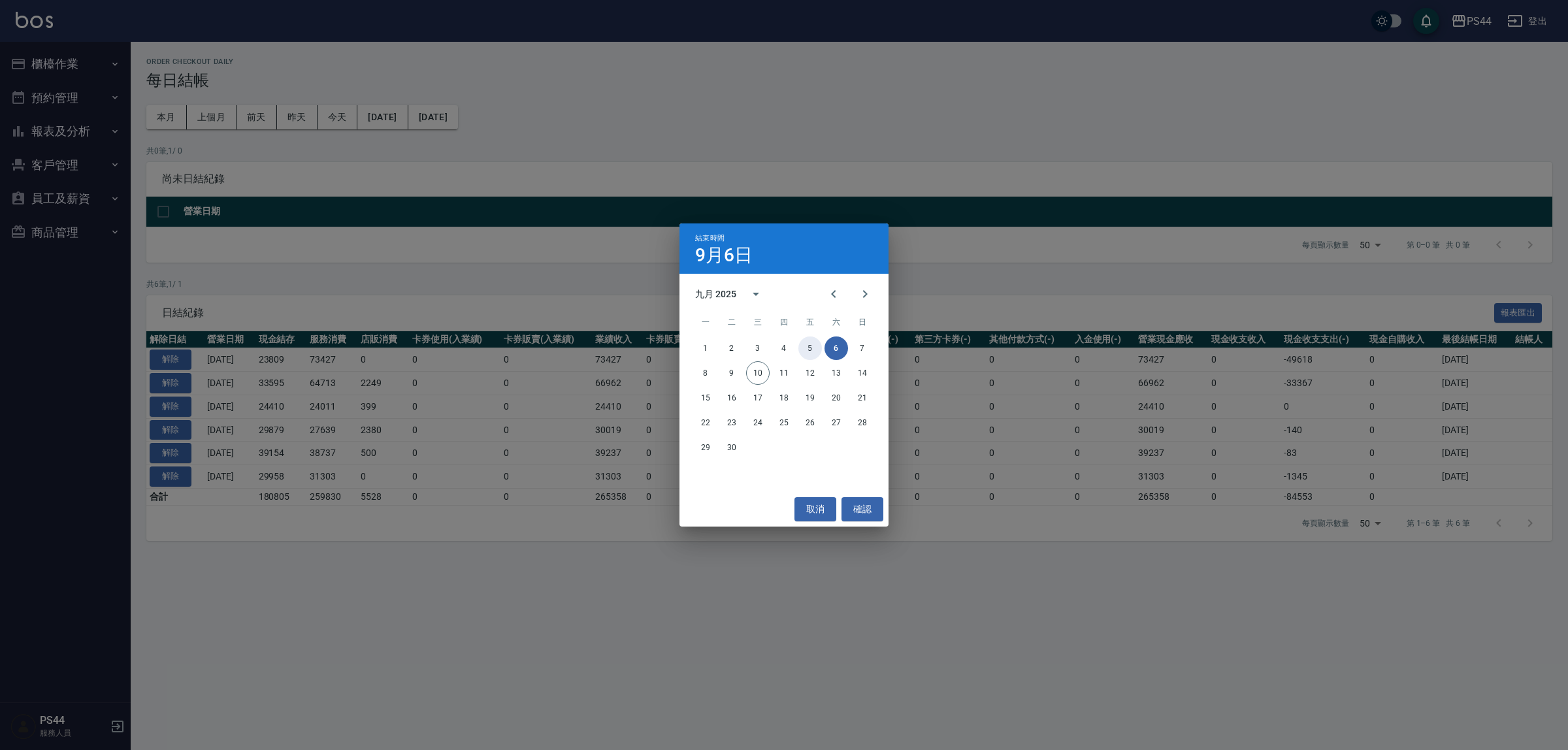
click at [821, 347] on button "5" at bounding box center [810, 348] width 24 height 24
